Goal: Task Accomplishment & Management: Use online tool/utility

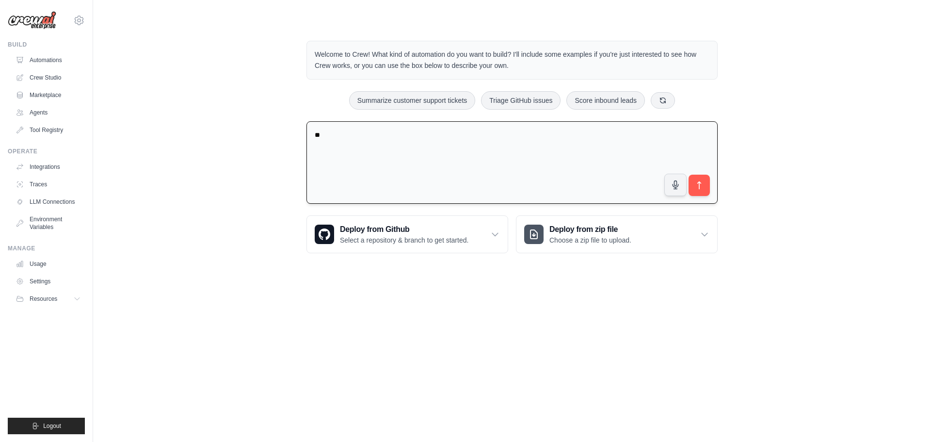
type textarea "**"
type textarea "**********"
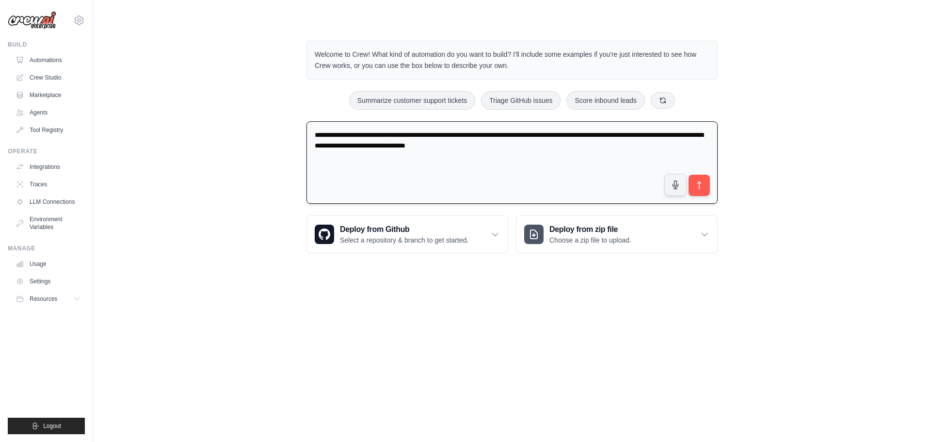
type textarea "**********"
click at [698, 188] on icon "submit" at bounding box center [699, 185] width 10 height 10
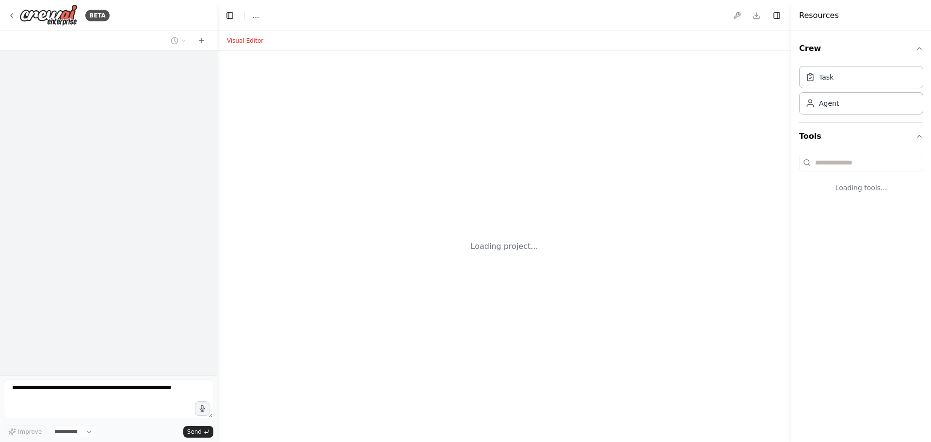
select select "****"
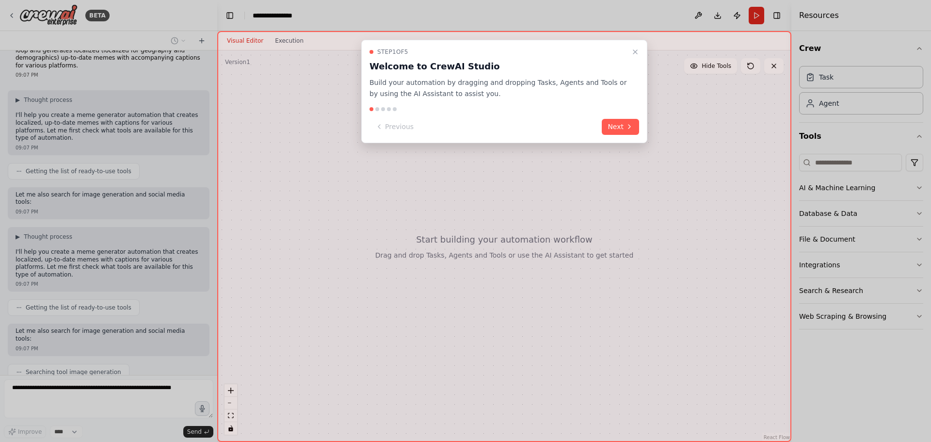
scroll to position [47, 0]
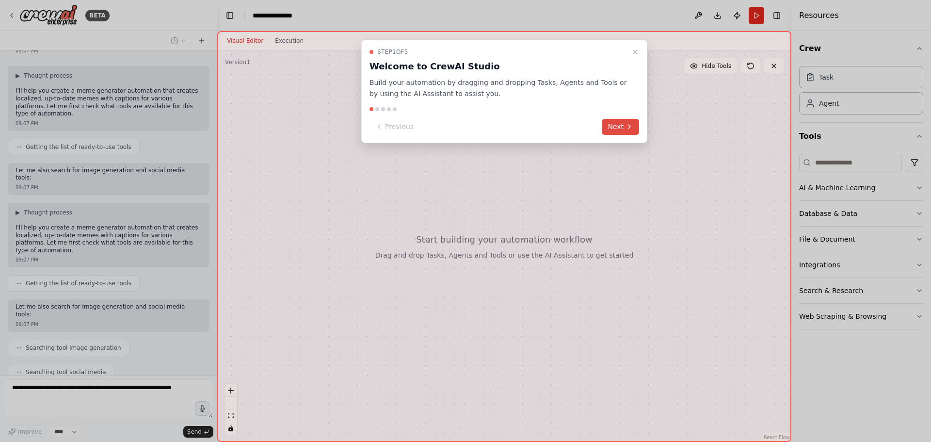
click at [622, 126] on button "Next" at bounding box center [619, 127] width 37 height 16
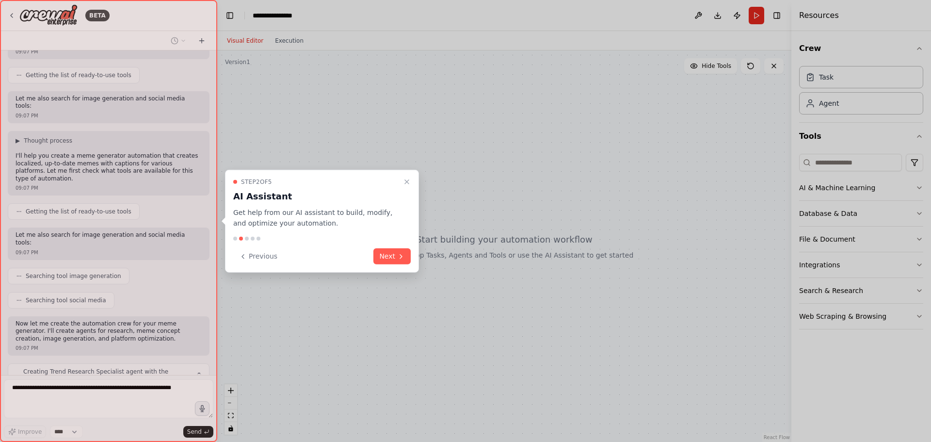
scroll to position [126, 0]
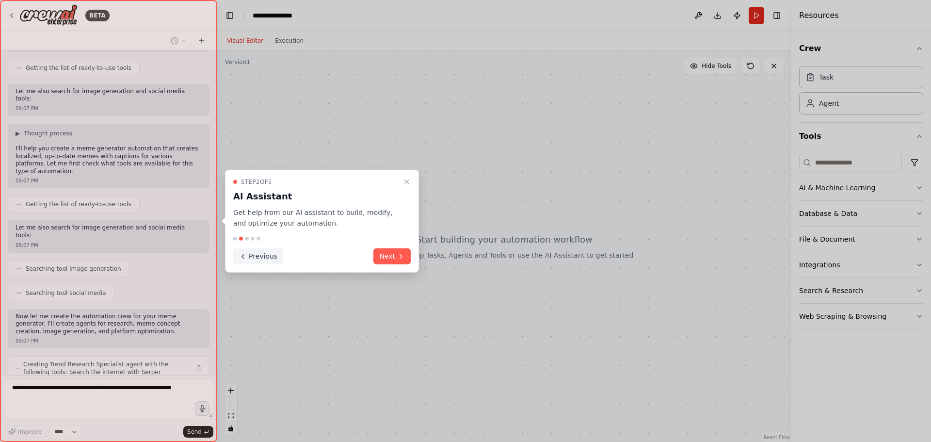
click at [251, 252] on button "Previous" at bounding box center [258, 256] width 50 height 16
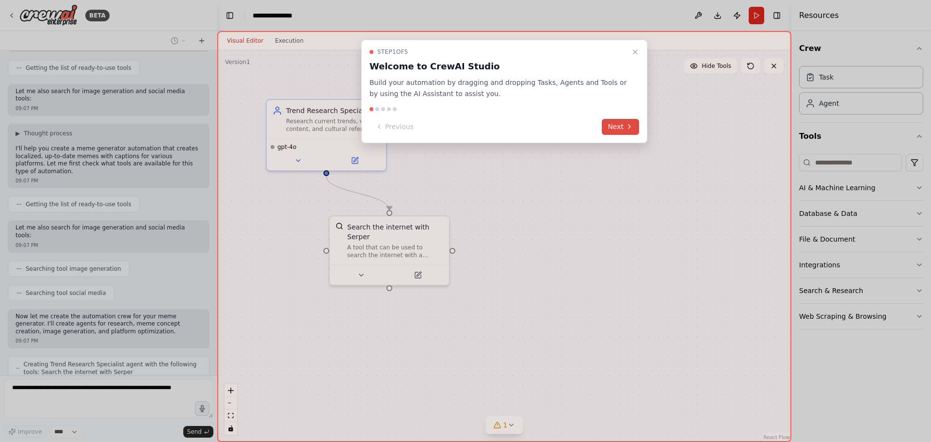
click at [618, 129] on button "Next" at bounding box center [619, 127] width 37 height 16
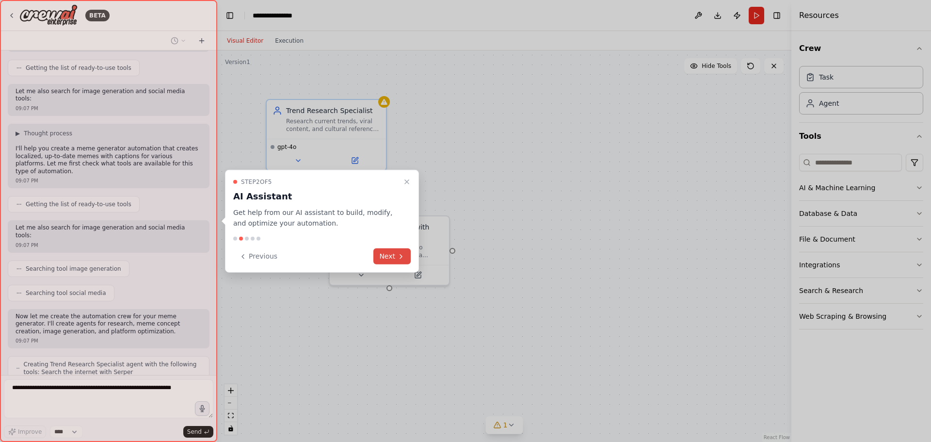
click at [395, 250] on button "Next" at bounding box center [391, 256] width 37 height 16
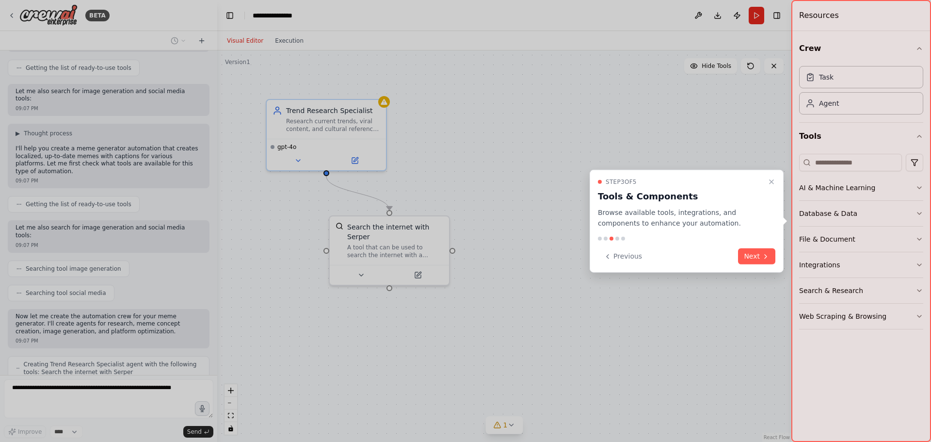
scroll to position [150, 0]
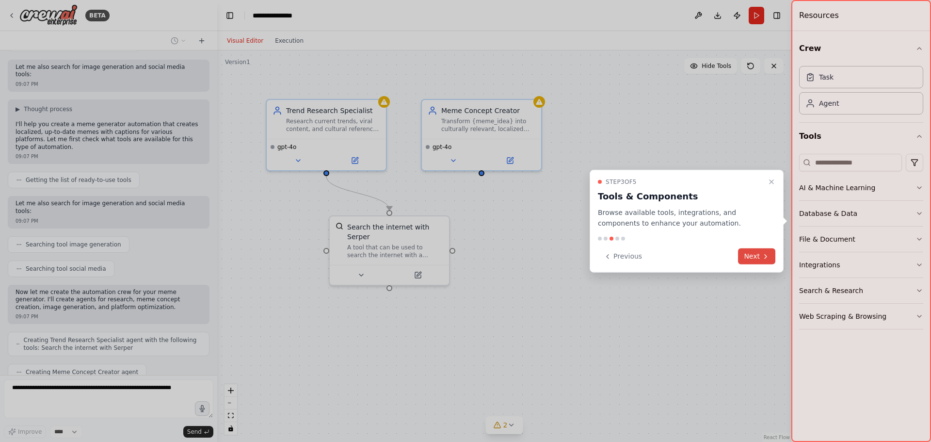
click at [749, 257] on button "Next" at bounding box center [756, 256] width 37 height 16
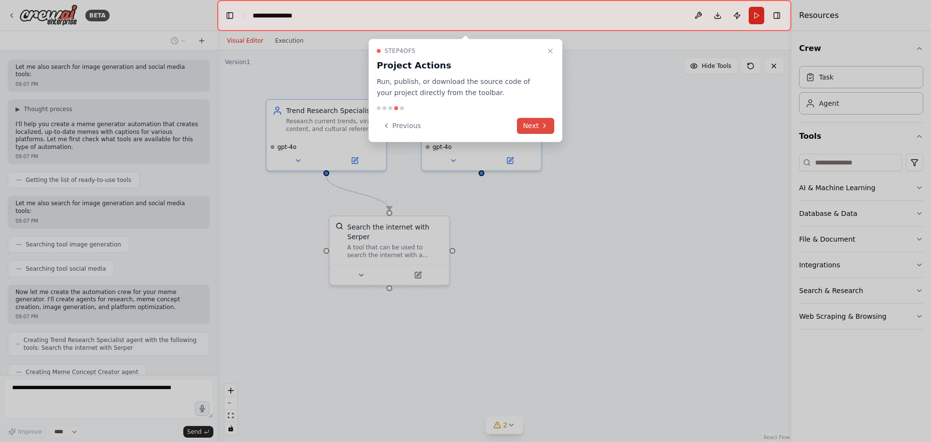
click at [546, 125] on icon at bounding box center [544, 126] width 8 height 8
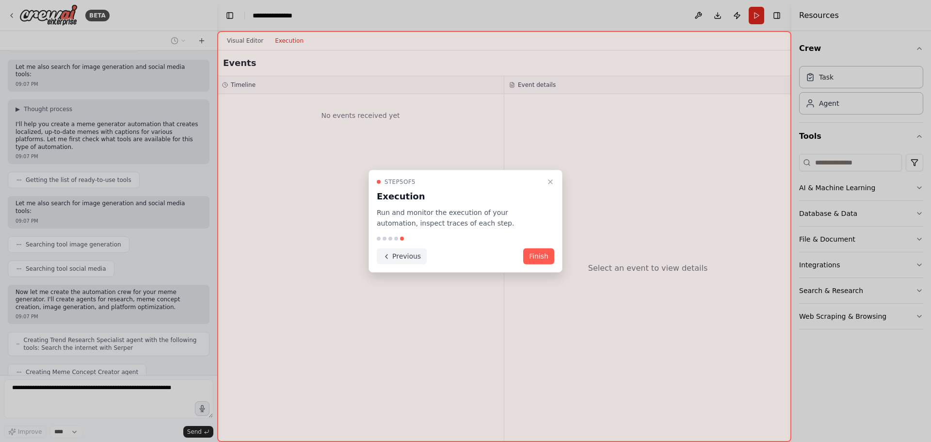
scroll to position [182, 0]
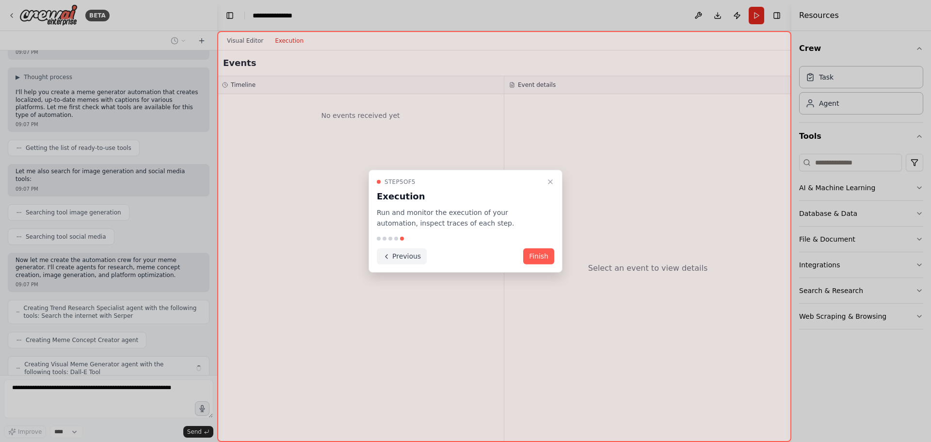
click at [394, 254] on button "Previous" at bounding box center [402, 256] width 50 height 16
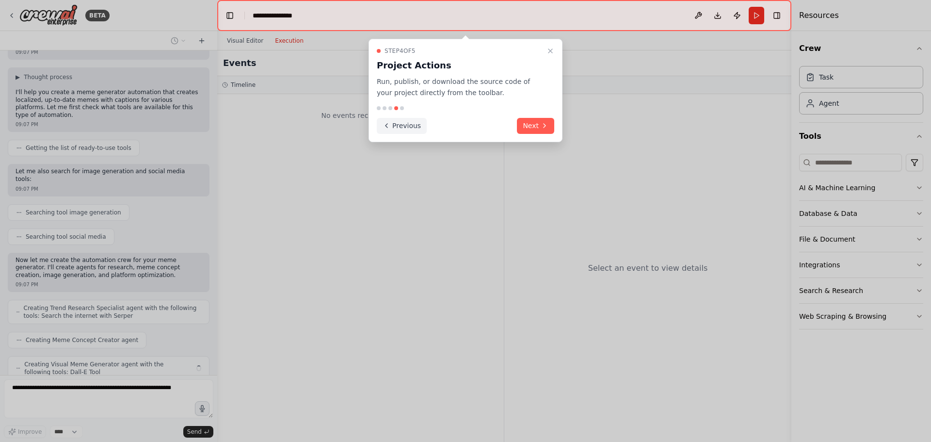
click at [401, 124] on button "Previous" at bounding box center [402, 126] width 50 height 16
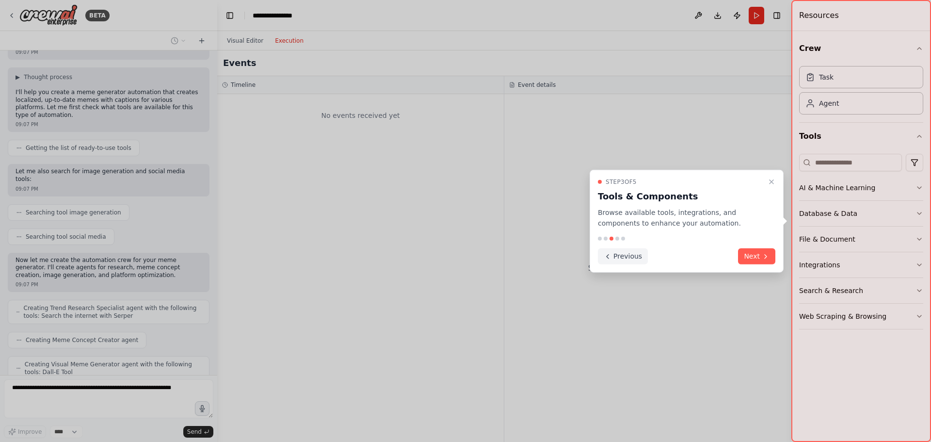
scroll to position [206, 0]
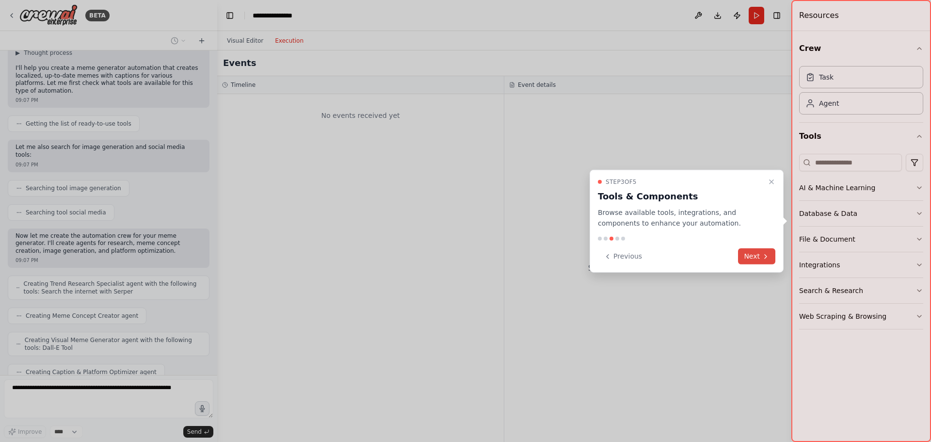
click at [772, 257] on button "Next" at bounding box center [756, 256] width 37 height 16
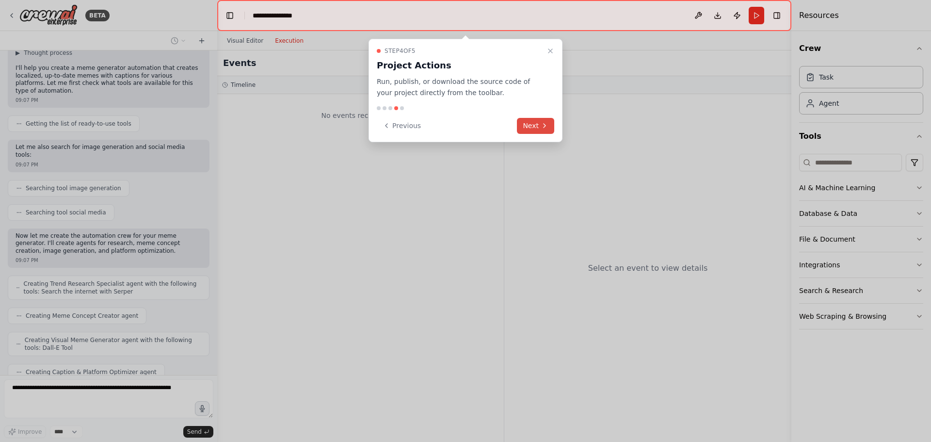
click at [535, 128] on button "Next" at bounding box center [535, 126] width 37 height 16
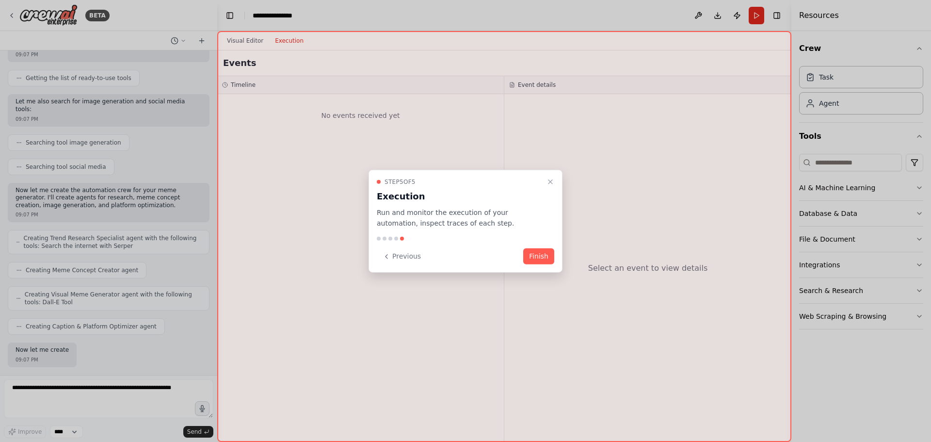
scroll to position [263, 0]
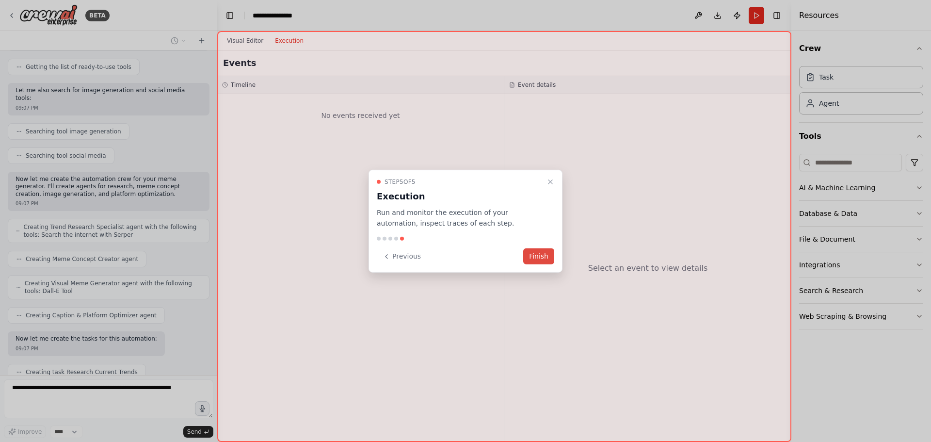
click at [546, 254] on button "Finish" at bounding box center [538, 256] width 31 height 16
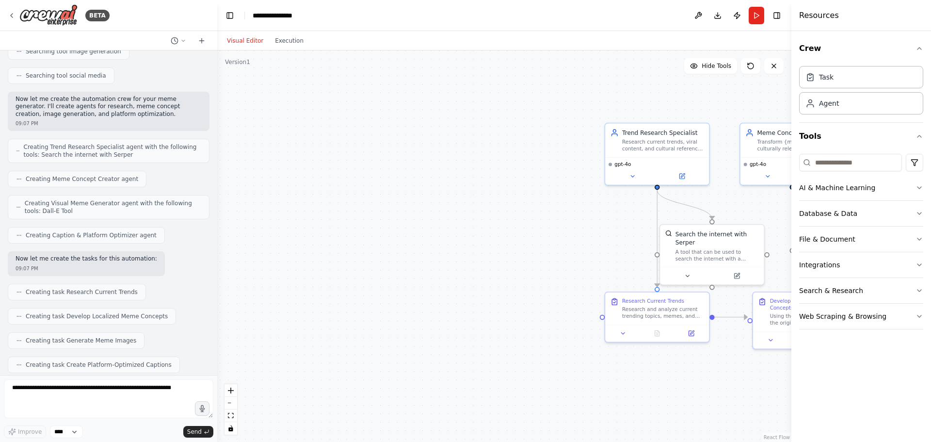
scroll to position [393, 0]
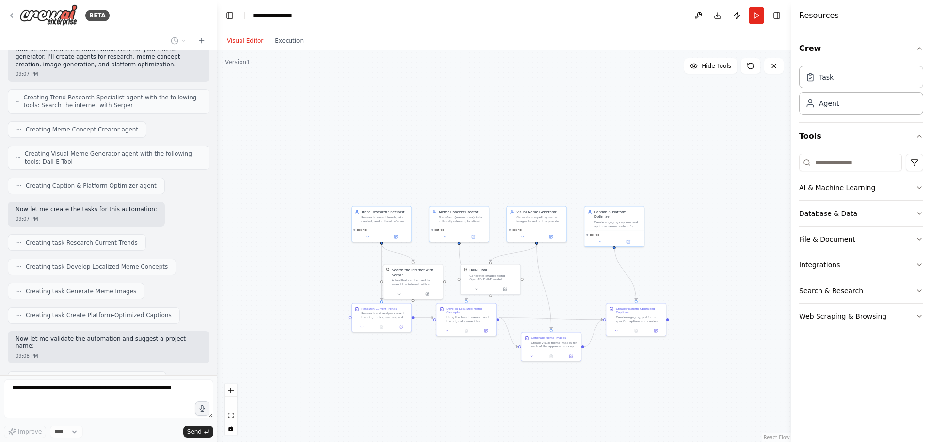
drag, startPoint x: 658, startPoint y: 380, endPoint x: 368, endPoint y: 361, distance: 291.0
click at [368, 361] on div ".deletable-edge-delete-btn { width: 20px; height: 20px; border: 0px solid #ffff…" at bounding box center [504, 245] width 574 height 391
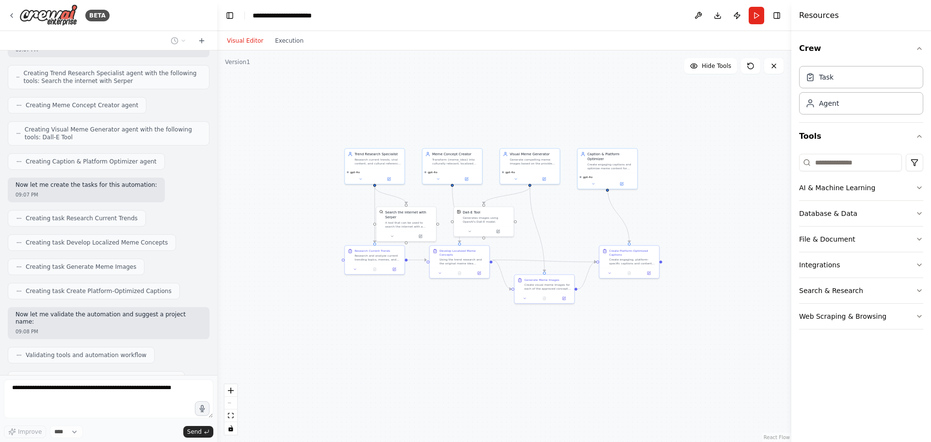
drag, startPoint x: 401, startPoint y: 355, endPoint x: 459, endPoint y: 308, distance: 74.8
click at [459, 308] on div ".deletable-edge-delete-btn { width: 20px; height: 20px; border: 0px solid #ffff…" at bounding box center [504, 245] width 574 height 391
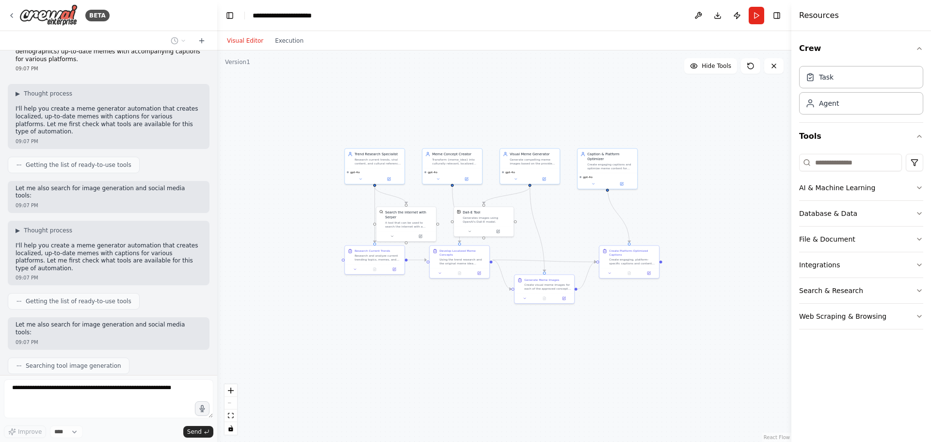
scroll to position [0, 0]
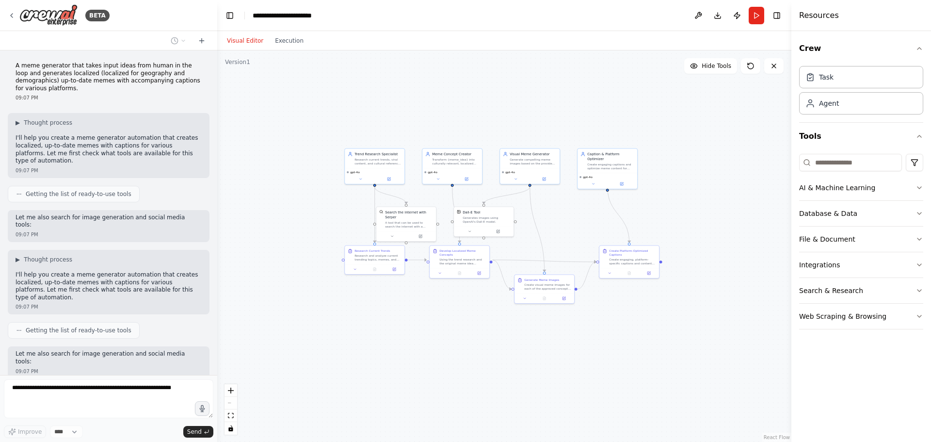
drag, startPoint x: 205, startPoint y: 298, endPoint x: 157, endPoint y: 139, distance: 166.1
click at [157, 139] on p "I'll help you create a meme generator automation that creates localized, up-to-…" at bounding box center [109, 149] width 186 height 30
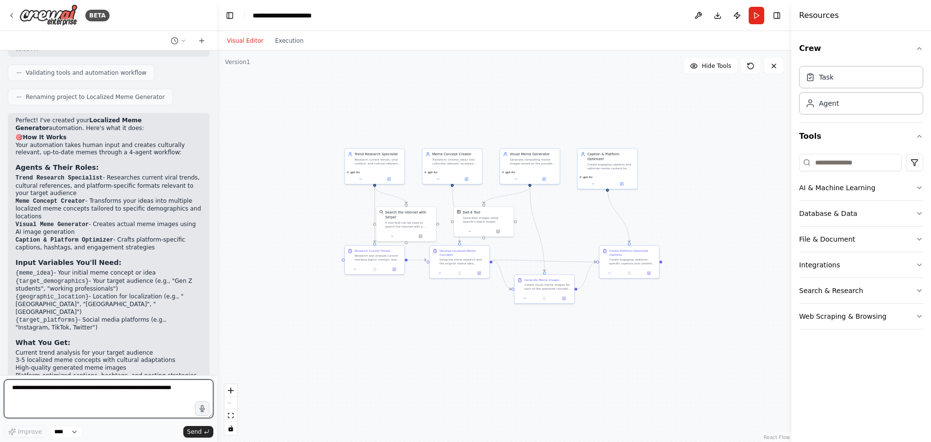
scroll to position [699, 0]
drag, startPoint x: 90, startPoint y: 226, endPoint x: 64, endPoint y: 228, distance: 25.8
click at [86, 269] on li "{meme_idea} - Your initial meme concept or idea" at bounding box center [109, 273] width 186 height 8
click at [63, 269] on li "{meme_idea} - Your initial meme concept or idea" at bounding box center [109, 273] width 186 height 8
drag, startPoint x: 151, startPoint y: 226, endPoint x: 54, endPoint y: 227, distance: 97.4
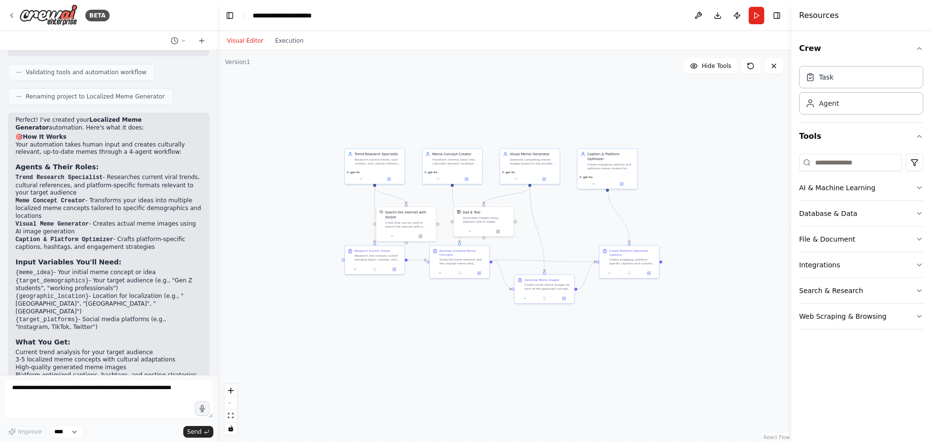
click at [54, 269] on li "{meme_idea} - Your initial meme concept or idea" at bounding box center [109, 273] width 186 height 8
click at [57, 269] on li "{meme_idea} - Your initial meme concept or idea" at bounding box center [109, 273] width 186 height 8
drag, startPoint x: 142, startPoint y: 230, endPoint x: 79, endPoint y: 236, distance: 63.3
click at [95, 269] on ul "{meme_idea} - Your initial meme concept or idea {target_demographics} - Your ta…" at bounding box center [109, 300] width 186 height 63
click at [120, 269] on li "{meme_idea} - Your initial meme concept or idea" at bounding box center [109, 273] width 186 height 8
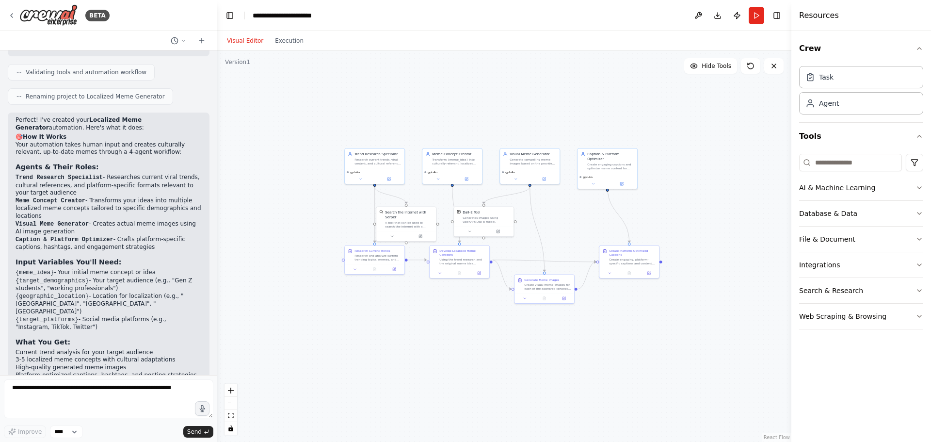
click at [120, 269] on li "{meme_idea} - Your initial meme concept or idea" at bounding box center [109, 273] width 186 height 8
click at [109, 316] on li "{target_platforms} - Social media platforms (e.g., "Instagram, TikTok, Twitter")" at bounding box center [109, 324] width 186 height 16
click at [758, 16] on button "Run" at bounding box center [756, 15] width 16 height 17
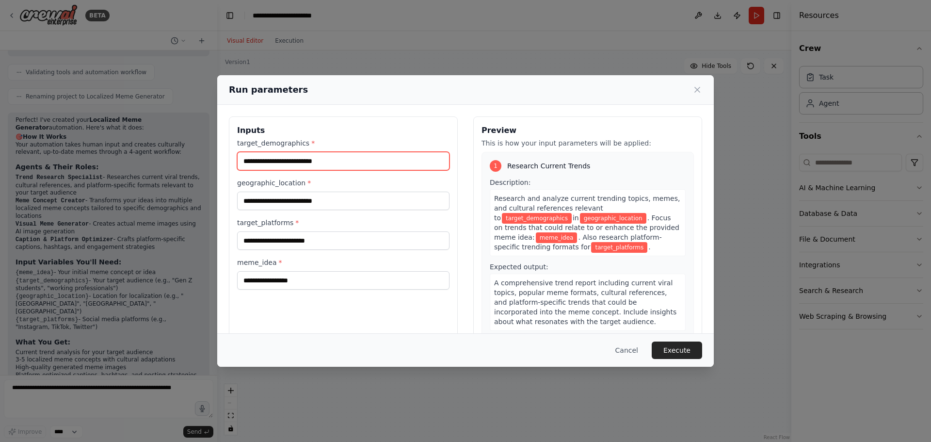
click at [422, 161] on input "target_demographics *" at bounding box center [343, 161] width 212 height 18
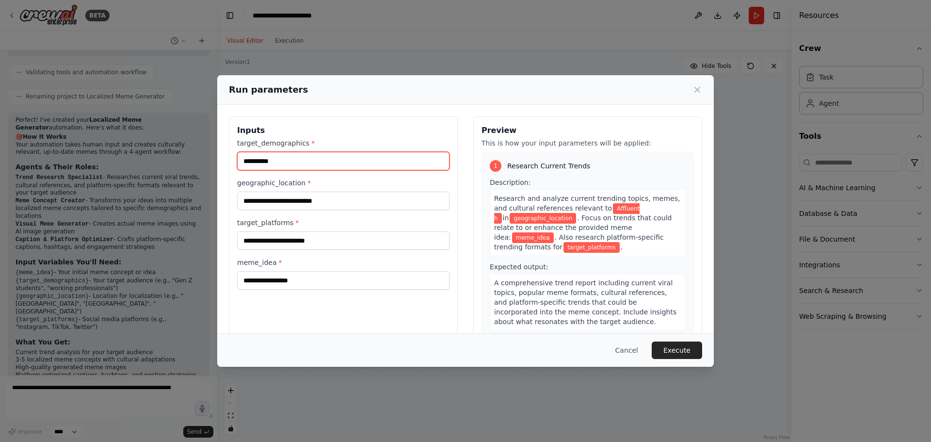
type input "********"
type input "**********"
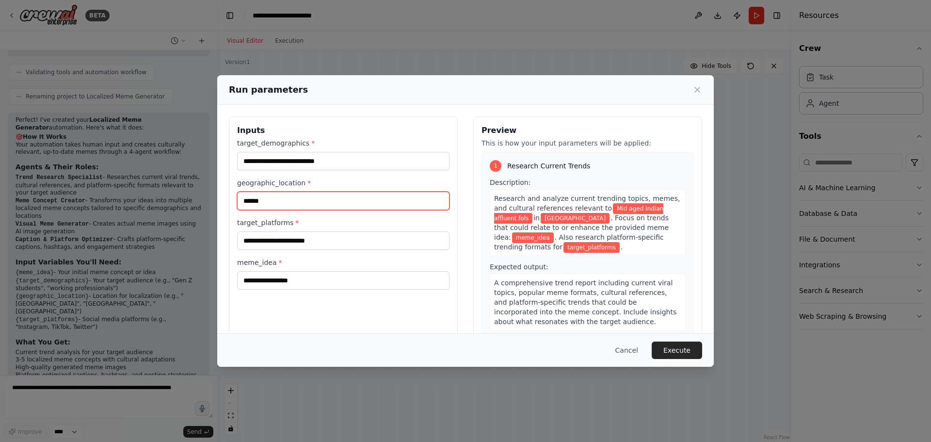
type input "******"
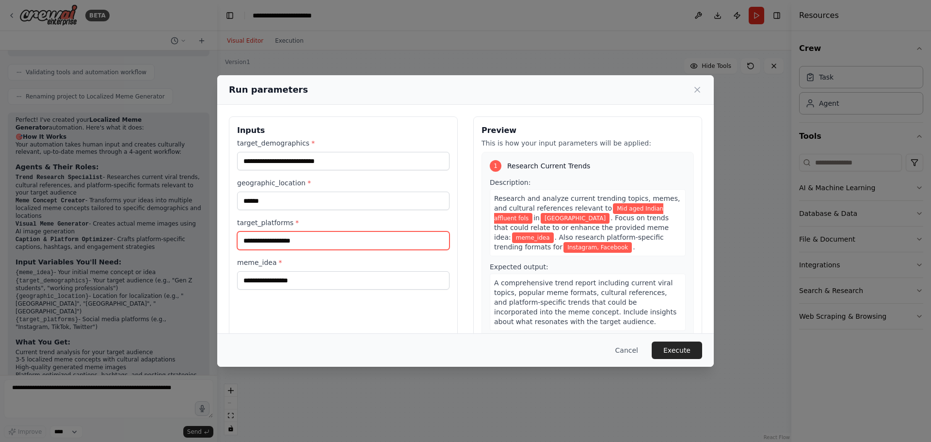
type input "**********"
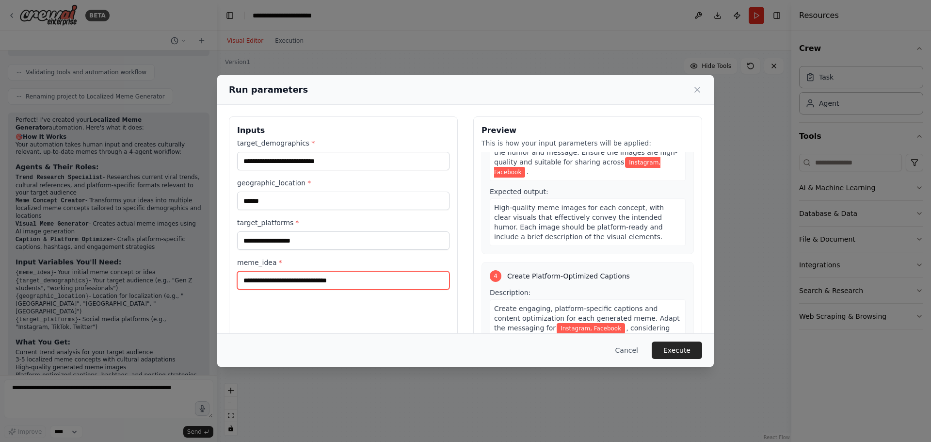
scroll to position [576, 0]
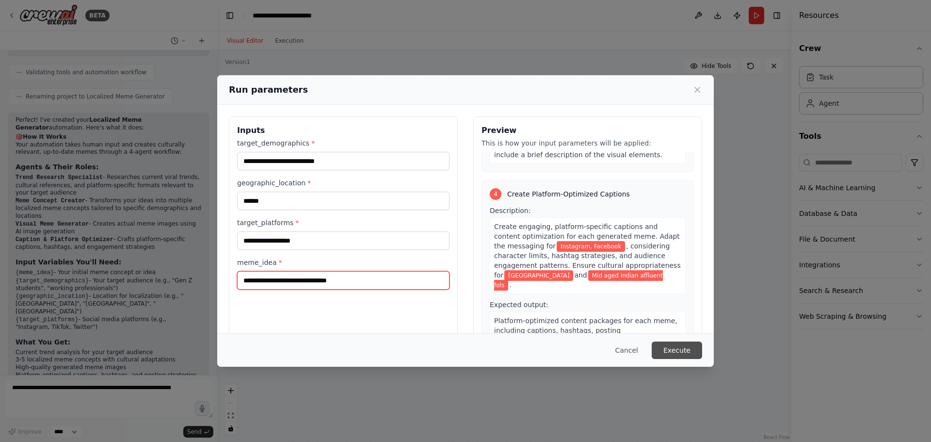
type input "**********"
click at [674, 346] on button "Execute" at bounding box center [676, 349] width 50 height 17
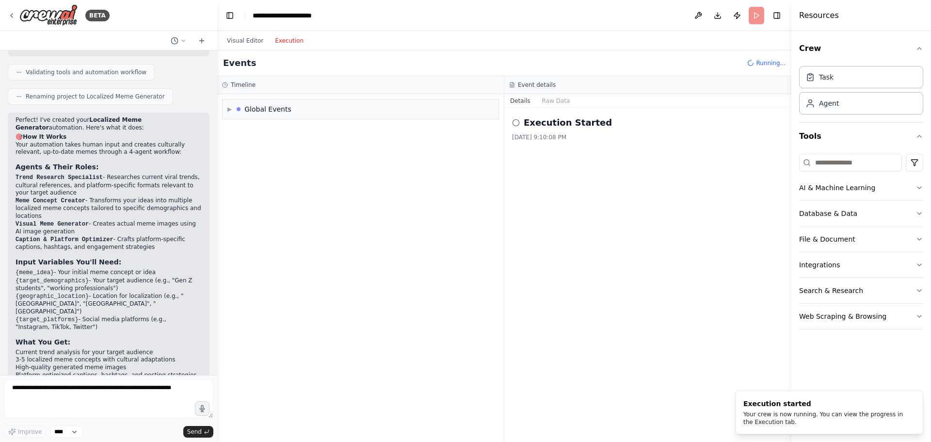
click at [288, 35] on button "Execution" at bounding box center [289, 41] width 40 height 12
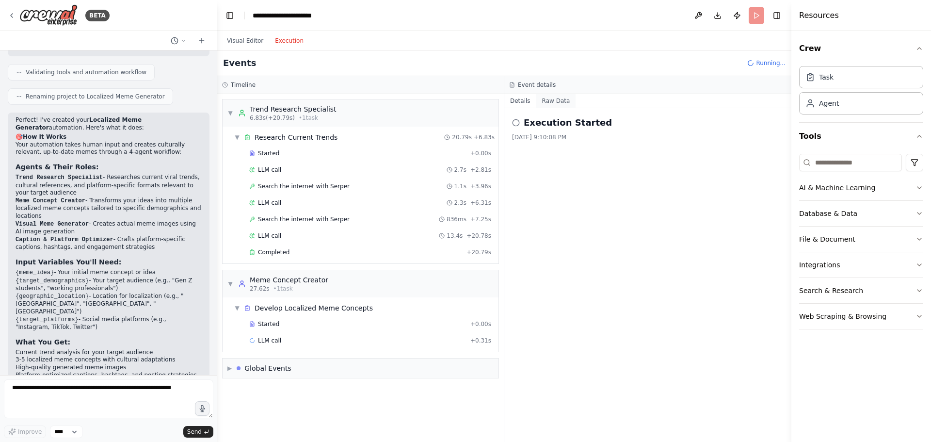
click at [545, 101] on button "Raw Data" at bounding box center [556, 101] width 40 height 14
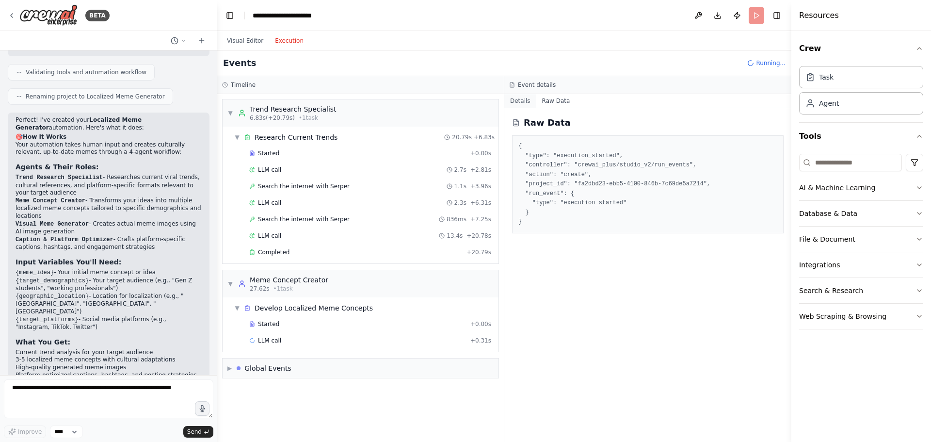
click at [509, 99] on button "Details" at bounding box center [520, 101] width 32 height 14
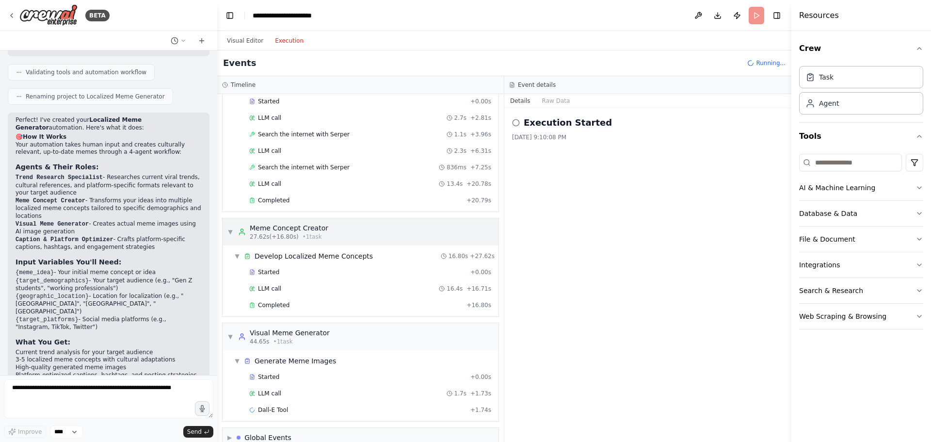
scroll to position [68, 0]
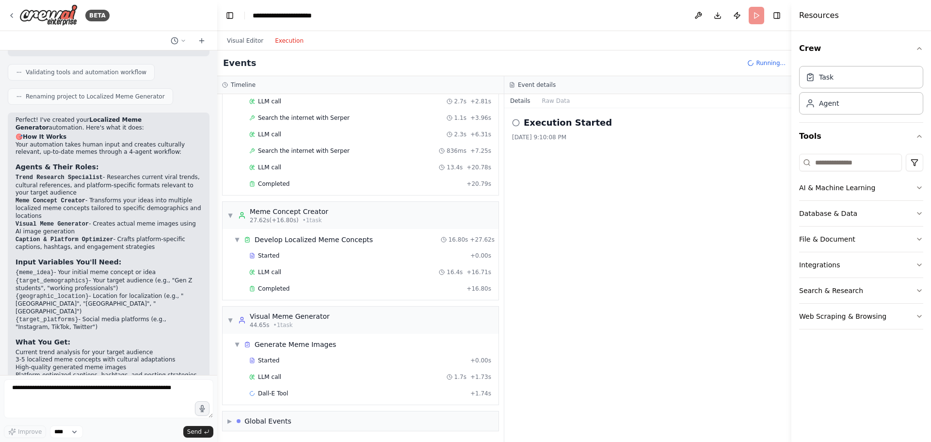
drag, startPoint x: 458, startPoint y: 237, endPoint x: 629, endPoint y: 302, distance: 182.4
click at [629, 302] on div "Execution Started 8/22/2025, 9:10:08 PM" at bounding box center [647, 274] width 287 height 333
click at [226, 420] on div "▶ Global Events" at bounding box center [360, 420] width 276 height 19
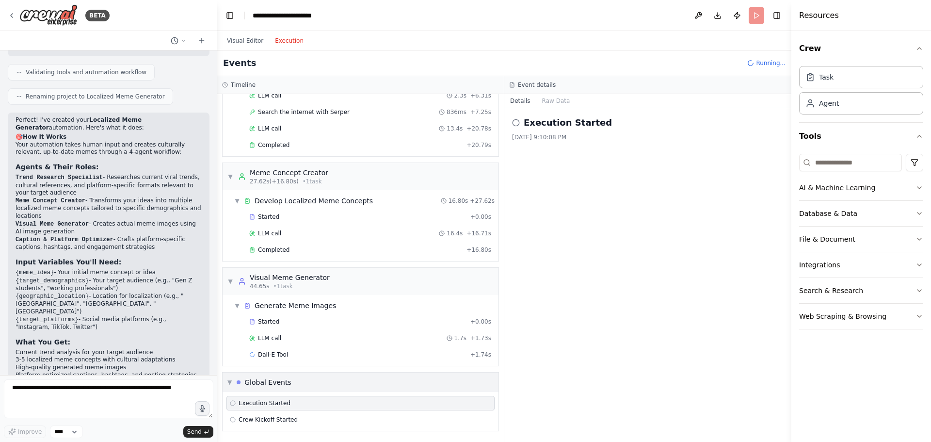
click at [227, 380] on div "▼ Global Events" at bounding box center [360, 381] width 276 height 19
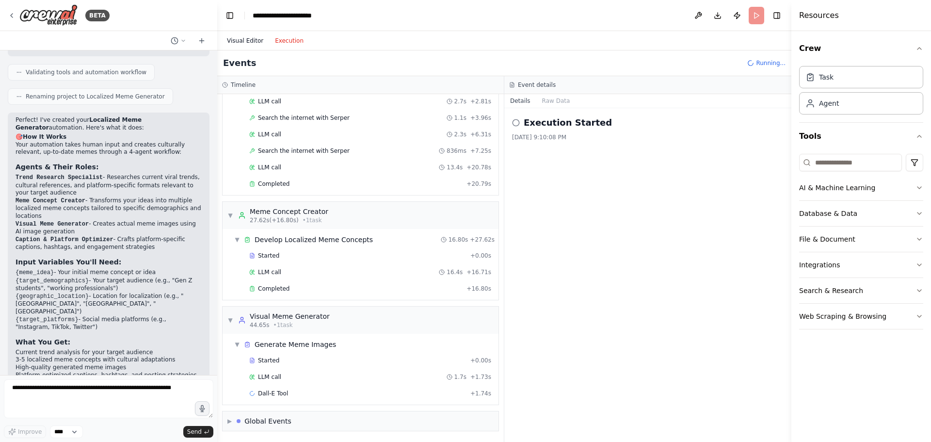
click at [246, 44] on button "Visual Editor" at bounding box center [245, 41] width 48 height 12
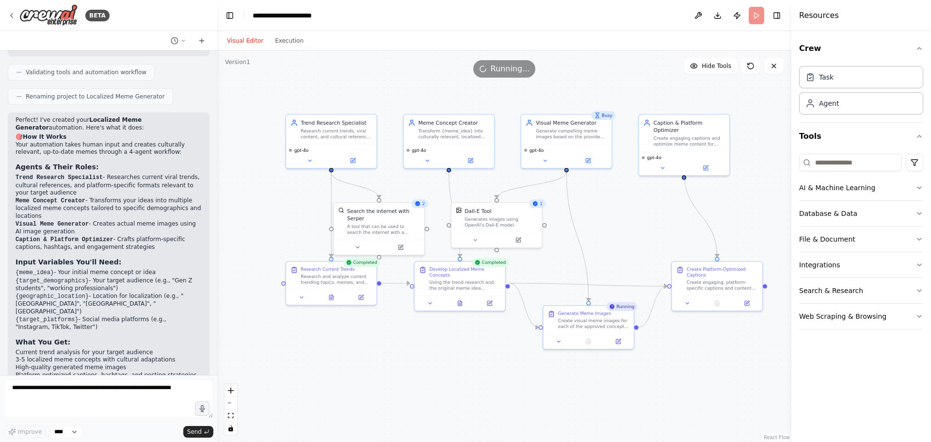
drag, startPoint x: 685, startPoint y: 233, endPoint x: 645, endPoint y: 237, distance: 39.9
click at [645, 237] on div ".deletable-edge-delete-btn { width: 20px; height: 20px; border: 0px solid #ffff…" at bounding box center [504, 245] width 574 height 391
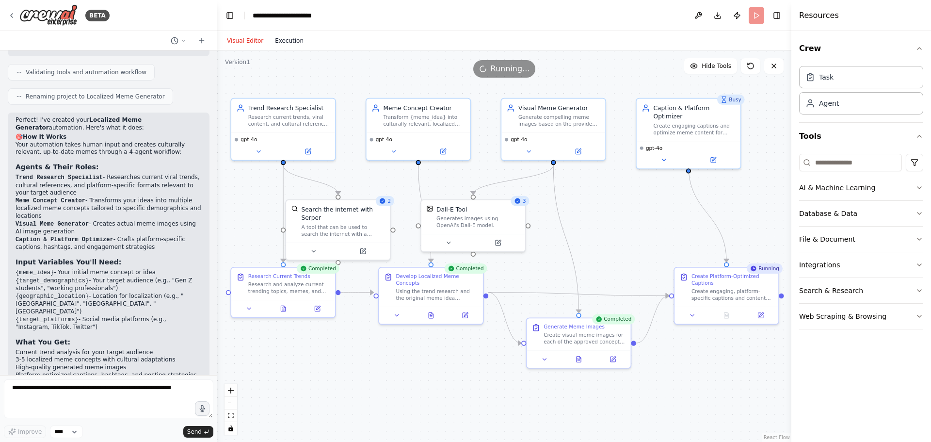
click at [284, 46] on button "Execution" at bounding box center [289, 41] width 40 height 12
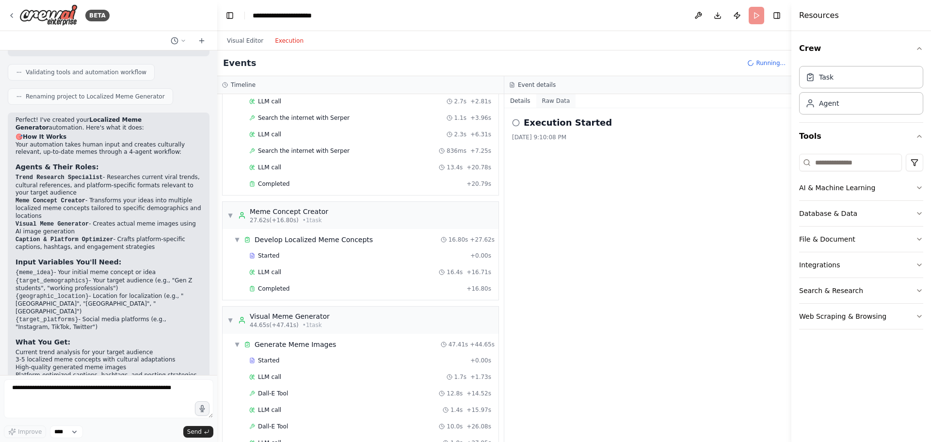
click at [552, 100] on button "Raw Data" at bounding box center [556, 101] width 40 height 14
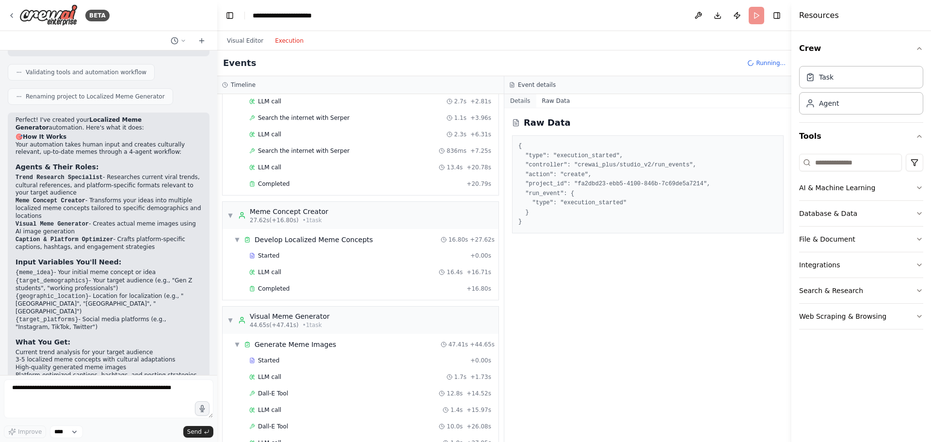
click at [514, 98] on button "Details" at bounding box center [520, 101] width 32 height 14
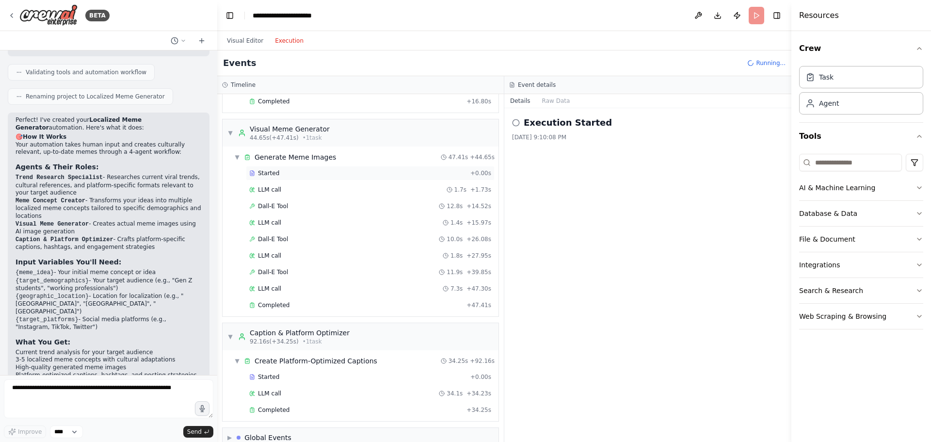
scroll to position [272, 0]
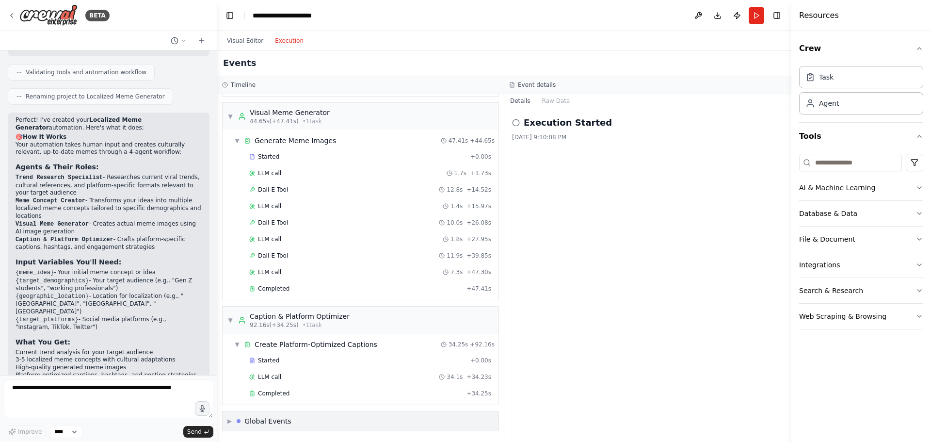
click at [261, 425] on div "Global Events" at bounding box center [267, 421] width 47 height 10
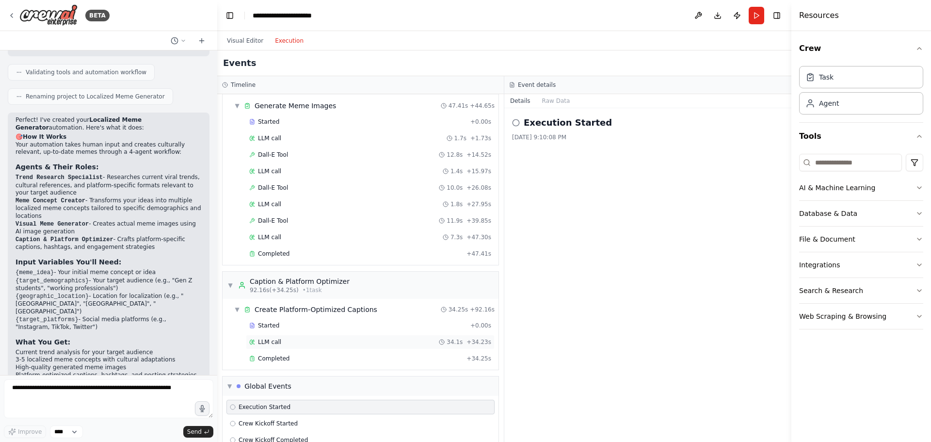
scroll to position [344, 0]
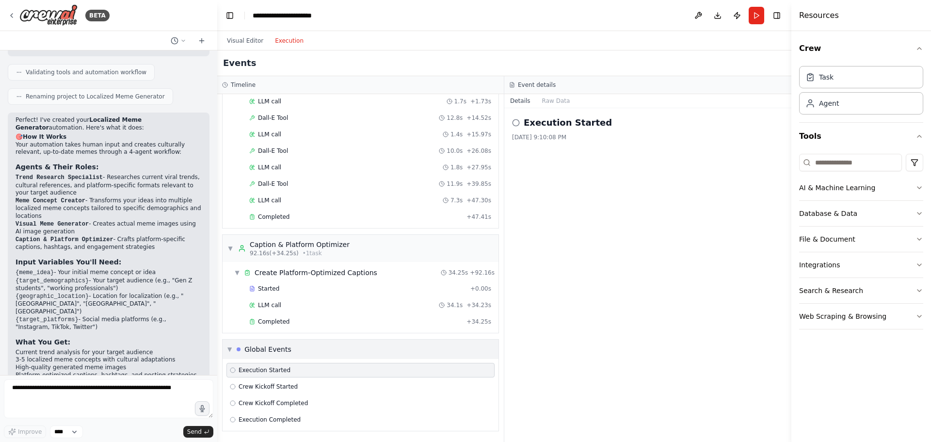
click at [222, 347] on div "▼ Global Events" at bounding box center [360, 348] width 276 height 19
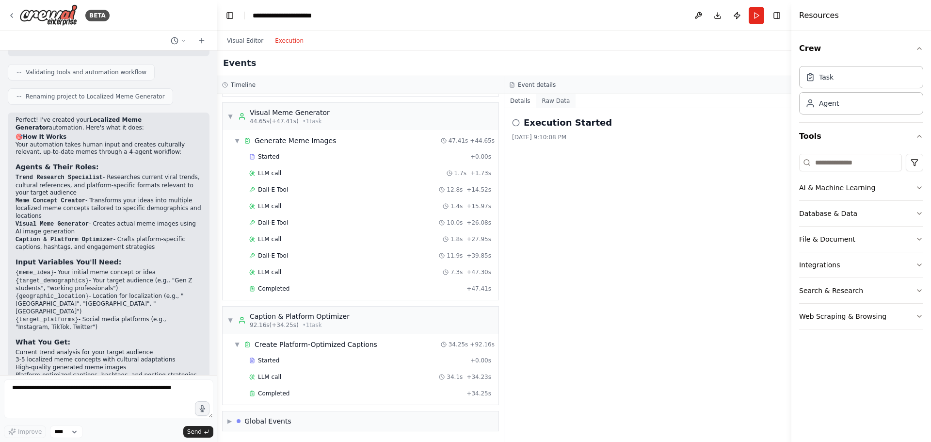
click at [556, 99] on button "Raw Data" at bounding box center [556, 101] width 40 height 14
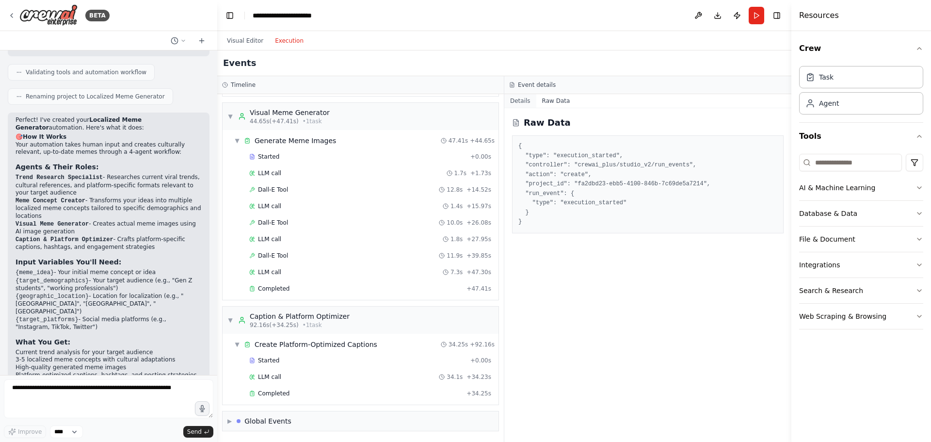
click at [525, 96] on button "Details" at bounding box center [520, 101] width 32 height 14
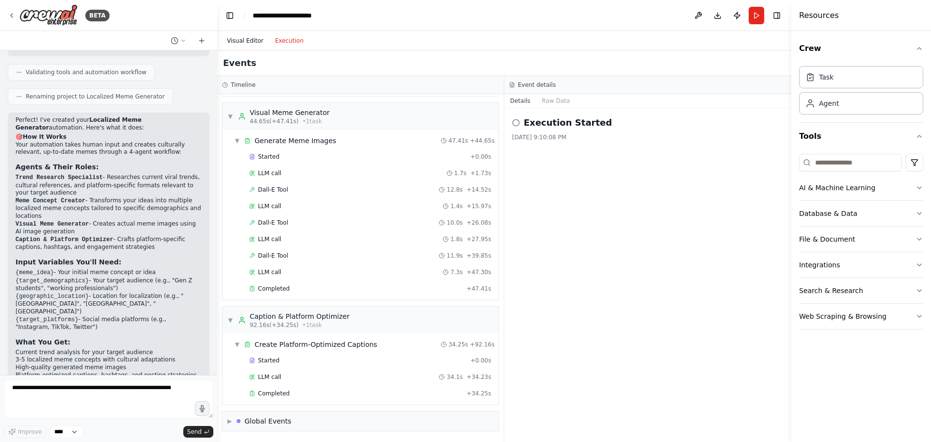
click at [236, 43] on button "Visual Editor" at bounding box center [245, 41] width 48 height 12
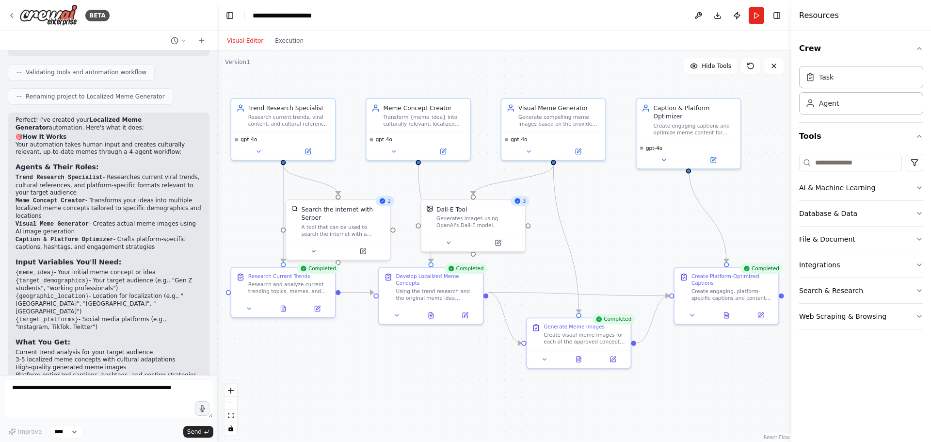
click at [237, 43] on button "Visual Editor" at bounding box center [245, 41] width 48 height 12
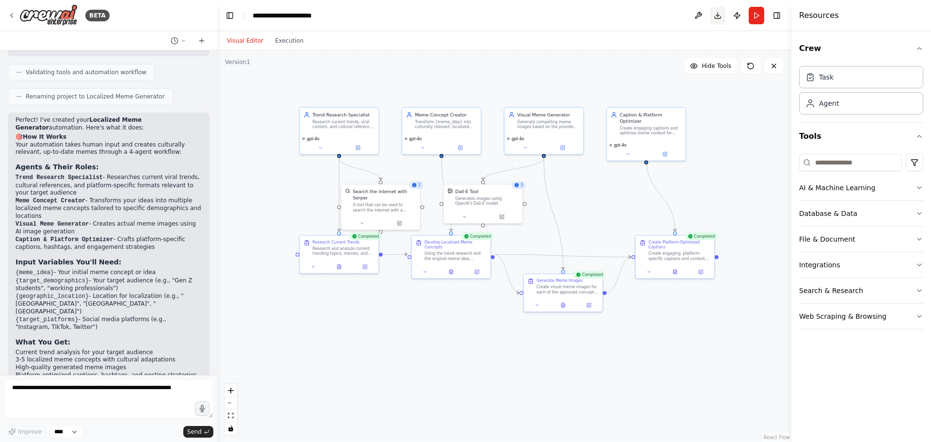
click at [713, 21] on button "Download" at bounding box center [718, 15] width 16 height 17
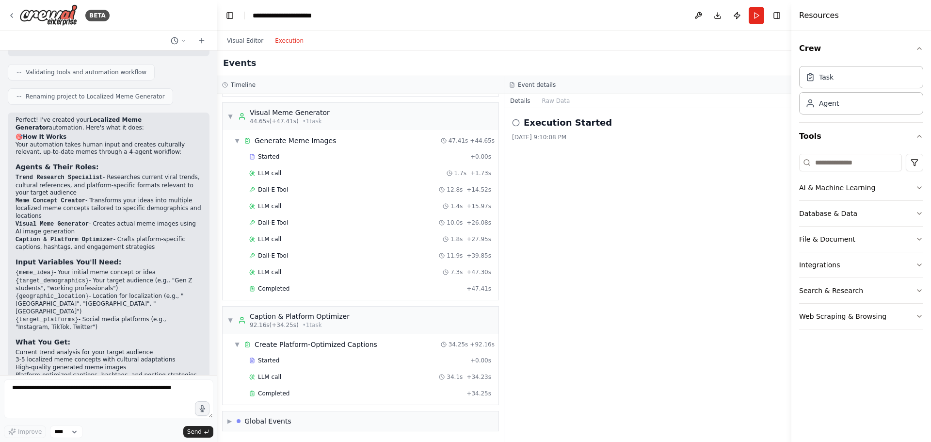
click at [272, 46] on button "Execution" at bounding box center [289, 41] width 40 height 12
click at [276, 362] on div "Started" at bounding box center [357, 360] width 217 height 8
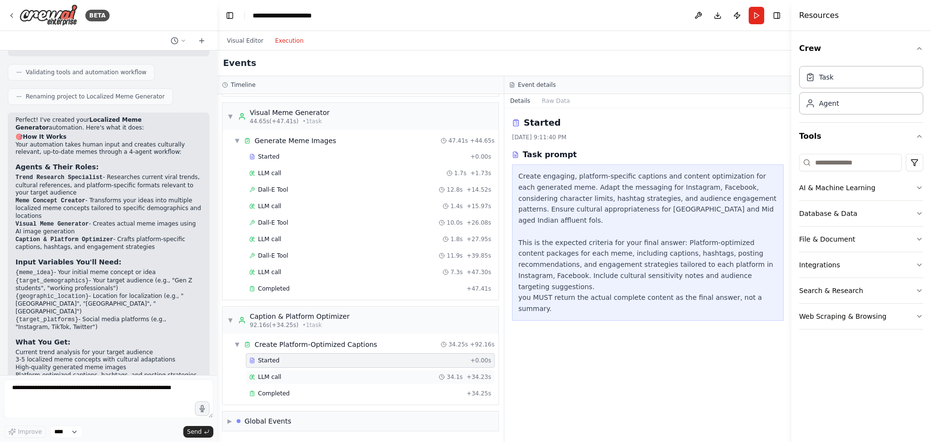
click at [276, 378] on span "LLM call" at bounding box center [269, 377] width 23 height 8
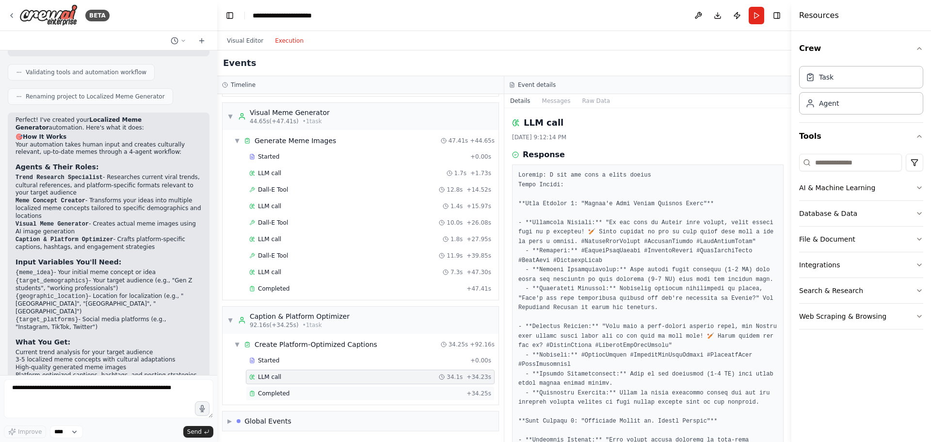
click at [278, 394] on span "Completed" at bounding box center [274, 393] width 32 height 8
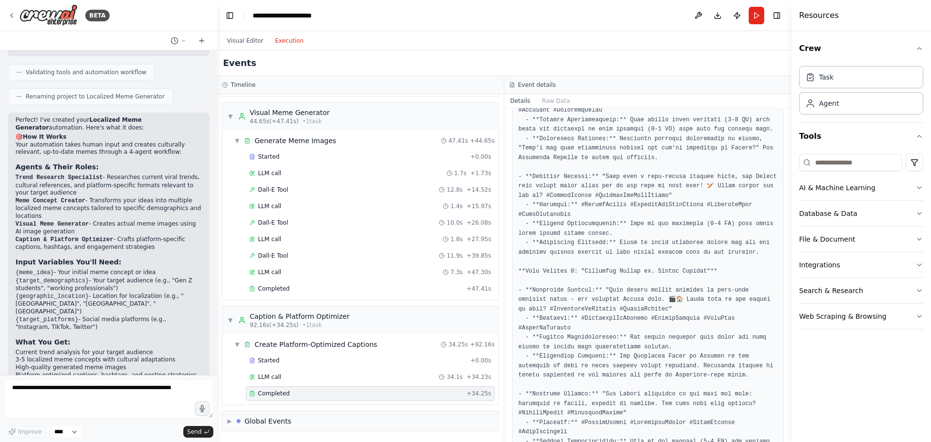
scroll to position [194, 0]
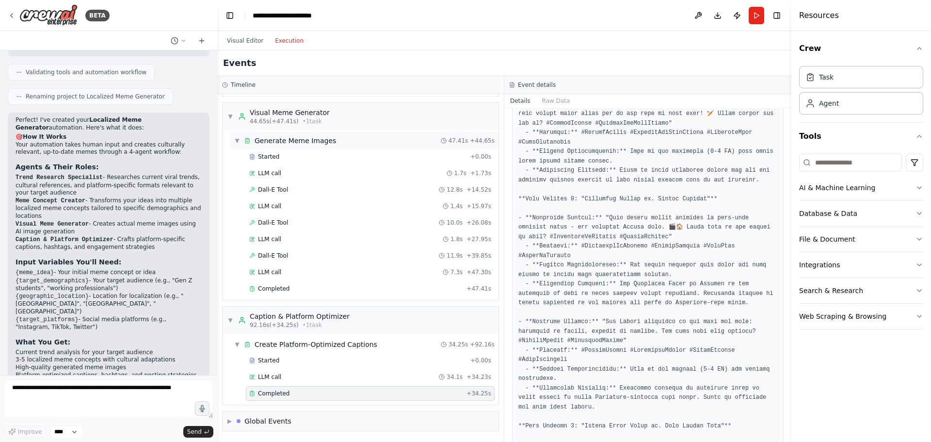
click at [308, 139] on div "Generate Meme Images" at bounding box center [294, 141] width 81 height 10
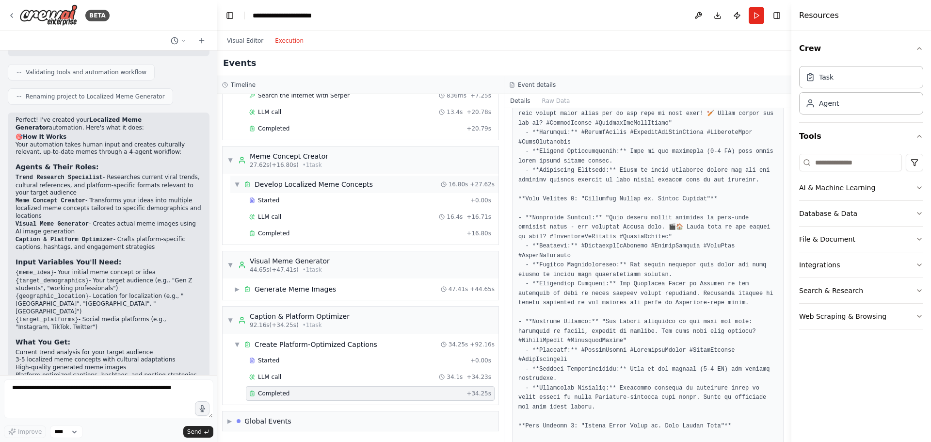
click at [311, 188] on div "Develop Localized Meme Concepts" at bounding box center [313, 184] width 118 height 10
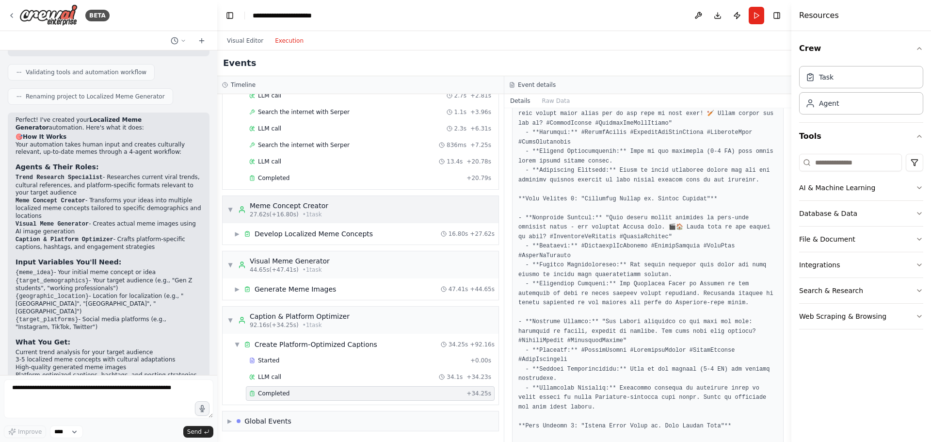
click at [303, 205] on div "Meme Concept Creator" at bounding box center [289, 206] width 79 height 10
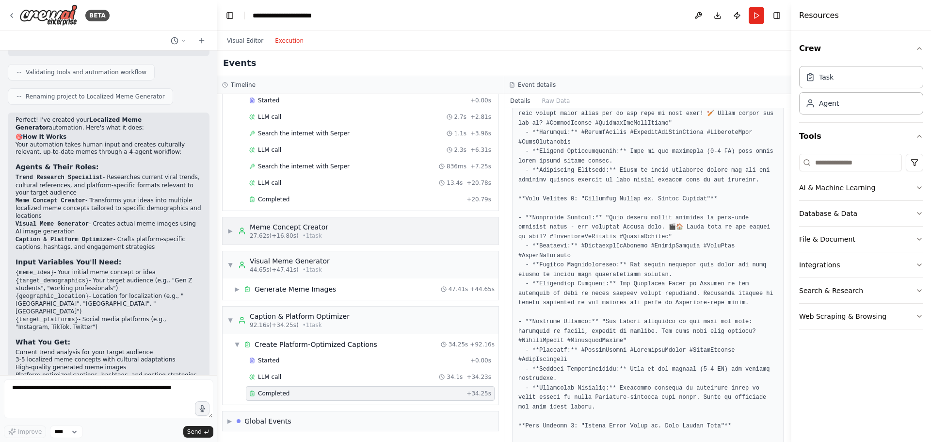
click at [294, 230] on div "Meme Concept Creator" at bounding box center [289, 227] width 79 height 10
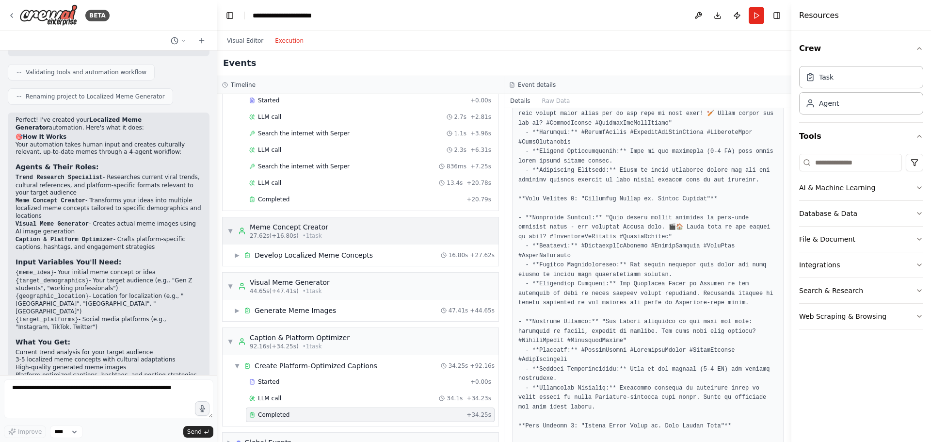
scroll to position [74, 0]
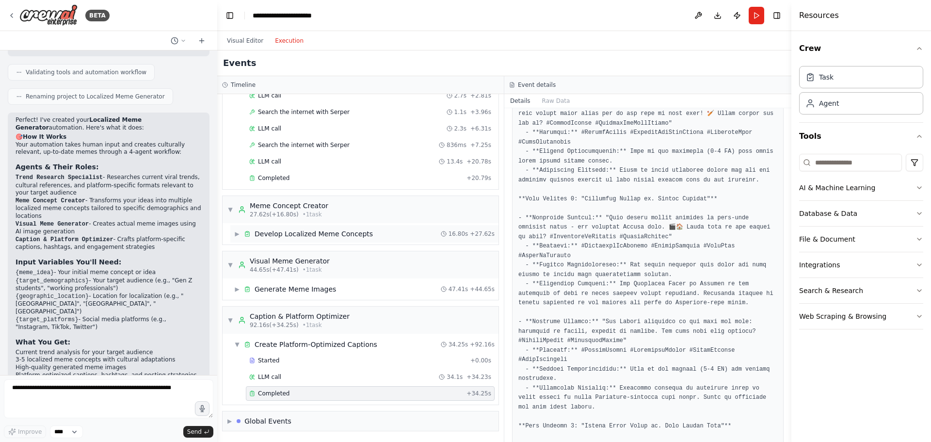
click at [305, 232] on div "Develop Localized Meme Concepts" at bounding box center [313, 234] width 118 height 10
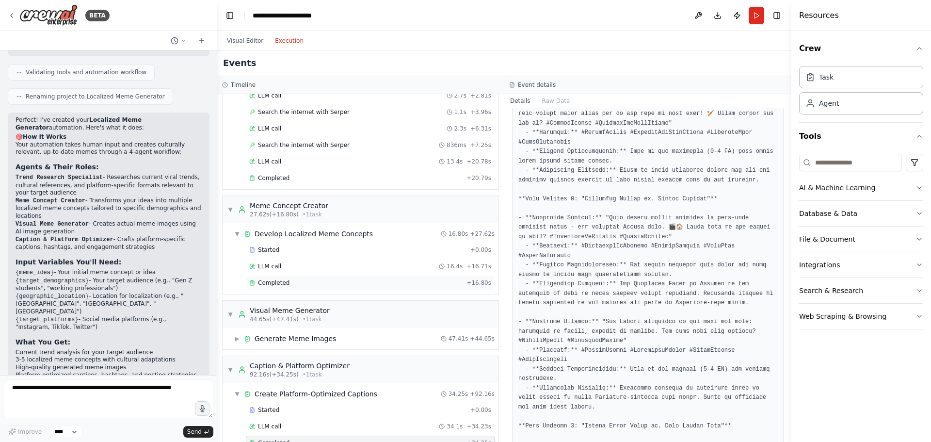
click at [300, 283] on div "Completed" at bounding box center [355, 283] width 213 height 8
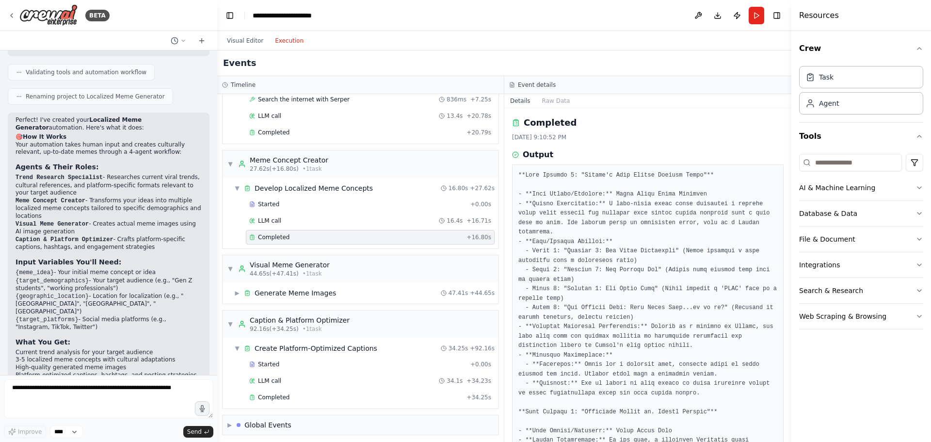
scroll to position [124, 0]
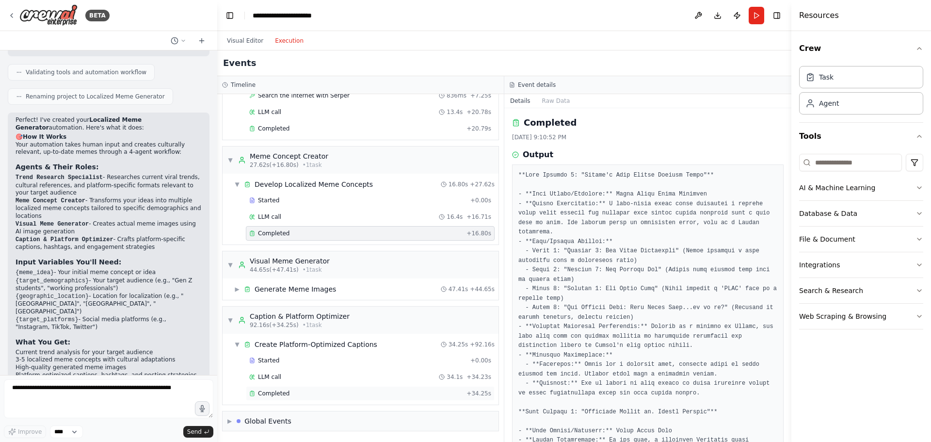
click at [319, 392] on div "Completed" at bounding box center [355, 393] width 213 height 8
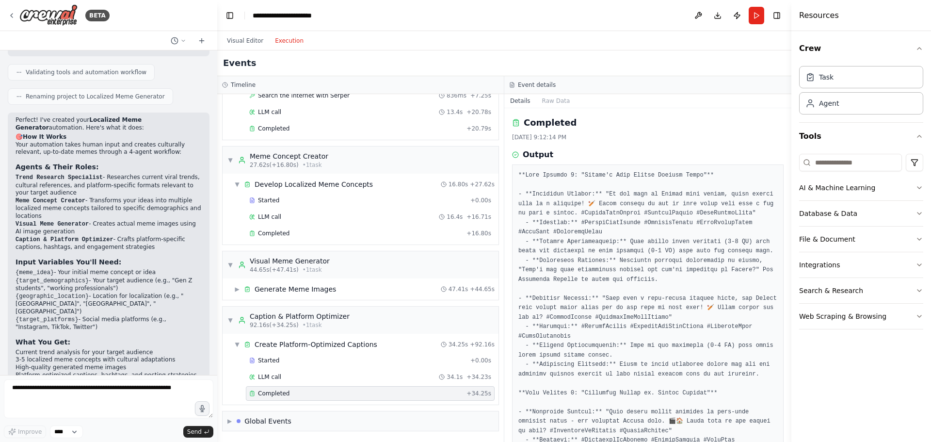
click at [319, 392] on div "Completed" at bounding box center [355, 393] width 213 height 8
click at [364, 294] on div "▶ Generate Meme Images 47.41s + 44.65s" at bounding box center [364, 288] width 268 height 17
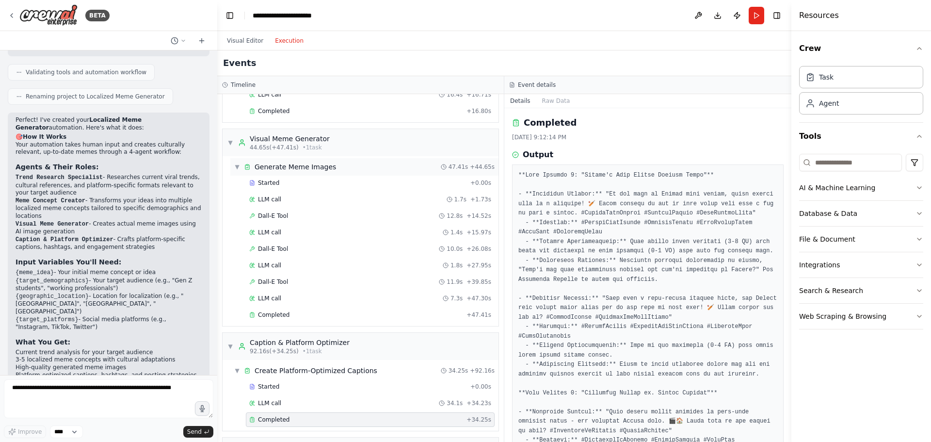
scroll to position [272, 0]
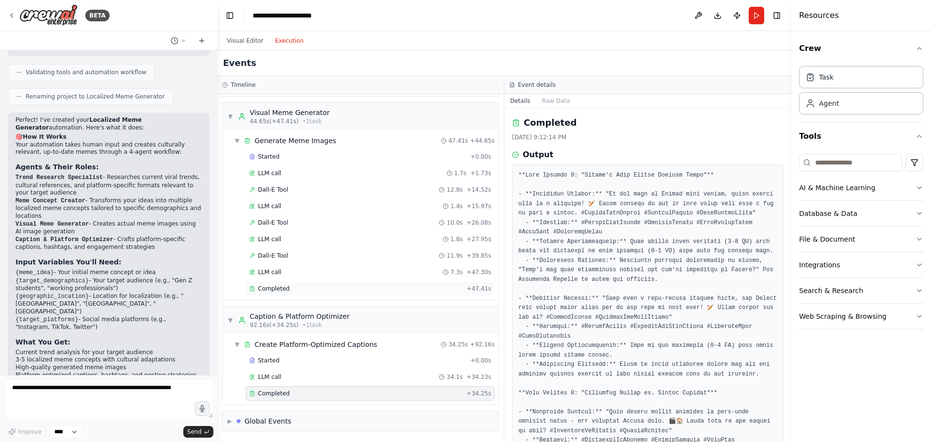
click at [326, 287] on div "Completed" at bounding box center [355, 288] width 213 height 8
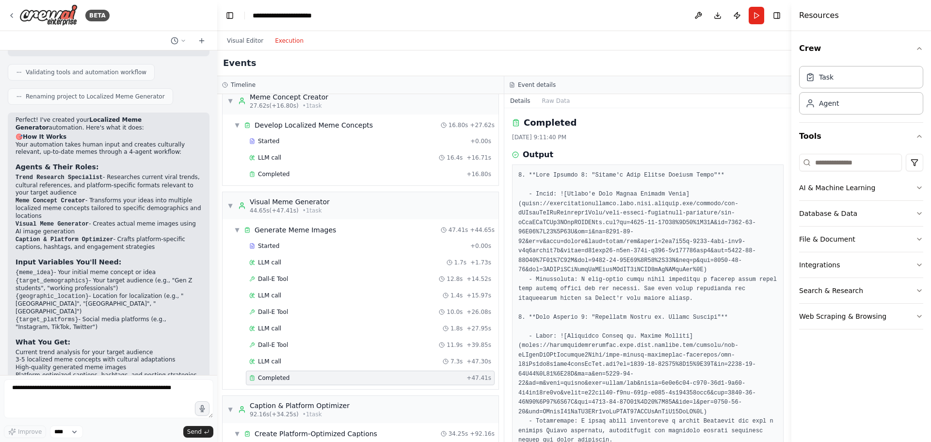
scroll to position [175, 0]
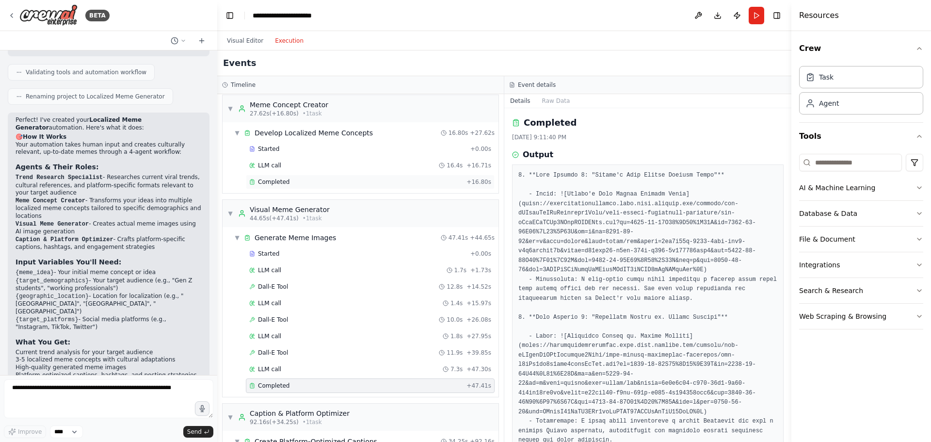
click at [269, 179] on span "Completed" at bounding box center [274, 182] width 32 height 8
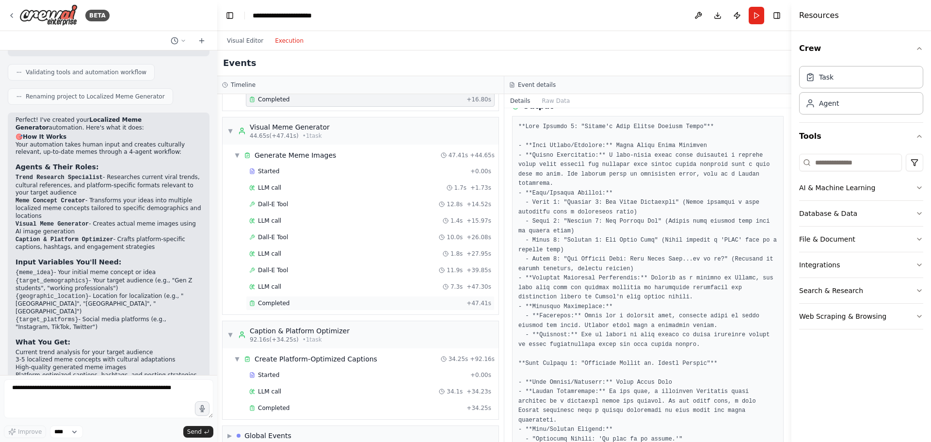
scroll to position [272, 0]
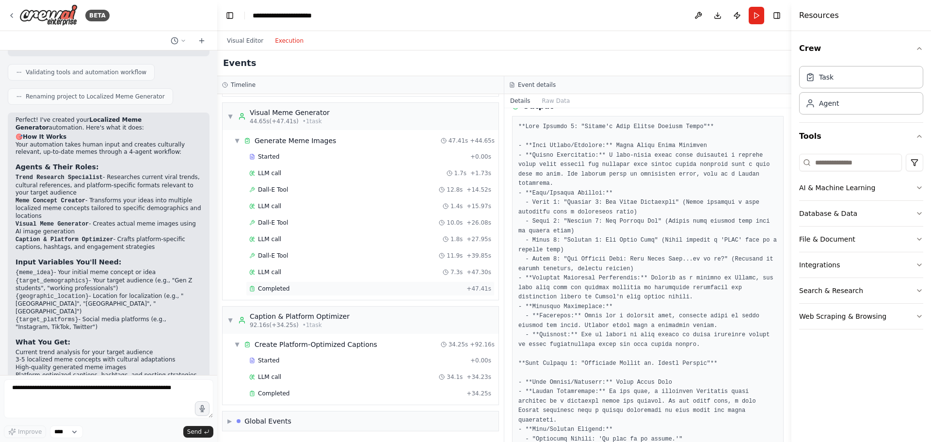
click at [341, 291] on div "Completed" at bounding box center [355, 288] width 213 height 8
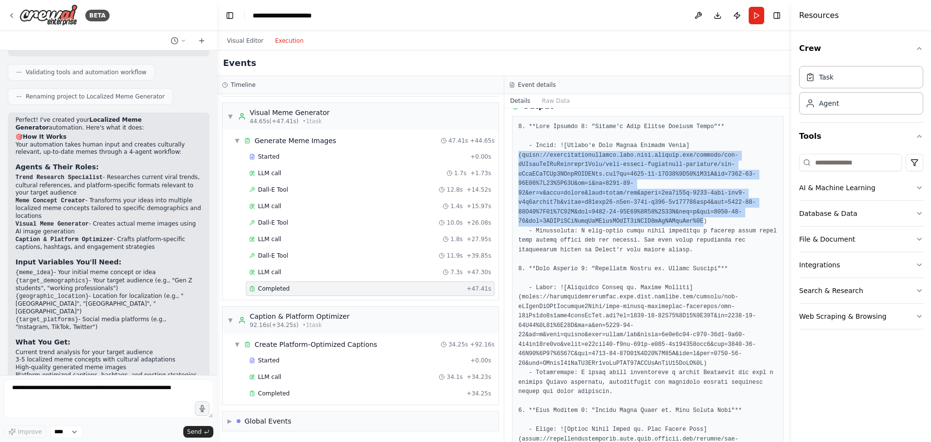
drag, startPoint x: 520, startPoint y: 155, endPoint x: 686, endPoint y: 217, distance: 178.1
click at [686, 217] on pre at bounding box center [647, 344] width 259 height 444
copy pre "(https://oaidalleapiprodscus.blob.core.windows.net/private/org-hZRtglLxBYvAvvtx…"
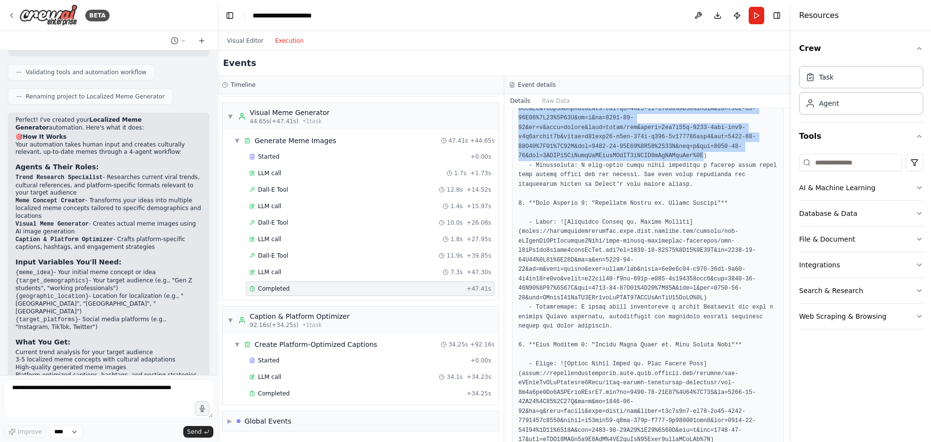
scroll to position [145, 0]
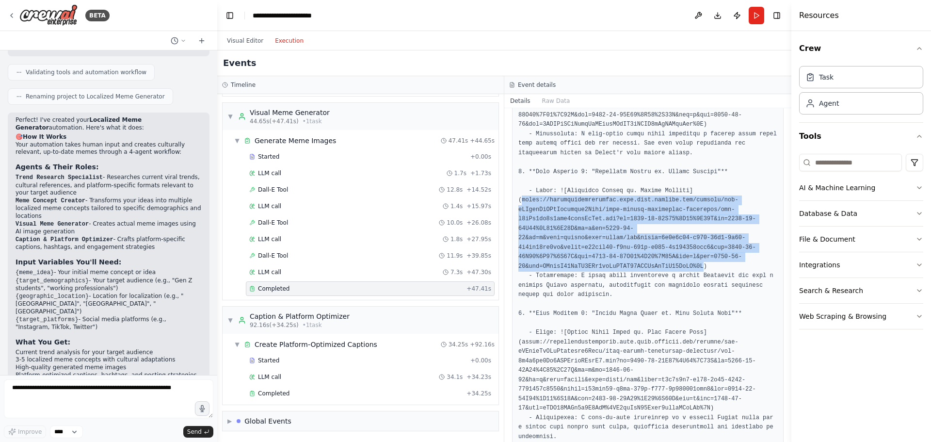
drag, startPoint x: 520, startPoint y: 200, endPoint x: 688, endPoint y: 267, distance: 181.0
click at [688, 267] on pre at bounding box center [647, 247] width 259 height 444
copy pre "https://oaidalleapiprodscus.blob.core.windows.net/private/org-hZRtglLxBYvAvvtxh…"
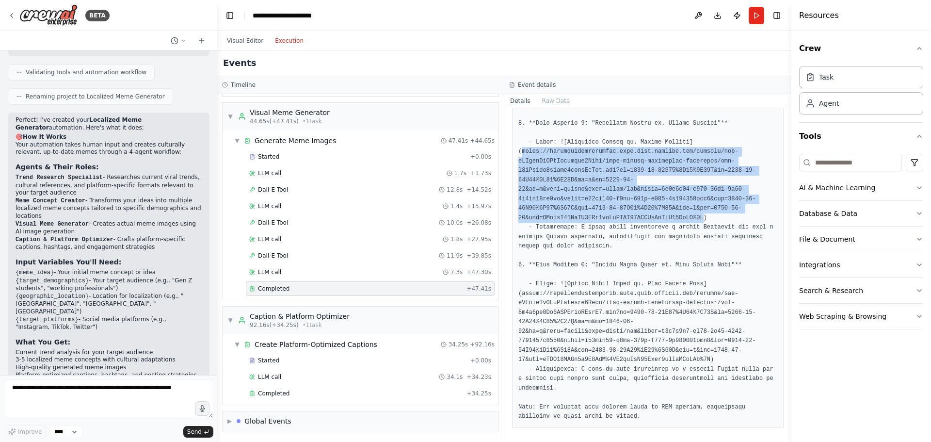
scroll to position [195, 0]
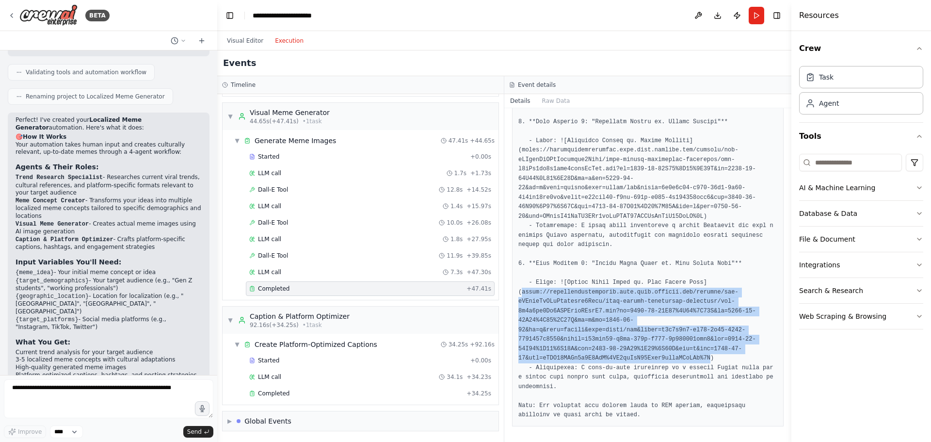
drag, startPoint x: 521, startPoint y: 295, endPoint x: 695, endPoint y: 357, distance: 185.3
click at [695, 357] on pre at bounding box center [647, 197] width 259 height 444
copy pre "https://oaidalleapiprodscus.blob.core.windows.net/private/org-hZRtglLxBYvAvvtxh…"
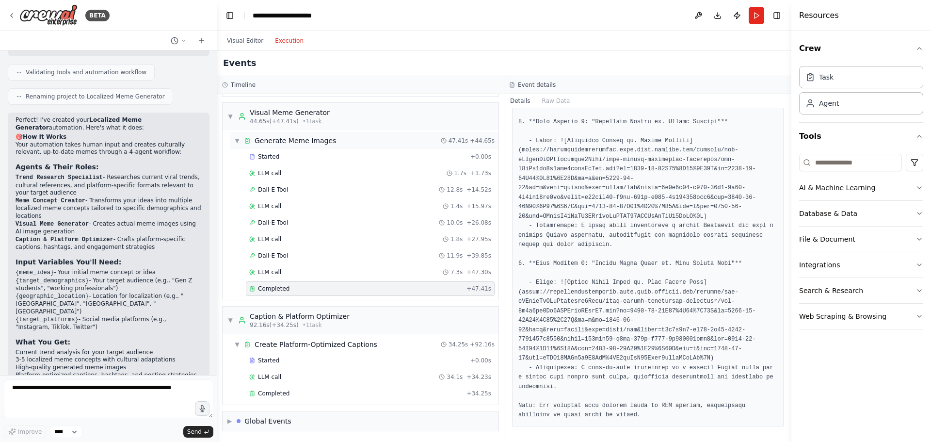
click at [233, 135] on div "▼ Generate Meme Images 47.41s + 44.65s" at bounding box center [364, 140] width 268 height 17
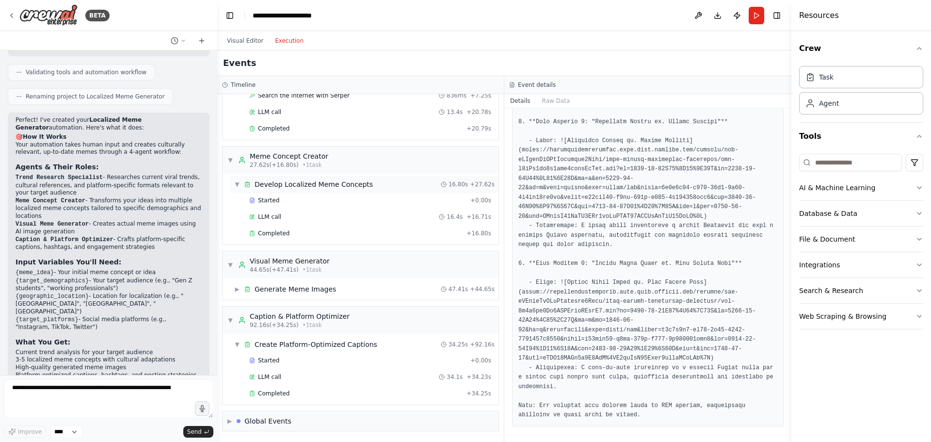
click at [236, 183] on span "▼" at bounding box center [237, 184] width 6 height 8
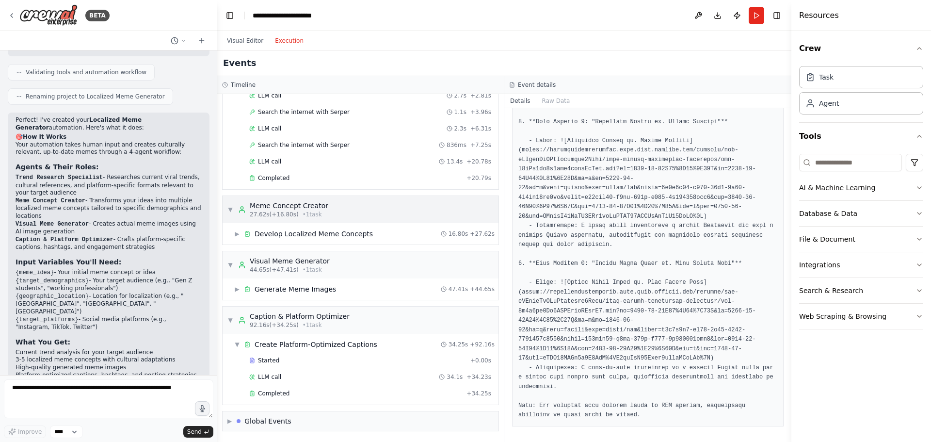
click at [234, 207] on div "▼ Meme Concept Creator 27.62s (+16.80s) • 1 task" at bounding box center [277, 209] width 101 height 17
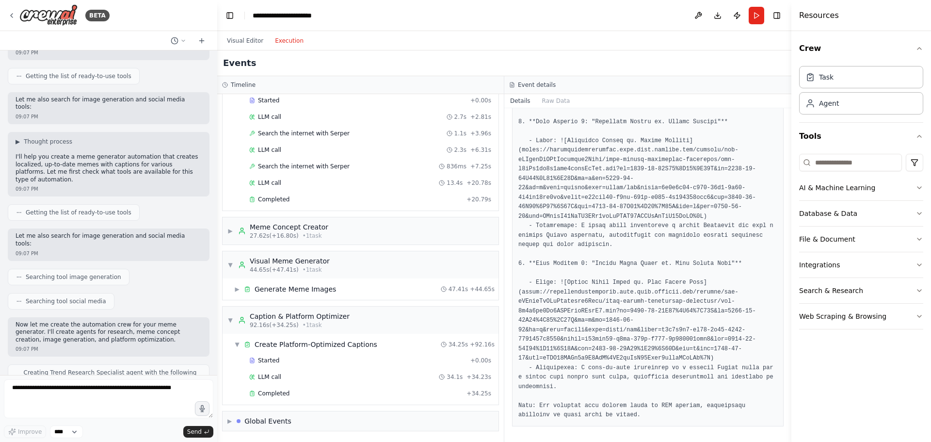
scroll to position [0, 0]
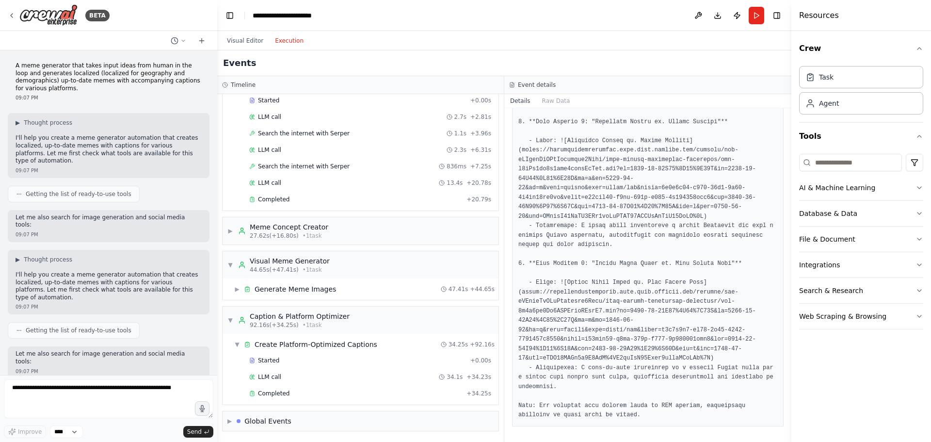
drag, startPoint x: 110, startPoint y: 156, endPoint x: 126, endPoint y: 159, distance: 16.3
click at [126, 159] on div "▶ Thought process I'll help you create a meme generator automation that creates…" at bounding box center [109, 145] width 202 height 64
click at [53, 69] on p "A meme generator that takes input ideas from human in the loop and generates lo…" at bounding box center [109, 77] width 186 height 30
click at [52, 70] on p "A meme generator that takes input ideas from human in the loop and generates lo…" at bounding box center [109, 77] width 186 height 30
click at [50, 70] on p "A meme generator that takes input ideas from human in the loop and generates lo…" at bounding box center [109, 77] width 186 height 30
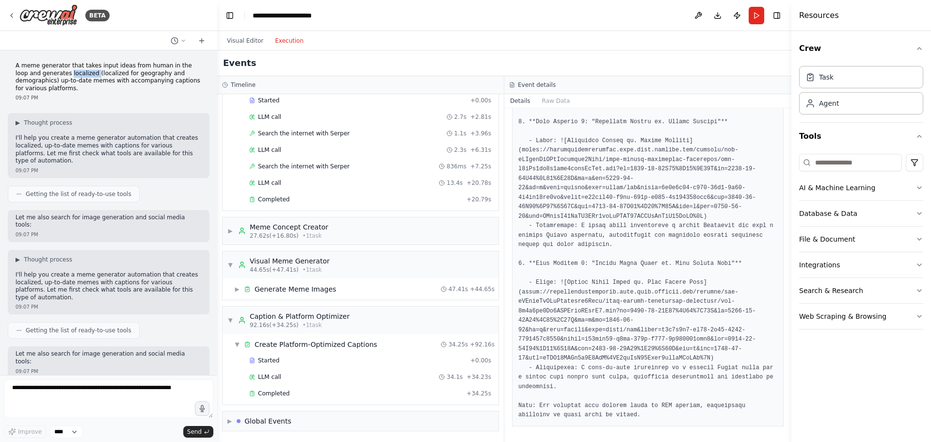
click at [49, 70] on p "A meme generator that takes input ideas from human in the loop and generates lo…" at bounding box center [109, 77] width 186 height 30
copy p "A meme generator that takes input ideas from human in the loop and generates lo…"
click at [205, 40] on button at bounding box center [202, 41] width 16 height 12
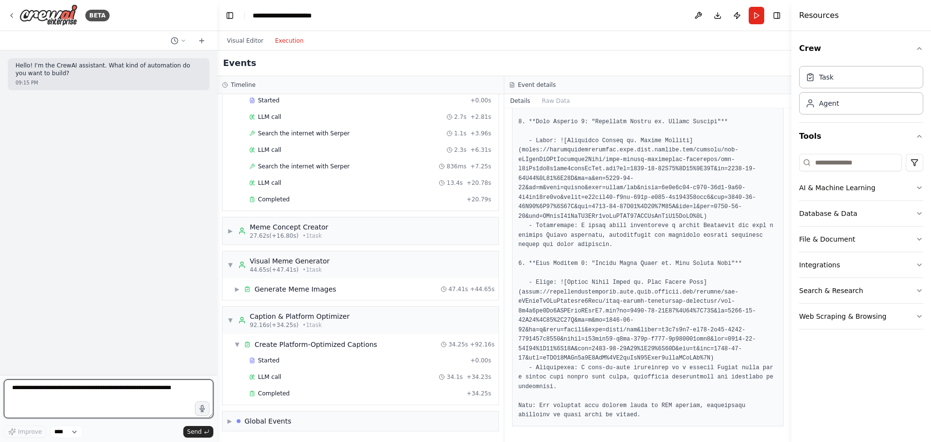
click at [148, 400] on textarea at bounding box center [108, 398] width 209 height 39
paste textarea "**********"
type textarea "**********"
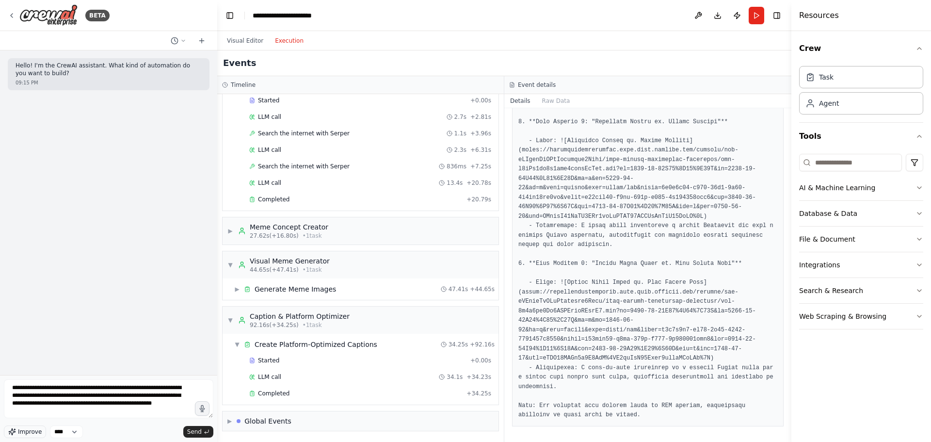
click at [18, 430] on span "Improve" at bounding box center [30, 431] width 24 height 8
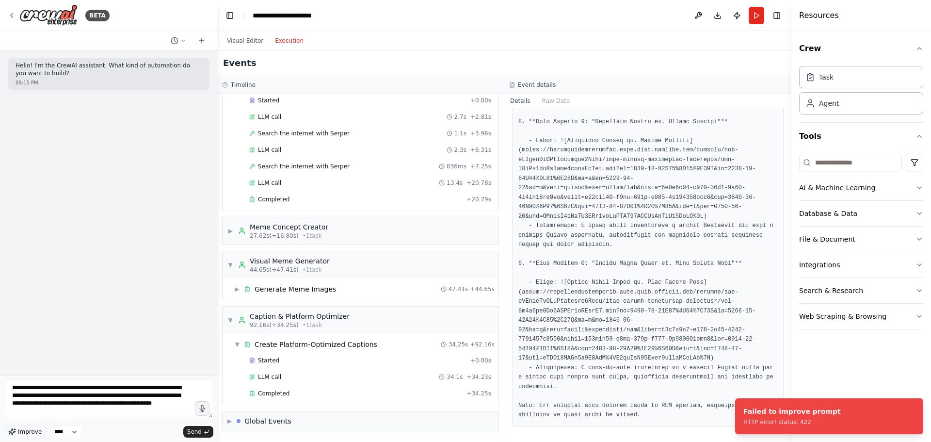
click at [29, 433] on span "Improve" at bounding box center [30, 431] width 24 height 8
click at [80, 432] on select "****" at bounding box center [66, 431] width 33 height 13
click at [82, 426] on select "****" at bounding box center [66, 431] width 33 height 13
click at [98, 123] on div "Hello! I'm the CrewAI assistant. What kind of automation do you want to build? …" at bounding box center [108, 212] width 217 height 324
click at [39, 10] on img at bounding box center [48, 15] width 58 height 22
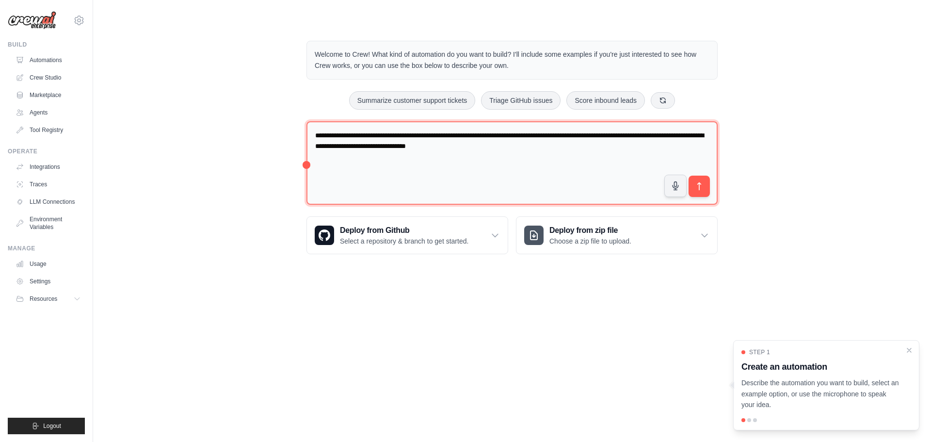
click at [363, 144] on textarea "**********" at bounding box center [511, 163] width 411 height 84
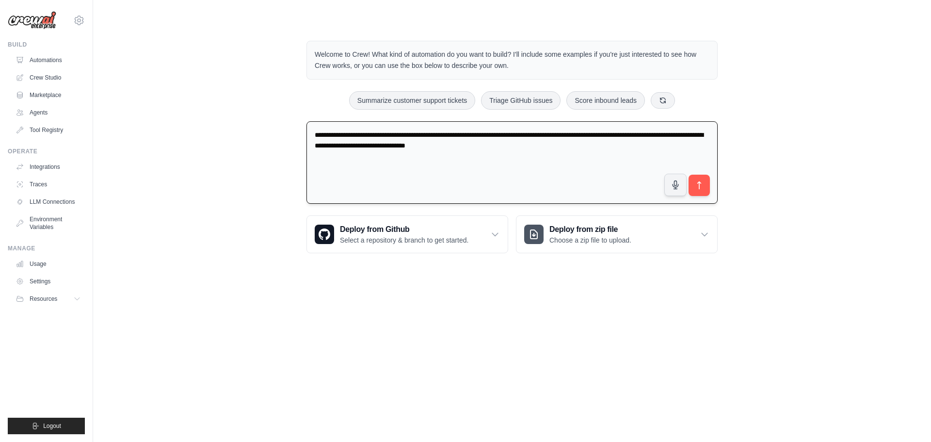
paste textarea
click at [431, 136] on textarea "**********" at bounding box center [511, 162] width 411 height 83
type textarea "**********"
click at [696, 184] on icon "submit" at bounding box center [699, 185] width 10 height 10
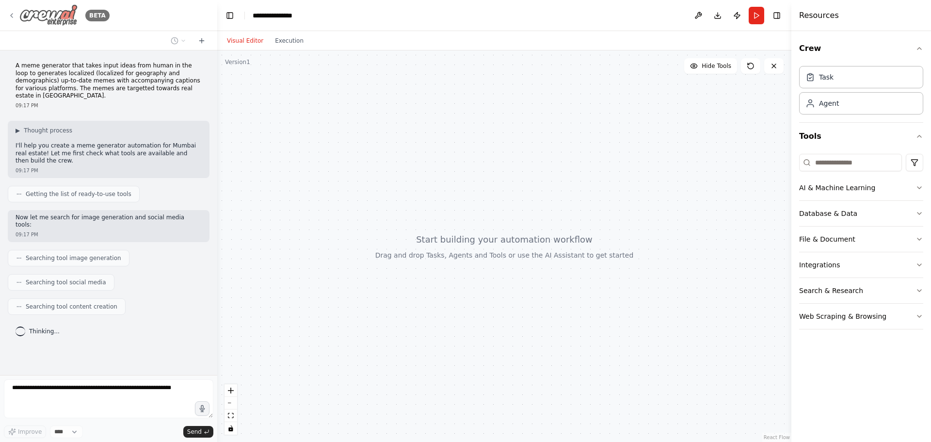
click at [58, 14] on img at bounding box center [48, 15] width 58 height 22
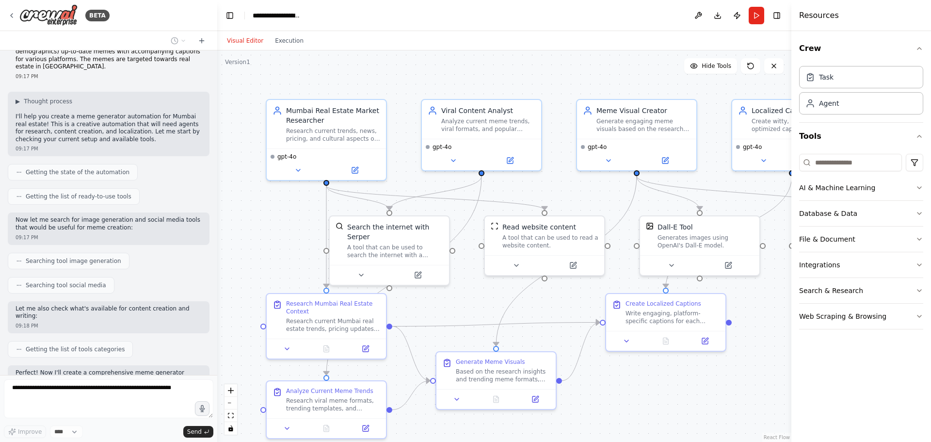
scroll to position [414, 0]
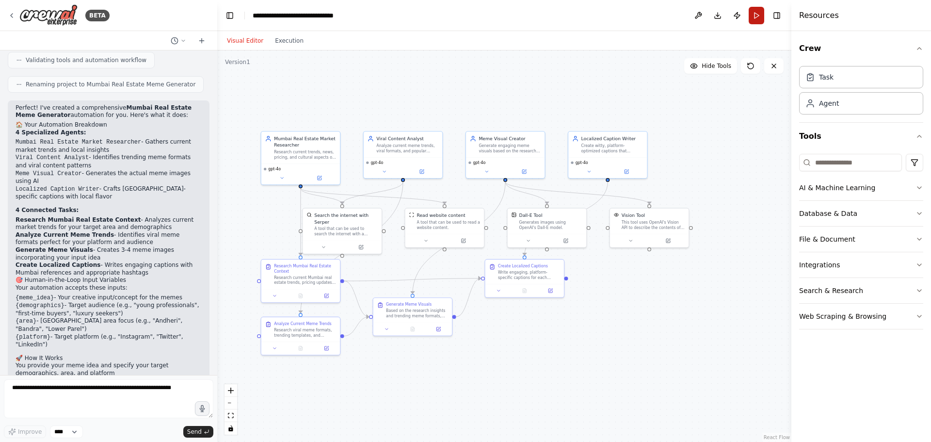
click at [756, 19] on button "Run" at bounding box center [756, 15] width 16 height 17
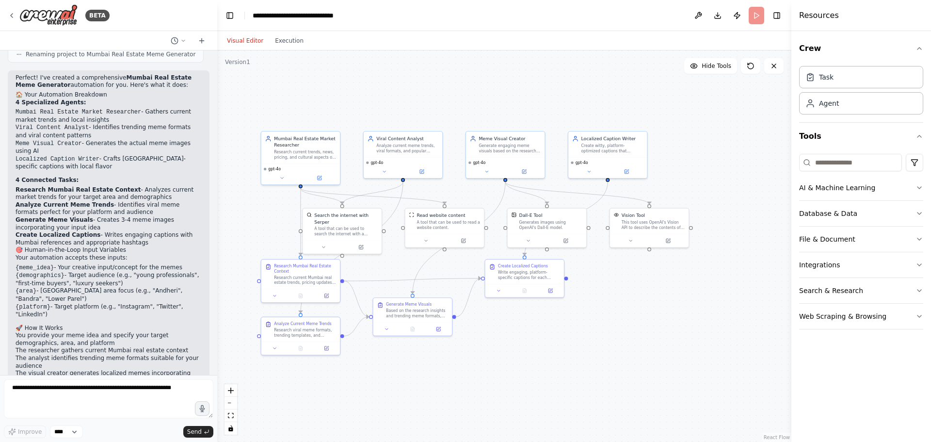
scroll to position [732, 0]
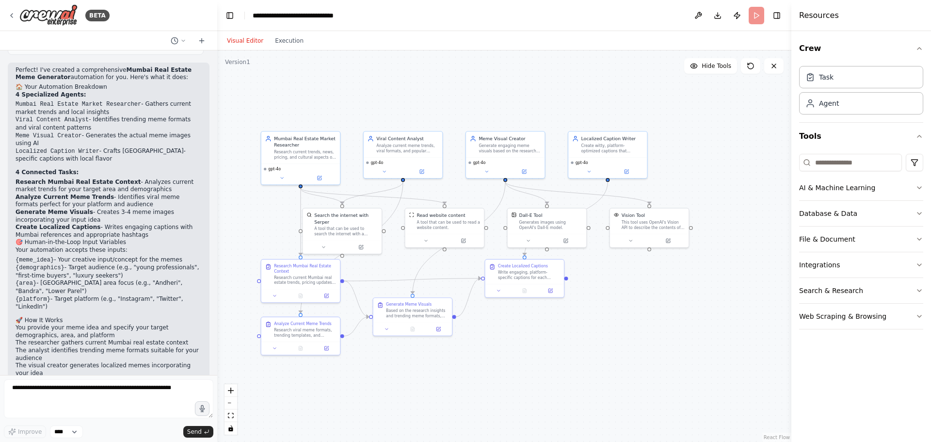
click at [750, 191] on div ".deletable-edge-delete-btn { width: 20px; height: 20px; border: 0px solid #ffff…" at bounding box center [504, 245] width 574 height 391
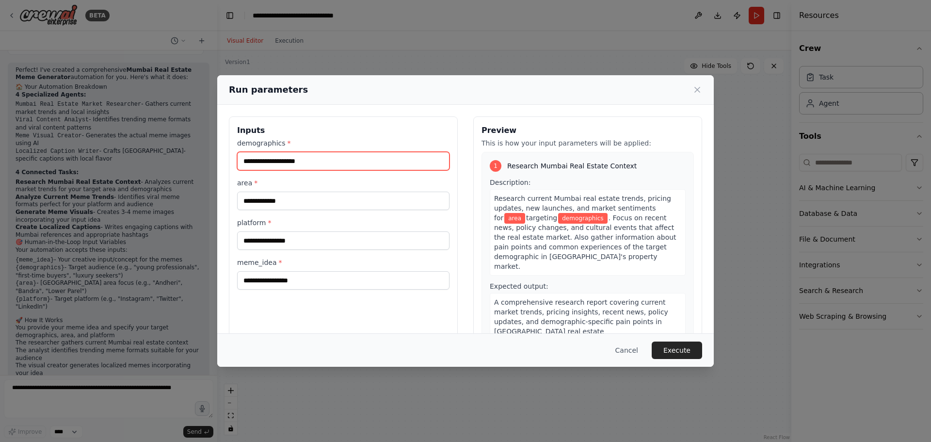
click at [340, 161] on input "demographics *" at bounding box center [343, 161] width 212 height 18
type input "*"
type input "**********"
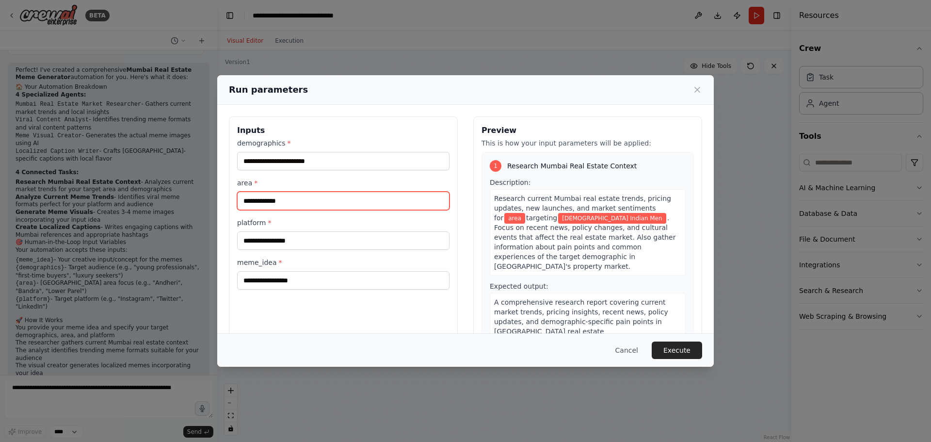
click at [296, 197] on input "area *" at bounding box center [343, 200] width 212 height 18
type input "******"
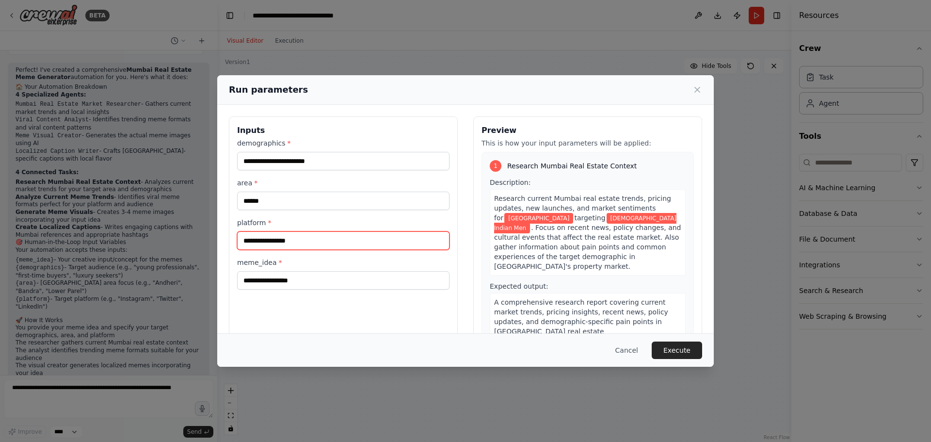
type input "*"
type input "**********"
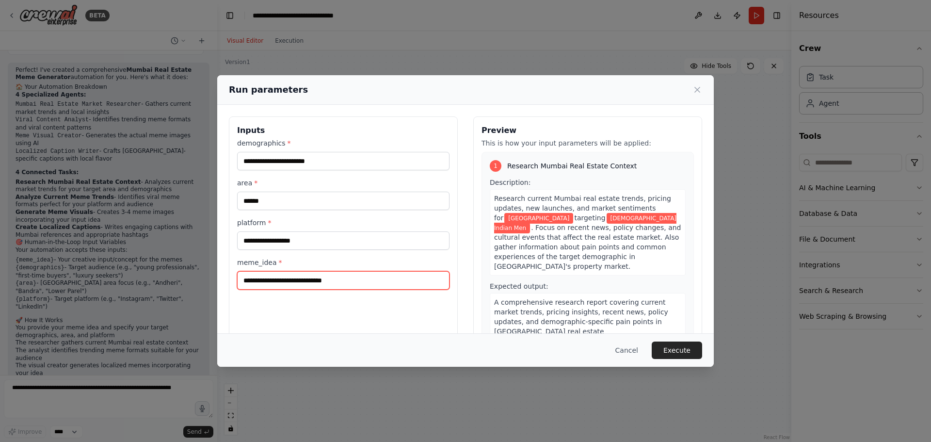
type input "**********"
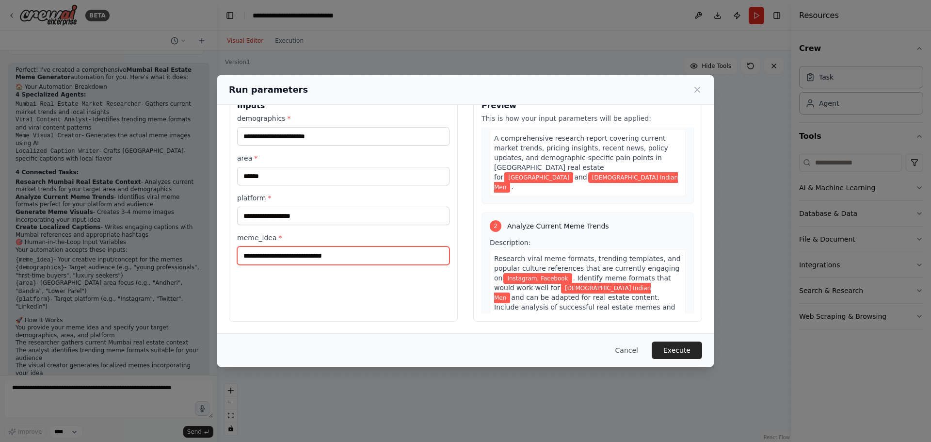
scroll to position [145, 0]
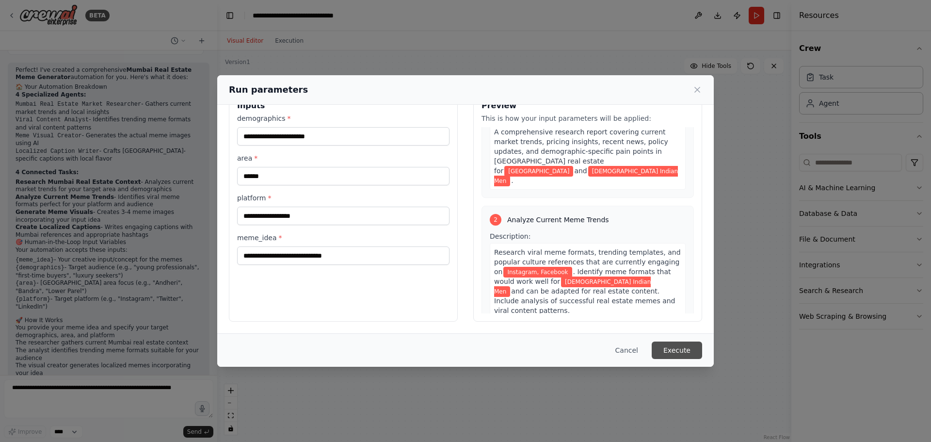
click at [678, 352] on button "Execute" at bounding box center [676, 349] width 50 height 17
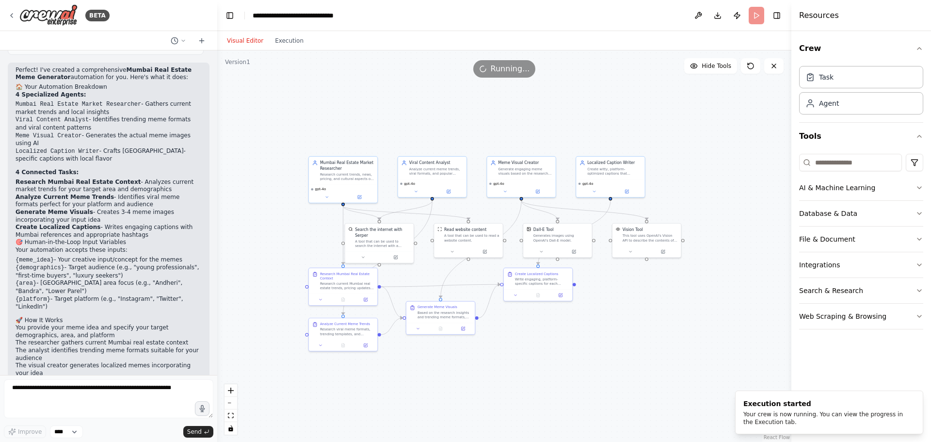
click at [289, 47] on div "Visual Editor Execution" at bounding box center [265, 40] width 88 height 19
click at [286, 43] on button "Execution" at bounding box center [289, 41] width 40 height 12
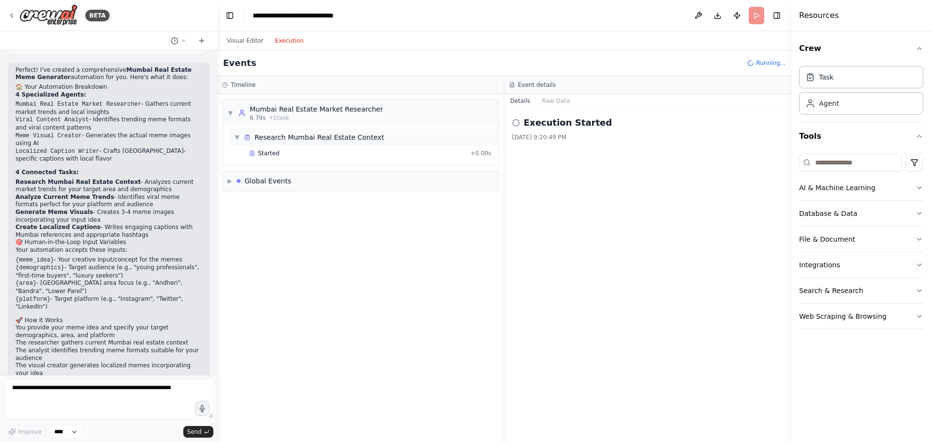
click at [262, 136] on div "Research Mumbai Real Estate Context" at bounding box center [318, 137] width 129 height 10
click at [267, 135] on div "Research Mumbai Real Estate Context" at bounding box center [318, 137] width 129 height 10
click at [295, 171] on div "LLM call 703ms + 2.17s" at bounding box center [370, 170] width 242 height 8
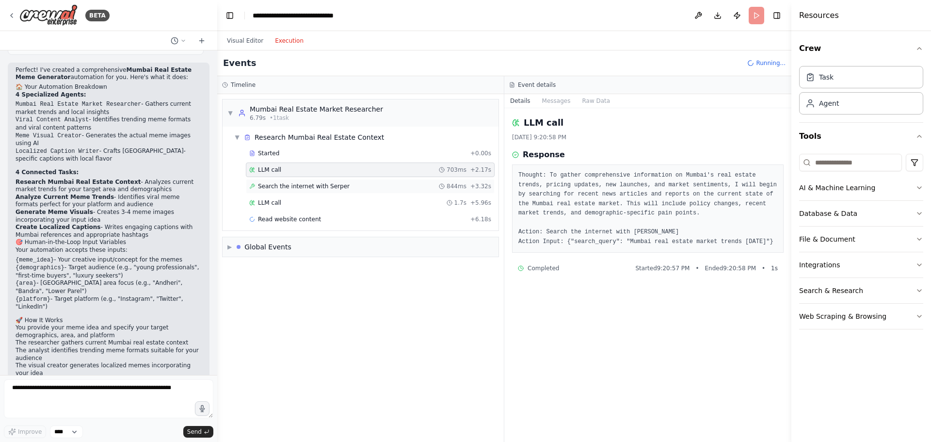
click at [342, 185] on div "Search the internet with Serper 844ms + 3.32s" at bounding box center [370, 186] width 242 height 8
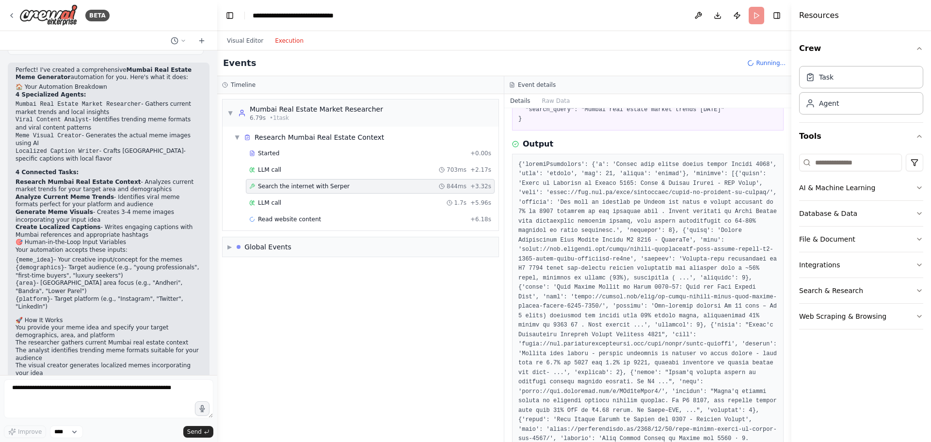
scroll to position [97, 0]
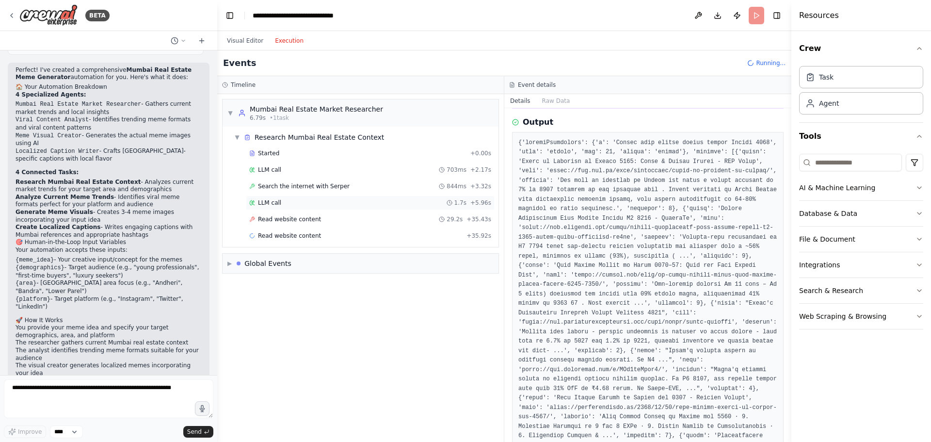
click at [368, 199] on div "LLM call 1.7s + 5.96s" at bounding box center [370, 203] width 242 height 8
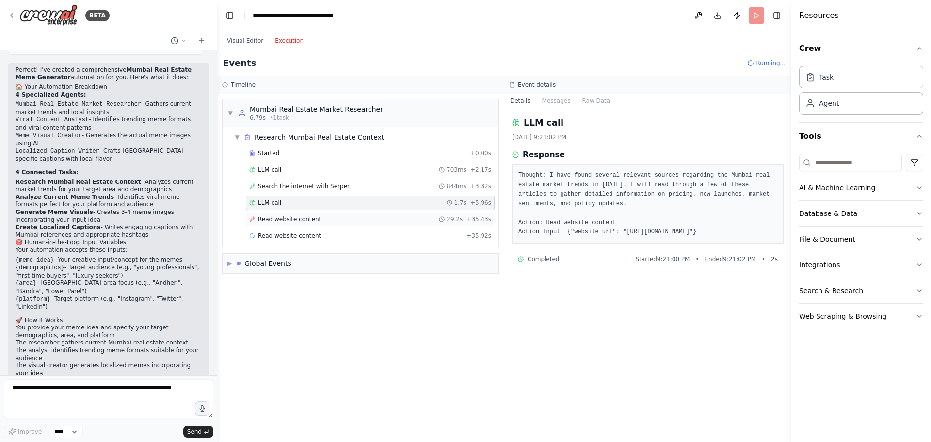
click at [345, 220] on div "Read website content 29.2s + 35.43s" at bounding box center [370, 219] width 242 height 8
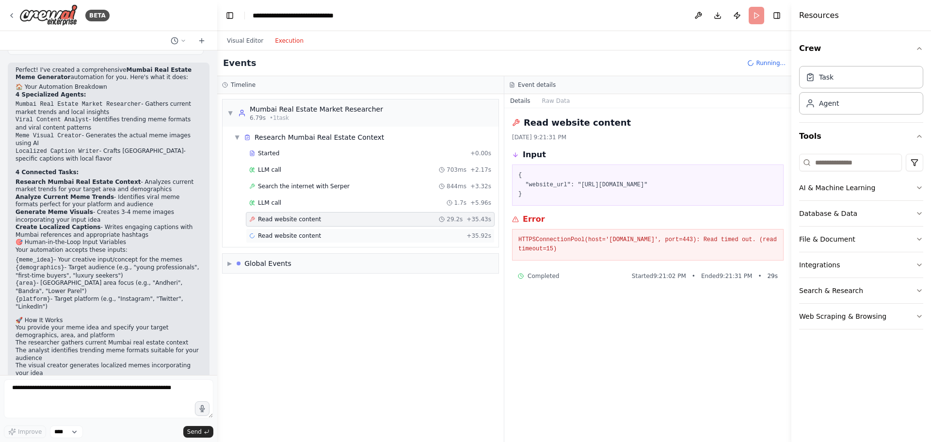
click at [337, 233] on div "Read website content + 35.92s" at bounding box center [370, 236] width 242 height 8
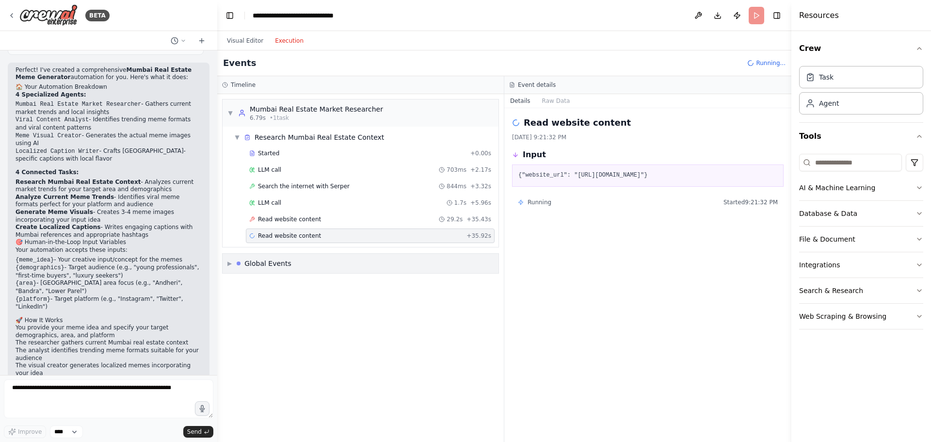
click at [312, 260] on div "▶ Global Events" at bounding box center [360, 262] width 276 height 19
click at [315, 258] on div "▼ Global Events" at bounding box center [360, 262] width 276 height 19
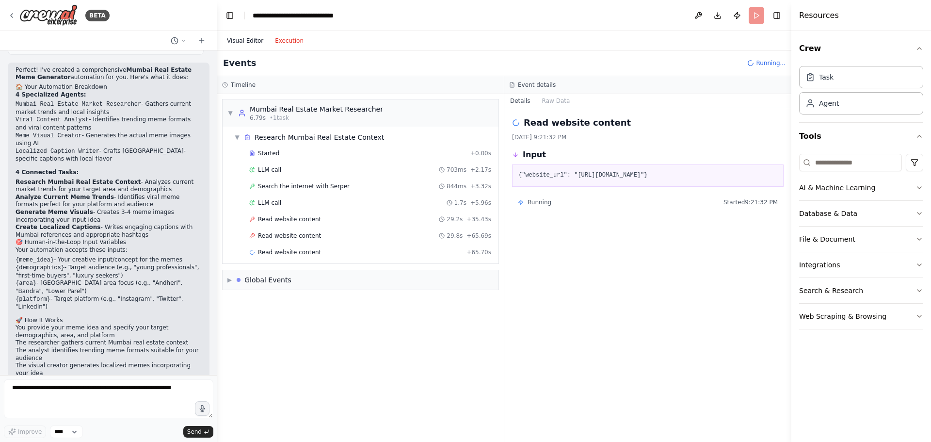
click at [240, 42] on button "Visual Editor" at bounding box center [245, 41] width 48 height 12
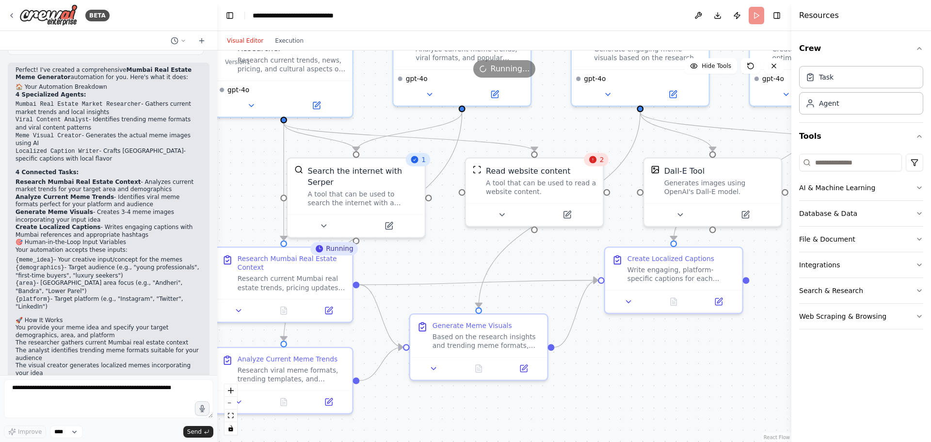
drag, startPoint x: 650, startPoint y: 211, endPoint x: 590, endPoint y: 132, distance: 98.9
click at [590, 132] on div ".deletable-edge-delete-btn { width: 20px; height: 20px; border: 0px solid #ffff…" at bounding box center [504, 245] width 574 height 391
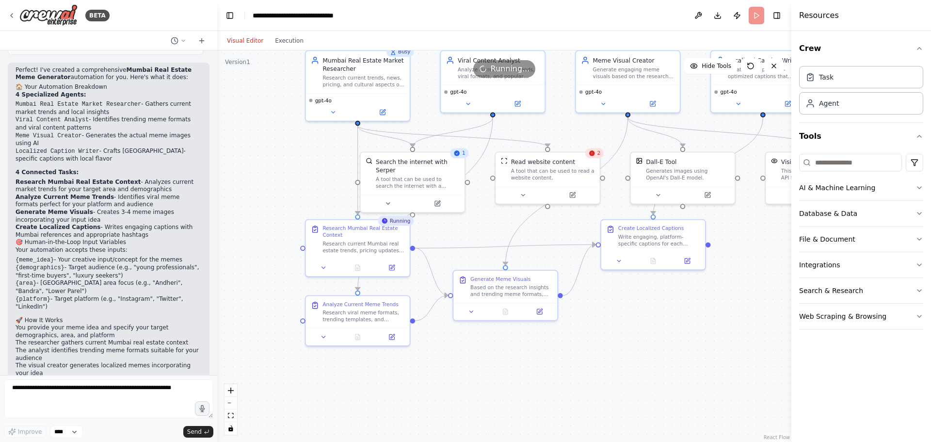
click at [596, 155] on div "2" at bounding box center [594, 153] width 18 height 10
click at [595, 157] on div "2" at bounding box center [594, 153] width 18 height 10
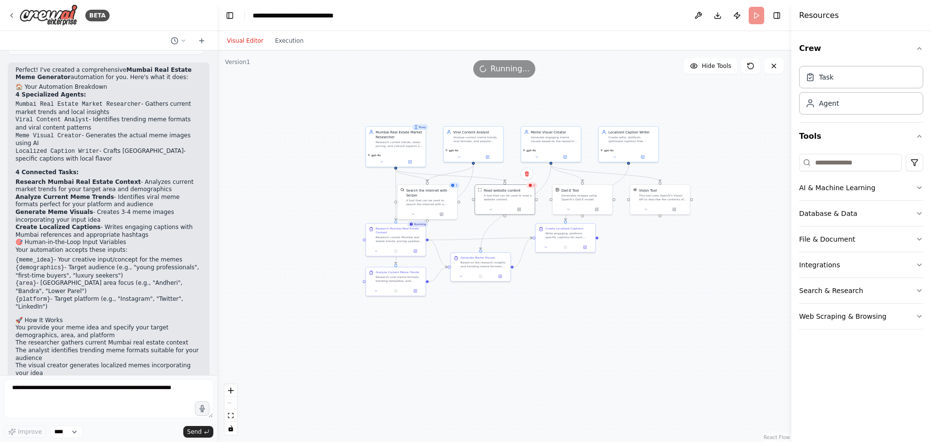
drag, startPoint x: 659, startPoint y: 278, endPoint x: 601, endPoint y: 298, distance: 60.7
click at [601, 298] on div ".deletable-edge-delete-btn { width: 20px; height: 20px; border: 0px solid #ffff…" at bounding box center [504, 245] width 574 height 391
click at [574, 293] on div ".deletable-edge-delete-btn { width: 20px; height: 20px; border: 0px solid #ffff…" at bounding box center [504, 245] width 574 height 391
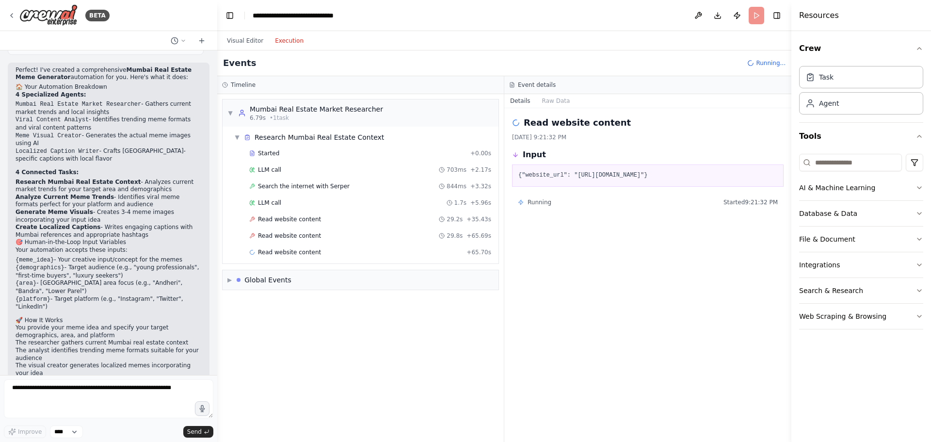
click at [288, 43] on button "Execution" at bounding box center [289, 41] width 40 height 12
click at [325, 251] on div "Read website content 30.2s + 95.93s" at bounding box center [370, 252] width 242 height 8
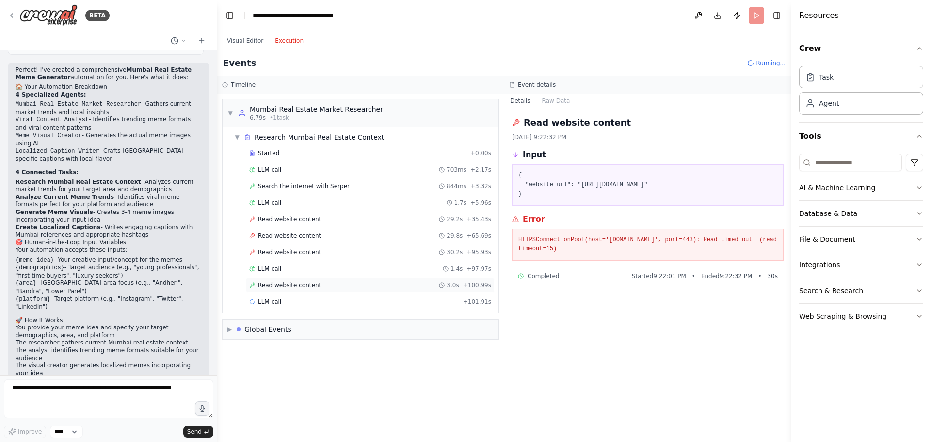
click at [323, 286] on div "Read website content 3.0s + 100.99s" at bounding box center [370, 285] width 242 height 8
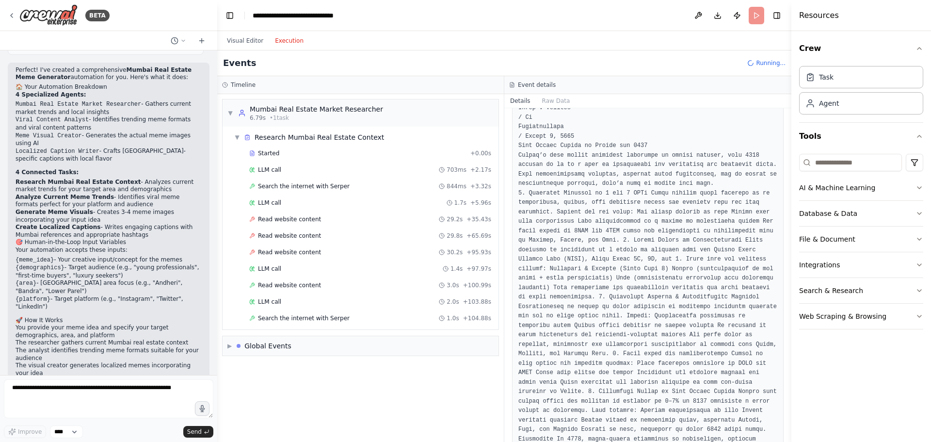
scroll to position [432, 0]
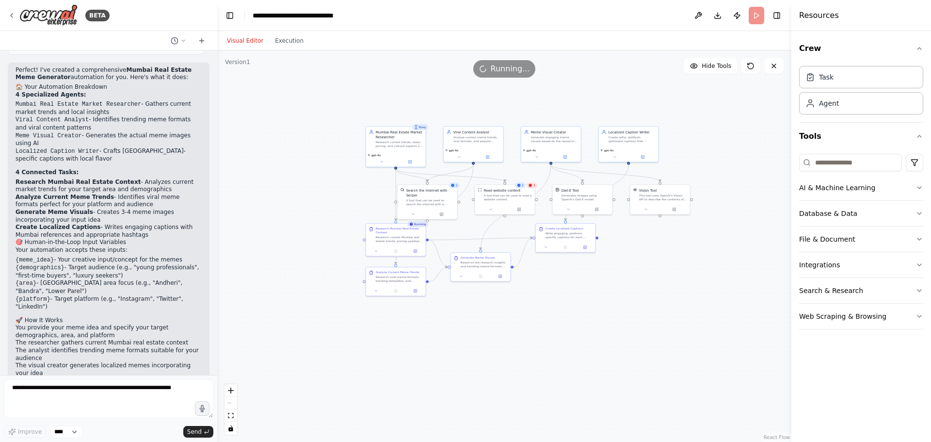
click at [248, 39] on button "Visual Editor" at bounding box center [245, 41] width 48 height 12
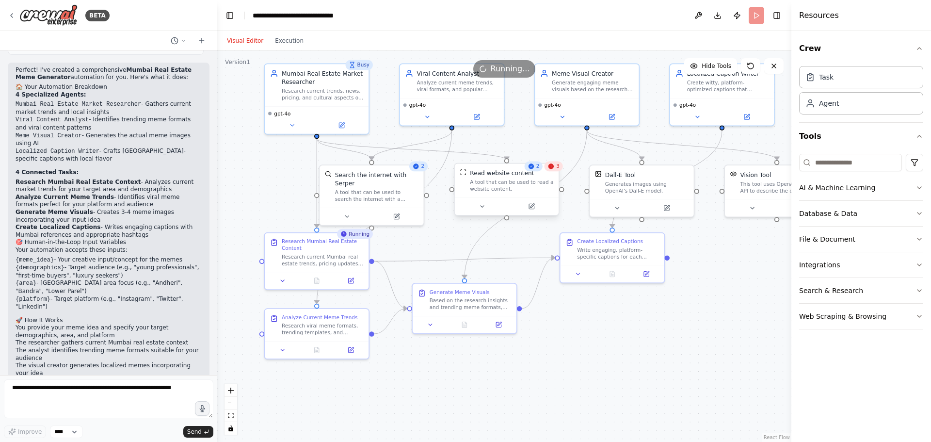
click at [507, 184] on div "A tool that can be used to read a website content." at bounding box center [511, 186] width 83 height 14
click at [502, 185] on div "A tool that can be used to read a website content." at bounding box center [507, 186] width 83 height 14
click at [831, 161] on input at bounding box center [850, 162] width 103 height 17
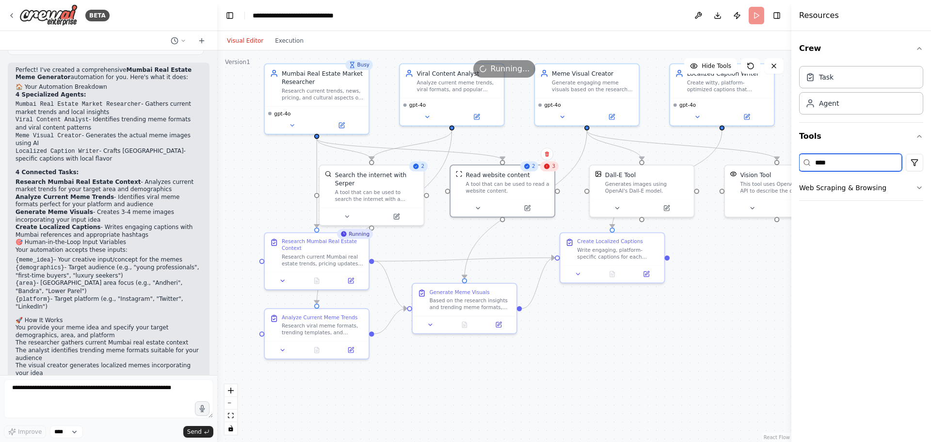
click at [835, 167] on input "****" at bounding box center [850, 162] width 103 height 17
type input "****"
click at [831, 192] on button "File & Document" at bounding box center [861, 187] width 124 height 25
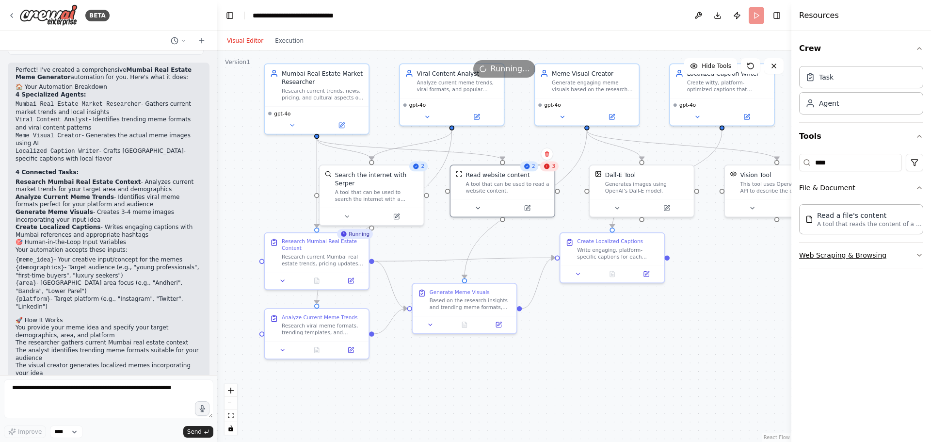
click at [904, 252] on button "Web Scraping & Browsing" at bounding box center [861, 254] width 124 height 25
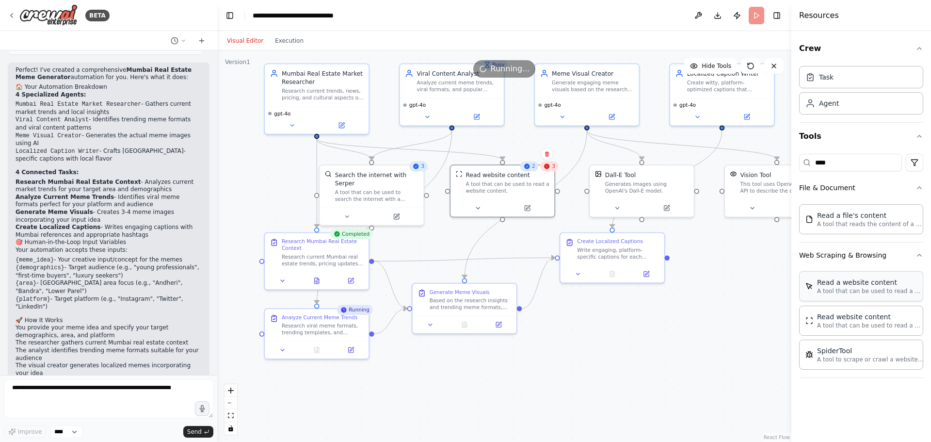
click at [884, 293] on p "A tool that can be used to read a website content." at bounding box center [870, 291] width 107 height 8
click at [876, 358] on p "A tool to scrape or crawl a website and return LLM-ready content." at bounding box center [870, 359] width 107 height 8
drag, startPoint x: 743, startPoint y: 370, endPoint x: 660, endPoint y: 359, distance: 84.2
click at [660, 359] on div "SpiderTool" at bounding box center [667, 358] width 83 height 8
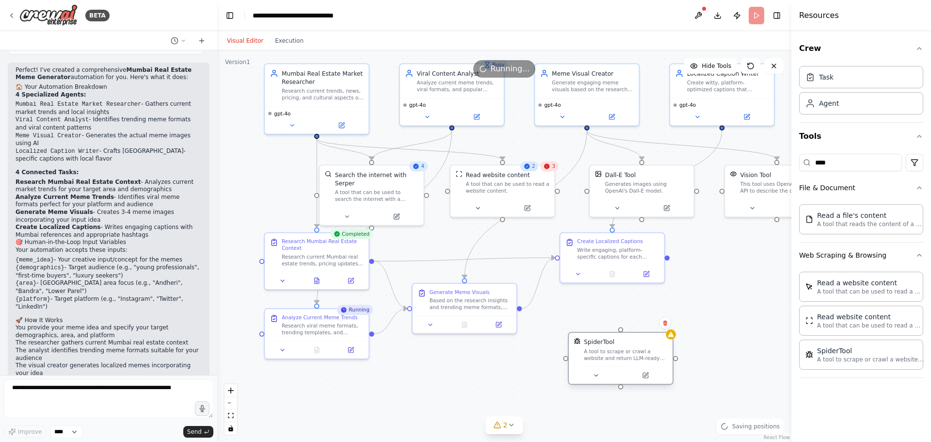
drag, startPoint x: 676, startPoint y: 364, endPoint x: 640, endPoint y: 343, distance: 41.9
click at [640, 344] on div "SpiderTool A tool to scrape or crawl a website and return LLM-ready content." at bounding box center [625, 349] width 83 height 24
drag, startPoint x: 317, startPoint y: 134, endPoint x: 624, endPoint y: 332, distance: 365.3
click at [624, 332] on div "Mumbai Real Estate Market Researcher Research current trends, news, pricing, an…" at bounding box center [471, 191] width 500 height 341
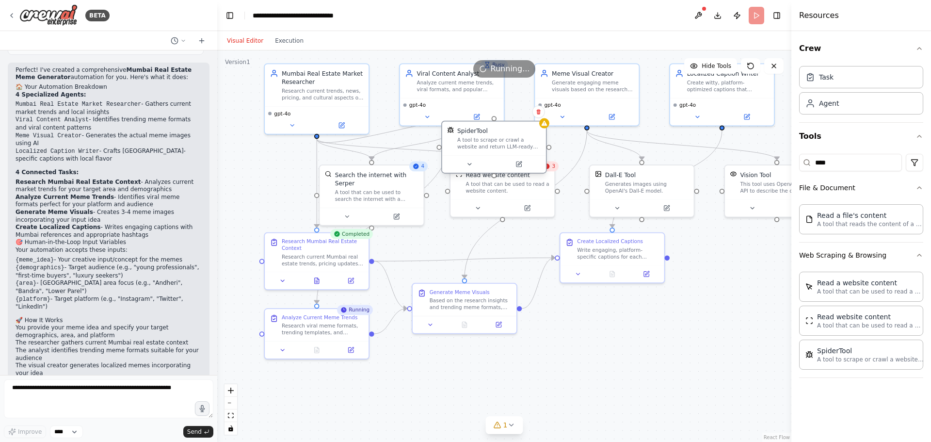
drag, startPoint x: 633, startPoint y: 363, endPoint x: 503, endPoint y: 153, distance: 246.8
click at [503, 153] on div "SpiderTool A tool to scrape or crawl a website and return LLM-ready content." at bounding box center [494, 139] width 104 height 34
click at [537, 113] on icon at bounding box center [538, 111] width 4 height 5
click at [537, 112] on icon at bounding box center [539, 112] width 6 height 6
click at [516, 111] on button "Confirm" at bounding box center [511, 111] width 34 height 12
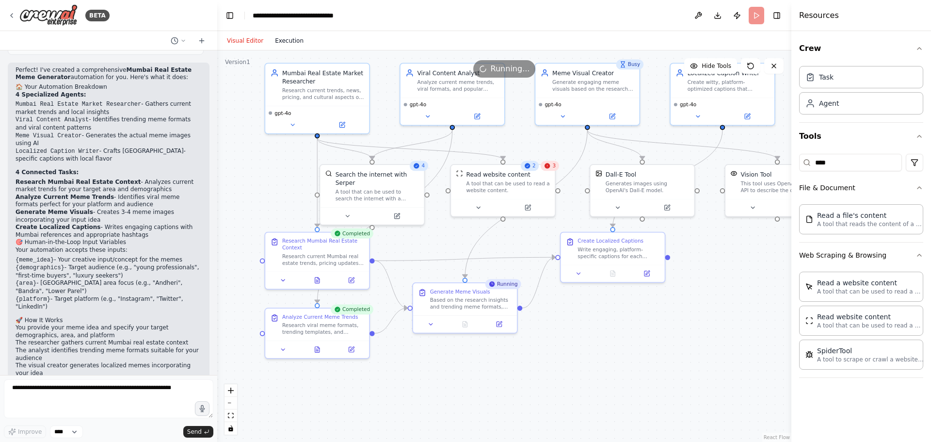
click at [280, 41] on button "Execution" at bounding box center [289, 41] width 40 height 12
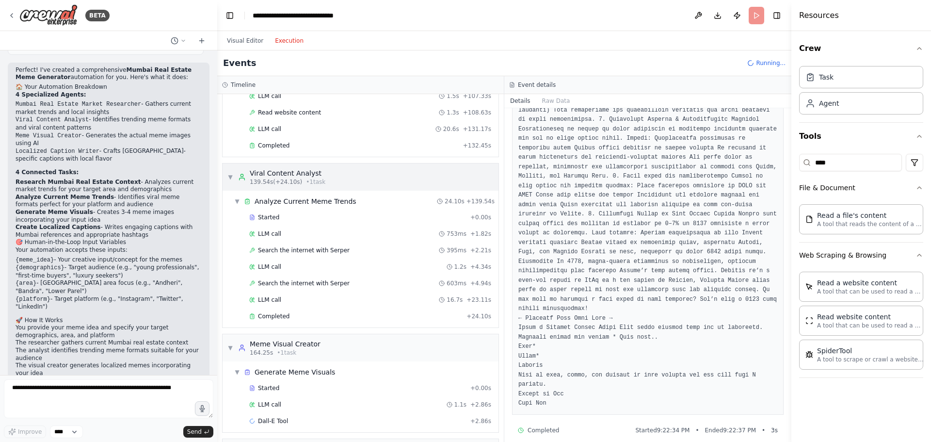
scroll to position [266, 0]
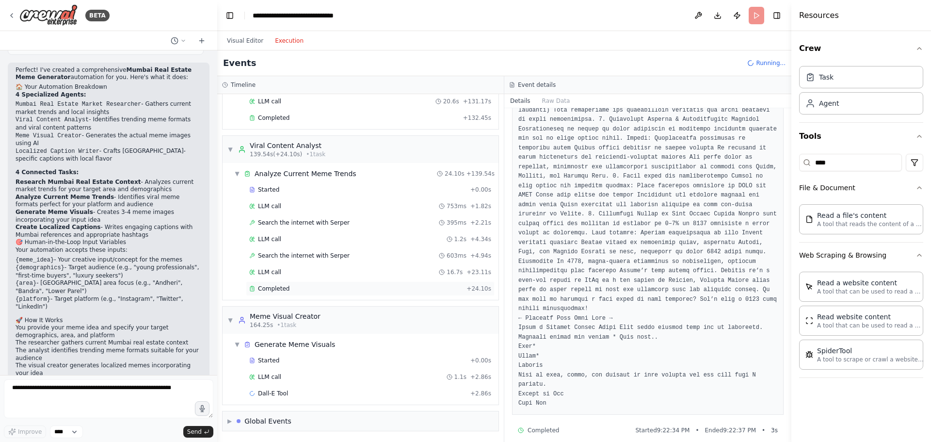
click at [372, 286] on div "Completed" at bounding box center [355, 288] width 213 height 8
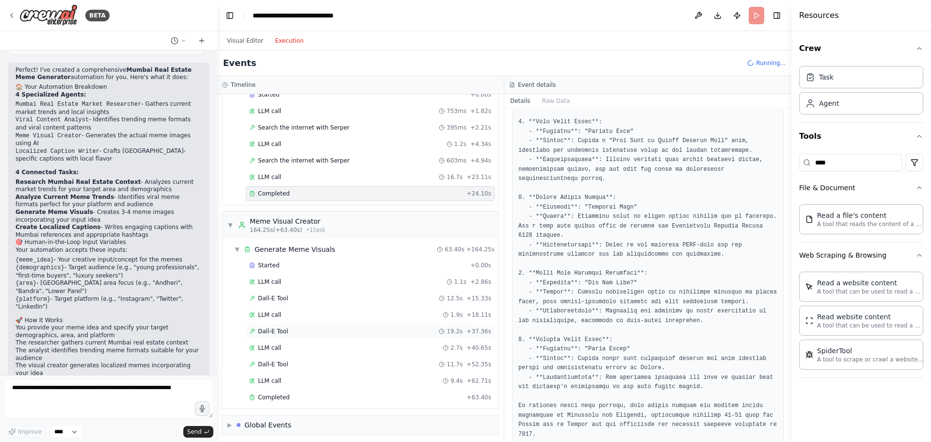
scroll to position [365, 0]
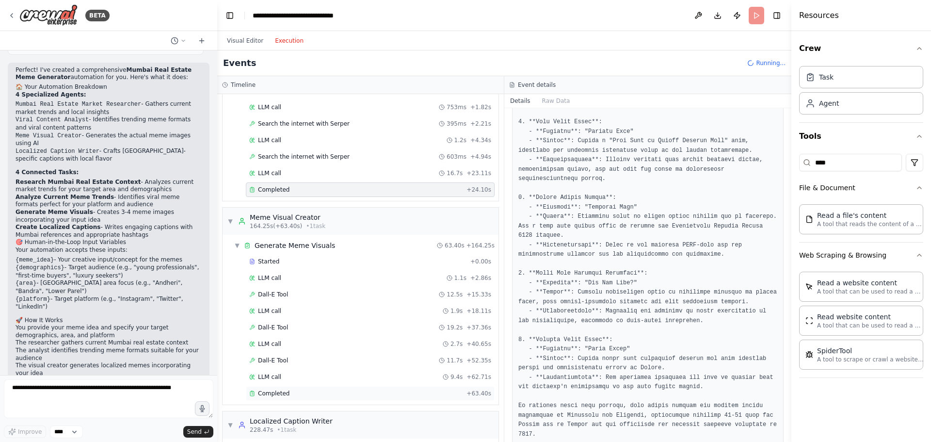
click at [321, 394] on div "Completed" at bounding box center [355, 393] width 213 height 8
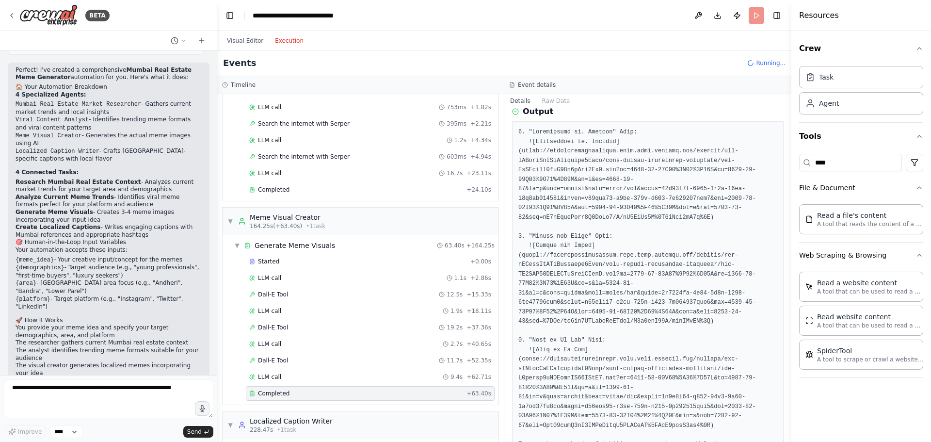
scroll to position [0, 0]
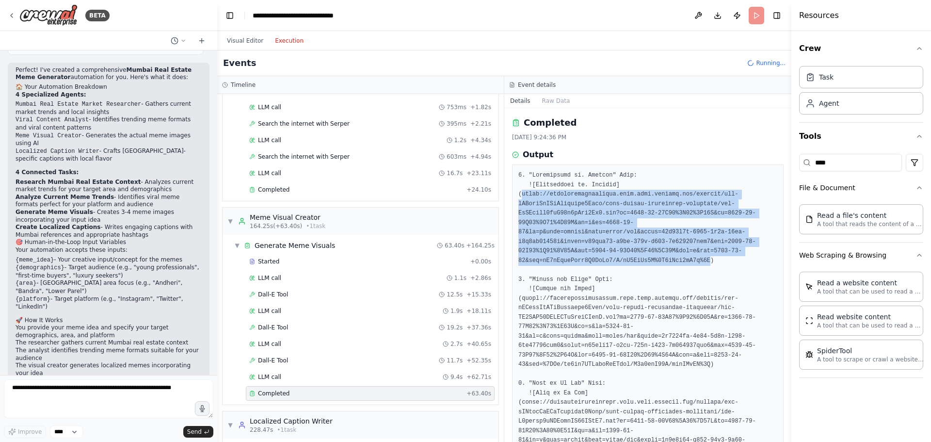
drag, startPoint x: 521, startPoint y: 195, endPoint x: 694, endPoint y: 260, distance: 184.6
click at [694, 260] on pre at bounding box center [647, 341] width 259 height 340
copy pre "https://oaidalleapiprodscus.blob.core.windows.net/private/org-hZRtglLxBYvAvvtxh…"
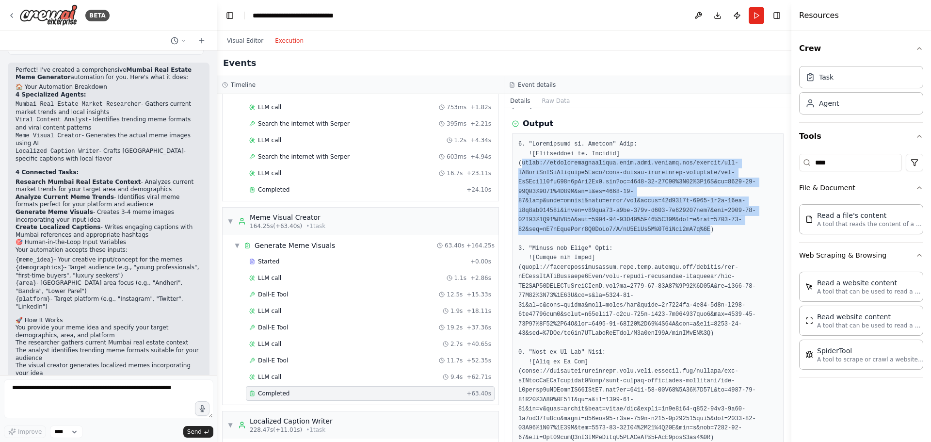
scroll to position [48, 0]
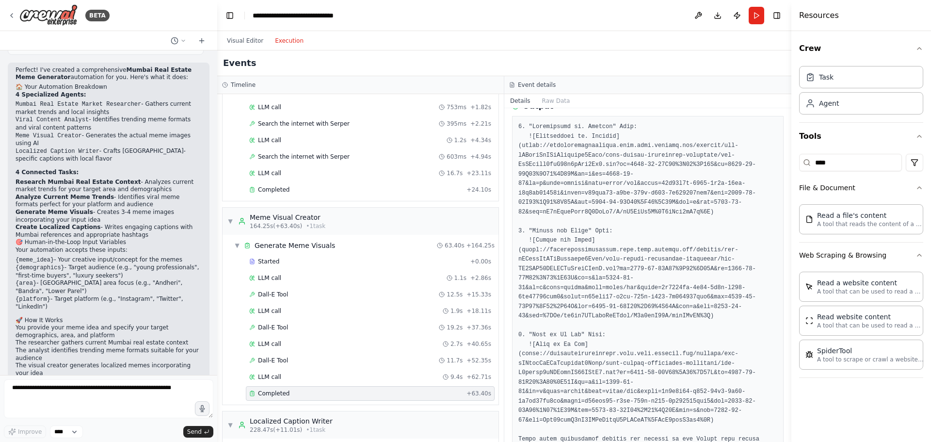
drag, startPoint x: 522, startPoint y: 251, endPoint x: 524, endPoint y: 242, distance: 8.4
click at [524, 242] on pre at bounding box center [647, 292] width 259 height 340
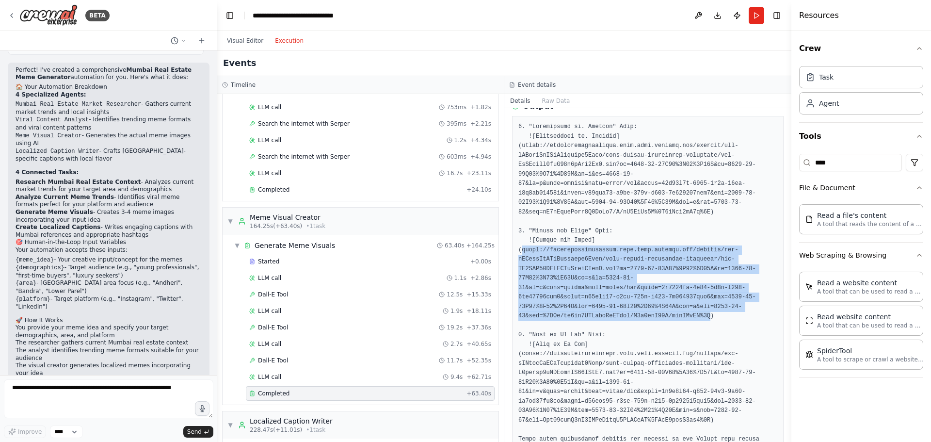
drag, startPoint x: 521, startPoint y: 250, endPoint x: 695, endPoint y: 318, distance: 186.0
click at [695, 318] on pre at bounding box center [647, 292] width 259 height 340
copy pre "https://oaidalleapiprodscus.blob.core.windows.net/private/org-hZRtglLxBYvAvvtxh…"
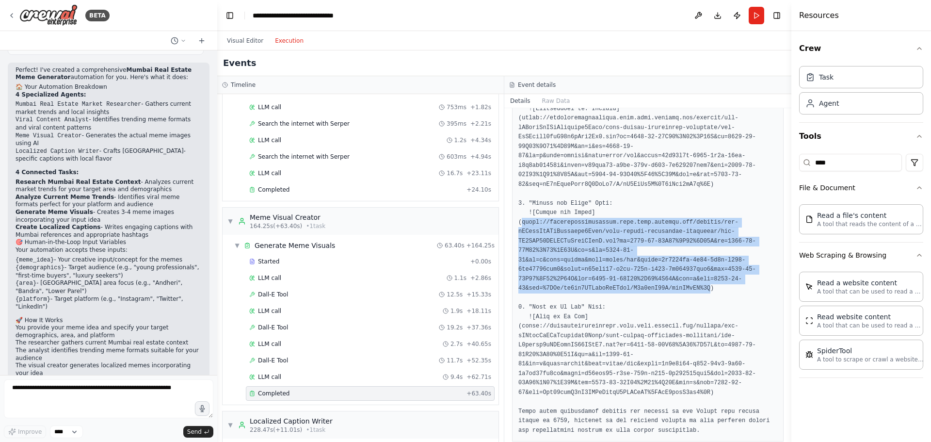
scroll to position [91, 0]
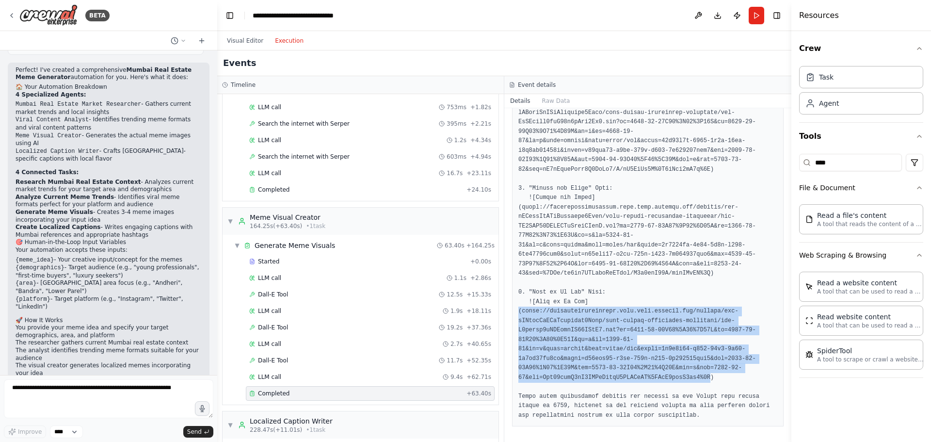
drag, startPoint x: 519, startPoint y: 310, endPoint x: 695, endPoint y: 376, distance: 187.7
click at [695, 376] on pre at bounding box center [647, 249] width 259 height 340
copy pre "(https://oaidalleapiprodscus.blob.core.windows.net/private/org-hZRtglLxBYvAvvtx…"
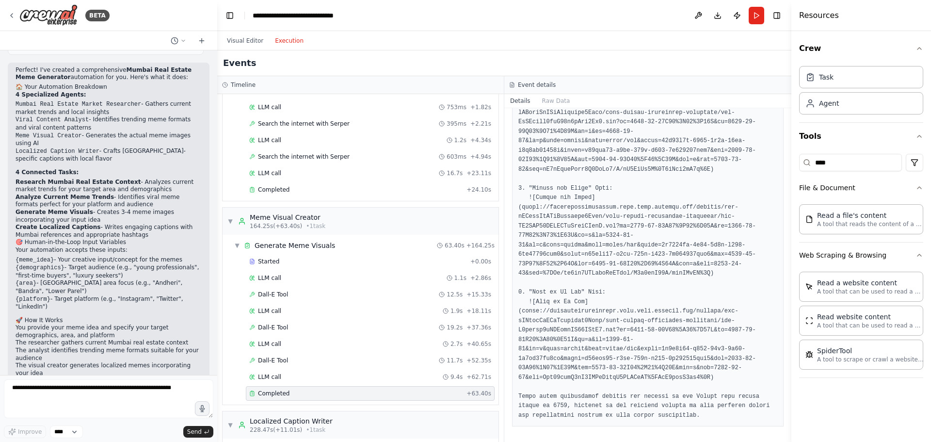
click at [634, 276] on pre at bounding box center [647, 249] width 259 height 340
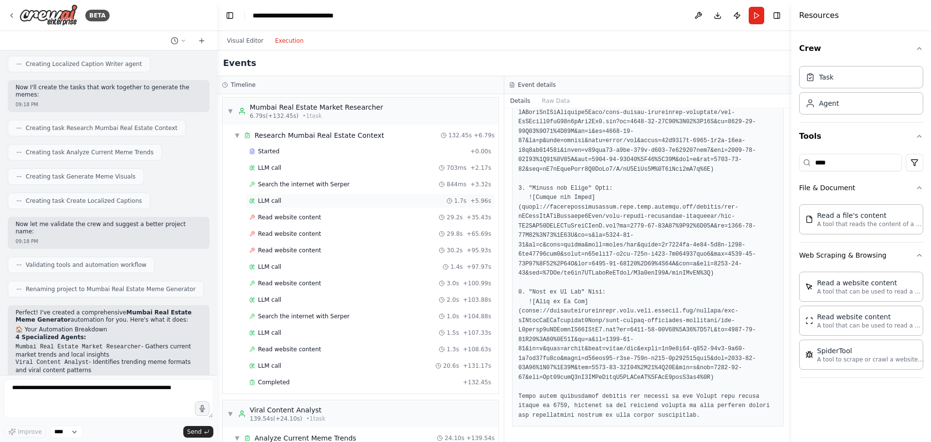
scroll to position [0, 0]
click at [333, 187] on span "Search the internet with Serper" at bounding box center [304, 186] width 92 height 8
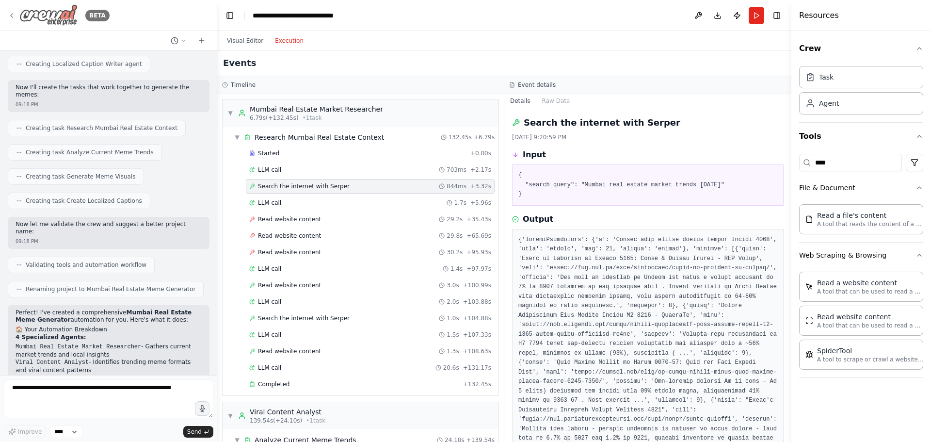
click at [20, 10] on img at bounding box center [48, 15] width 58 height 22
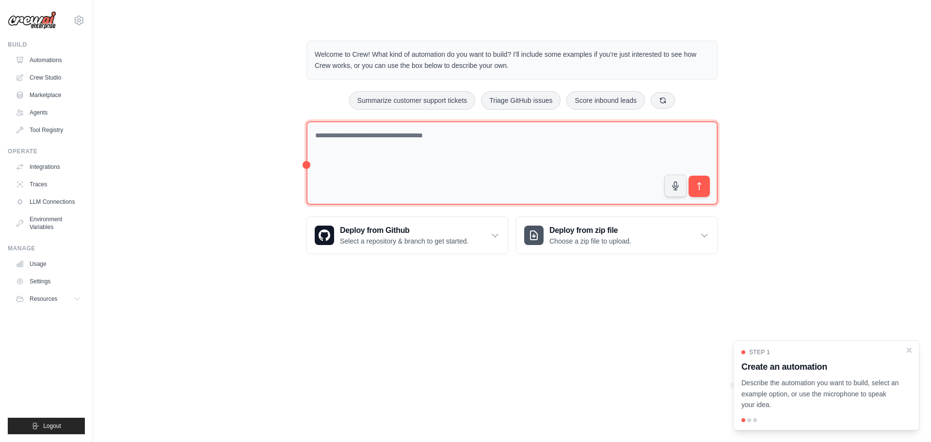
click at [349, 136] on textarea at bounding box center [511, 163] width 411 height 84
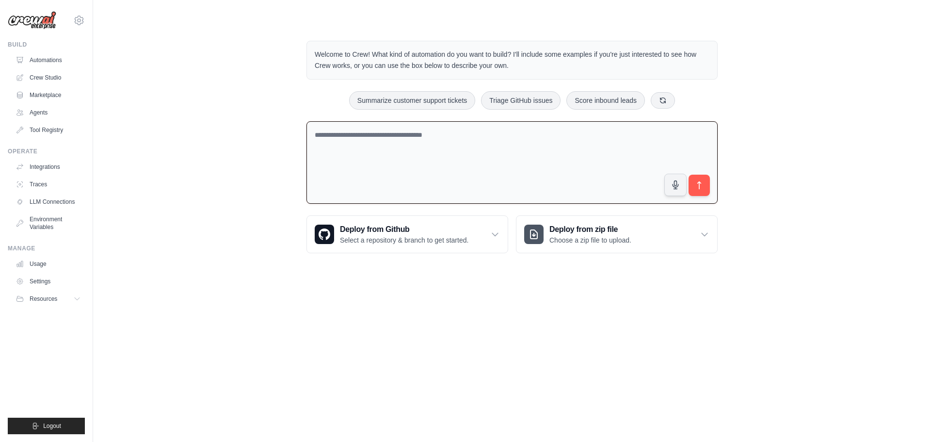
click at [53, 175] on ul "Integrations Traces LLM Connections Environment Variables" at bounding box center [48, 197] width 73 height 76
click at [63, 261] on link "Usage" at bounding box center [49, 264] width 73 height 16
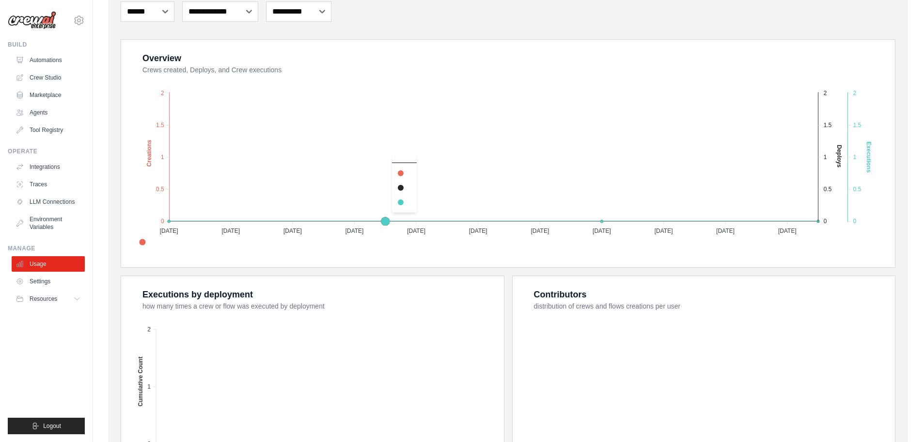
scroll to position [145, 0]
click at [43, 305] on button "Resources" at bounding box center [49, 299] width 73 height 16
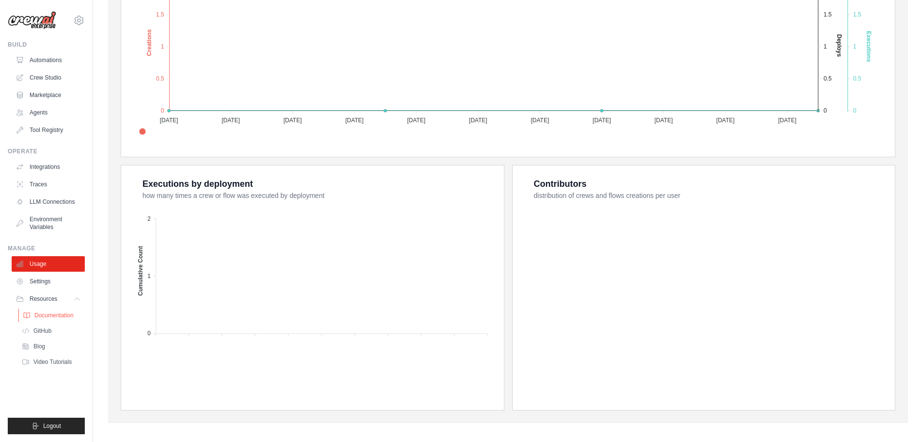
scroll to position [261, 0]
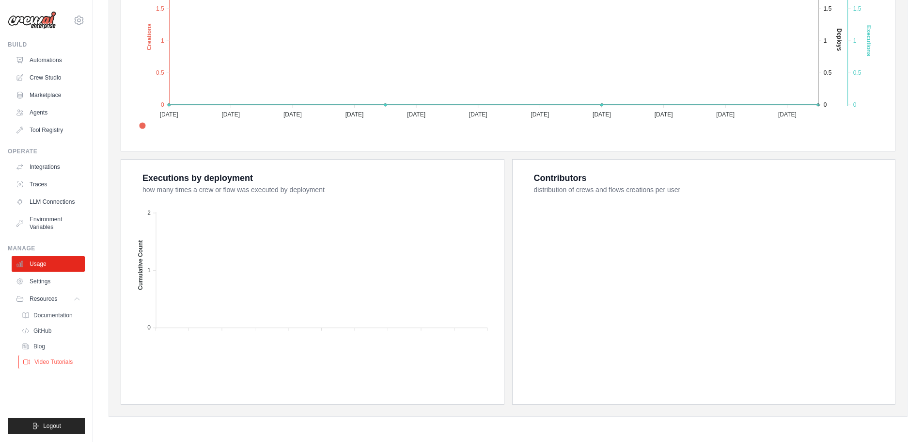
click at [51, 360] on span "Video Tutorials" at bounding box center [53, 362] width 38 height 8
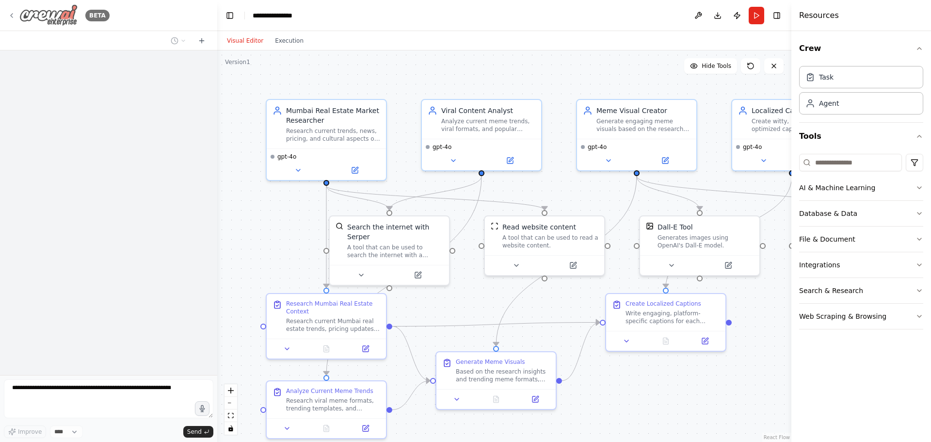
click at [18, 10] on div "BETA" at bounding box center [59, 15] width 102 height 22
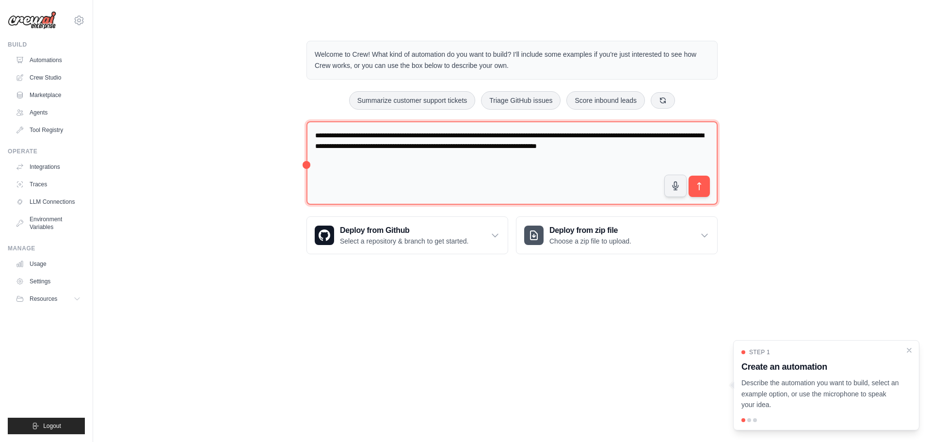
click at [390, 133] on textarea "**********" at bounding box center [511, 163] width 411 height 84
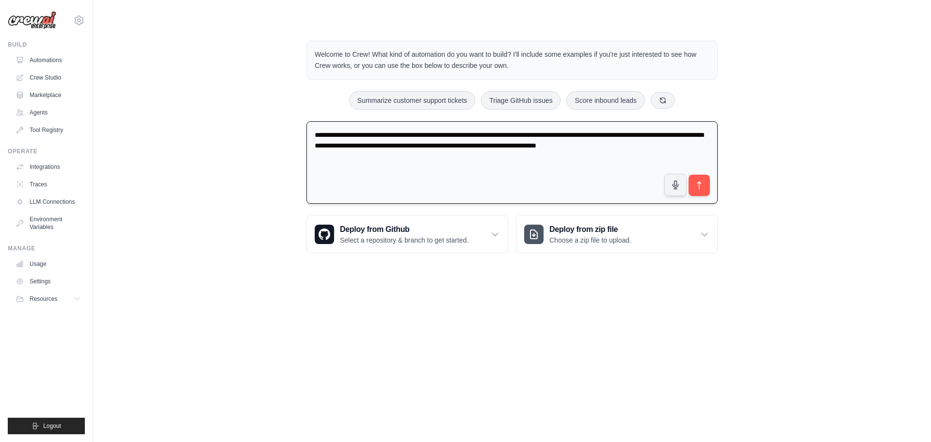
click at [390, 133] on textarea "**********" at bounding box center [511, 162] width 411 height 83
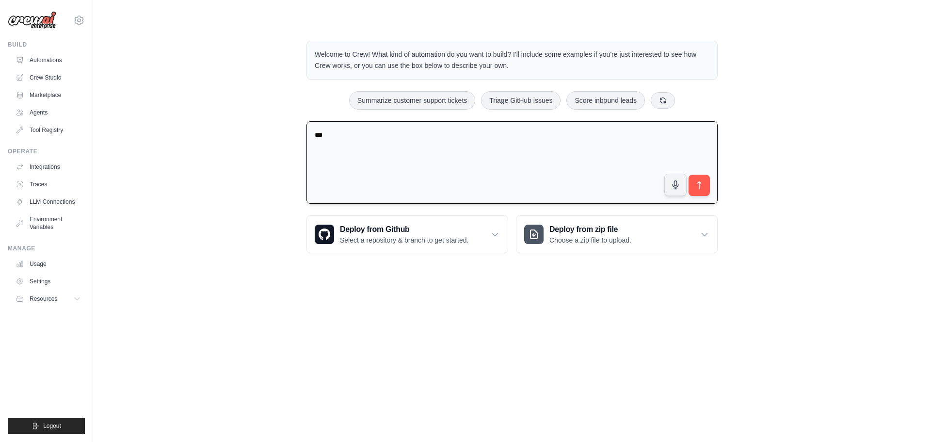
type textarea "*"
type textarea "**********"
click at [60, 94] on link "Marketplace" at bounding box center [49, 95] width 73 height 16
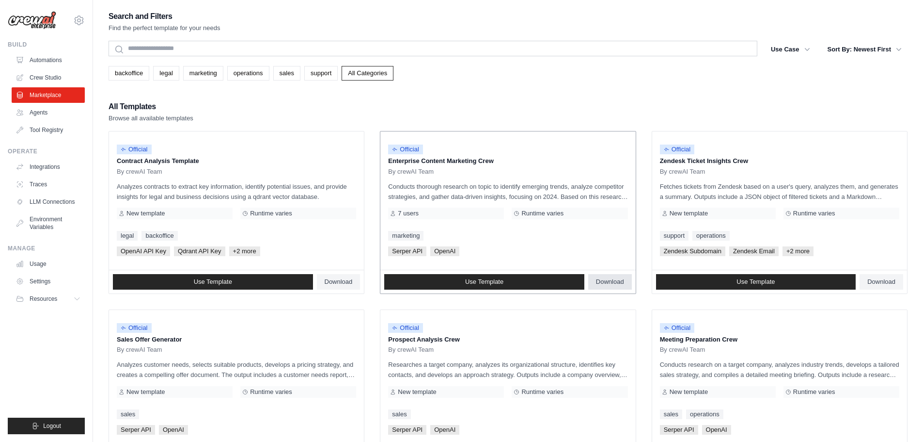
click at [612, 282] on span "Download" at bounding box center [610, 282] width 28 height 8
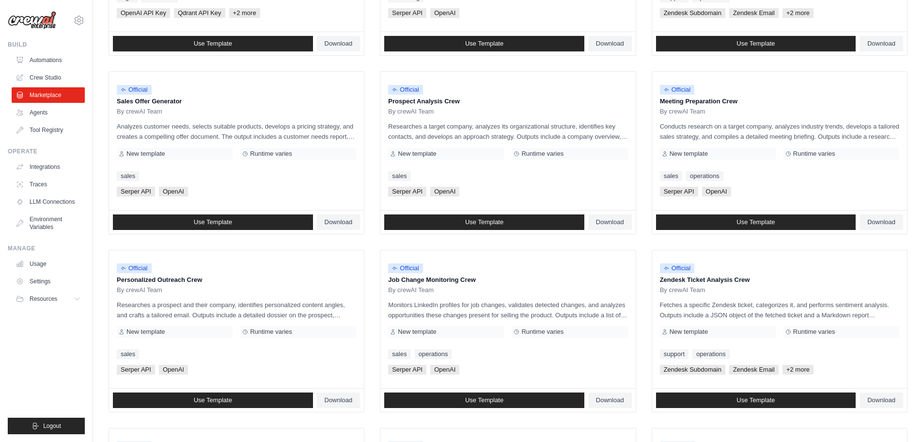
scroll to position [242, 0]
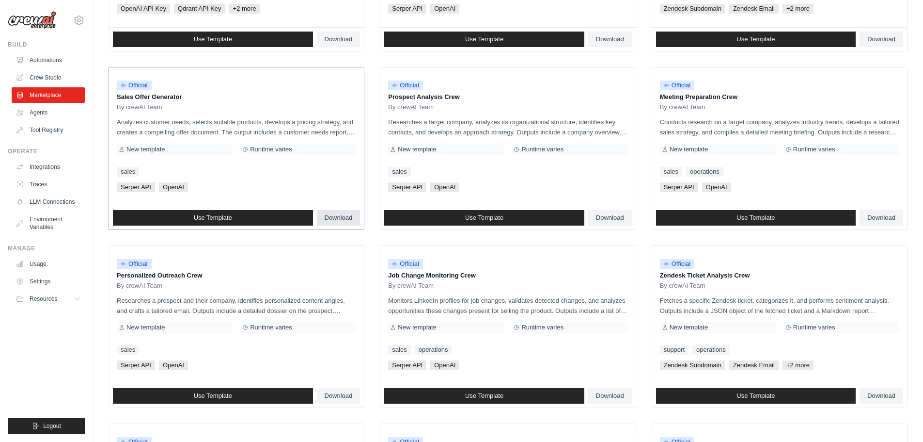
click at [338, 216] on span "Download" at bounding box center [339, 218] width 28 height 8
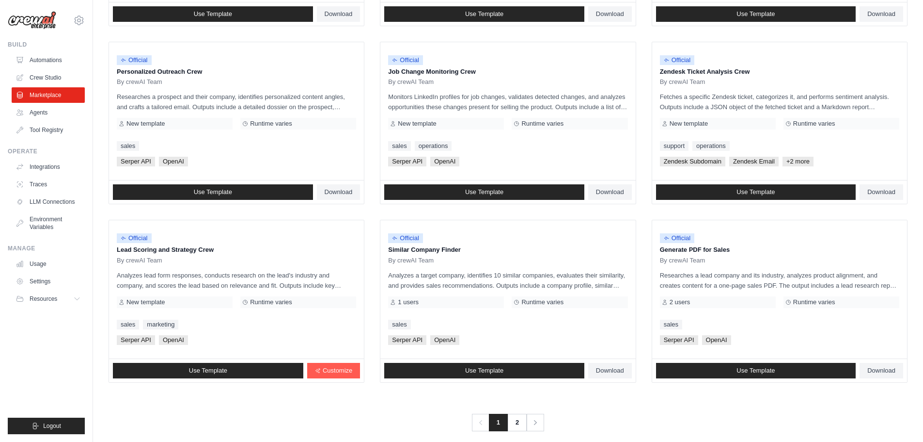
scroll to position [457, 0]
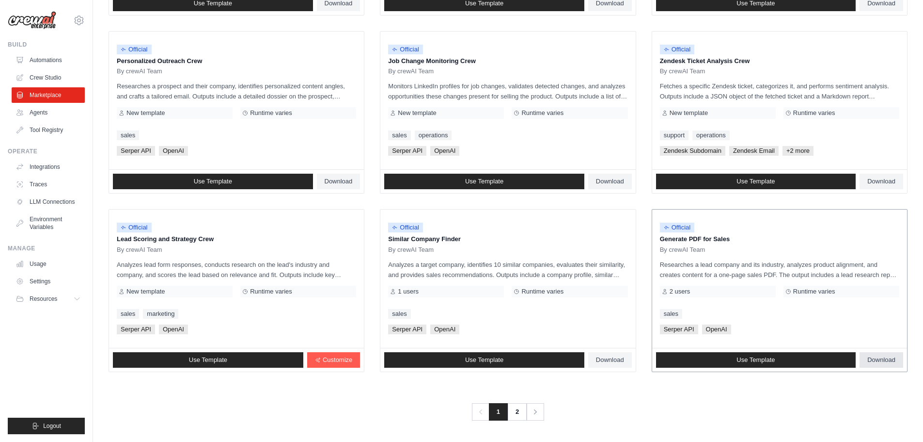
click at [881, 359] on span "Download" at bounding box center [882, 360] width 28 height 8
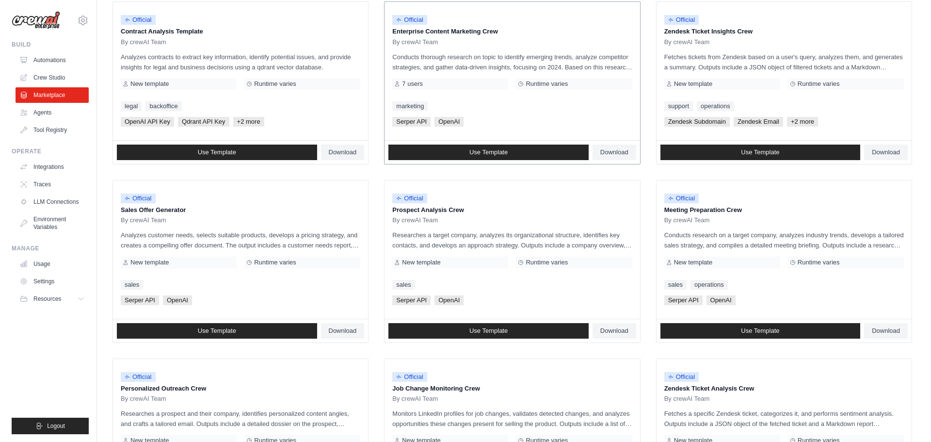
scroll to position [0, 0]
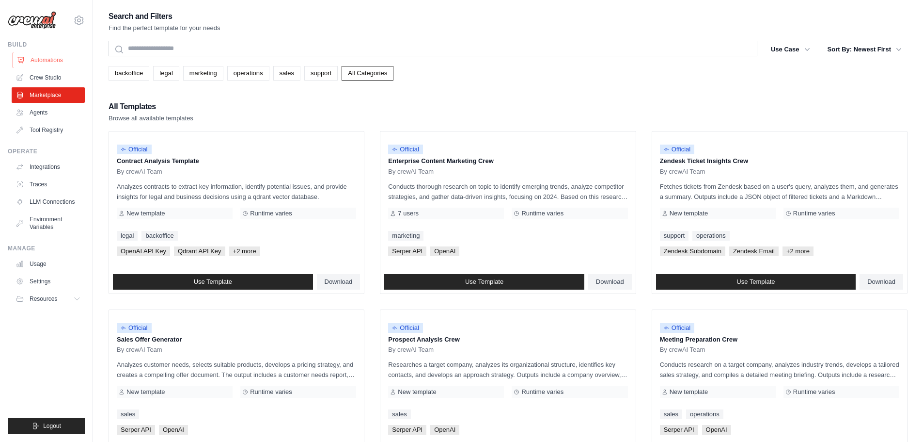
click at [55, 62] on link "Automations" at bounding box center [49, 60] width 73 height 16
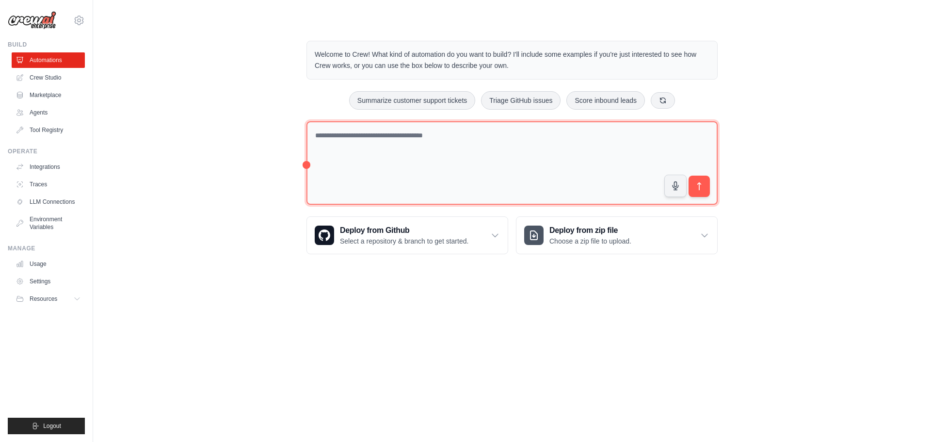
click at [379, 139] on textarea at bounding box center [511, 163] width 411 height 84
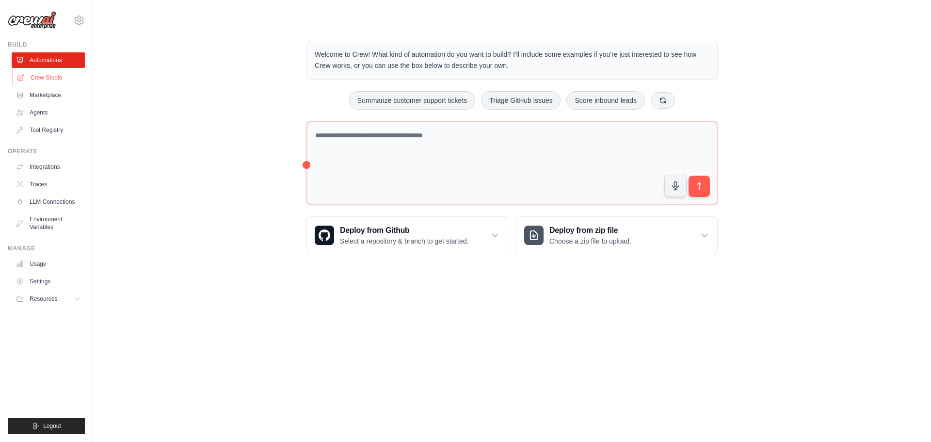
click at [44, 82] on link "Crew Studio" at bounding box center [49, 78] width 73 height 16
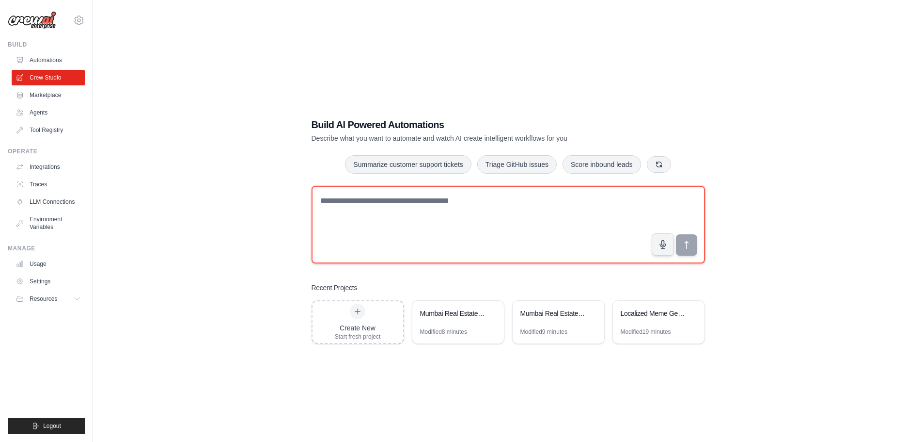
click at [392, 207] on textarea at bounding box center [509, 225] width 394 height 78
type textarea "*"
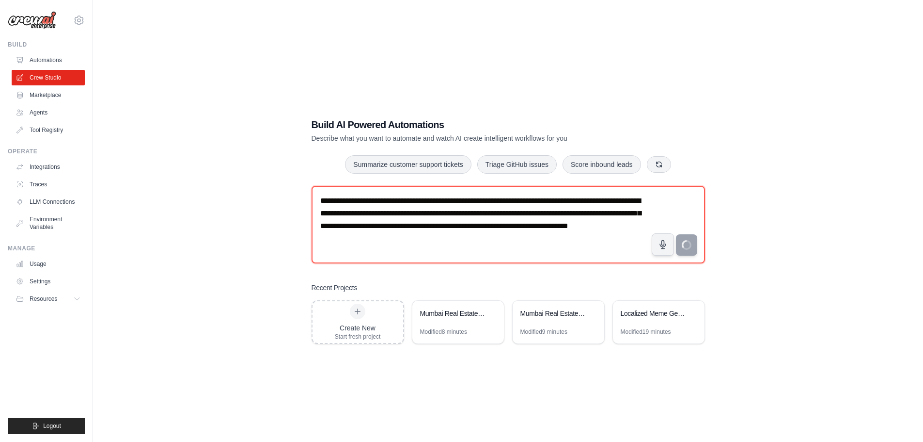
type textarea "**********"
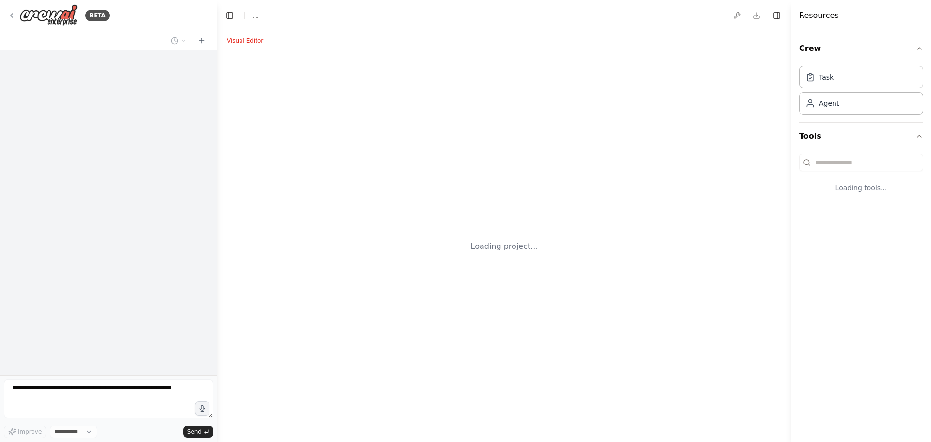
select select "****"
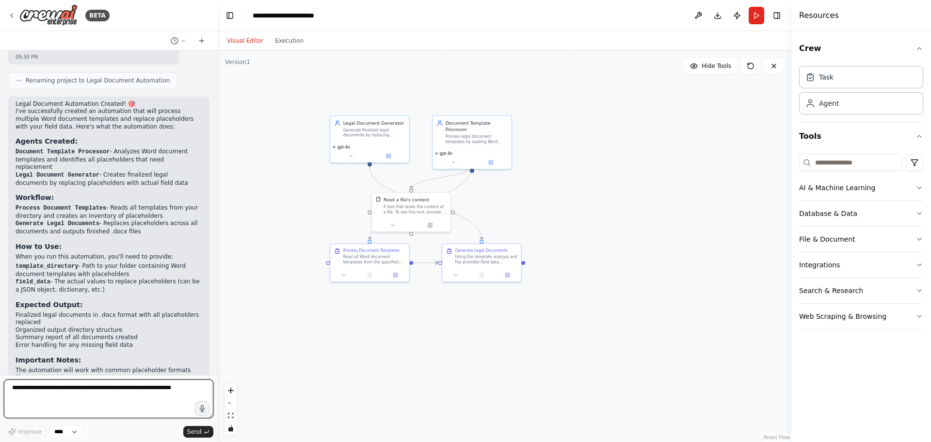
scroll to position [1112, 0]
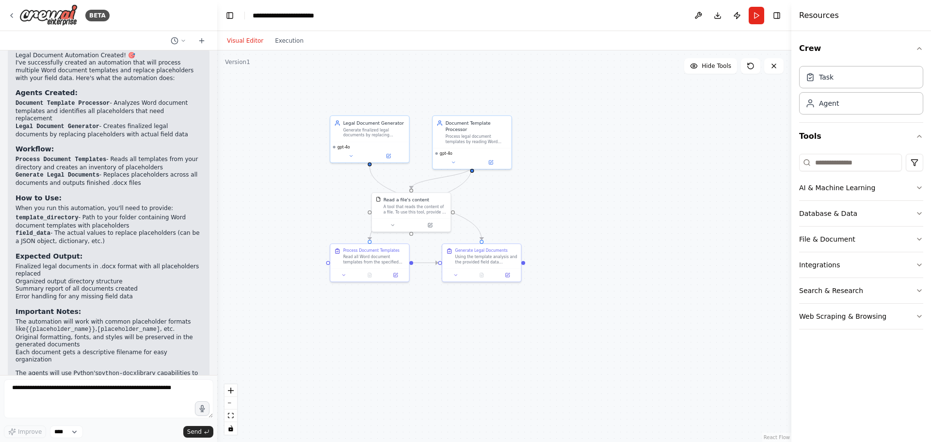
drag, startPoint x: 175, startPoint y: 357, endPoint x: 83, endPoint y: 351, distance: 92.2
click at [91, 353] on div "Legal Document Automation Created! 🎯 I've successfully created an automation th…" at bounding box center [109, 230] width 202 height 365
click at [92, 263] on li "Finalized legal documents in .docx format with all placeholders replaced" at bounding box center [109, 270] width 186 height 15
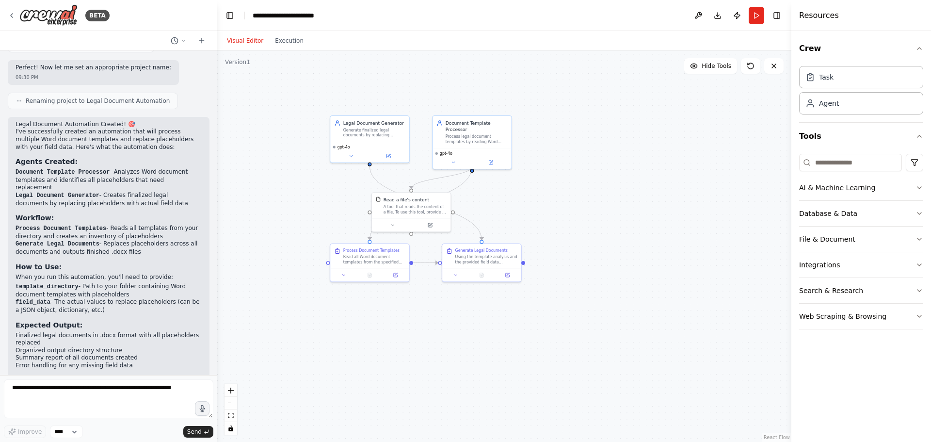
scroll to position [918, 0]
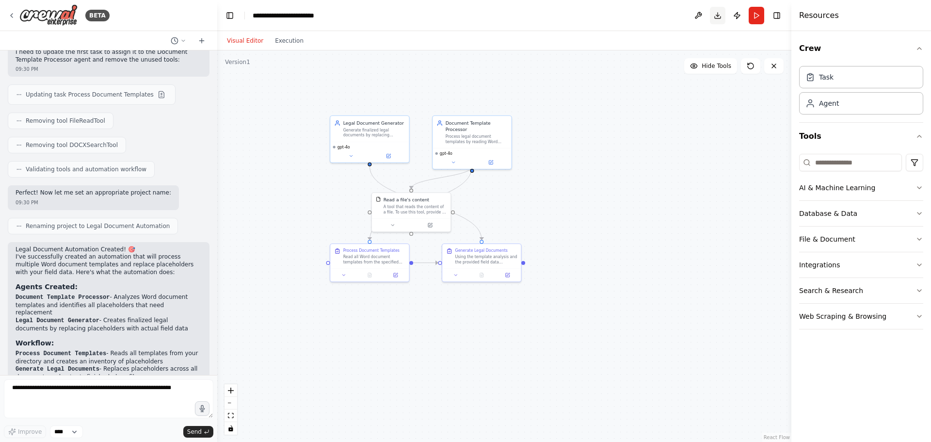
click at [721, 14] on button "Download" at bounding box center [718, 15] width 16 height 17
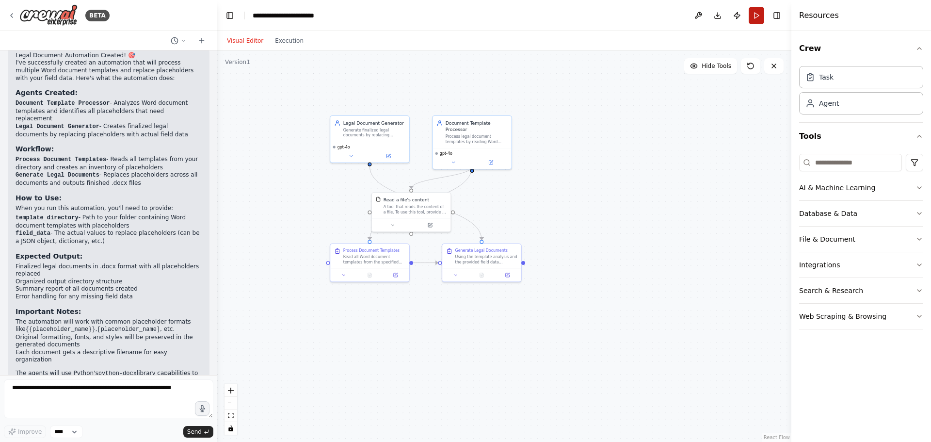
click at [755, 16] on button "Run" at bounding box center [756, 15] width 16 height 17
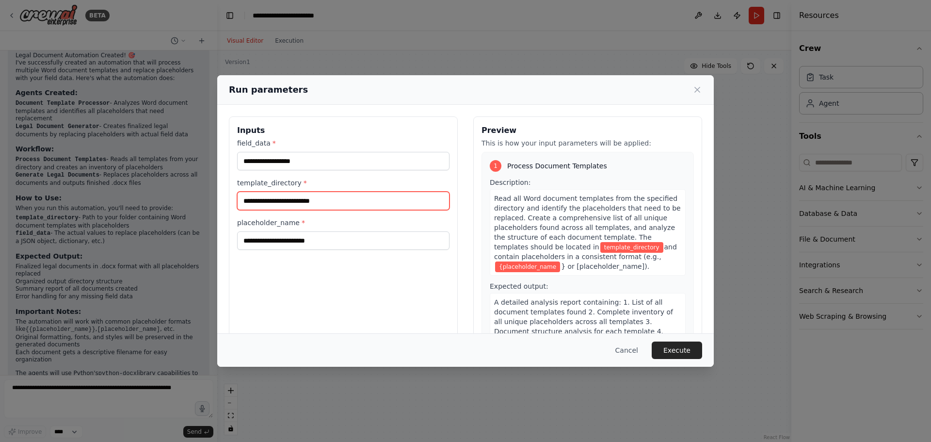
click at [361, 197] on input "template_directory *" at bounding box center [343, 200] width 212 height 18
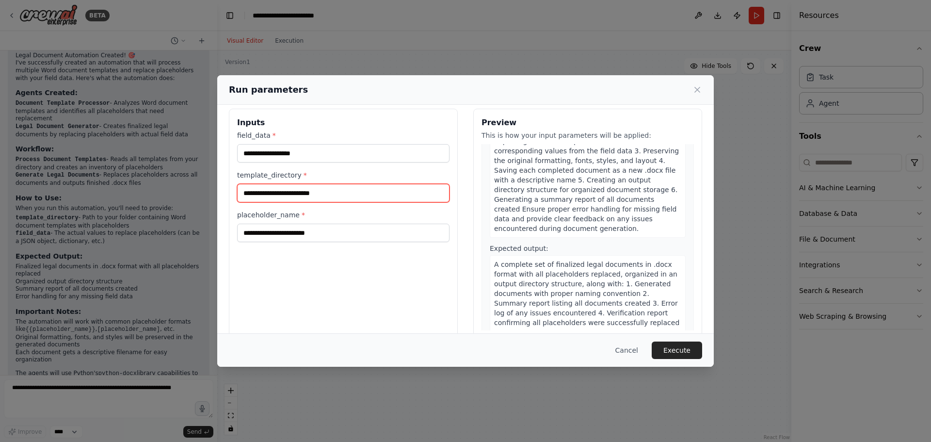
scroll to position [0, 0]
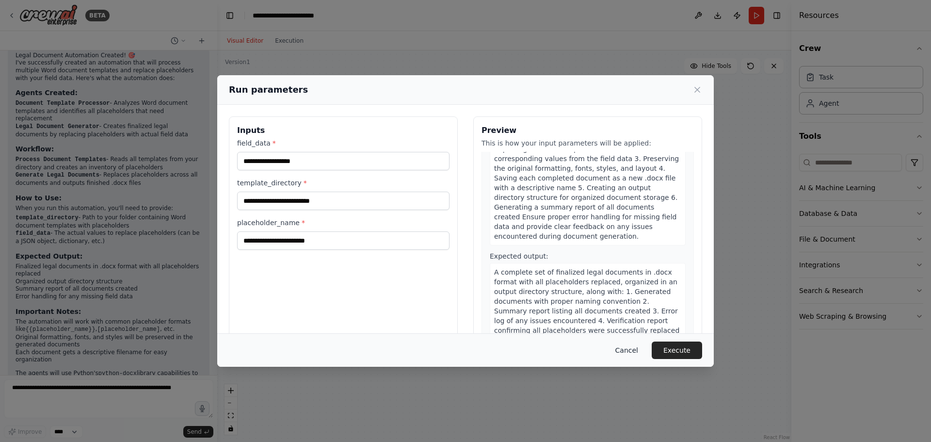
click at [632, 355] on button "Cancel" at bounding box center [626, 349] width 38 height 17
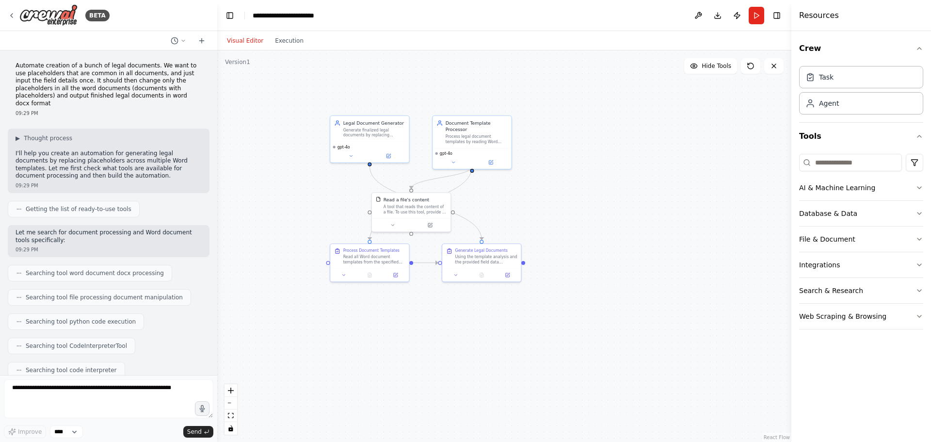
click at [103, 88] on p "Automate creation of a bunch of legal documents. We want to use placeholders th…" at bounding box center [109, 85] width 186 height 46
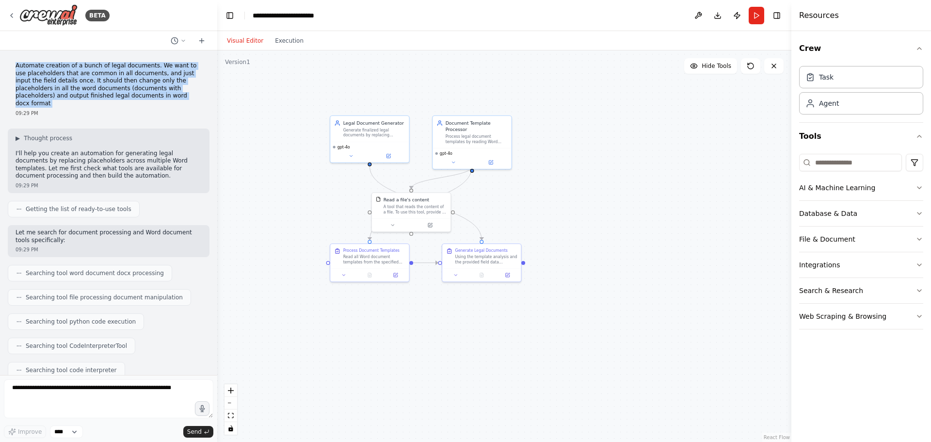
click at [104, 88] on p "Automate creation of a bunch of legal documents. We want to use placeholders th…" at bounding box center [109, 85] width 186 height 46
copy p "Automate creation of a bunch of legal documents. We want to use placeholders th…"
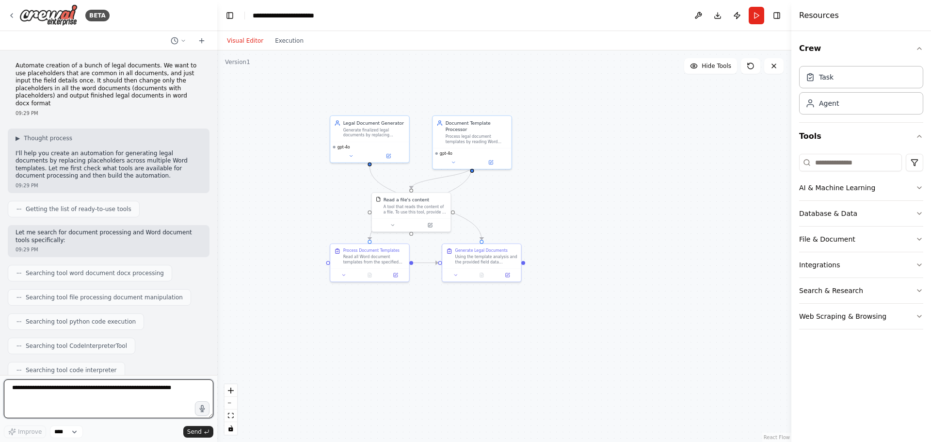
click at [103, 396] on textarea at bounding box center [108, 398] width 209 height 39
type textarea "**********"
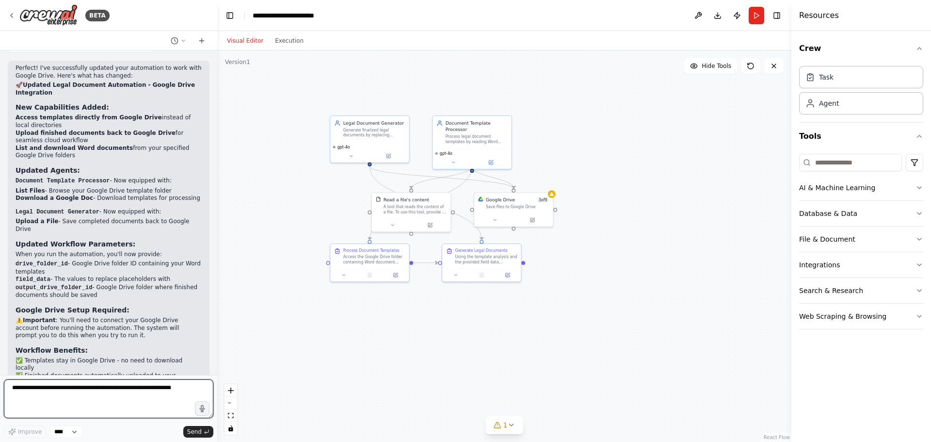
scroll to position [1795, 0]
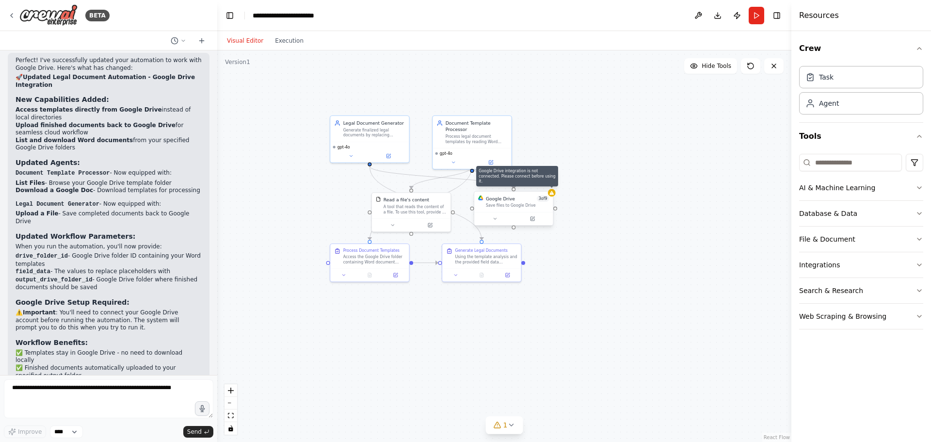
click at [553, 195] on icon at bounding box center [551, 192] width 5 height 5
click at [511, 203] on div "Save files to Google Drive" at bounding box center [517, 205] width 63 height 5
drag, startPoint x: 510, startPoint y: 203, endPoint x: 506, endPoint y: 210, distance: 7.6
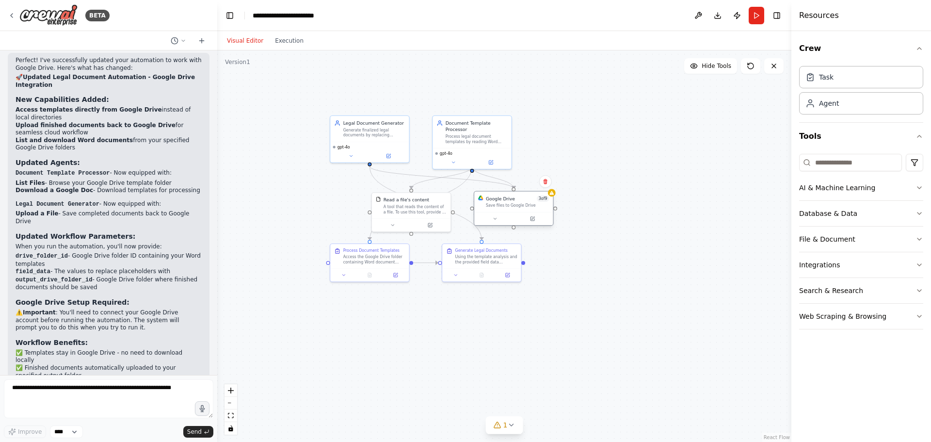
click at [505, 210] on div "Google Drive 3 of 9 Save files to Google Drive" at bounding box center [513, 201] width 79 height 20
click at [534, 219] on icon at bounding box center [536, 219] width 4 height 4
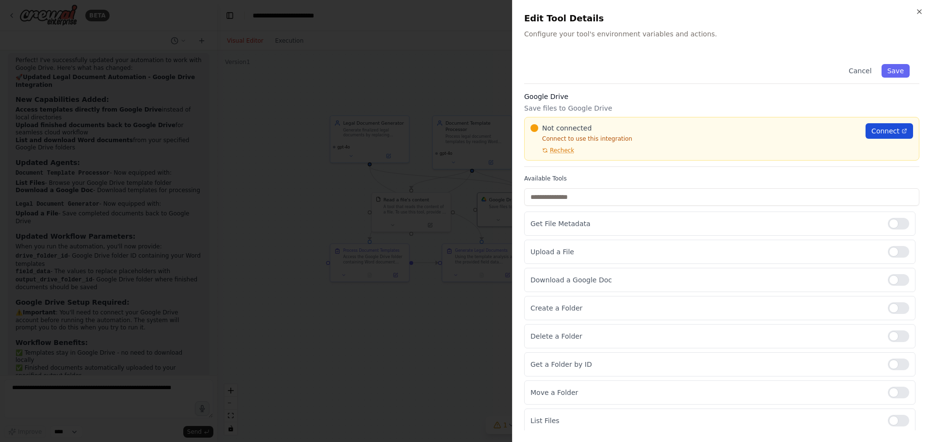
click at [880, 134] on span "Connect" at bounding box center [885, 131] width 28 height 10
click at [414, 55] on div at bounding box center [465, 221] width 931 height 442
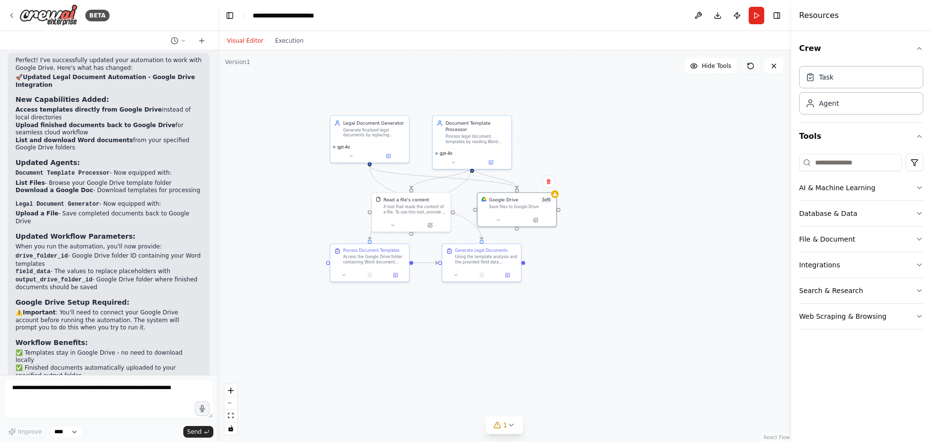
click at [749, 73] on button at bounding box center [750, 66] width 19 height 16
click at [747, 63] on icon at bounding box center [750, 66] width 8 height 8
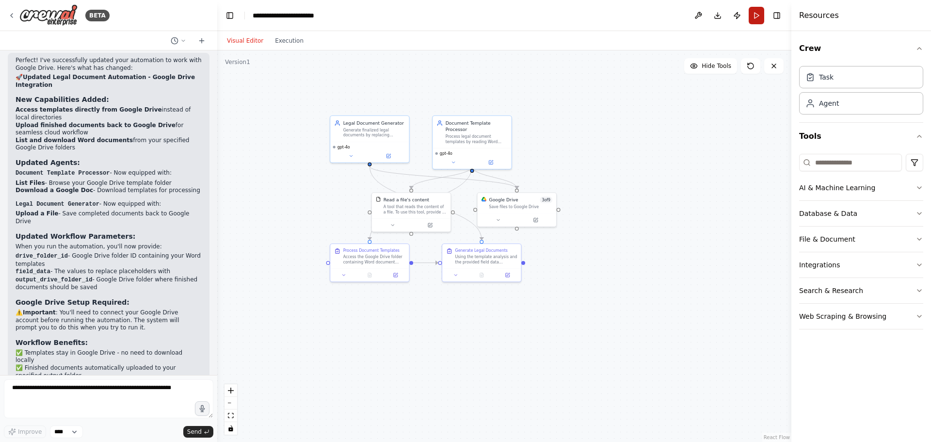
click at [755, 13] on button "Run" at bounding box center [756, 15] width 16 height 17
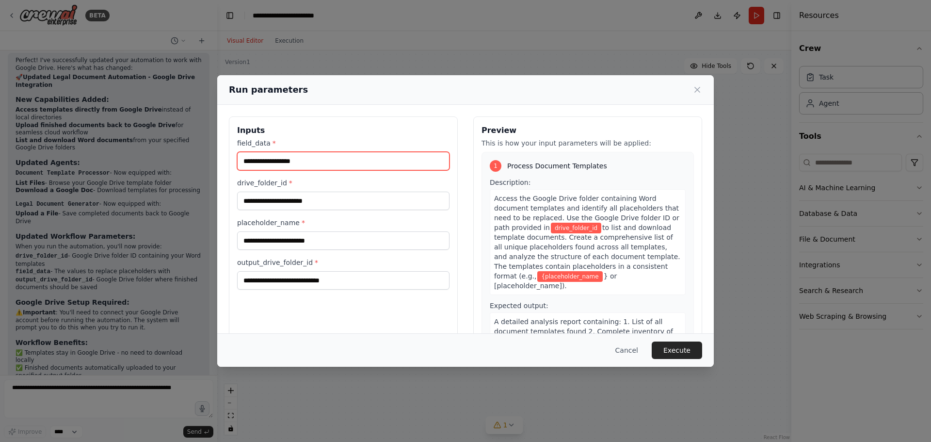
click at [366, 163] on input "field_data *" at bounding box center [343, 161] width 212 height 18
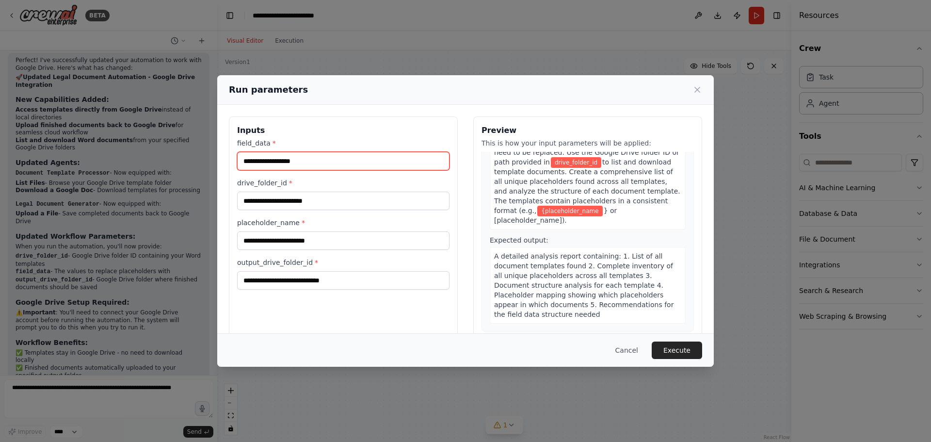
scroll to position [48, 0]
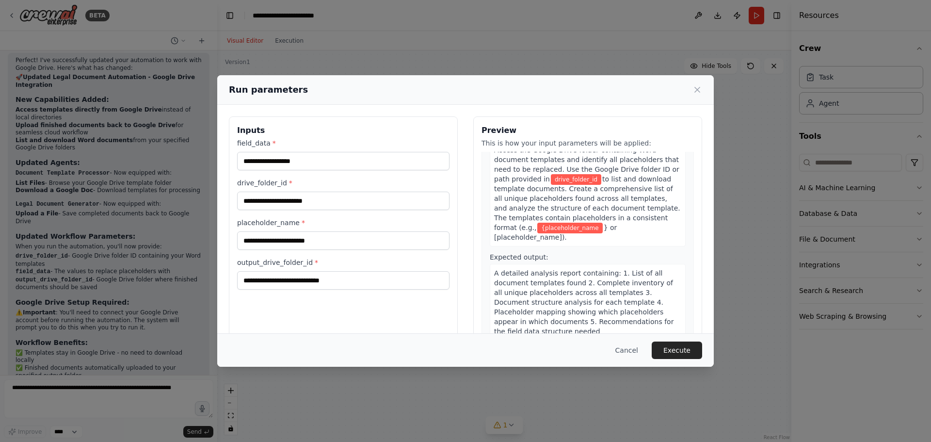
drag, startPoint x: 551, startPoint y: 225, endPoint x: 547, endPoint y: 229, distance: 5.2
click at [547, 229] on div "Access the Google Drive folder containing Word document templates and identify …" at bounding box center [588, 194] width 196 height 106
drag, startPoint x: 552, startPoint y: 228, endPoint x: 541, endPoint y: 229, distance: 10.2
click at [541, 229] on div "Access the Google Drive folder containing Word document templates and identify …" at bounding box center [588, 194] width 196 height 106
click at [571, 226] on span "} or [placeholder_name])." at bounding box center [555, 231] width 123 height 17
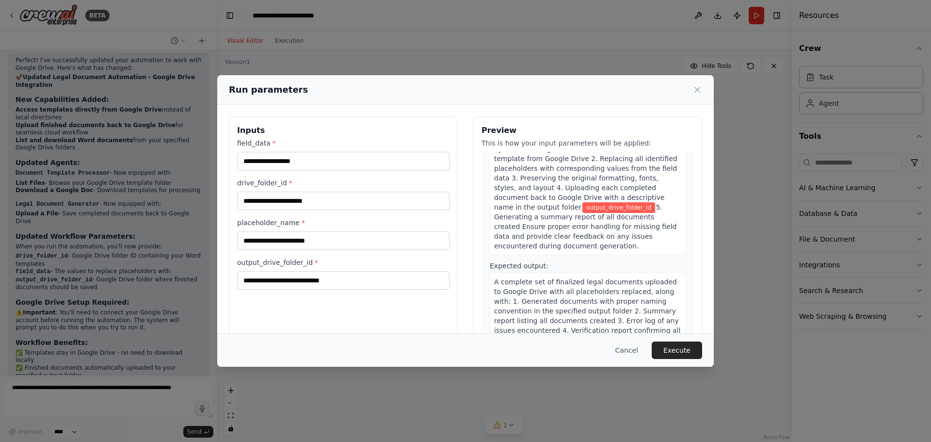
scroll to position [273, 0]
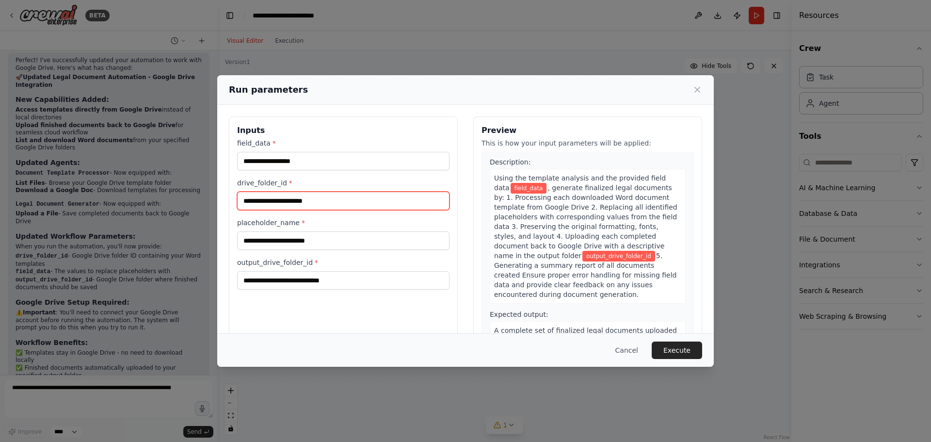
click at [355, 204] on input "drive_folder_id *" at bounding box center [343, 200] width 212 height 18
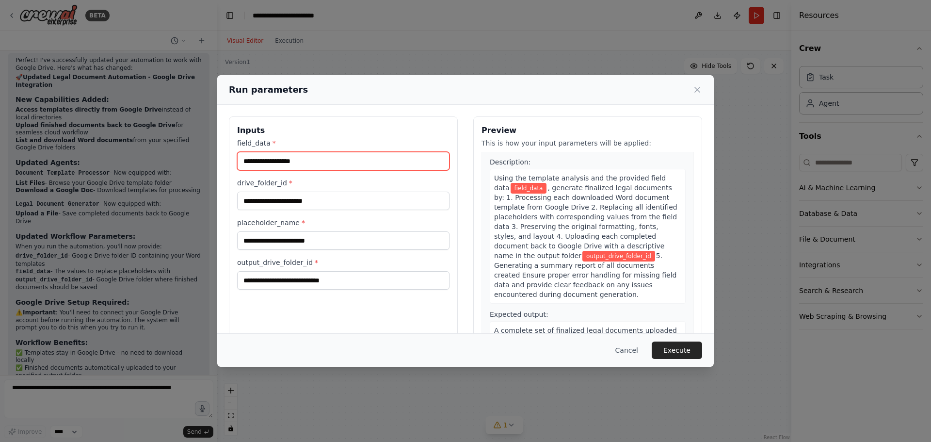
click at [372, 167] on input "field_data *" at bounding box center [343, 161] width 212 height 18
type input "*"
type input "*******"
click at [455, 51] on div "Run parameters Inputs field_data * drive_folder_id * placeholder_name * output_…" at bounding box center [465, 221] width 931 height 442
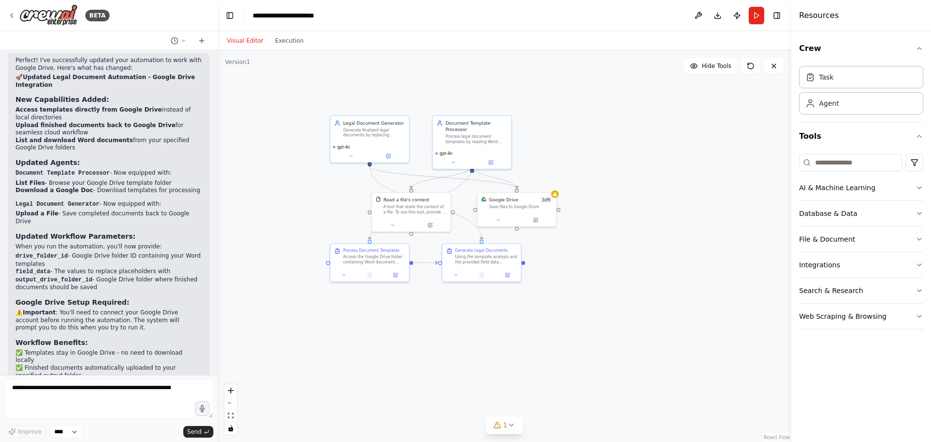
click at [455, 51] on div ".deletable-edge-delete-btn { width: 20px; height: 20px; border: 0px solid #ffff…" at bounding box center [504, 245] width 574 height 391
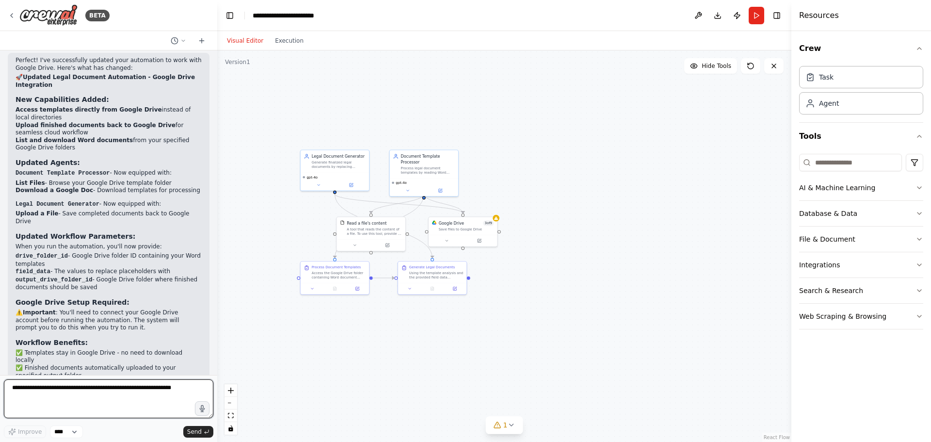
drag, startPoint x: 132, startPoint y: 395, endPoint x: 138, endPoint y: 387, distance: 10.5
click at [131, 396] on textarea at bounding box center [108, 398] width 209 height 39
type textarea "**********"
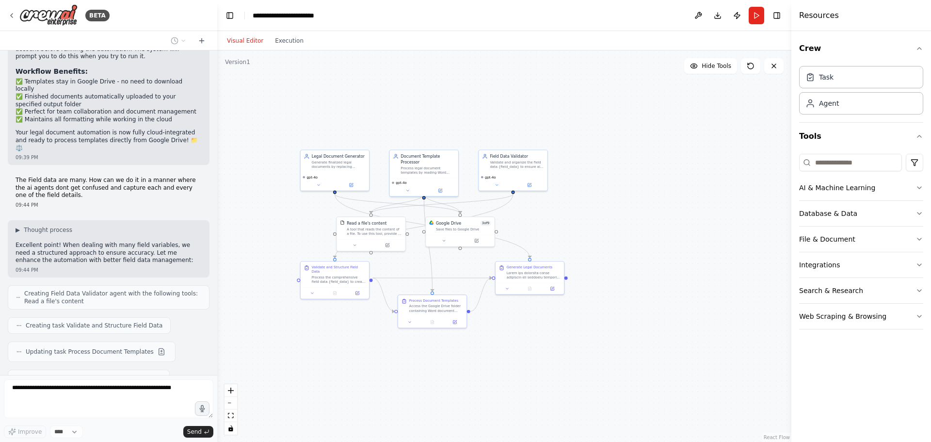
scroll to position [2069, 0]
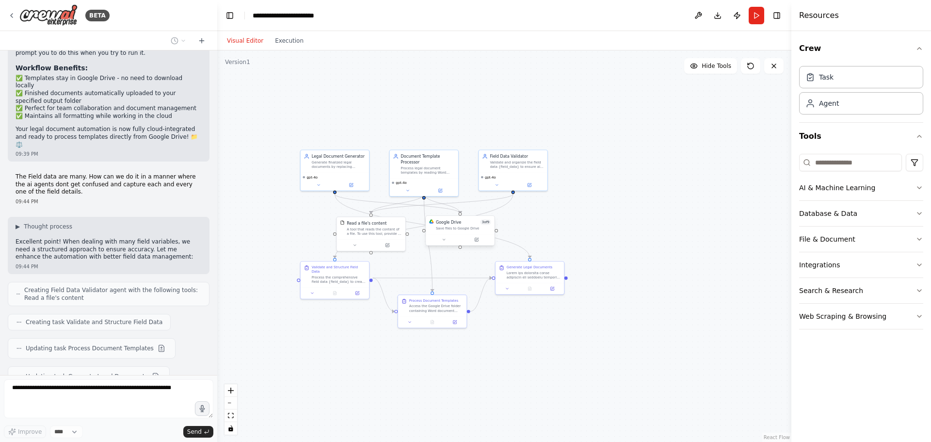
click at [486, 227] on div "Save files to Google Drive" at bounding box center [463, 228] width 55 height 4
click at [458, 226] on div "Save files to Google Drive" at bounding box center [463, 228] width 55 height 4
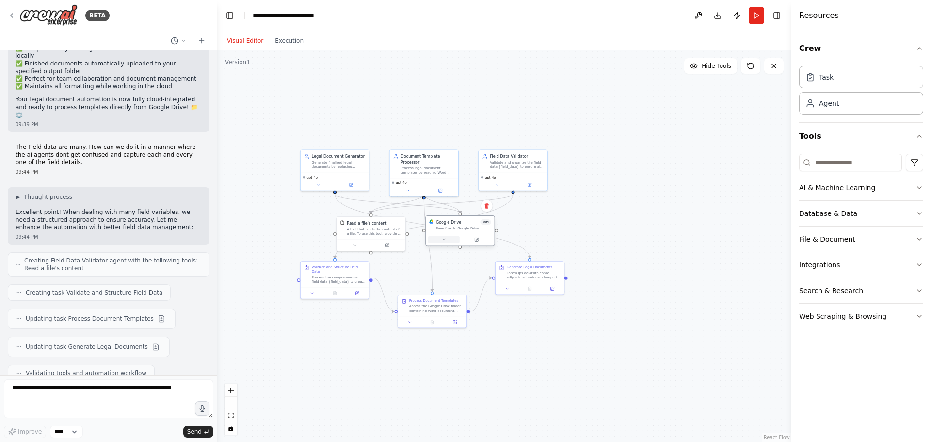
drag, startPoint x: 444, startPoint y: 230, endPoint x: 443, endPoint y: 236, distance: 6.0
click at [443, 236] on div at bounding box center [460, 240] width 68 height 12
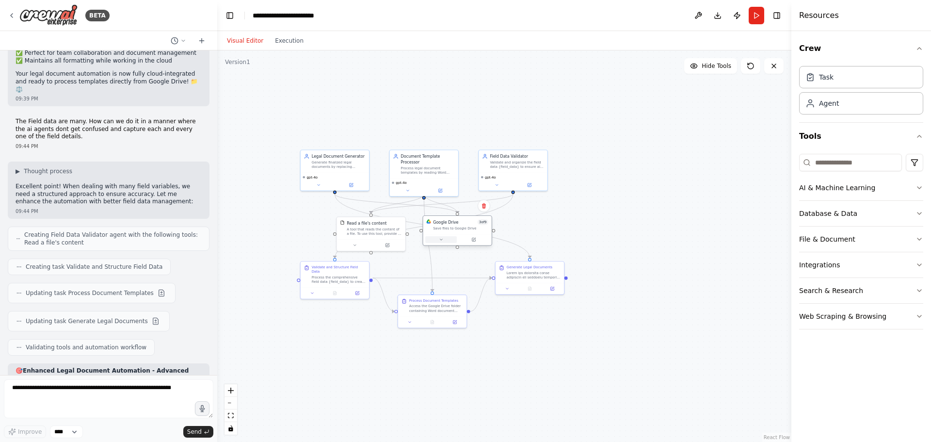
click at [443, 236] on button at bounding box center [441, 239] width 32 height 7
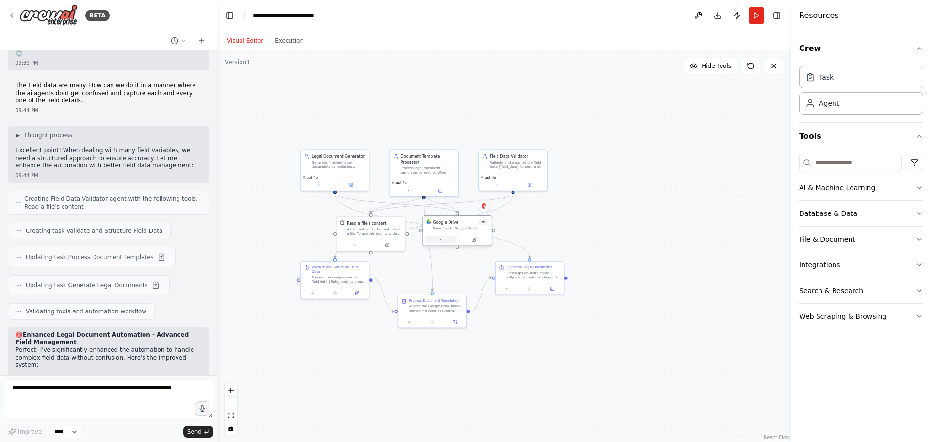
click at [443, 236] on button at bounding box center [441, 239] width 32 height 7
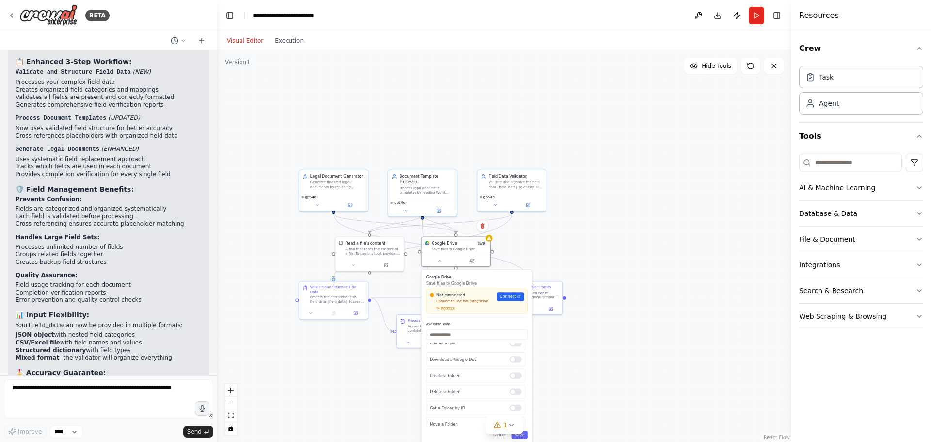
scroll to position [0, 0]
click at [569, 351] on div ".deletable-edge-delete-btn { width: 20px; height: 20px; border: 0px solid #ffff…" at bounding box center [504, 245] width 574 height 391
click at [438, 264] on div at bounding box center [456, 259] width 68 height 12
click at [438, 260] on icon at bounding box center [439, 259] width 4 height 4
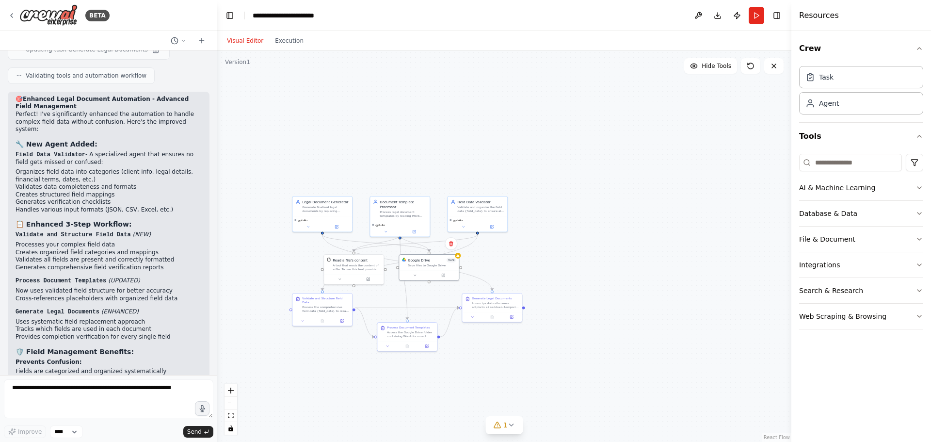
scroll to position [2413, 0]
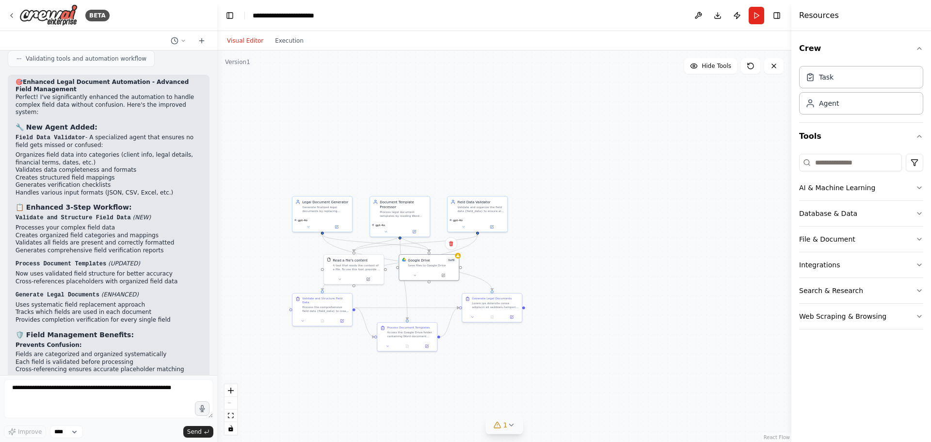
click at [509, 425] on icon at bounding box center [511, 425] width 8 height 8
click at [601, 400] on button at bounding box center [609, 400] width 16 height 12
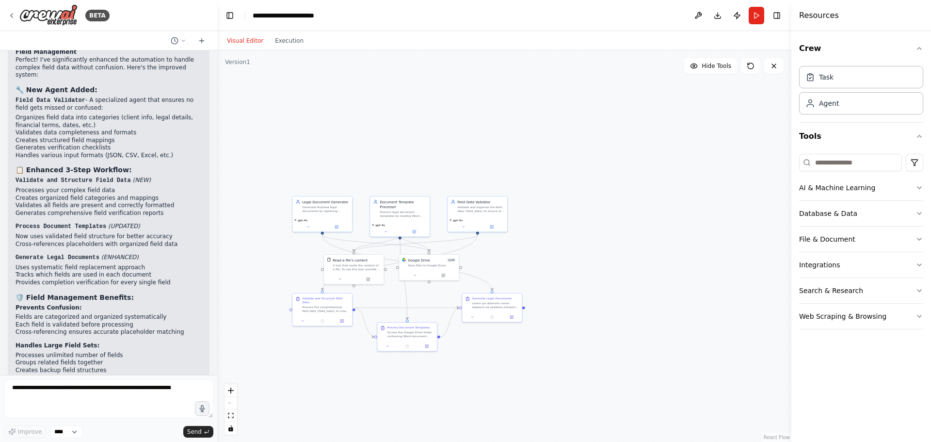
scroll to position [2461, 0]
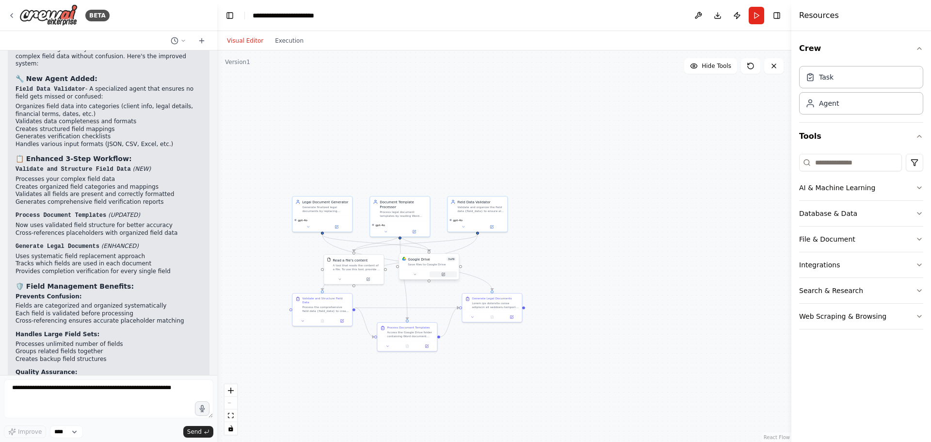
click at [445, 275] on icon at bounding box center [443, 274] width 4 height 4
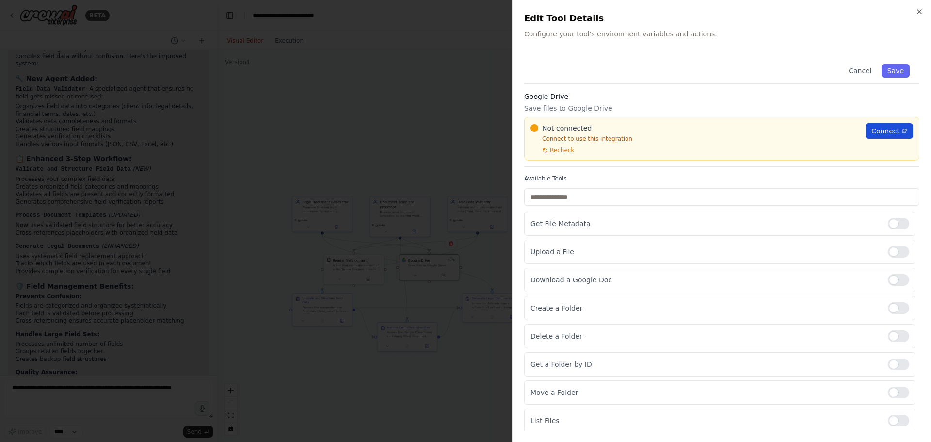
click at [871, 128] on span "Connect" at bounding box center [885, 131] width 28 height 10
click at [560, 149] on span "Recheck" at bounding box center [562, 150] width 24 height 8
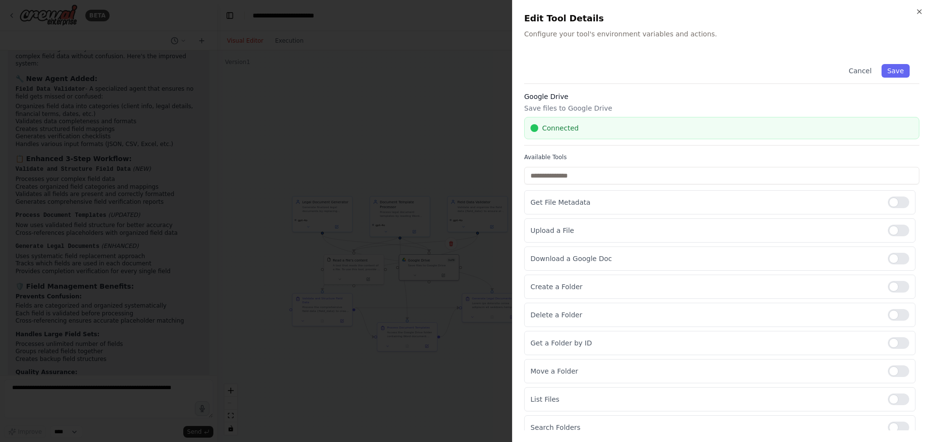
click at [435, 159] on div at bounding box center [465, 221] width 931 height 442
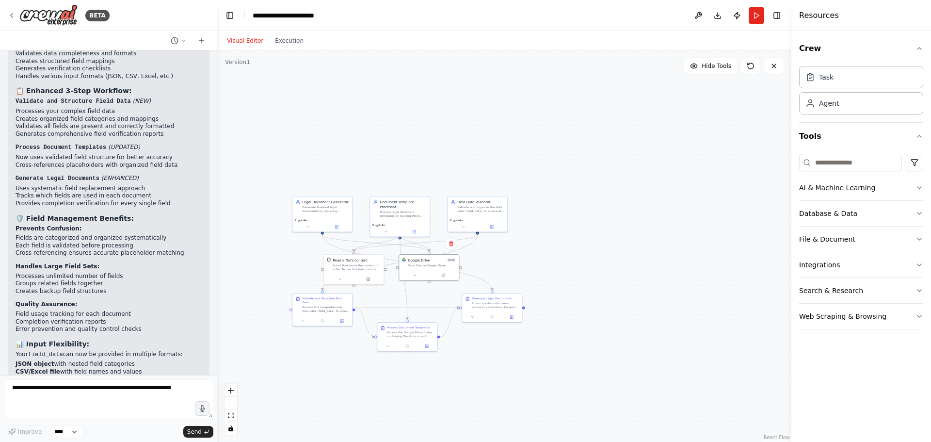
scroll to position [2558, 0]
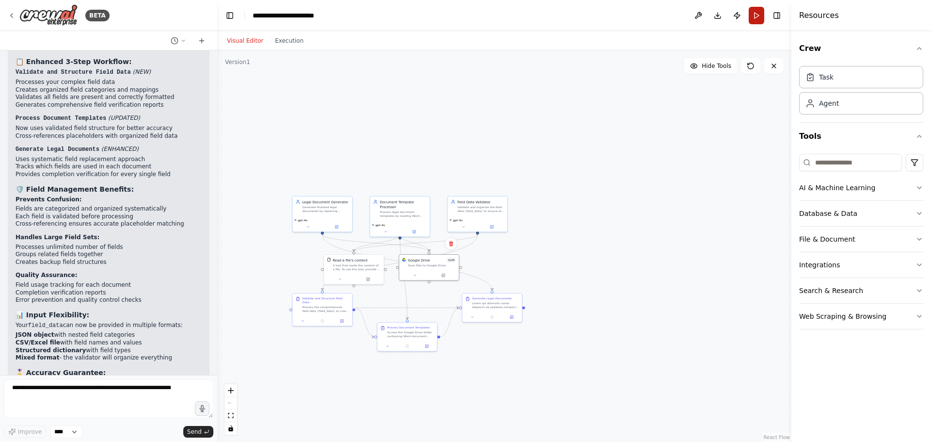
click at [758, 14] on button "Run" at bounding box center [756, 15] width 16 height 17
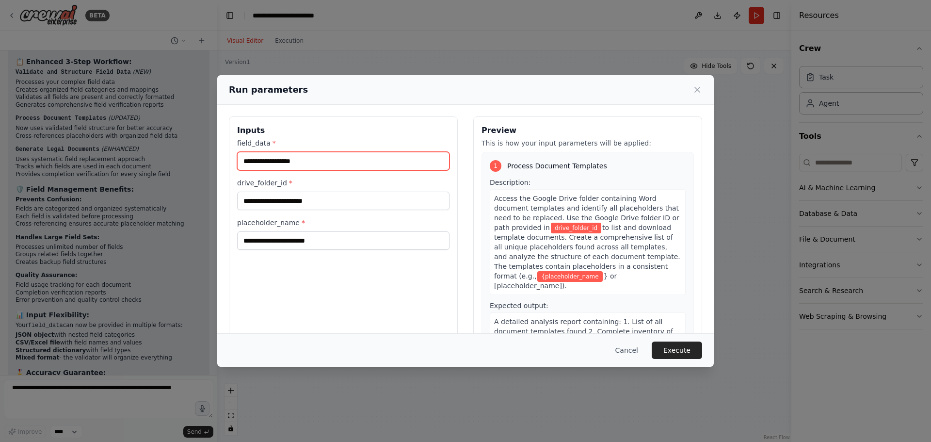
click at [362, 162] on input "field_data *" at bounding box center [343, 161] width 212 height 18
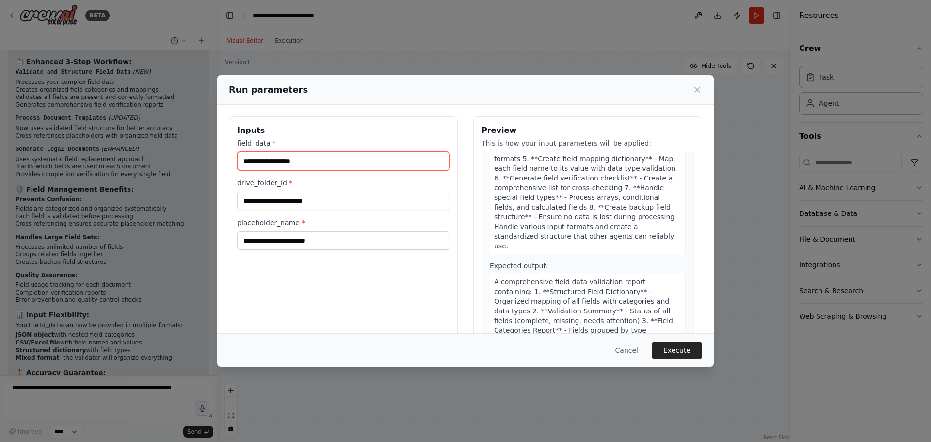
scroll to position [827, 0]
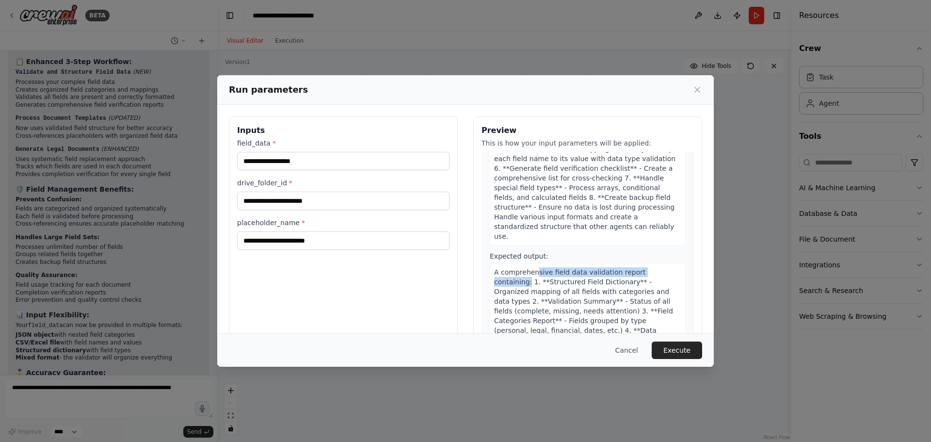
drag, startPoint x: 530, startPoint y: 214, endPoint x: 659, endPoint y: 214, distance: 128.9
click at [659, 268] on span "A comprehensive field data validation report containing: 1. **Structured Field …" at bounding box center [583, 335] width 179 height 134
drag, startPoint x: 648, startPoint y: 271, endPoint x: 653, endPoint y: 290, distance: 19.6
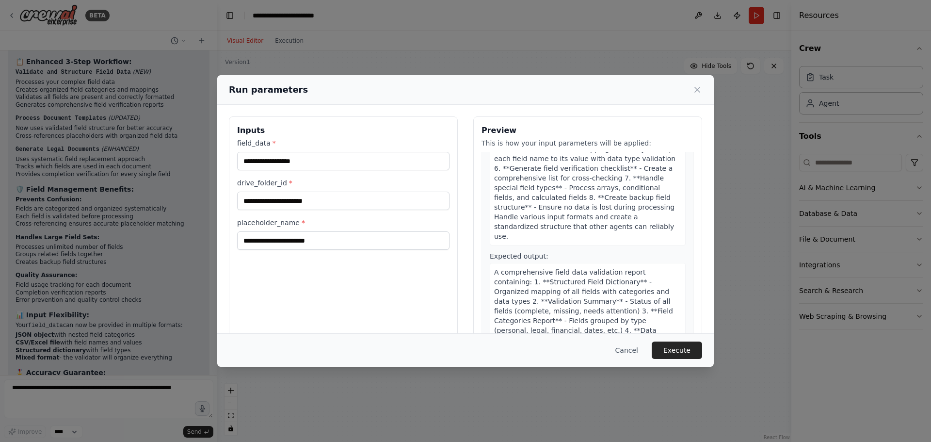
click at [648, 272] on div "A comprehensive field data validation report containing: 1. **Structured Field …" at bounding box center [588, 335] width 196 height 144
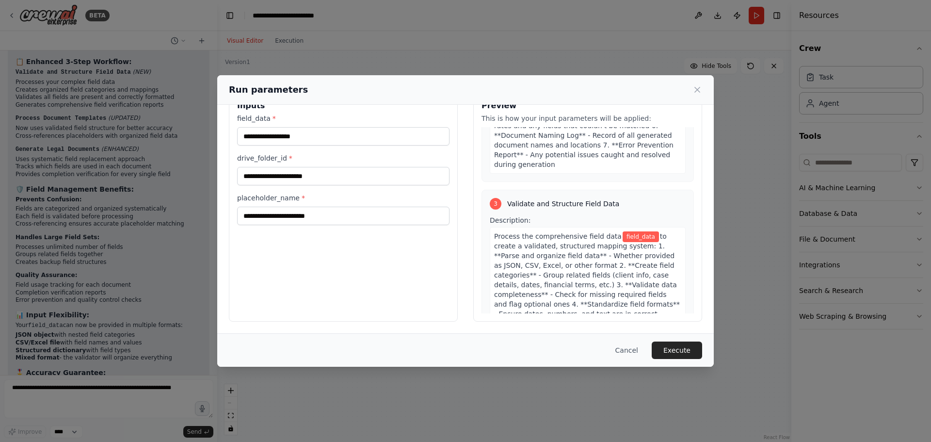
scroll to position [585, 0]
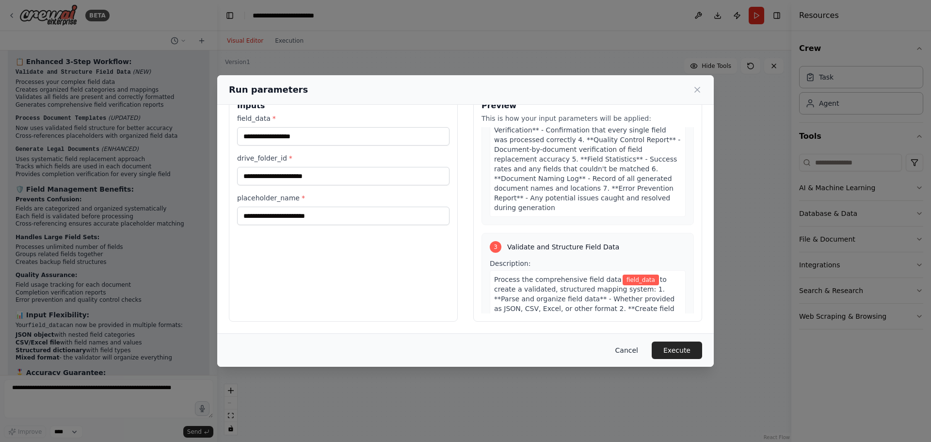
click at [633, 347] on button "Cancel" at bounding box center [626, 349] width 38 height 17
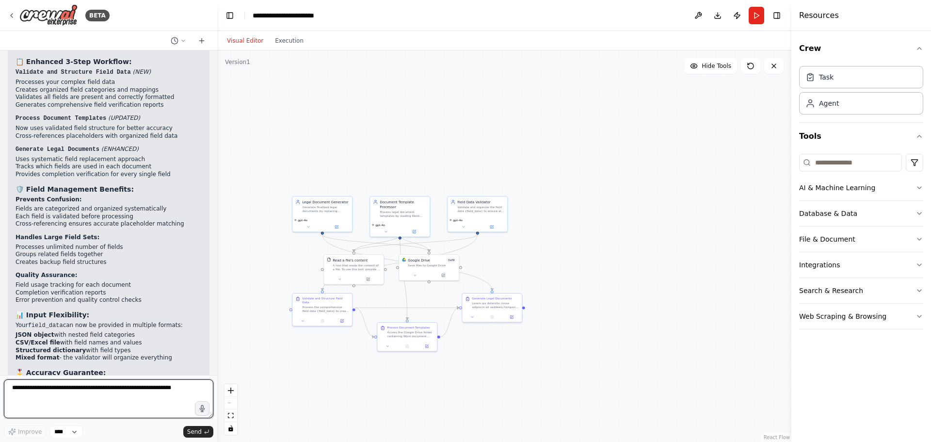
click at [124, 395] on textarea at bounding box center [108, 398] width 209 height 39
type textarea "**********"
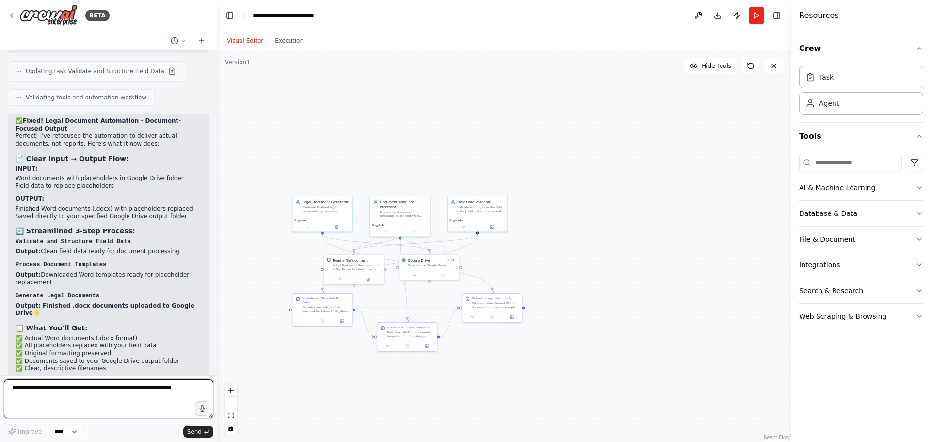
scroll to position [3276, 0]
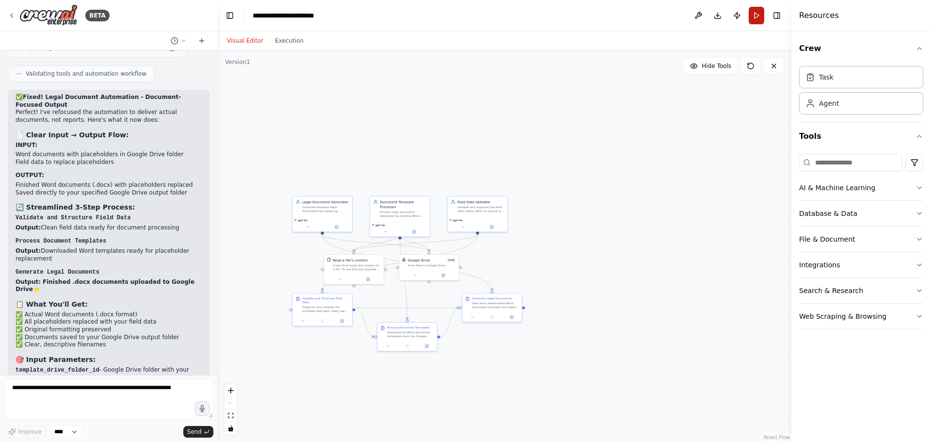
click at [753, 14] on button "Run" at bounding box center [756, 15] width 16 height 17
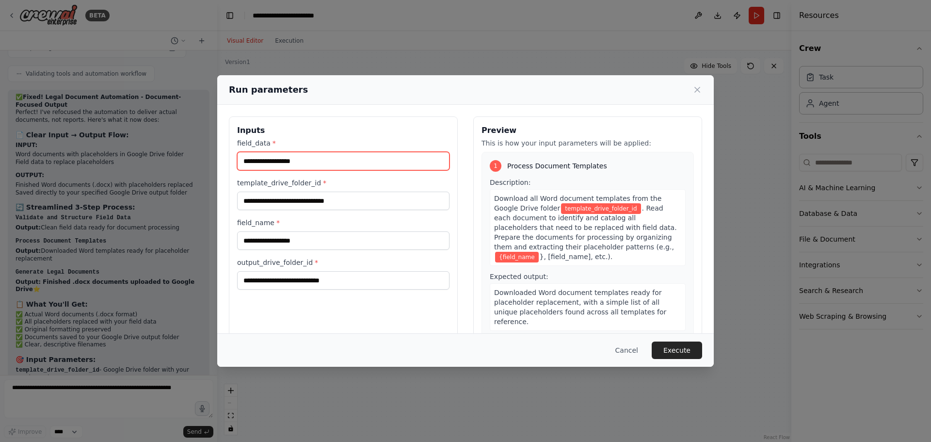
click at [358, 161] on input "field_data *" at bounding box center [343, 161] width 212 height 18
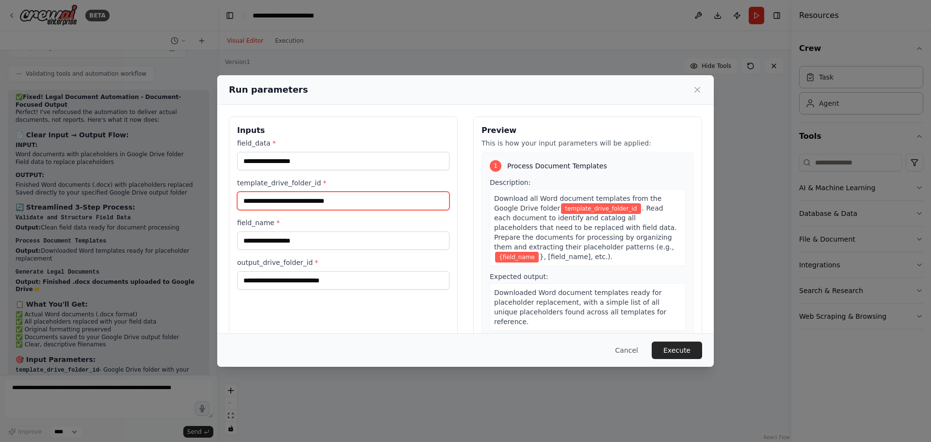
click at [342, 197] on input "template_drive_folder_id *" at bounding box center [343, 200] width 212 height 18
paste input "**********"
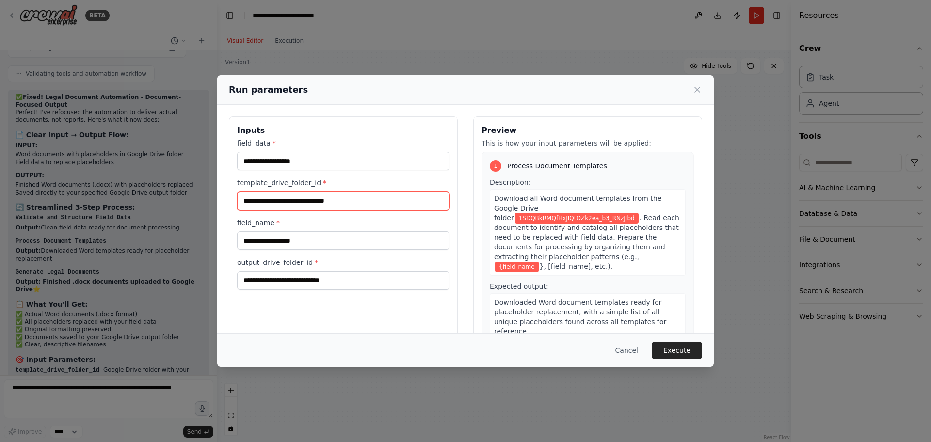
type input "**********"
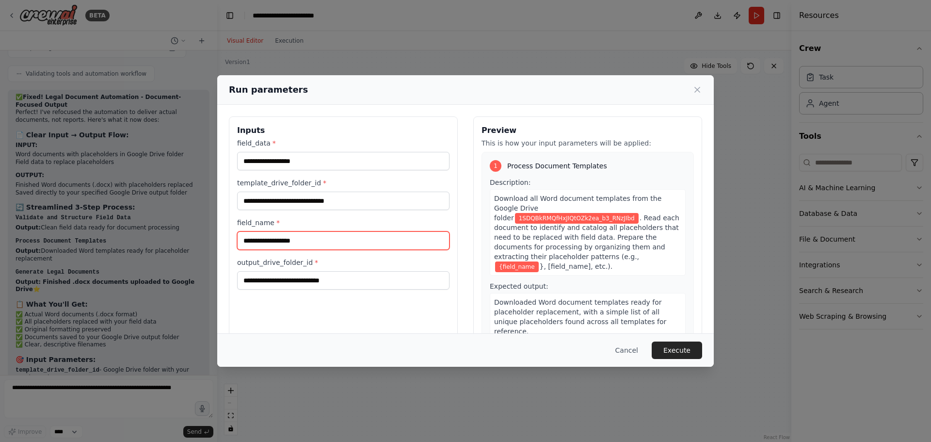
click at [361, 232] on input "field_name *" at bounding box center [343, 240] width 212 height 18
type input "*"
type input "**********"
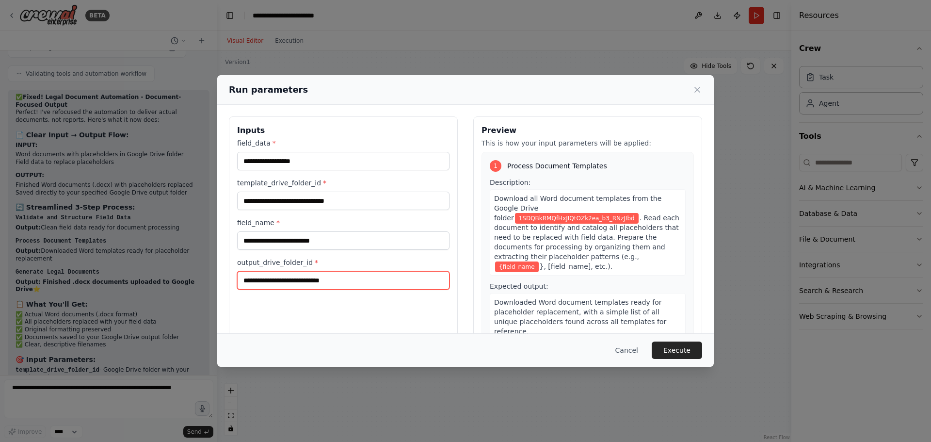
click at [373, 284] on input "output_drive_folder_id *" at bounding box center [343, 280] width 212 height 18
paste input "**********"
type input "**********"
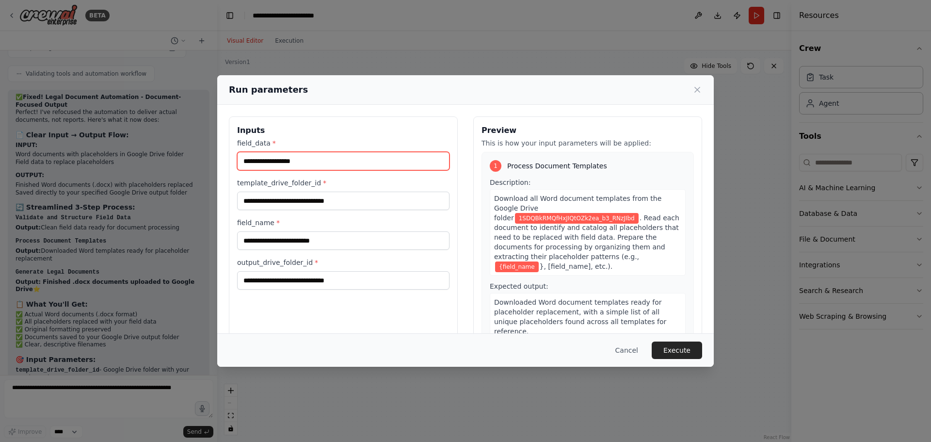
click at [330, 160] on input "field_data *" at bounding box center [343, 161] width 212 height 18
click at [425, 166] on input "**********" at bounding box center [343, 161] width 212 height 18
type input "**********"
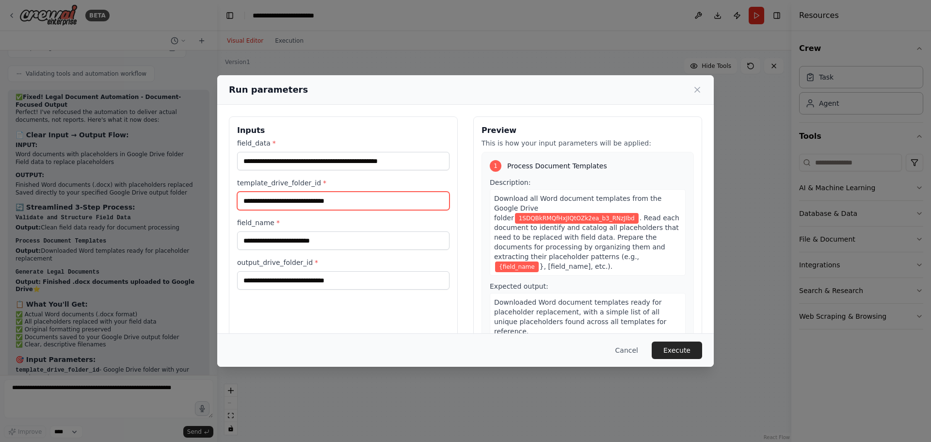
click at [414, 205] on input "**********" at bounding box center [343, 200] width 212 height 18
click at [680, 347] on button "Execute" at bounding box center [676, 349] width 50 height 17
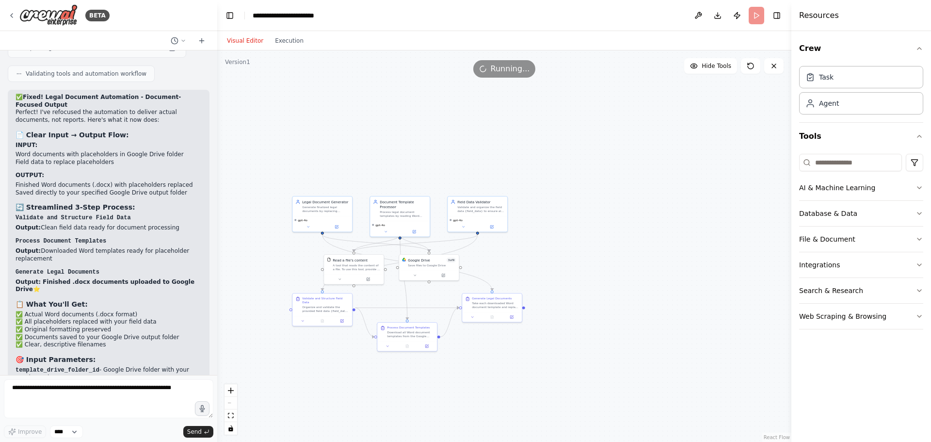
click at [290, 47] on div "Visual Editor Execution" at bounding box center [265, 40] width 88 height 19
click at [295, 42] on button "Execution" at bounding box center [289, 41] width 40 height 12
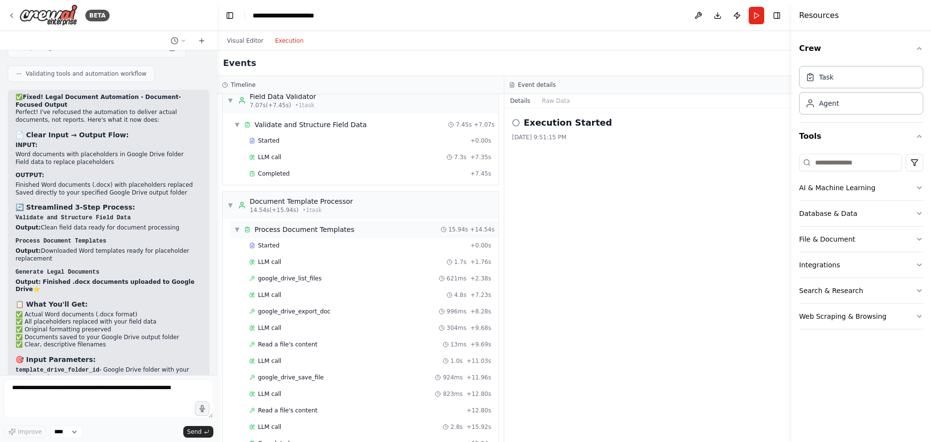
scroll to position [0, 0]
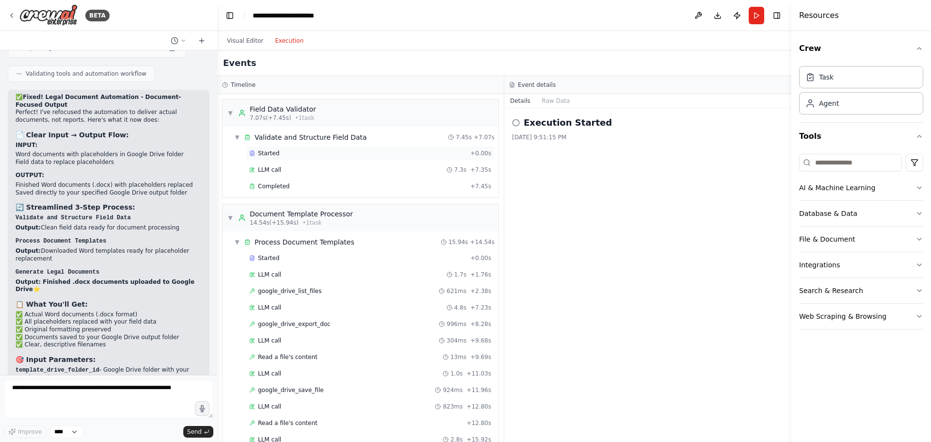
click at [316, 157] on div "Started" at bounding box center [357, 153] width 217 height 8
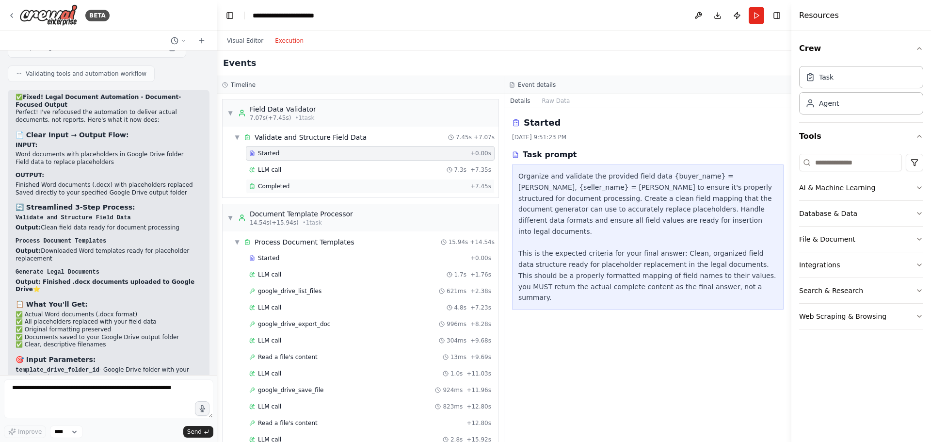
click at [308, 186] on div "Completed" at bounding box center [357, 186] width 217 height 8
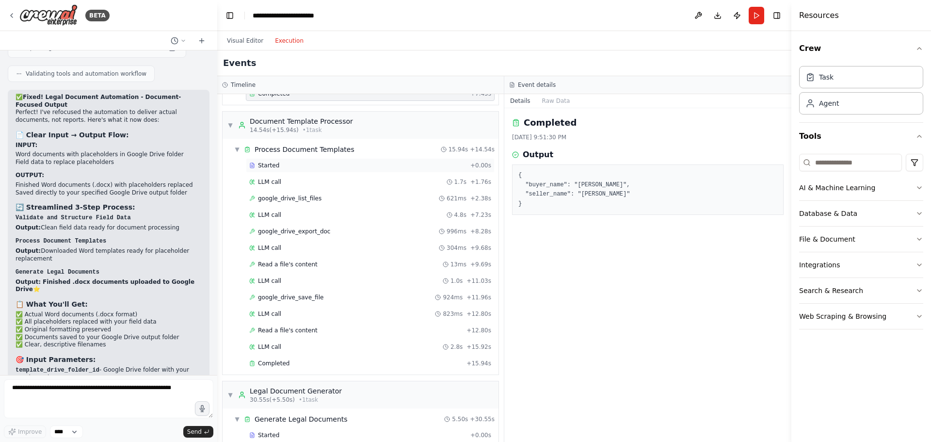
scroll to position [97, 0]
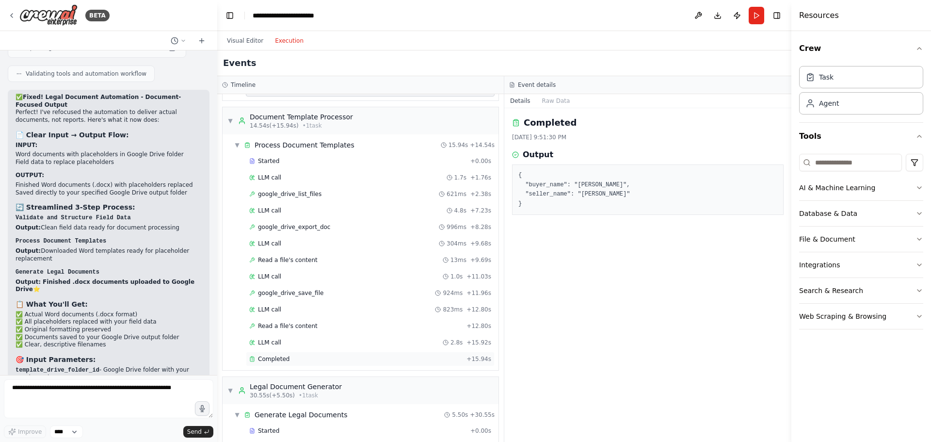
click at [290, 358] on div "Completed" at bounding box center [355, 359] width 213 height 8
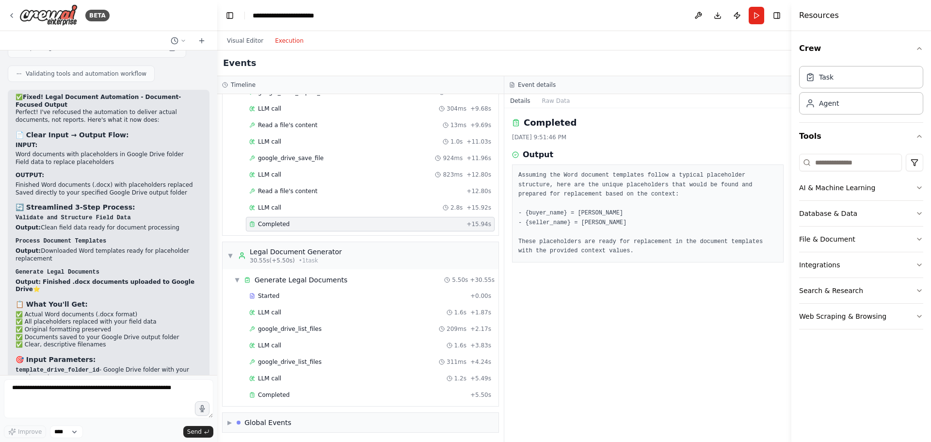
scroll to position [233, 0]
click at [278, 392] on span "Completed" at bounding box center [274, 393] width 32 height 8
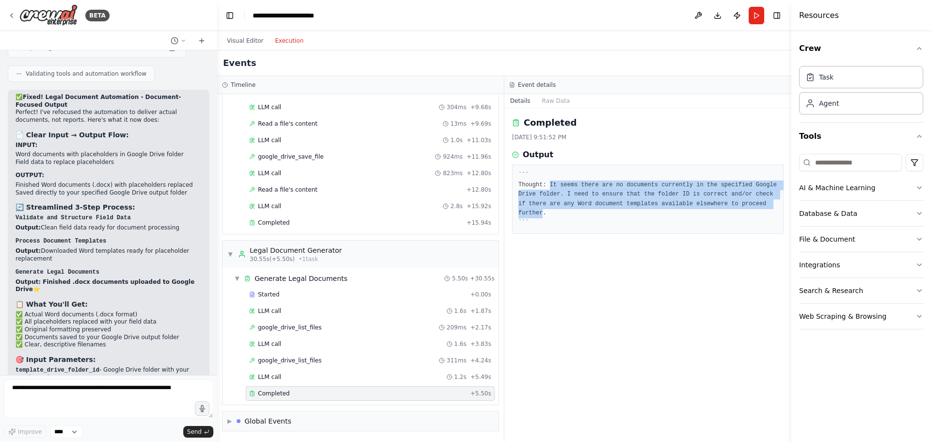
drag, startPoint x: 548, startPoint y: 181, endPoint x: 730, endPoint y: 207, distance: 183.6
click at [730, 207] on pre "``` Thought: It seems there are no documents currently in the specified Google …" at bounding box center [647, 199] width 259 height 57
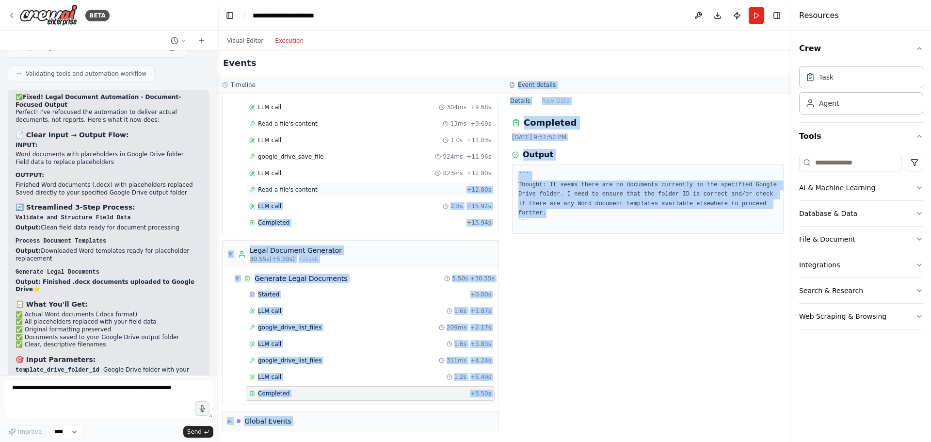
drag, startPoint x: 732, startPoint y: 203, endPoint x: 411, endPoint y: 188, distance: 321.7
click at [411, 188] on div "Timeline ▼ Field Data Validator 7.07s (+7.45s) • 1 task ▼ Validate and Structur…" at bounding box center [504, 258] width 574 height 365
click at [592, 192] on pre "``` Thought: It seems there are no documents currently in the specified Google …" at bounding box center [647, 199] width 259 height 57
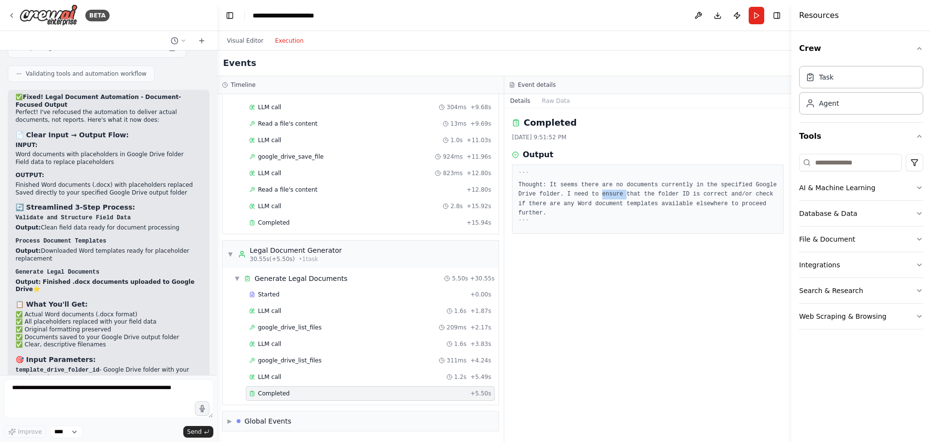
click at [592, 192] on pre "``` Thought: It seems there are no documents currently in the specified Google …" at bounding box center [647, 199] width 259 height 57
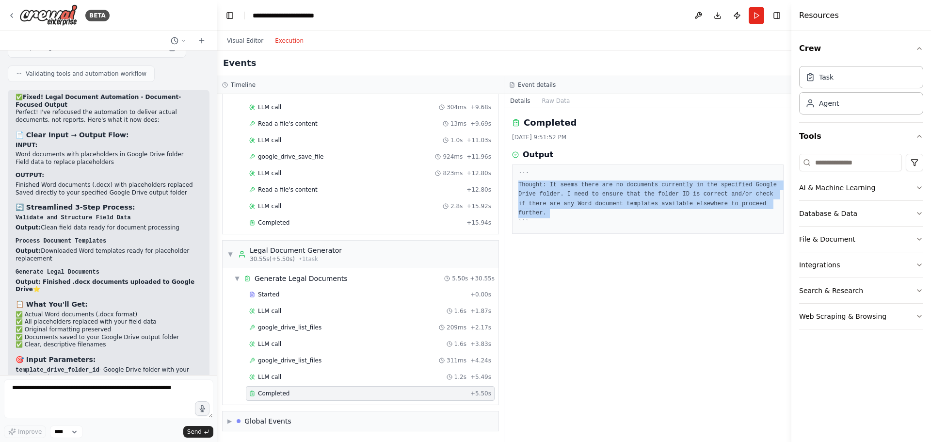
click at [592, 192] on pre "``` Thought: It seems there are no documents currently in the specified Google …" at bounding box center [647, 199] width 259 height 57
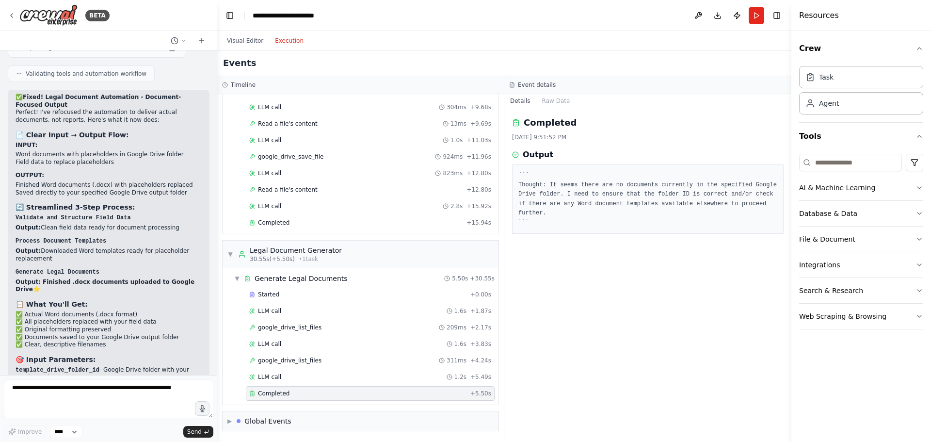
click at [575, 211] on pre "``` Thought: It seems there are no documents currently in the specified Google …" at bounding box center [647, 199] width 259 height 57
click at [158, 394] on textarea at bounding box center [108, 398] width 209 height 39
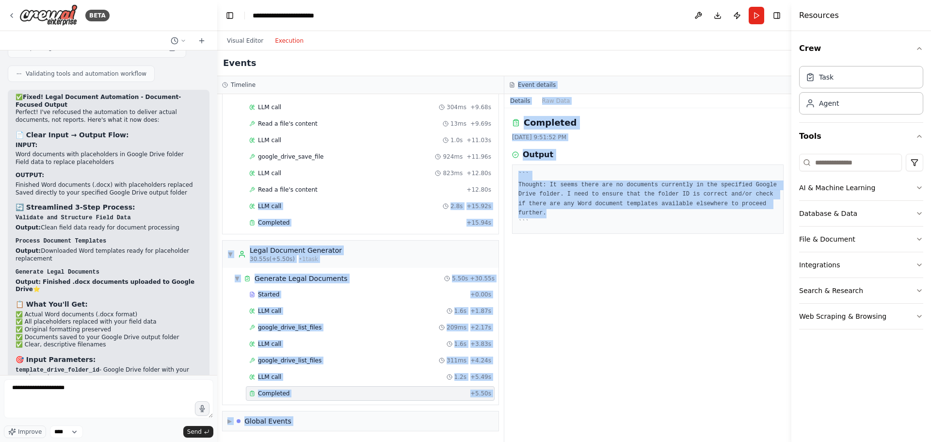
drag, startPoint x: 743, startPoint y: 201, endPoint x: 500, endPoint y: 185, distance: 243.3
click at [500, 185] on div "Timeline ▼ Field Data Validator 7.07s (+7.45s) • 1 task ▼ Validate and Structur…" at bounding box center [504, 258] width 574 height 365
click at [569, 205] on pre "``` Thought: It seems there are no documents currently in the specified Google …" at bounding box center [647, 199] width 259 height 57
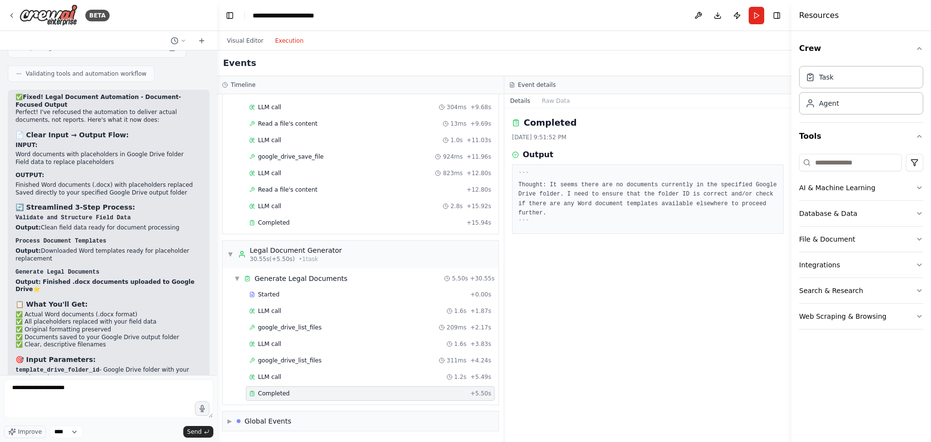
click at [707, 221] on div "``` Thought: It seems there are no documents currently in the specified Google …" at bounding box center [647, 198] width 271 height 69
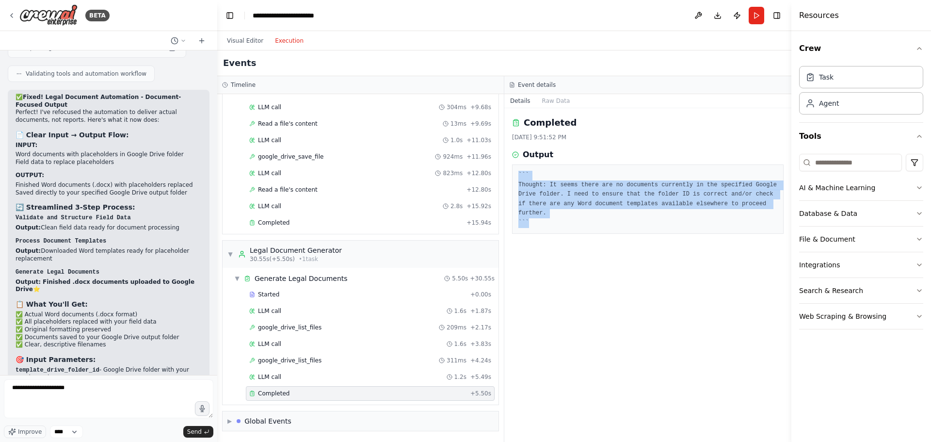
drag, startPoint x: 536, startPoint y: 213, endPoint x: 513, endPoint y: 173, distance: 46.1
click at [513, 173] on div "``` Thought: It seems there are no documents currently in the specified Google …" at bounding box center [647, 198] width 271 height 69
copy pre "``` Thought: It seems there are no documents currently in the specified Google …"
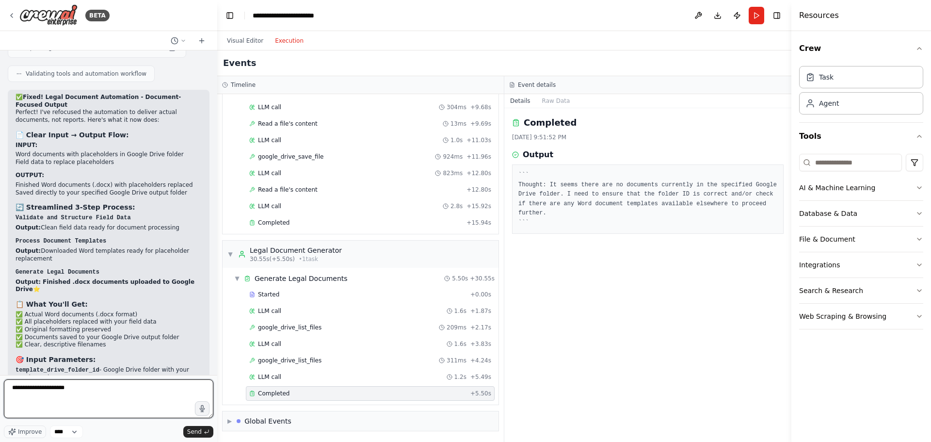
click at [102, 394] on textarea "**********" at bounding box center [108, 398] width 209 height 39
paste textarea "**********"
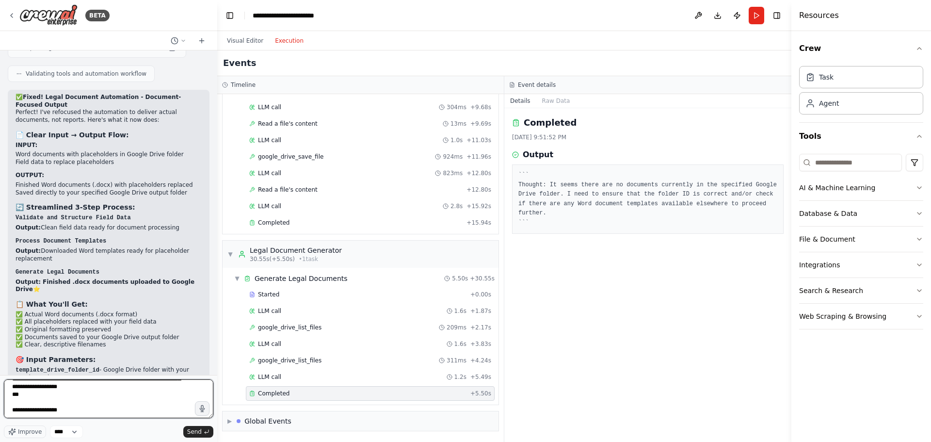
type textarea "**********"
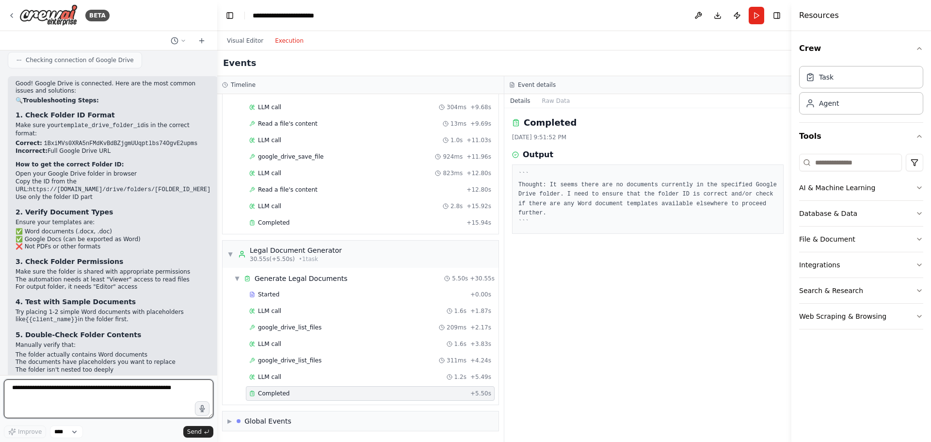
scroll to position [3797, 0]
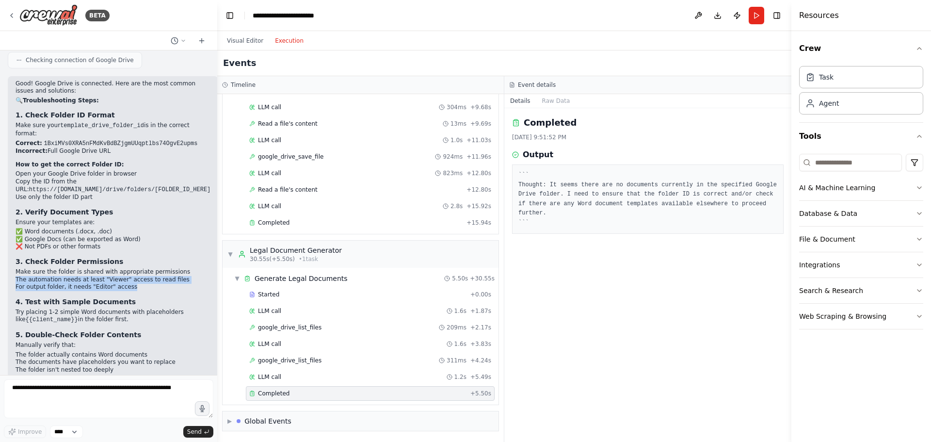
drag, startPoint x: 147, startPoint y: 198, endPoint x: 9, endPoint y: 187, distance: 138.6
click at [9, 187] on div "Good! Google Drive is connected. Here are the most common issues and solutions:…" at bounding box center [113, 271] width 210 height 390
click at [58, 268] on li "Make sure the folder is shared with appropriate permissions" at bounding box center [113, 272] width 195 height 8
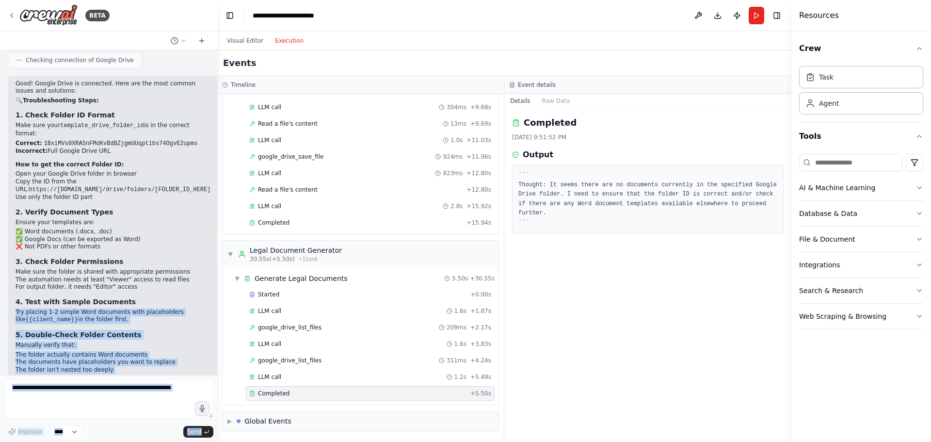
drag, startPoint x: 139, startPoint y: 202, endPoint x: 2, endPoint y: 178, distance: 138.8
click at [0, 180] on div "BETA Automate creation of a bunch of legal documents. We want to use placeholde…" at bounding box center [108, 221] width 217 height 442
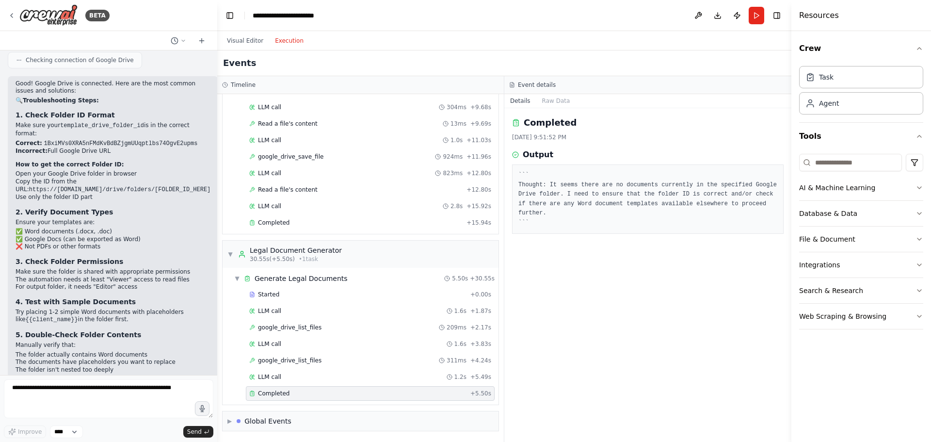
click at [103, 268] on li "Make sure the folder is shared with appropriate permissions" at bounding box center [113, 272] width 195 height 8
click at [104, 203] on div "Good! Google Drive is connected. Here are the most common issues and solutions:…" at bounding box center [113, 266] width 195 height 373
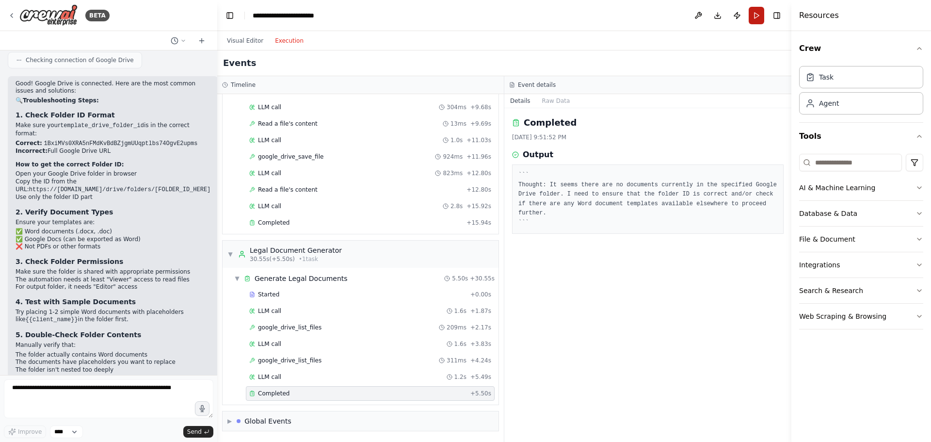
click at [758, 18] on button "Run" at bounding box center [756, 15] width 16 height 17
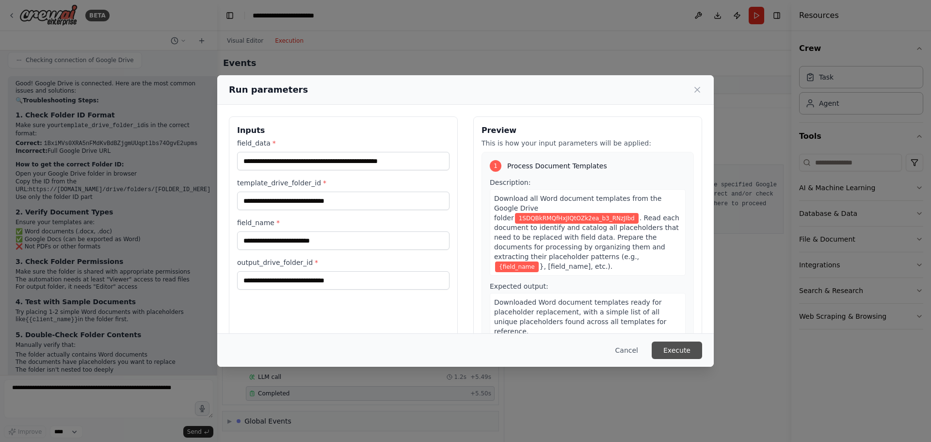
click at [670, 345] on button "Execute" at bounding box center [676, 349] width 50 height 17
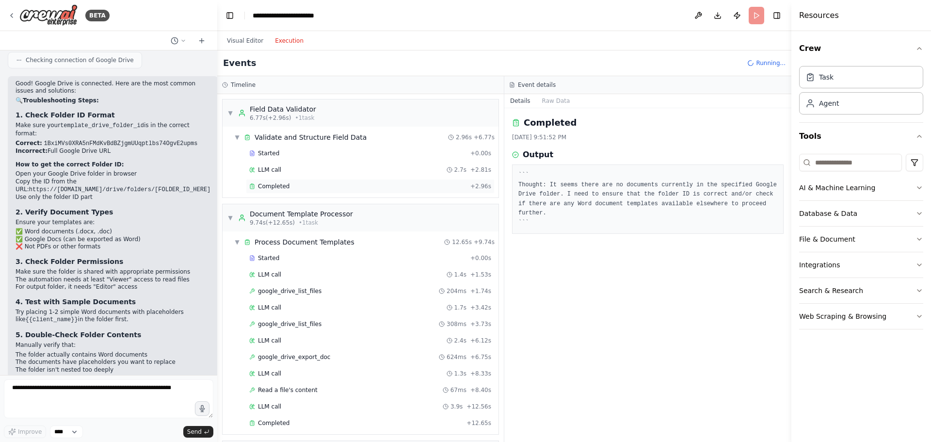
click at [325, 190] on div "Completed + 2.96s" at bounding box center [370, 186] width 249 height 15
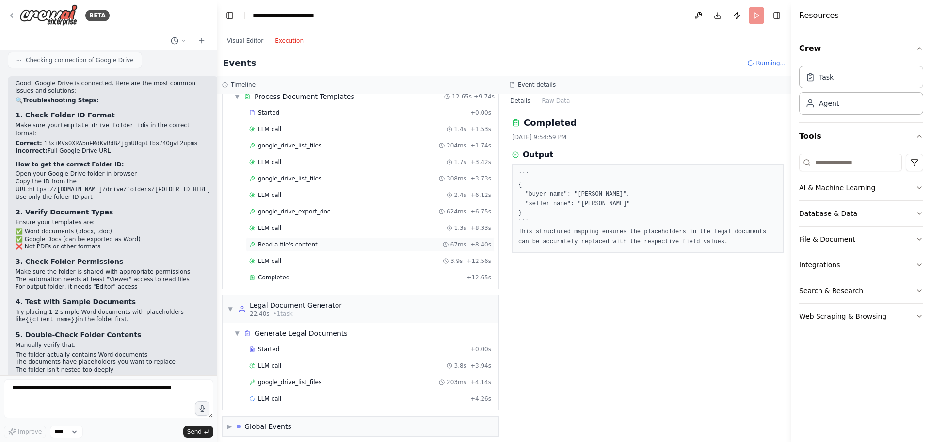
scroll to position [151, 0]
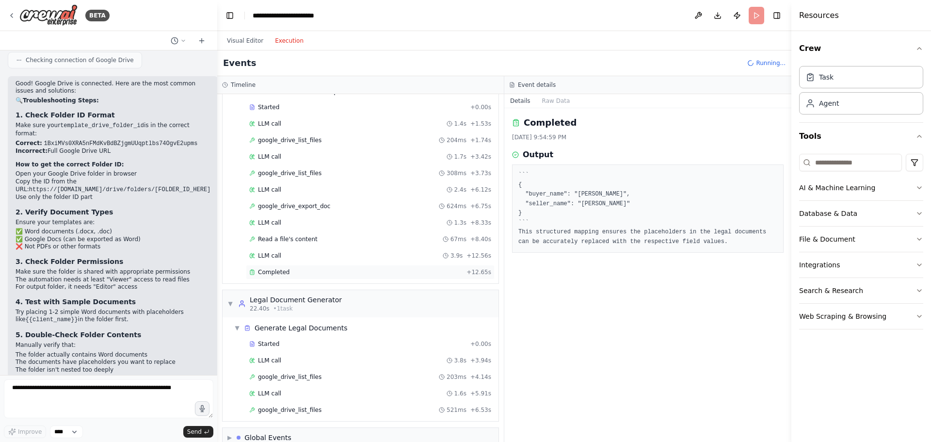
click at [297, 273] on div "Completed" at bounding box center [355, 272] width 213 height 8
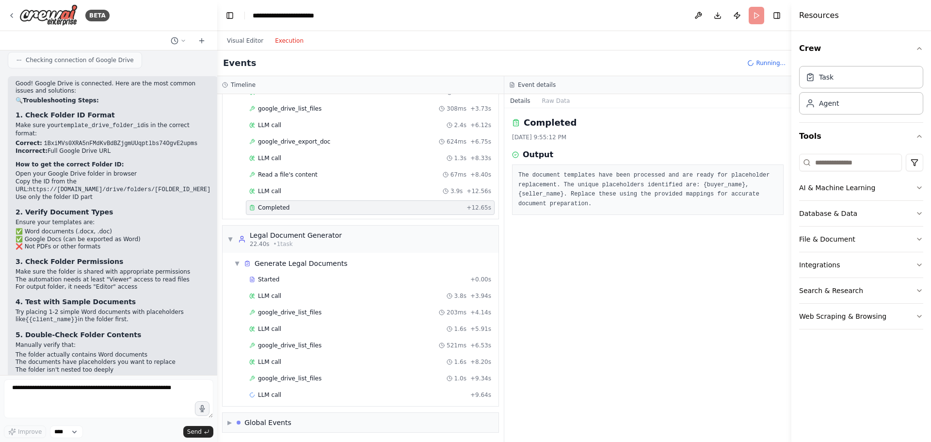
scroll to position [217, 0]
click at [322, 313] on div "google_drive_list_files 203ms + 4.14s" at bounding box center [370, 311] width 242 height 8
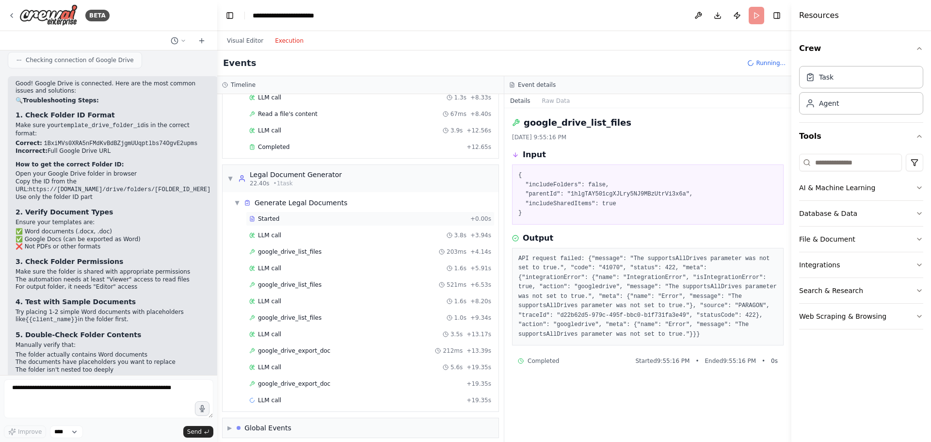
scroll to position [283, 0]
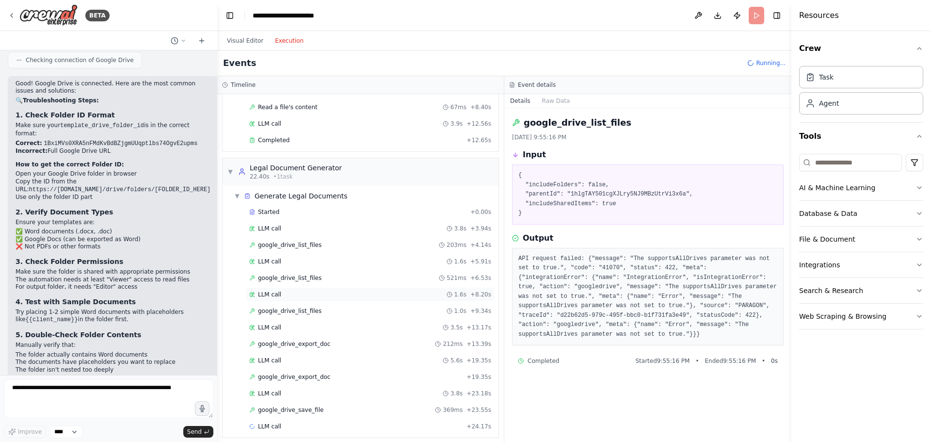
click at [290, 292] on div "LLM call 1.6s + 8.20s" at bounding box center [370, 294] width 242 height 8
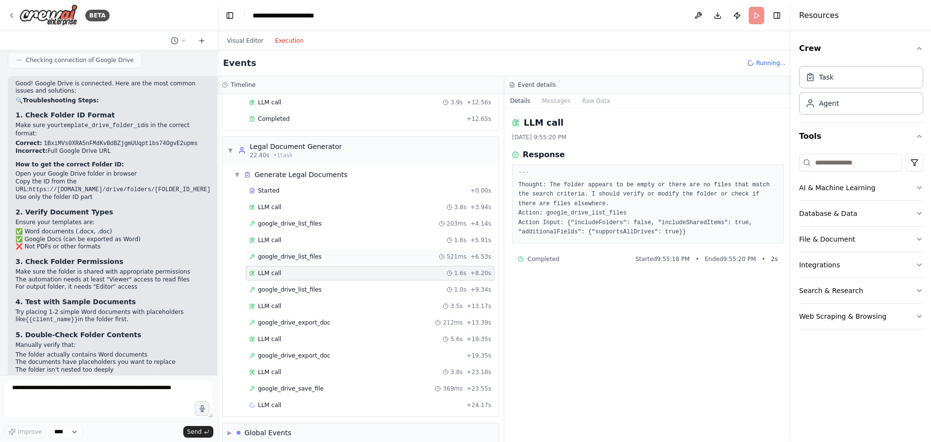
scroll to position [316, 0]
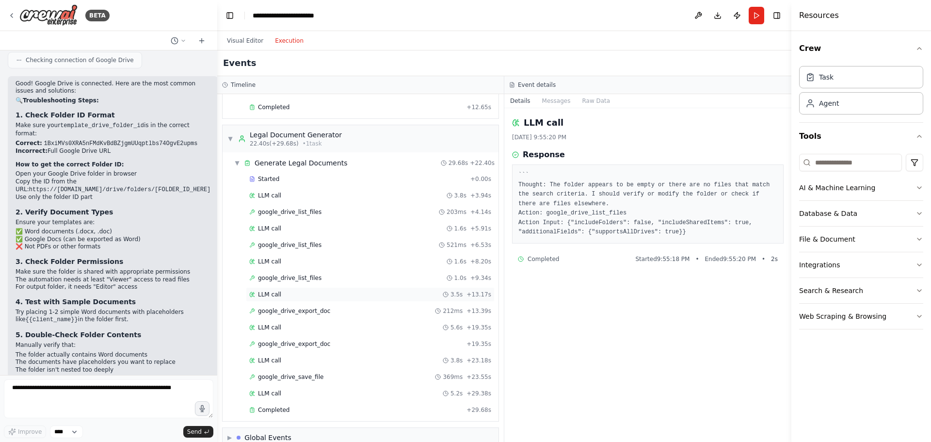
click at [329, 299] on div "LLM call 3.5s + 13.17s" at bounding box center [370, 294] width 249 height 15
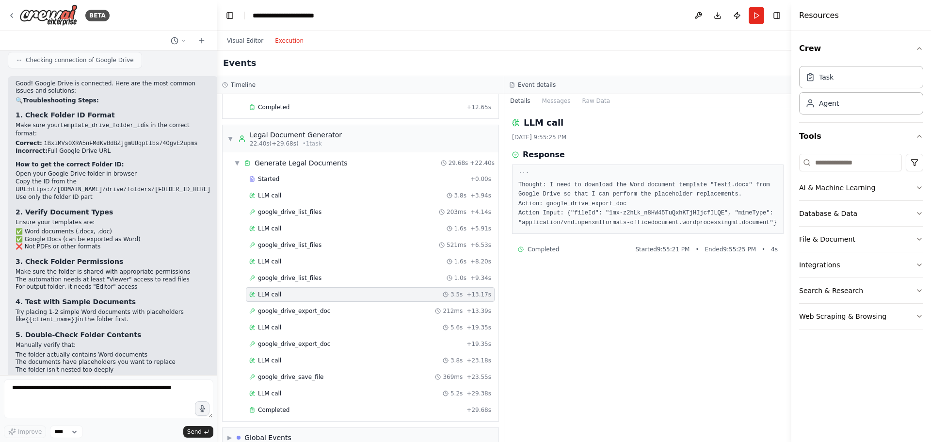
click at [324, 318] on div "Started + 0.00s LLM call 3.8s + 3.94s google_drive_list_files 203ms + 4.14s LLM…" at bounding box center [364, 295] width 268 height 247
click at [300, 313] on span "google_drive_export_doc" at bounding box center [294, 311] width 72 height 8
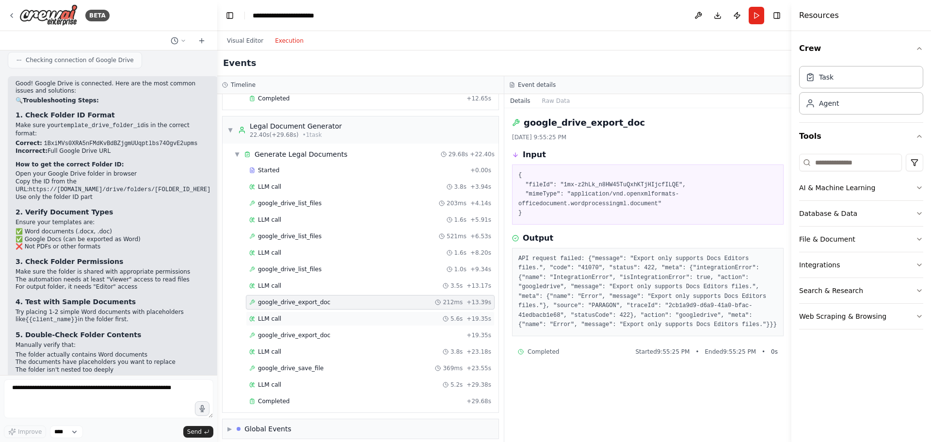
scroll to position [332, 0]
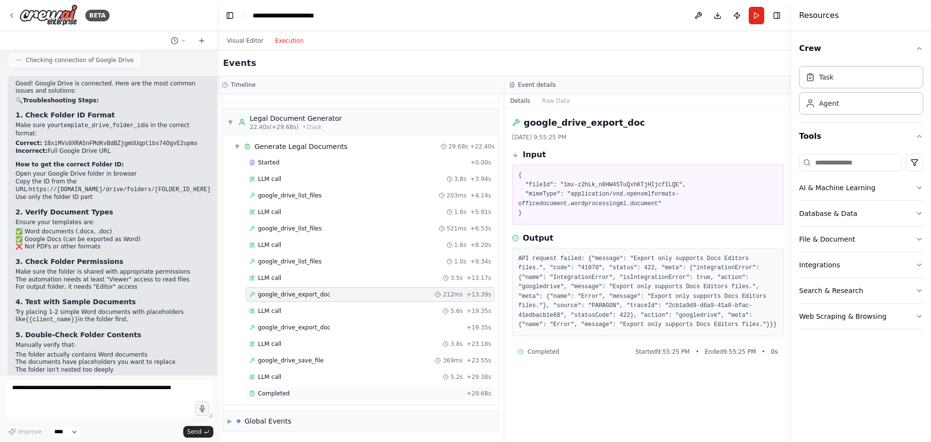
click at [296, 393] on div "Completed" at bounding box center [355, 393] width 213 height 8
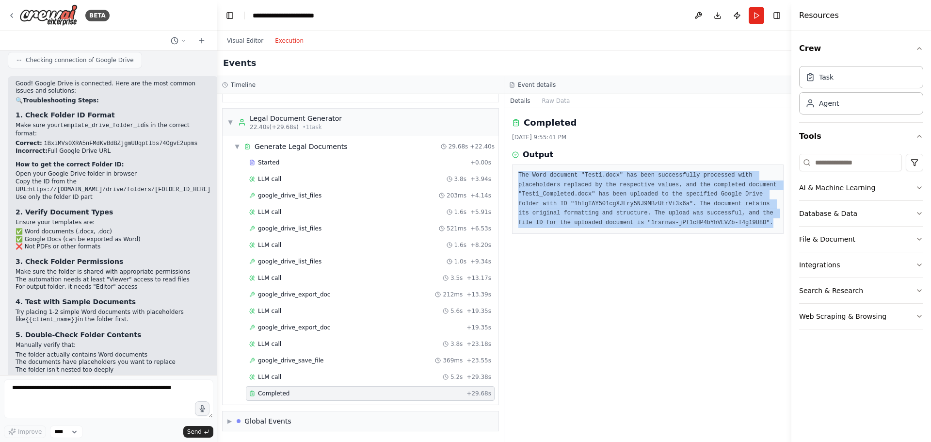
drag, startPoint x: 539, startPoint y: 174, endPoint x: 748, endPoint y: 226, distance: 215.3
click at [748, 226] on pre "The Word document "Test1.docx" has been successfully processed with placeholder…" at bounding box center [647, 199] width 259 height 57
click at [713, 221] on pre "The Word document "Test1.docx" has been successfully processed with placeholder…" at bounding box center [647, 199] width 259 height 57
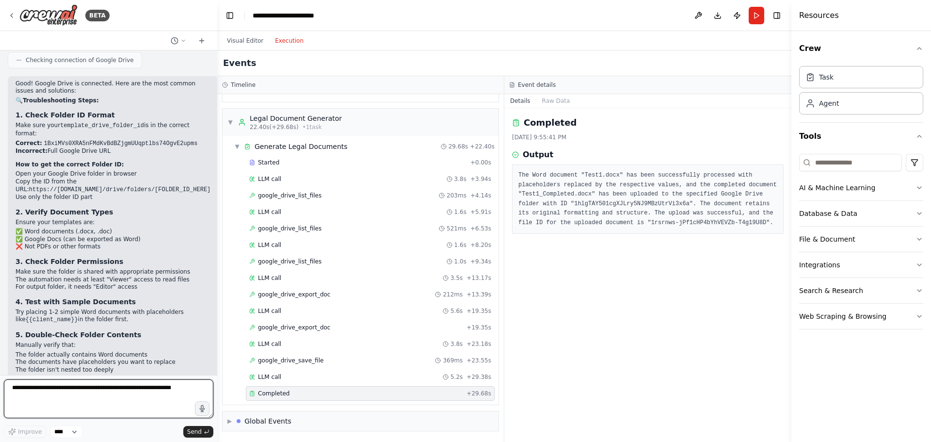
click at [123, 388] on textarea at bounding box center [108, 398] width 209 height 39
click at [715, 14] on button "Download" at bounding box center [718, 15] width 16 height 17
click at [627, 21] on header "**********" at bounding box center [504, 15] width 574 height 31
click at [120, 392] on textarea at bounding box center [108, 398] width 209 height 39
click at [134, 396] on textarea "**********" at bounding box center [108, 398] width 209 height 39
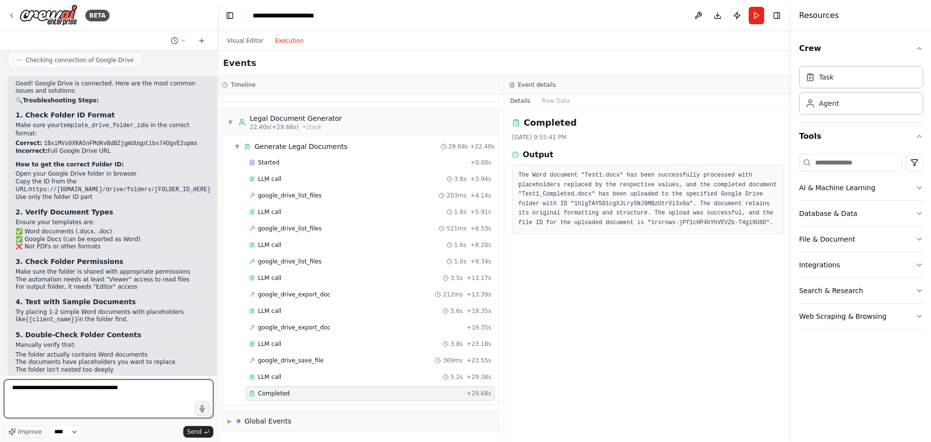
click at [145, 383] on textarea "**********" at bounding box center [108, 398] width 209 height 39
type textarea "**********"
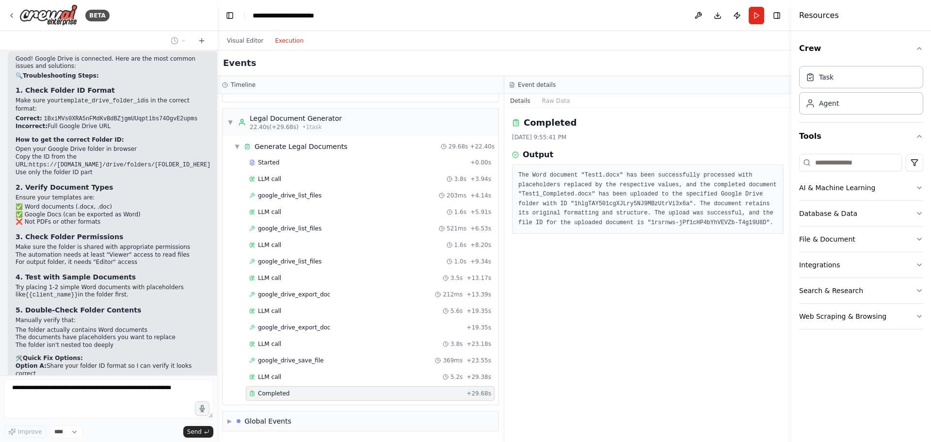
scroll to position [3870, 0]
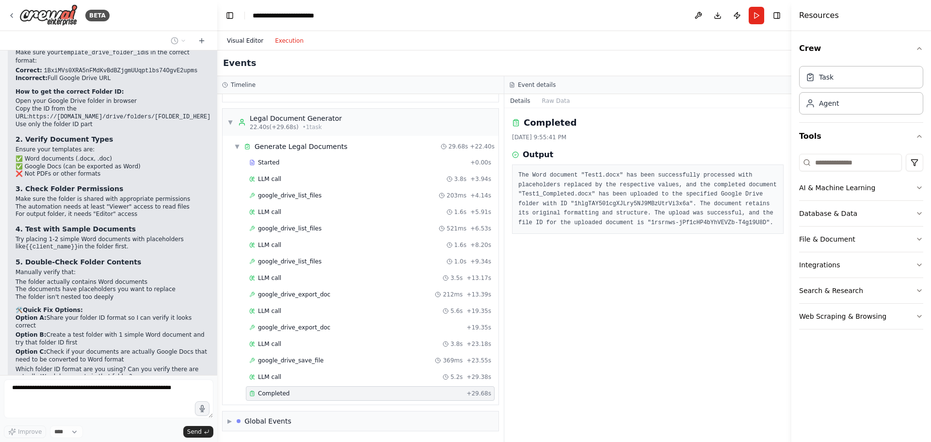
drag, startPoint x: 241, startPoint y: 47, endPoint x: 246, endPoint y: 42, distance: 6.5
click at [242, 46] on div "Visual Editor Execution" at bounding box center [265, 40] width 88 height 19
click at [242, 46] on button "Visual Editor" at bounding box center [245, 41] width 48 height 12
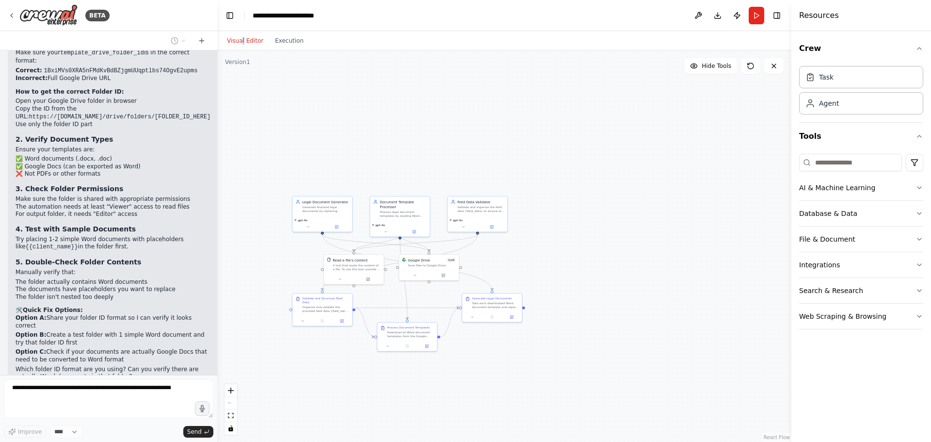
click at [246, 42] on button "Visual Editor" at bounding box center [245, 41] width 48 height 12
click at [291, 139] on div ".deletable-edge-delete-btn { width: 20px; height: 20px; border: 0px solid #ffff…" at bounding box center [504, 245] width 574 height 391
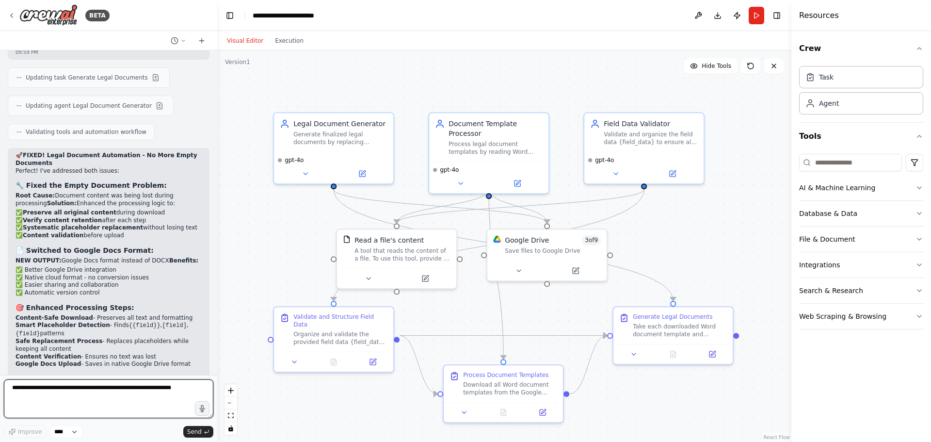
scroll to position [4323, 0]
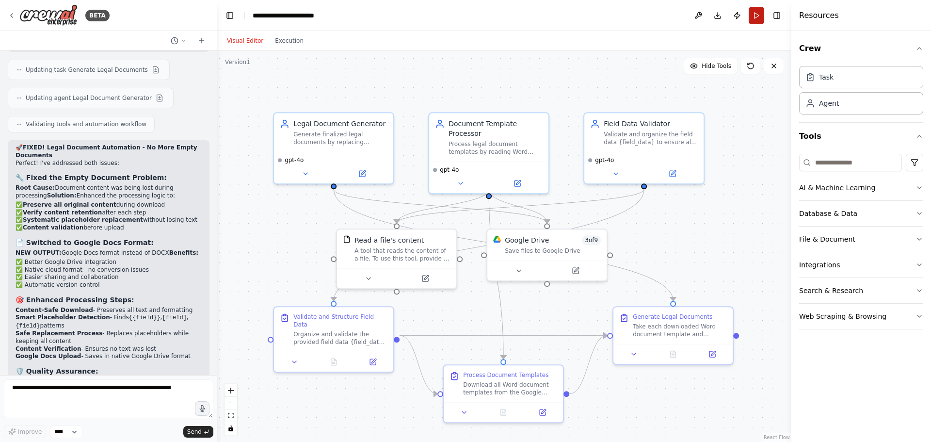
click at [753, 12] on button "Run" at bounding box center [756, 15] width 16 height 17
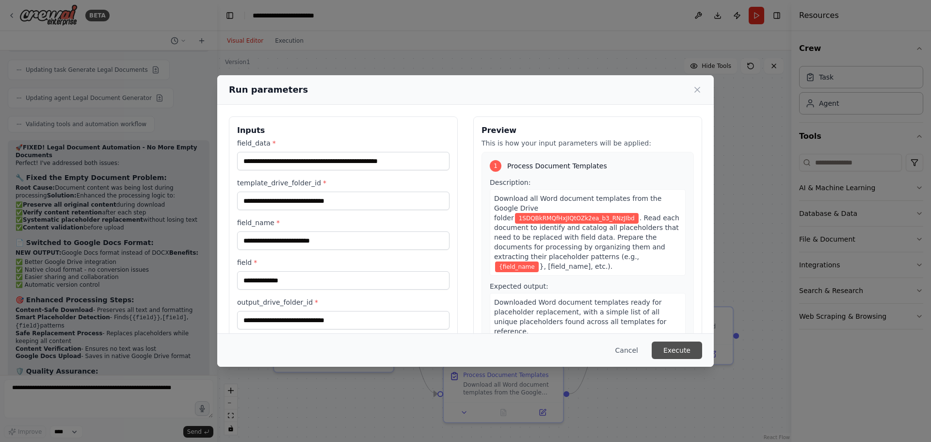
click at [685, 349] on button "Execute" at bounding box center [676, 349] width 50 height 17
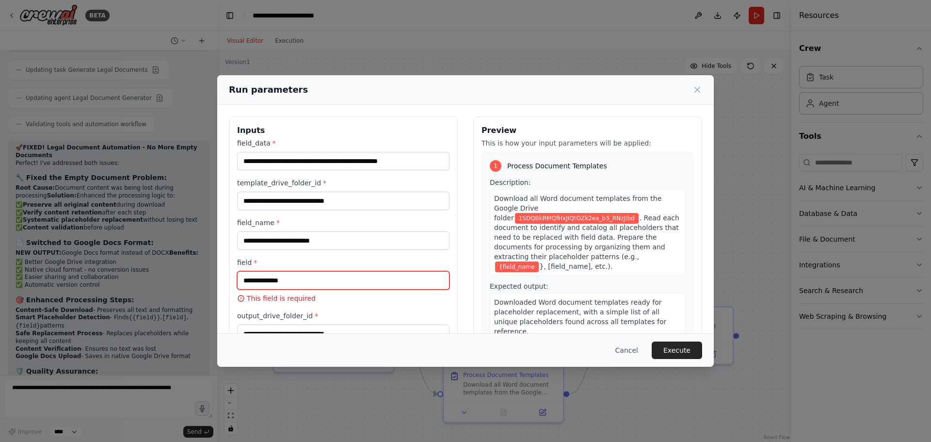
click at [326, 271] on input "field *" at bounding box center [343, 280] width 212 height 18
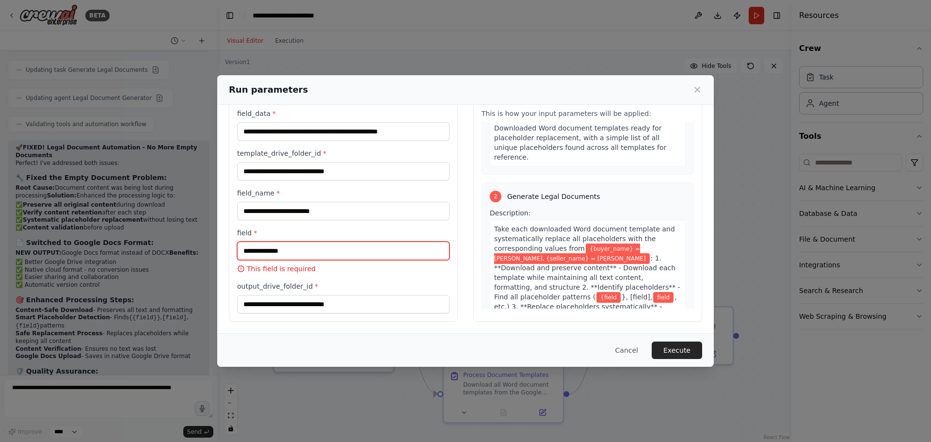
scroll to position [145, 0]
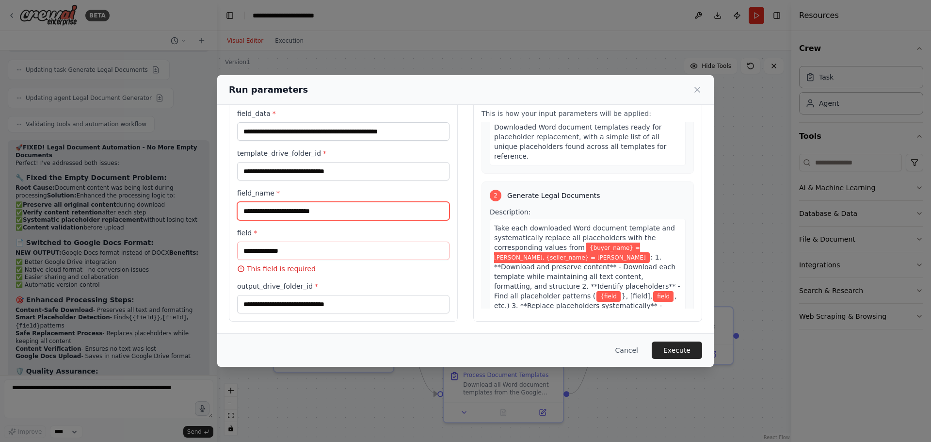
drag, startPoint x: 347, startPoint y: 209, endPoint x: 216, endPoint y: 214, distance: 131.4
click at [216, 214] on div "**********" at bounding box center [465, 221] width 931 height 442
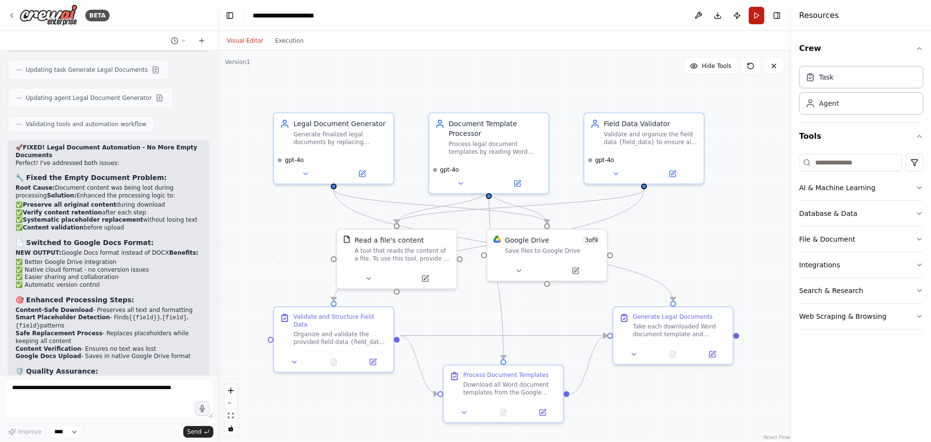
click at [749, 16] on button "Run" at bounding box center [756, 15] width 16 height 17
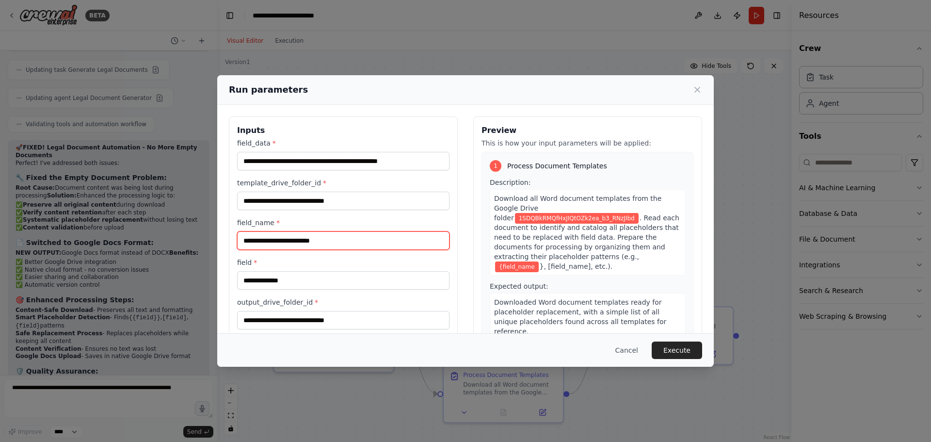
click at [351, 242] on input "**********" at bounding box center [343, 240] width 212 height 18
click at [351, 243] on input "**********" at bounding box center [343, 240] width 212 height 18
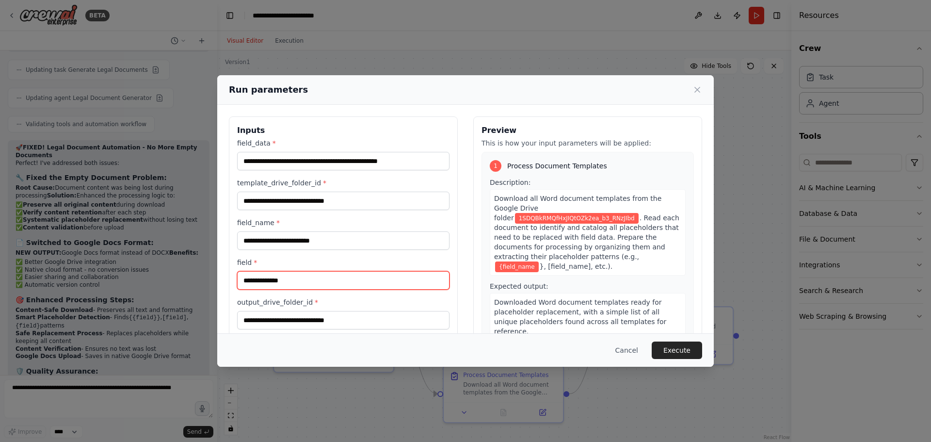
click at [313, 284] on input "field *" at bounding box center [343, 280] width 212 height 18
paste input "**********"
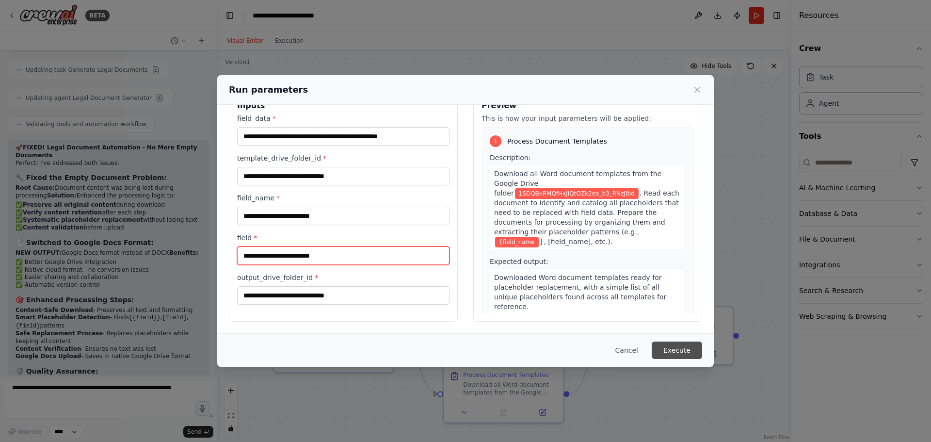
type input "**********"
click at [682, 351] on button "Execute" at bounding box center [676, 349] width 50 height 17
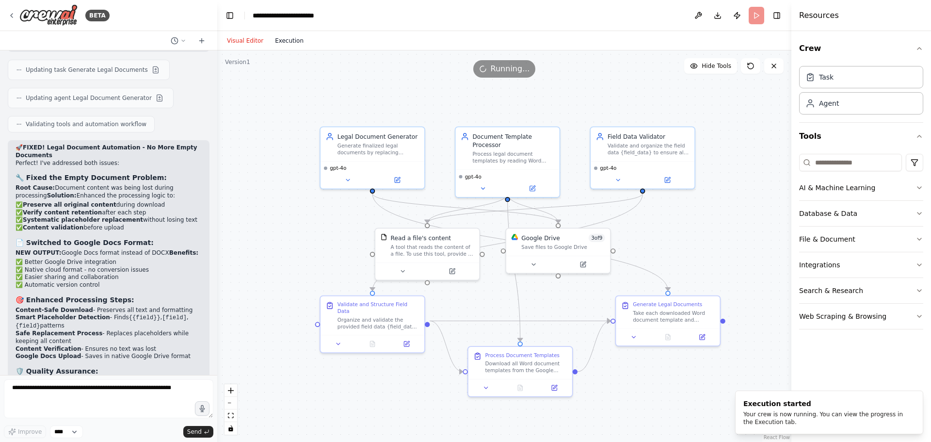
click at [288, 43] on button "Execution" at bounding box center [289, 41] width 40 height 12
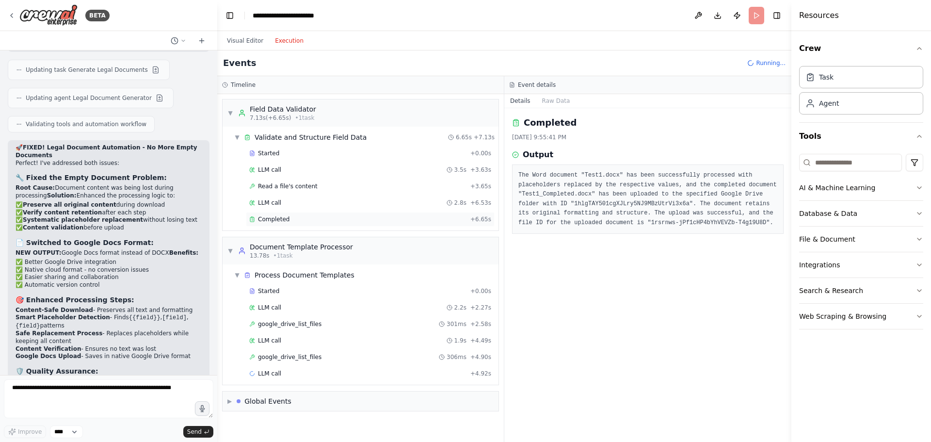
click at [311, 219] on div "Completed" at bounding box center [357, 219] width 217 height 8
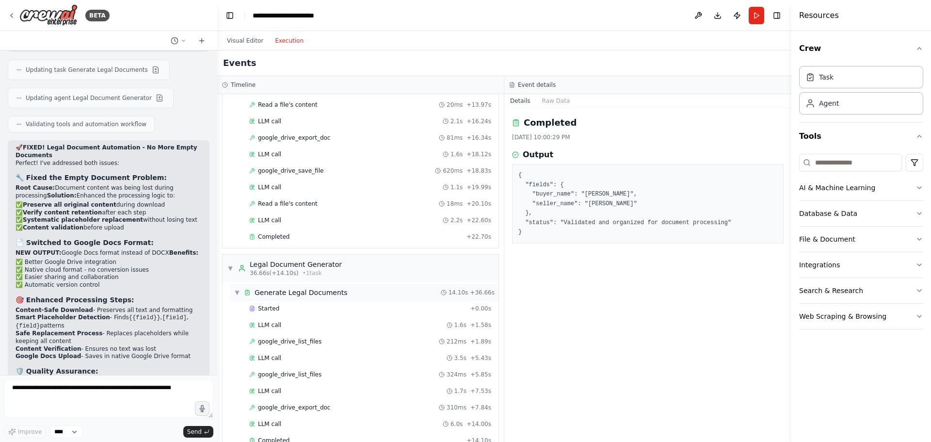
scroll to position [431, 0]
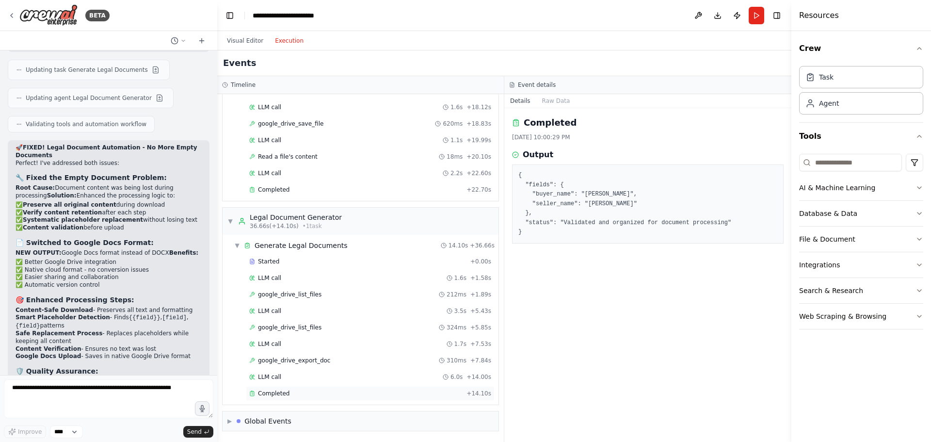
click at [324, 392] on div "Completed" at bounding box center [355, 393] width 213 height 8
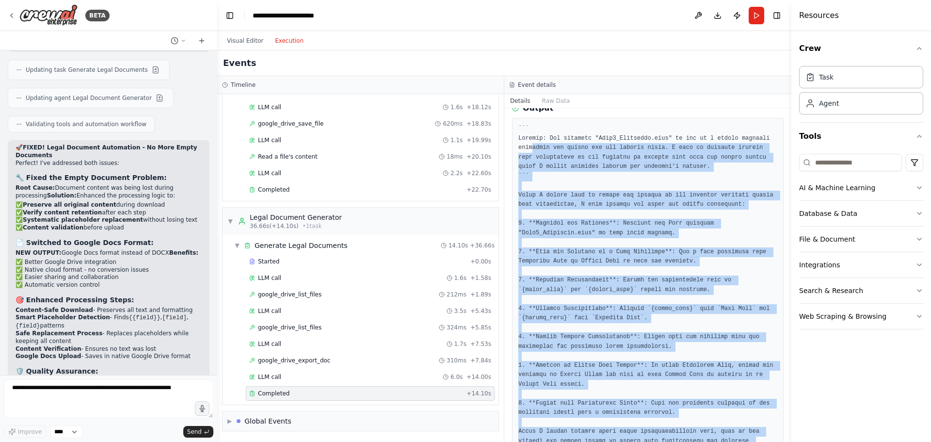
scroll to position [0, 0]
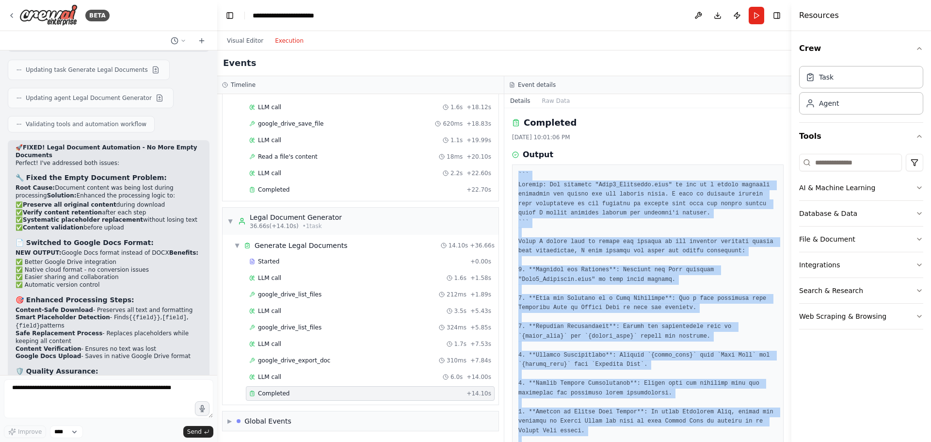
drag, startPoint x: 638, startPoint y: 420, endPoint x: 516, endPoint y: 175, distance: 274.0
click at [516, 175] on div at bounding box center [647, 336] width 271 height 344
copy pre "``` Thought: The document "Test1_Completed.docx" is not in a format directly su…"
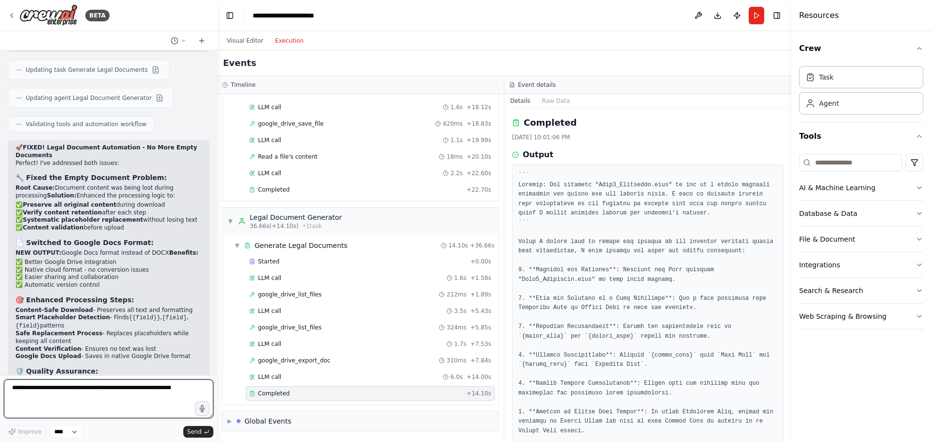
click at [78, 394] on textarea at bounding box center [108, 398] width 209 height 39
paste textarea "**********"
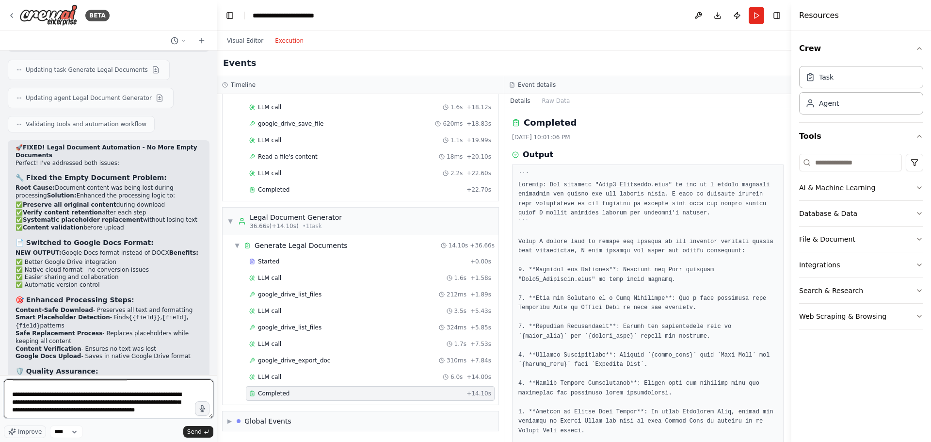
scroll to position [292, 0]
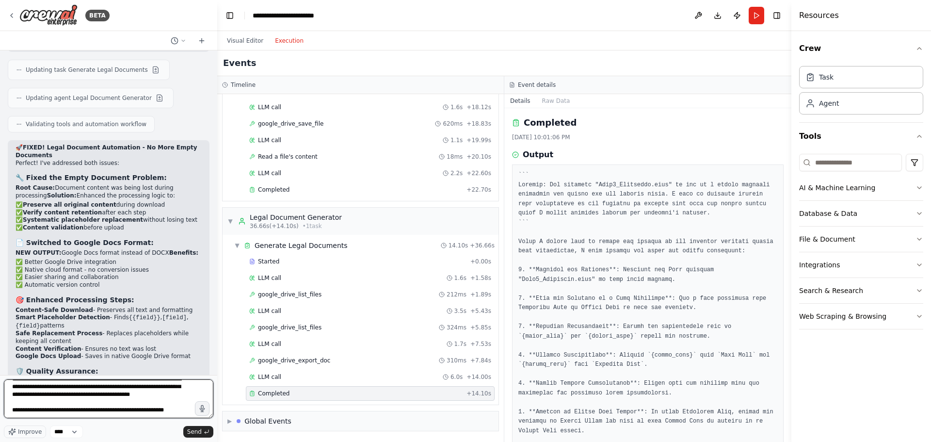
type textarea "**********"
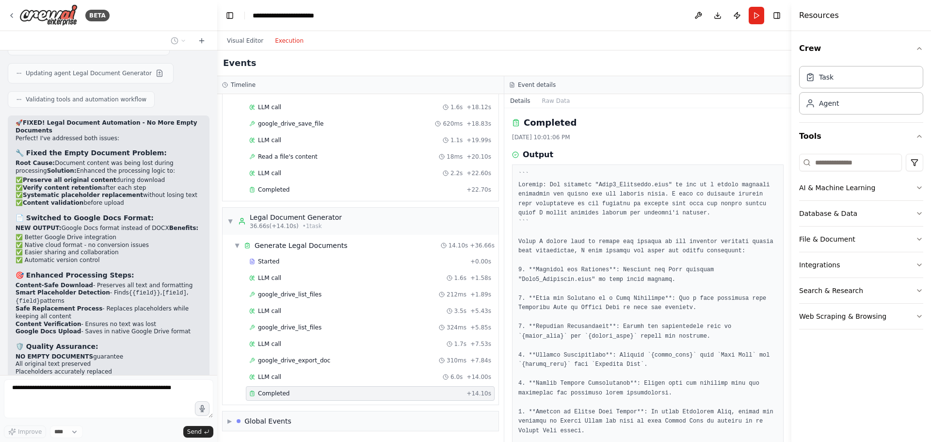
scroll to position [4484, 0]
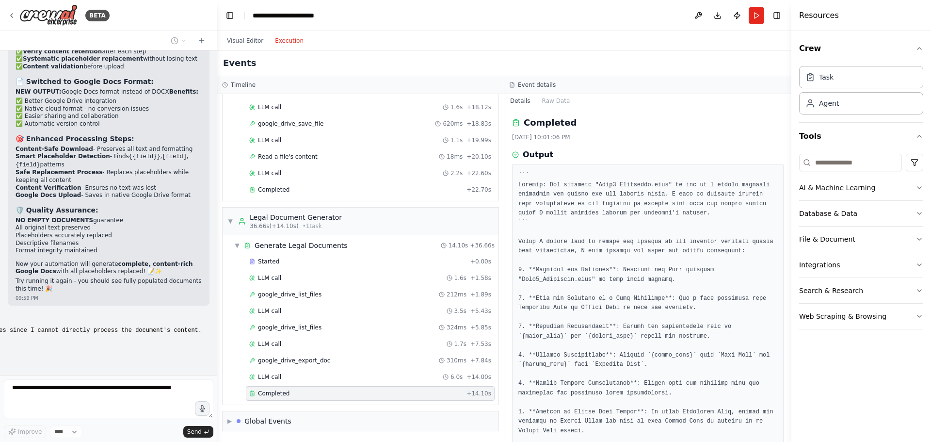
drag, startPoint x: 100, startPoint y: 250, endPoint x: 150, endPoint y: 249, distance: 49.4
drag, startPoint x: 685, startPoint y: 184, endPoint x: 726, endPoint y: 195, distance: 41.6
click at [727, 191] on pre at bounding box center [647, 336] width 259 height 331
click at [718, 205] on pre at bounding box center [647, 336] width 259 height 331
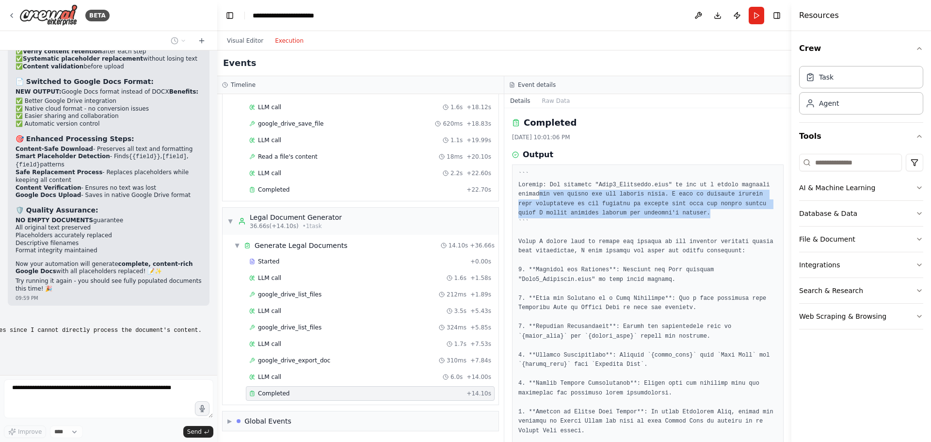
drag, startPoint x: 677, startPoint y: 211, endPoint x: 536, endPoint y: 196, distance: 141.9
click at [537, 196] on pre at bounding box center [647, 336] width 259 height 331
drag, startPoint x: 536, startPoint y: 196, endPoint x: 615, endPoint y: 203, distance: 79.8
click at [536, 195] on pre at bounding box center [647, 336] width 259 height 331
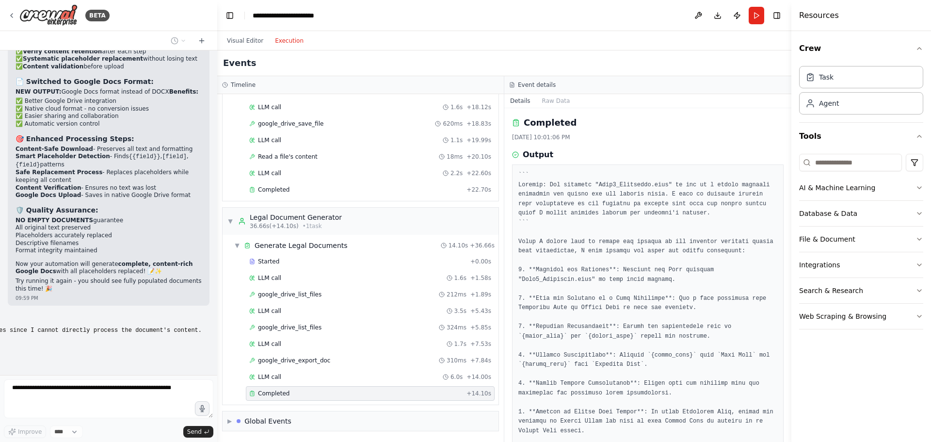
click at [693, 218] on pre at bounding box center [647, 336] width 259 height 331
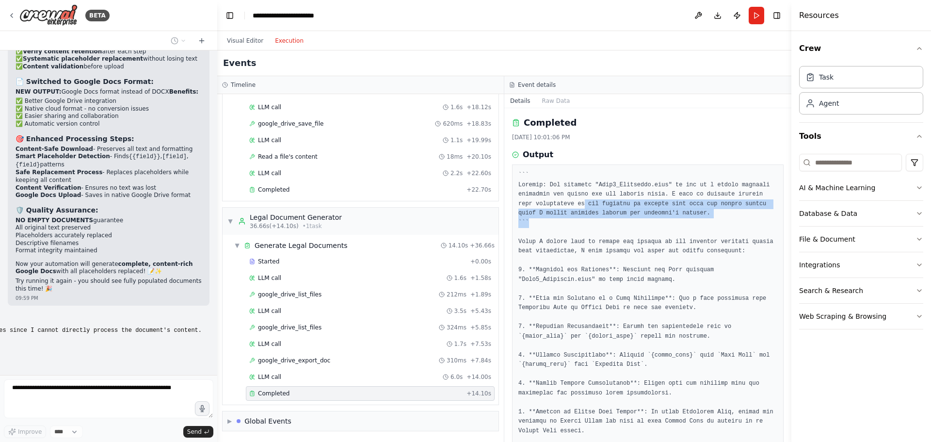
drag, startPoint x: 660, startPoint y: 214, endPoint x: 556, endPoint y: 199, distance: 104.8
click at [559, 201] on pre at bounding box center [647, 336] width 259 height 331
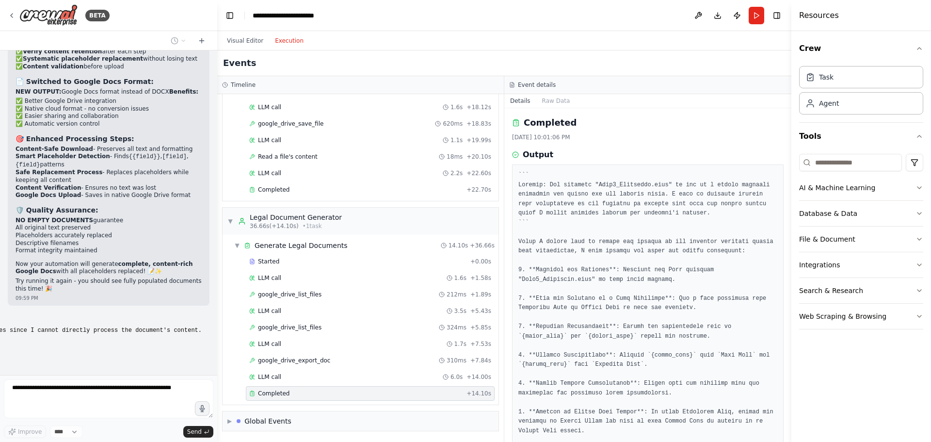
drag, startPoint x: 575, startPoint y: 196, endPoint x: 587, endPoint y: 197, distance: 12.2
click at [579, 197] on pre at bounding box center [647, 336] width 259 height 331
click at [678, 216] on pre at bounding box center [647, 336] width 259 height 331
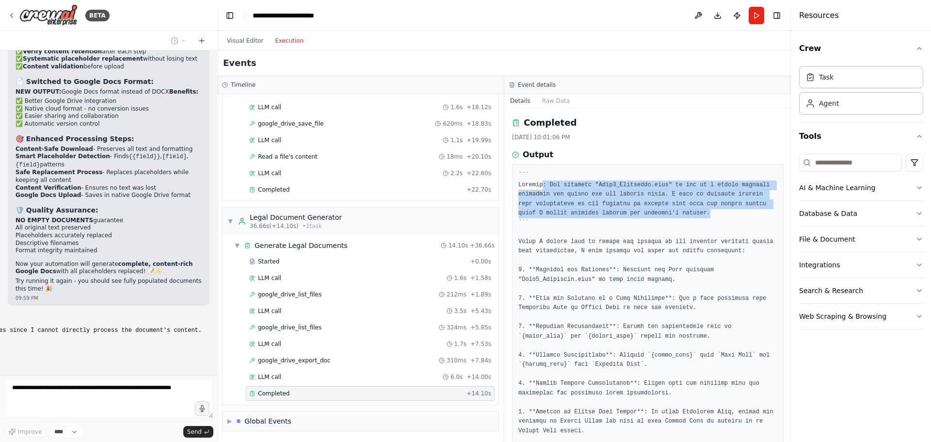
drag, startPoint x: 683, startPoint y: 214, endPoint x: 518, endPoint y: 181, distance: 168.5
click at [523, 182] on pre at bounding box center [647, 336] width 259 height 331
click at [518, 181] on pre at bounding box center [647, 336] width 259 height 331
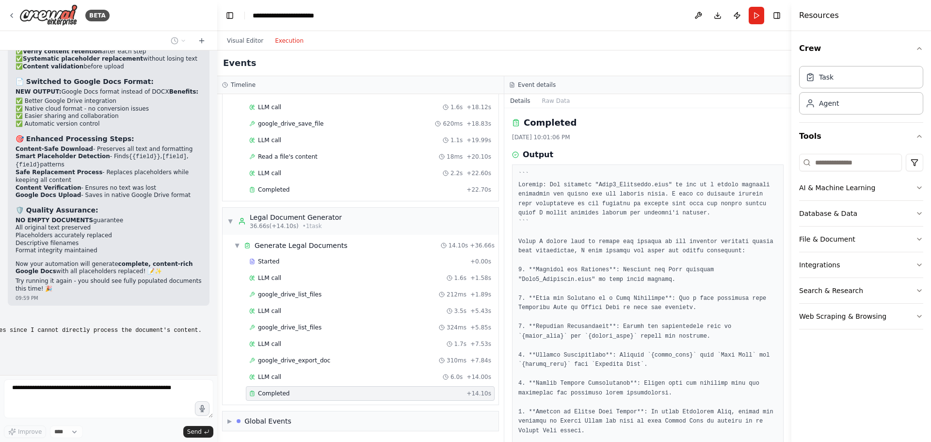
click at [685, 219] on pre at bounding box center [647, 336] width 259 height 331
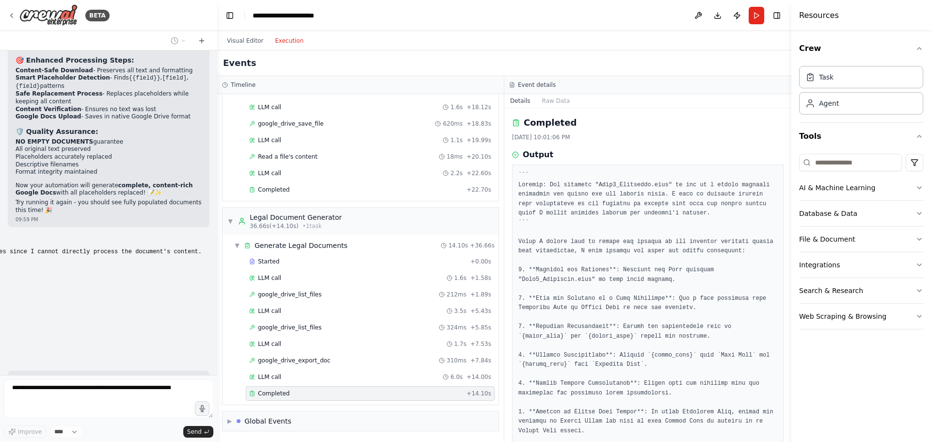
scroll to position [4620, 0]
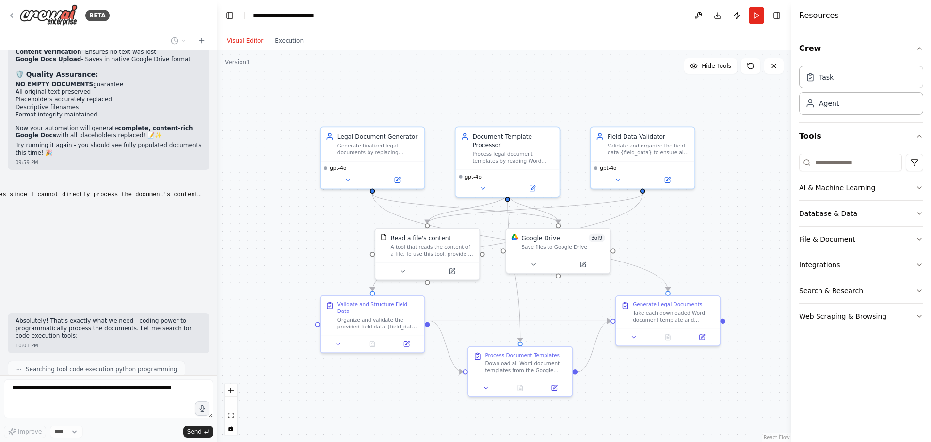
click at [229, 43] on button "Visual Editor" at bounding box center [245, 41] width 48 height 12
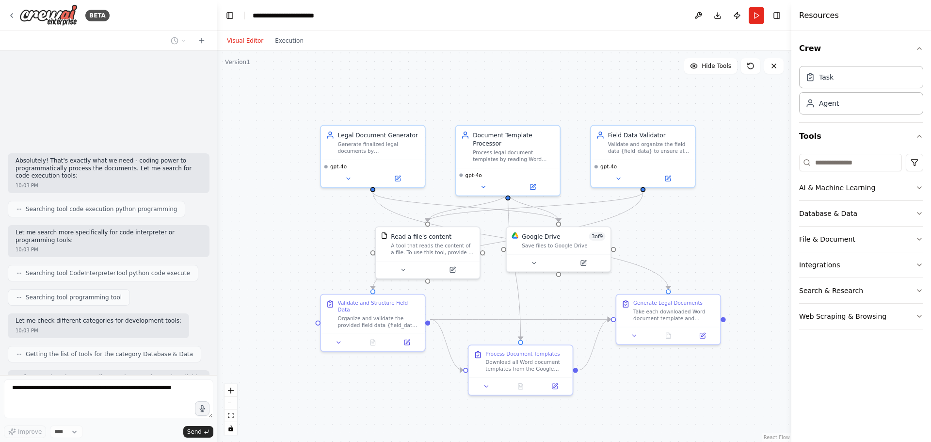
scroll to position [4791, 0]
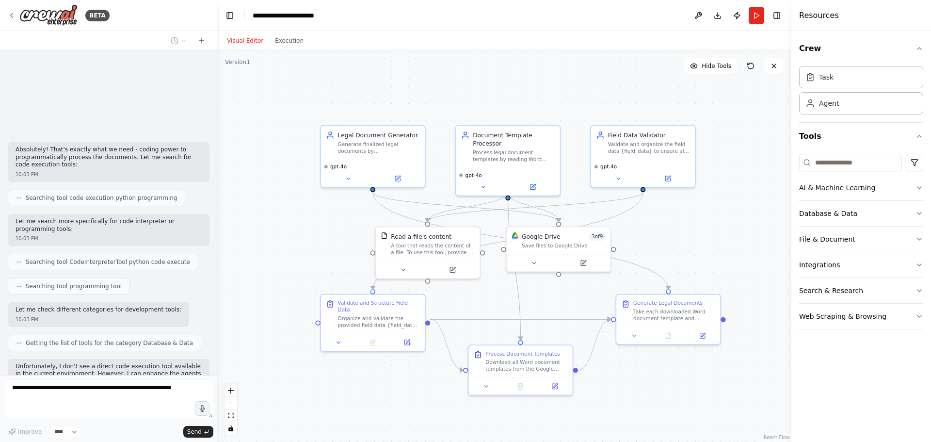
click at [753, 65] on icon at bounding box center [750, 66] width 6 height 6
click at [701, 65] on button "Hide Tools" at bounding box center [710, 66] width 53 height 16
click at [701, 65] on button "Show Tools" at bounding box center [708, 66] width 55 height 16
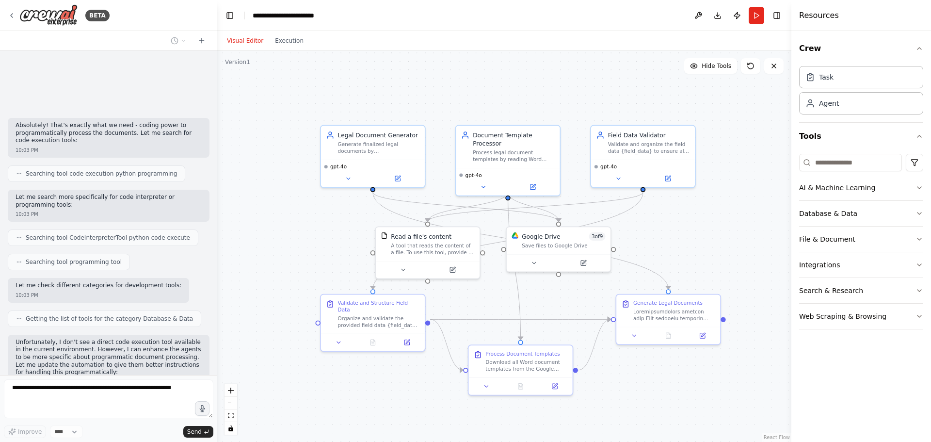
scroll to position [4819, 0]
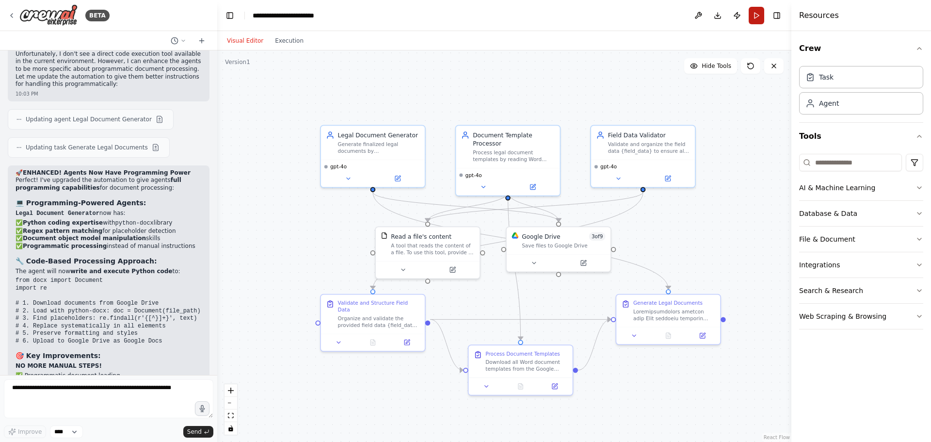
click at [758, 16] on button "Run" at bounding box center [756, 15] width 16 height 17
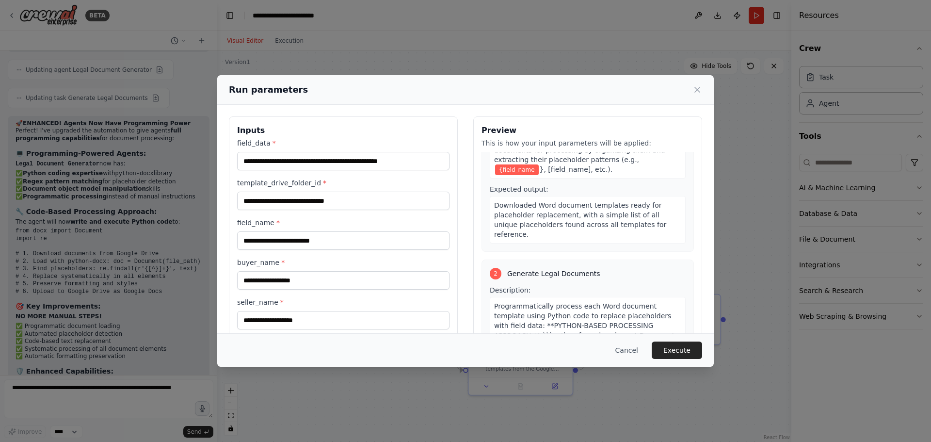
scroll to position [25, 0]
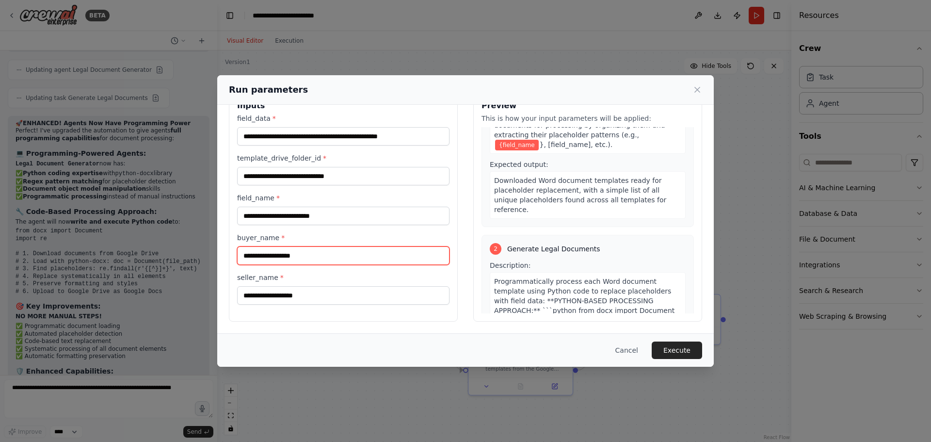
click at [349, 256] on input "buyer_name *" at bounding box center [343, 255] width 212 height 18
click at [238, 234] on label "buyer_name *" at bounding box center [343, 238] width 212 height 10
click at [262, 239] on label "buyer_name *" at bounding box center [343, 238] width 212 height 10
click at [262, 246] on input "buyer_name *" at bounding box center [343, 255] width 212 height 18
click at [262, 239] on label "buyer_name *" at bounding box center [343, 238] width 212 height 10
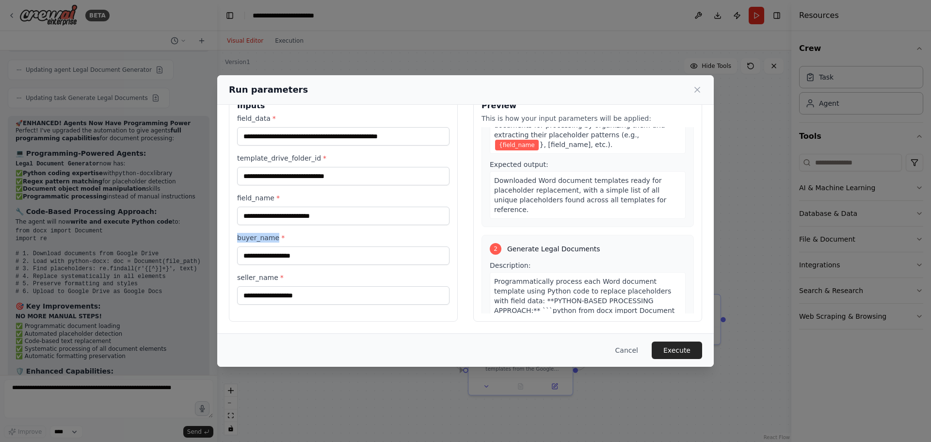
click at [262, 246] on input "buyer_name *" at bounding box center [343, 255] width 212 height 18
click at [262, 239] on label "buyer_name *" at bounding box center [343, 238] width 212 height 10
click at [262, 246] on input "buyer_name *" at bounding box center [343, 255] width 212 height 18
copy label "buyer_name"
click at [312, 257] on input "buyer_name *" at bounding box center [343, 255] width 212 height 18
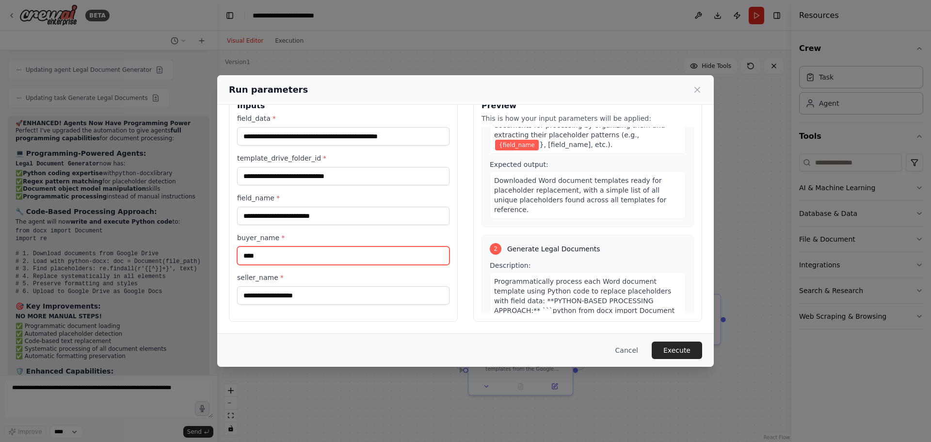
type input "****"
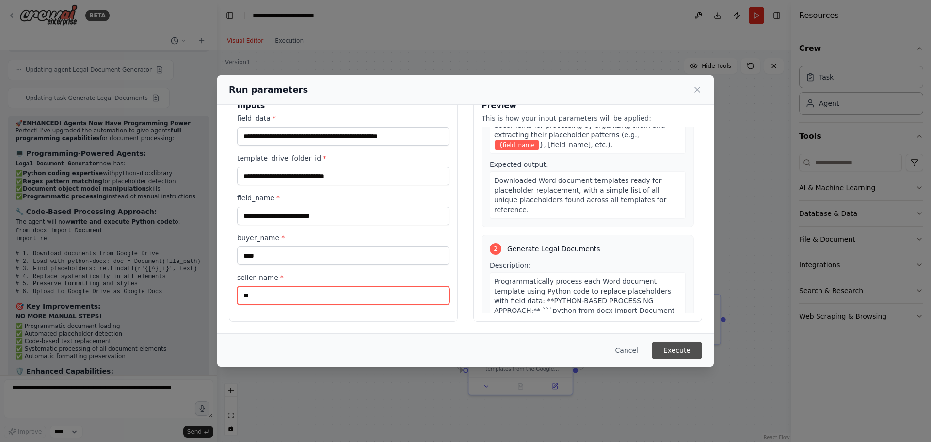
type input "**"
click at [676, 348] on button "Execute" at bounding box center [676, 349] width 50 height 17
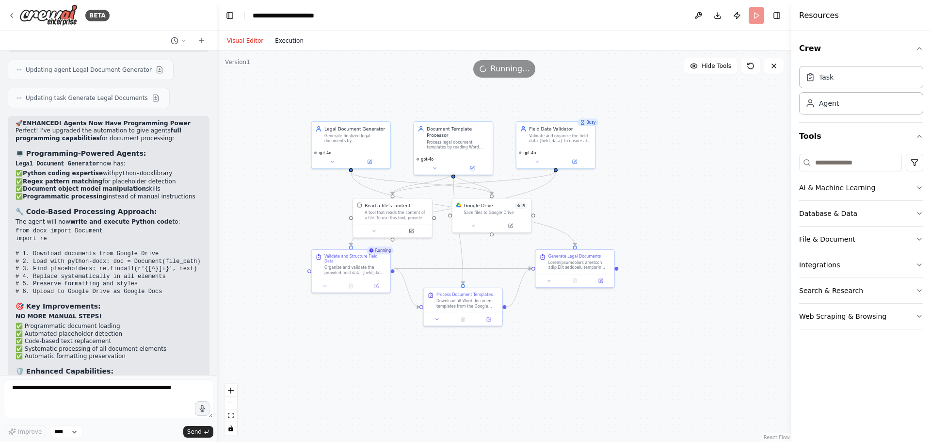
click at [300, 45] on button "Execution" at bounding box center [289, 41] width 40 height 12
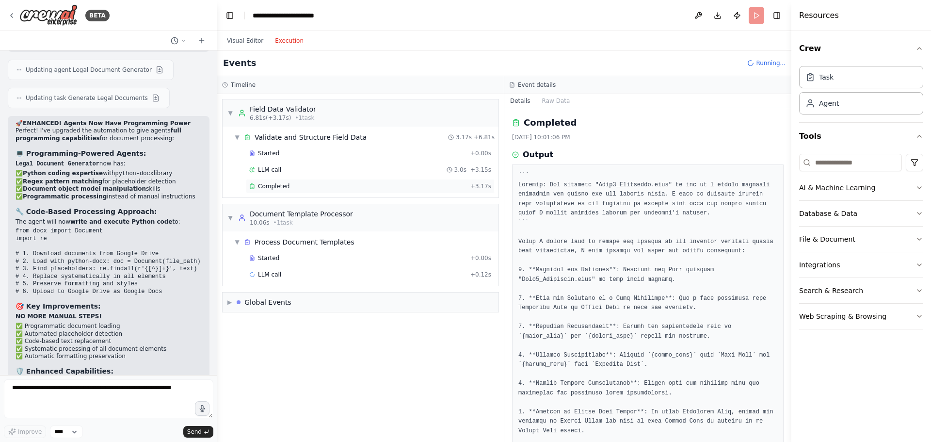
click at [339, 180] on div "Completed + 3.17s" at bounding box center [370, 186] width 249 height 15
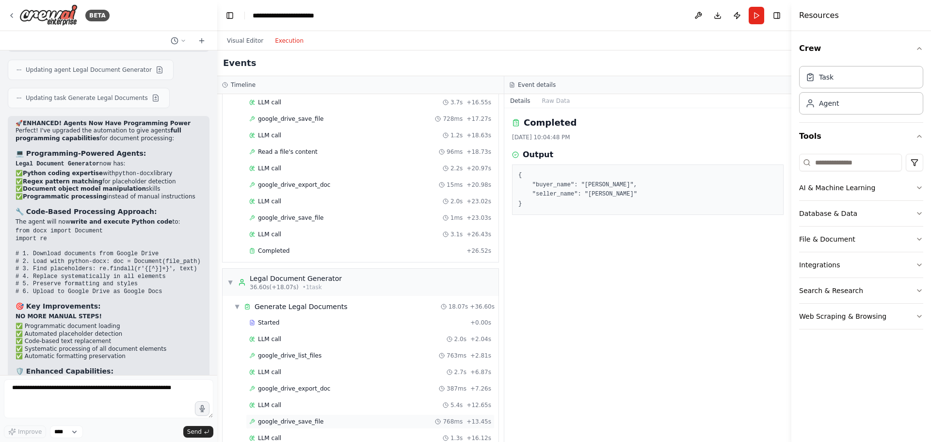
scroll to position [431, 0]
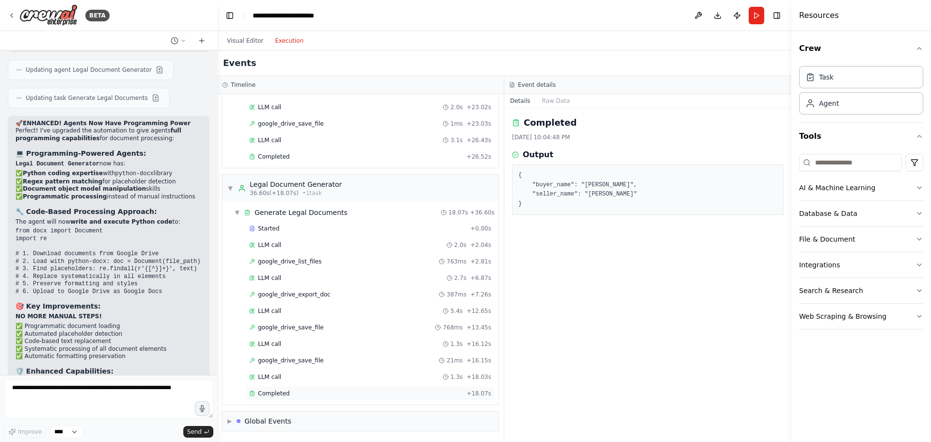
click at [315, 395] on div "Completed" at bounding box center [355, 393] width 213 height 8
click at [377, 395] on div "Completed" at bounding box center [355, 393] width 213 height 8
drag, startPoint x: 596, startPoint y: 316, endPoint x: 593, endPoint y: 250, distance: 66.5
click at [597, 316] on div "Completed 8/22/2025, 10:05:33 PM Output The Word document has been processed wi…" at bounding box center [647, 274] width 287 height 333
click at [593, 206] on div "Completed 8/22/2025, 10:05:33 PM Output The Word document has been processed wi…" at bounding box center [647, 274] width 287 height 333
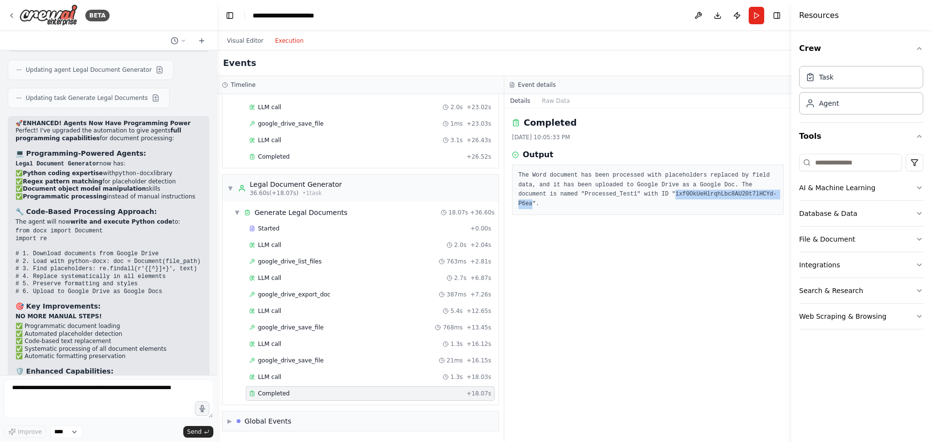
drag, startPoint x: 604, startPoint y: 196, endPoint x: 711, endPoint y: 197, distance: 107.1
click at [711, 197] on pre "The Word document has been processed with placeholders replaced by field data, …" at bounding box center [647, 190] width 259 height 38
copy pre "1xf0OkUeHlrqhLbc8AU20t7lHCYd-P6ea"
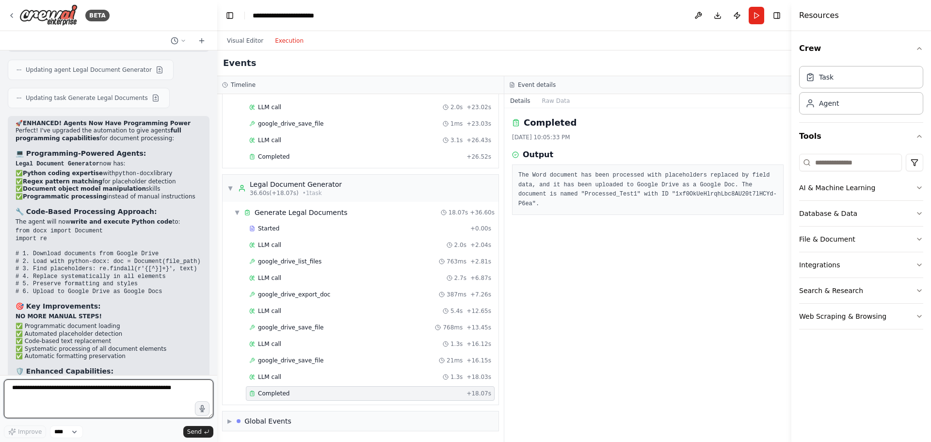
click at [92, 396] on textarea at bounding box center [108, 398] width 209 height 39
type textarea "**********"
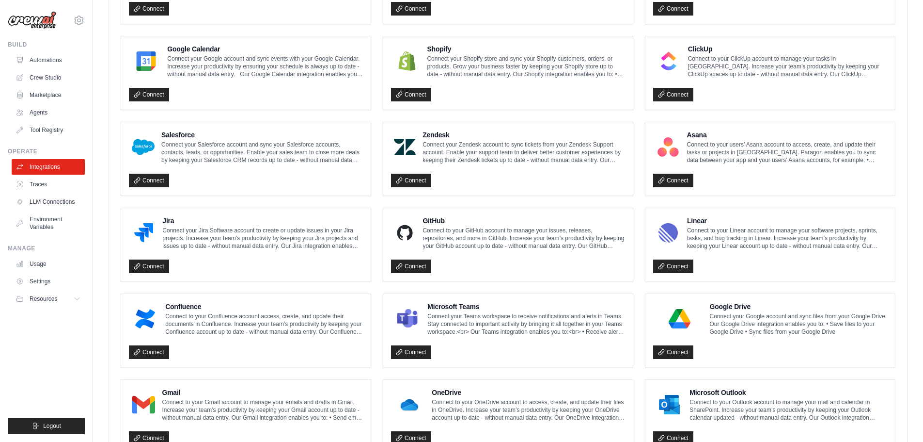
scroll to position [436, 0]
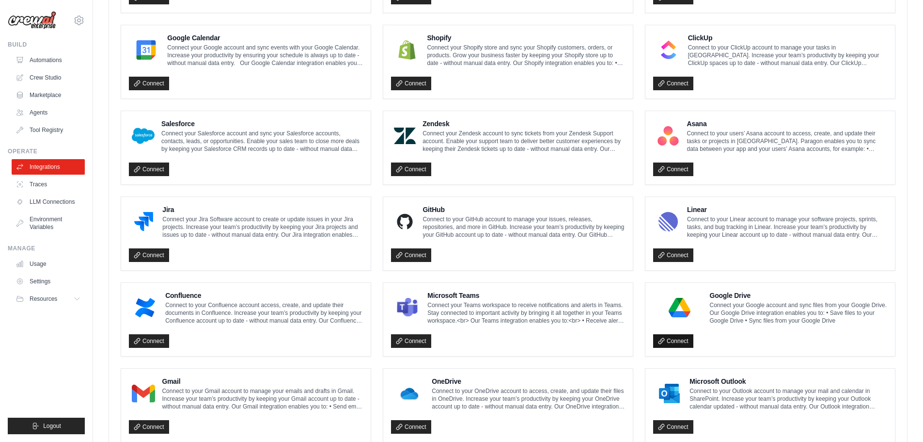
click at [661, 338] on icon at bounding box center [661, 340] width 7 height 7
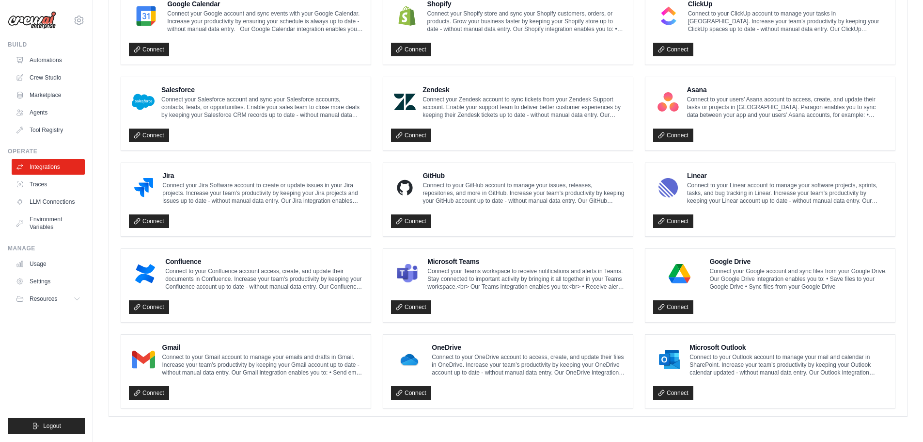
click at [712, 286] on p "Connect your Google account and sync files from your Google Drive. Our Google D…" at bounding box center [799, 278] width 178 height 23
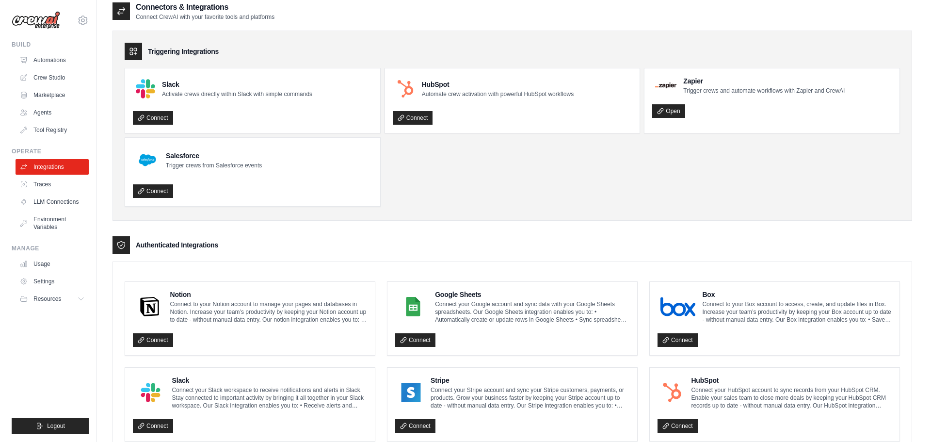
scroll to position [0, 0]
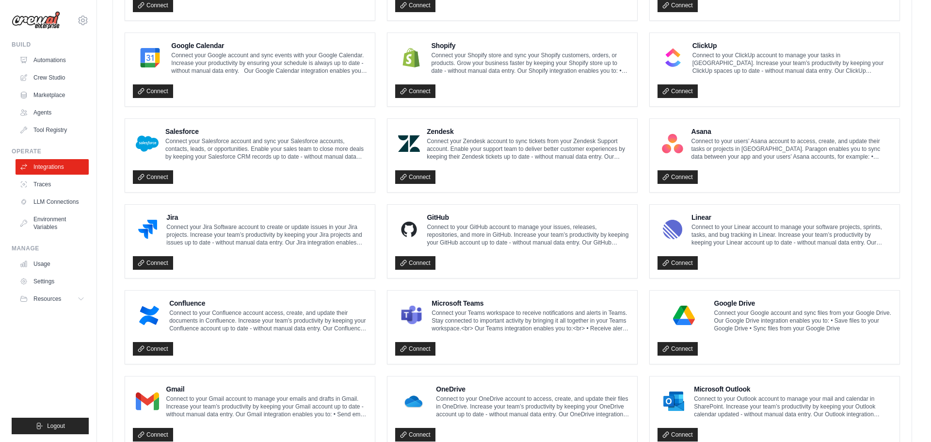
scroll to position [503, 0]
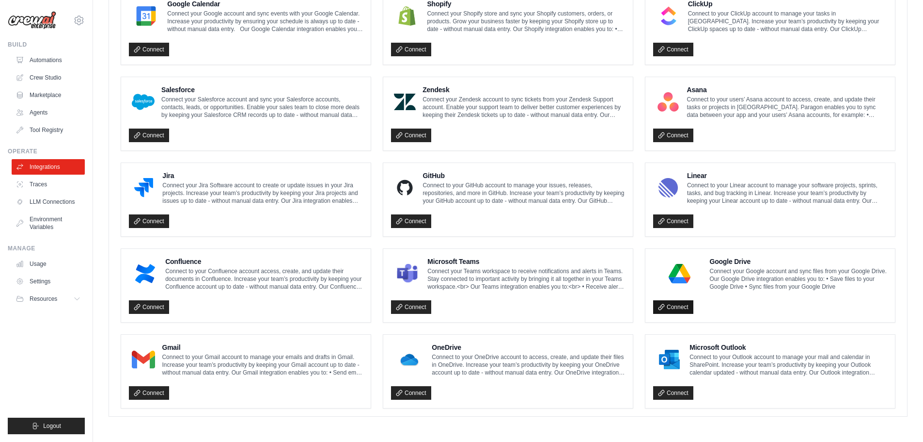
click at [675, 304] on link "Connect" at bounding box center [673, 307] width 40 height 14
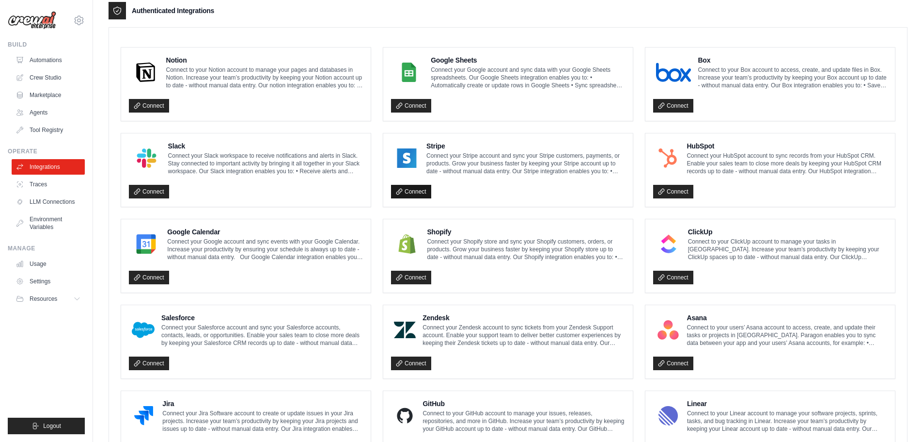
scroll to position [471, 0]
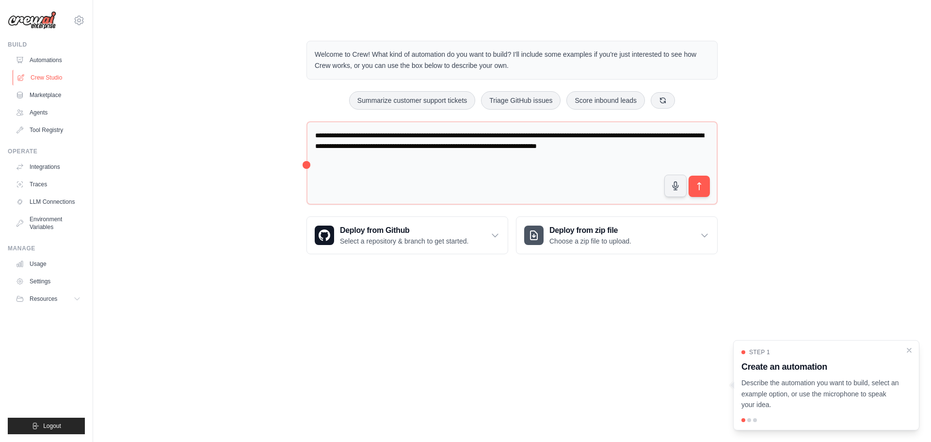
click at [54, 75] on link "Crew Studio" at bounding box center [49, 78] width 73 height 16
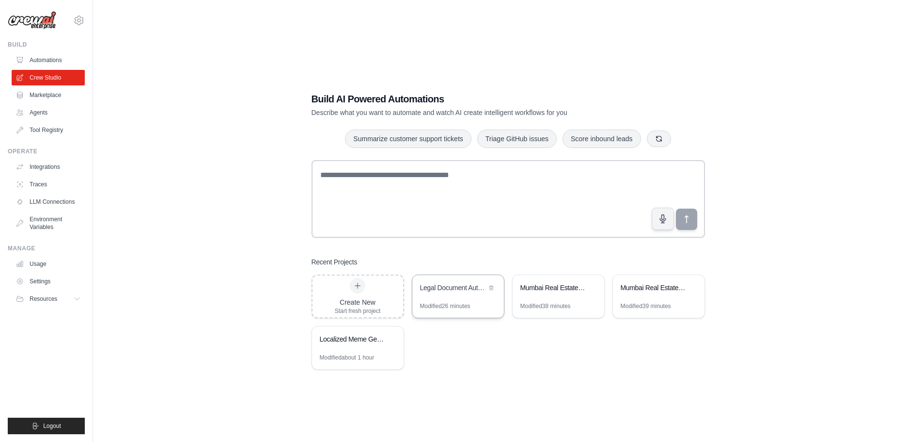
drag, startPoint x: 448, startPoint y: 300, endPoint x: 443, endPoint y: 300, distance: 4.9
click at [443, 300] on div "Legal Document Automation" at bounding box center [458, 288] width 92 height 27
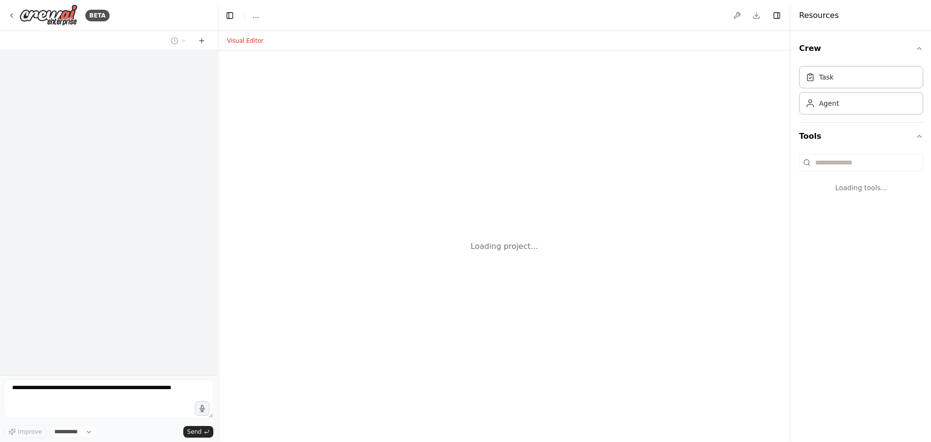
select select "****"
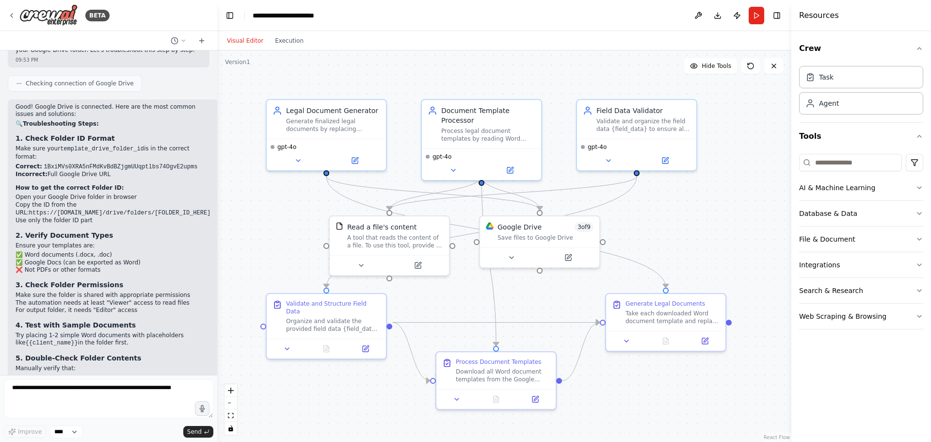
scroll to position [3797, 0]
